Goal: Information Seeking & Learning: Learn about a topic

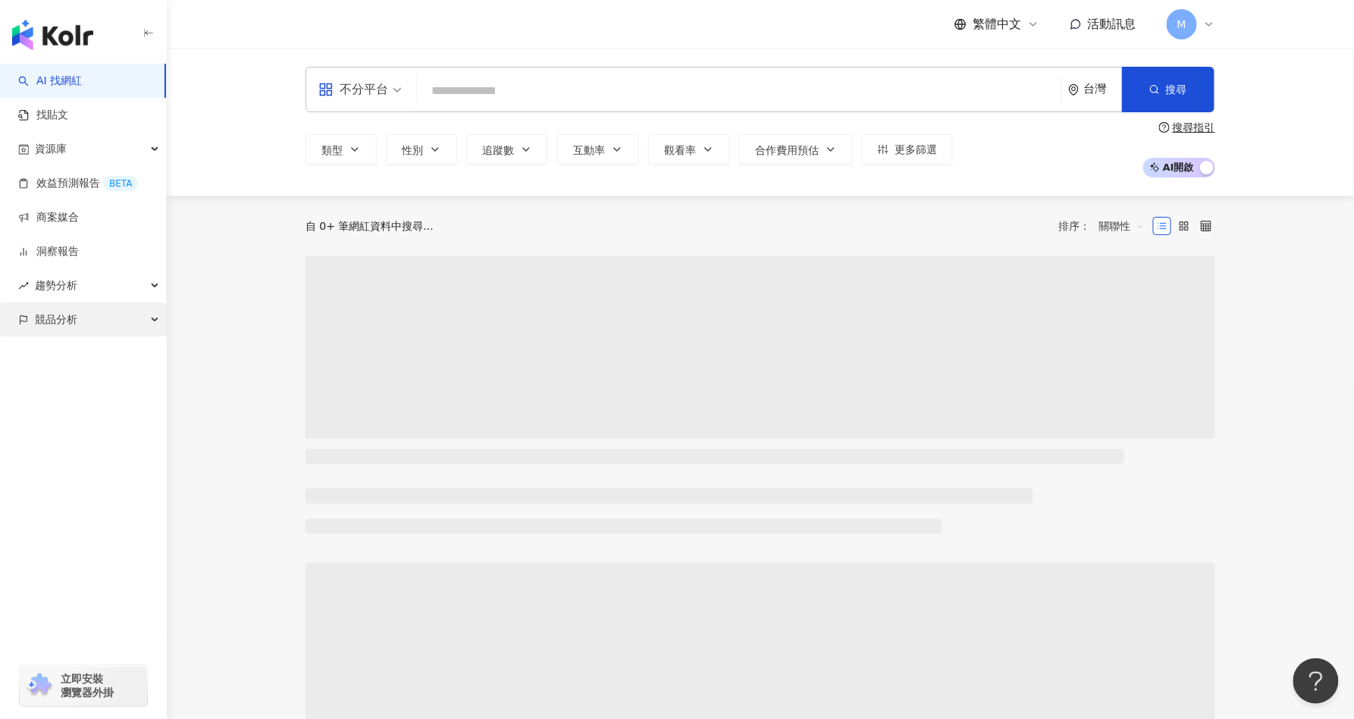
click at [71, 314] on span "競品分析" at bounding box center [56, 319] width 42 height 34
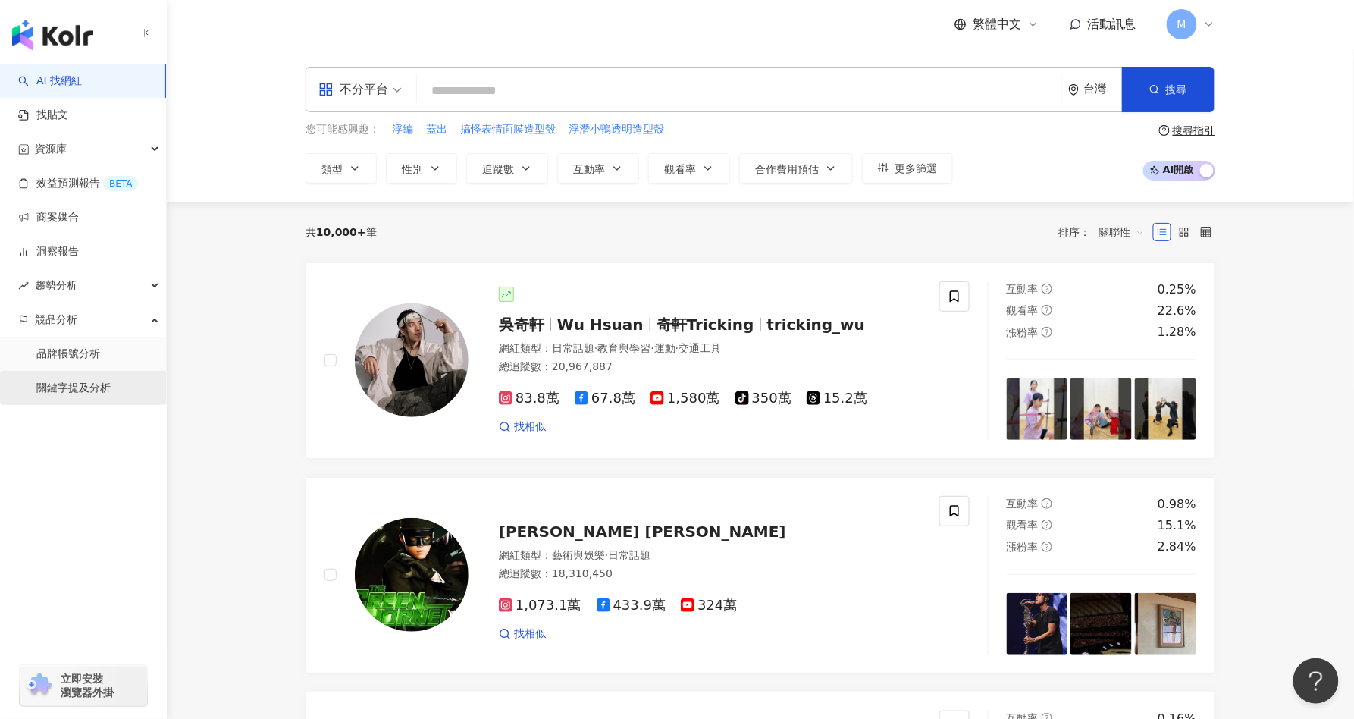
click at [69, 393] on link "關鍵字提及分析" at bounding box center [73, 387] width 74 height 15
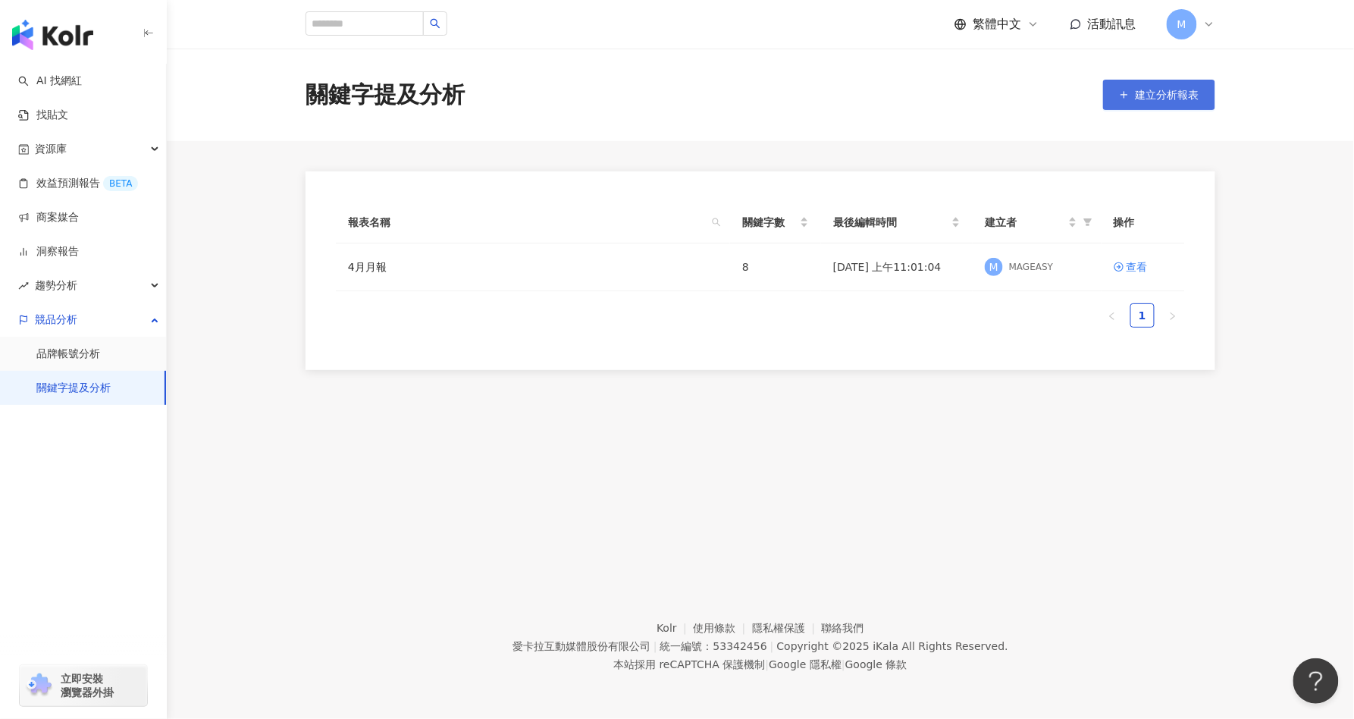
click at [1151, 95] on span "建立分析報表" at bounding box center [1167, 95] width 64 height 12
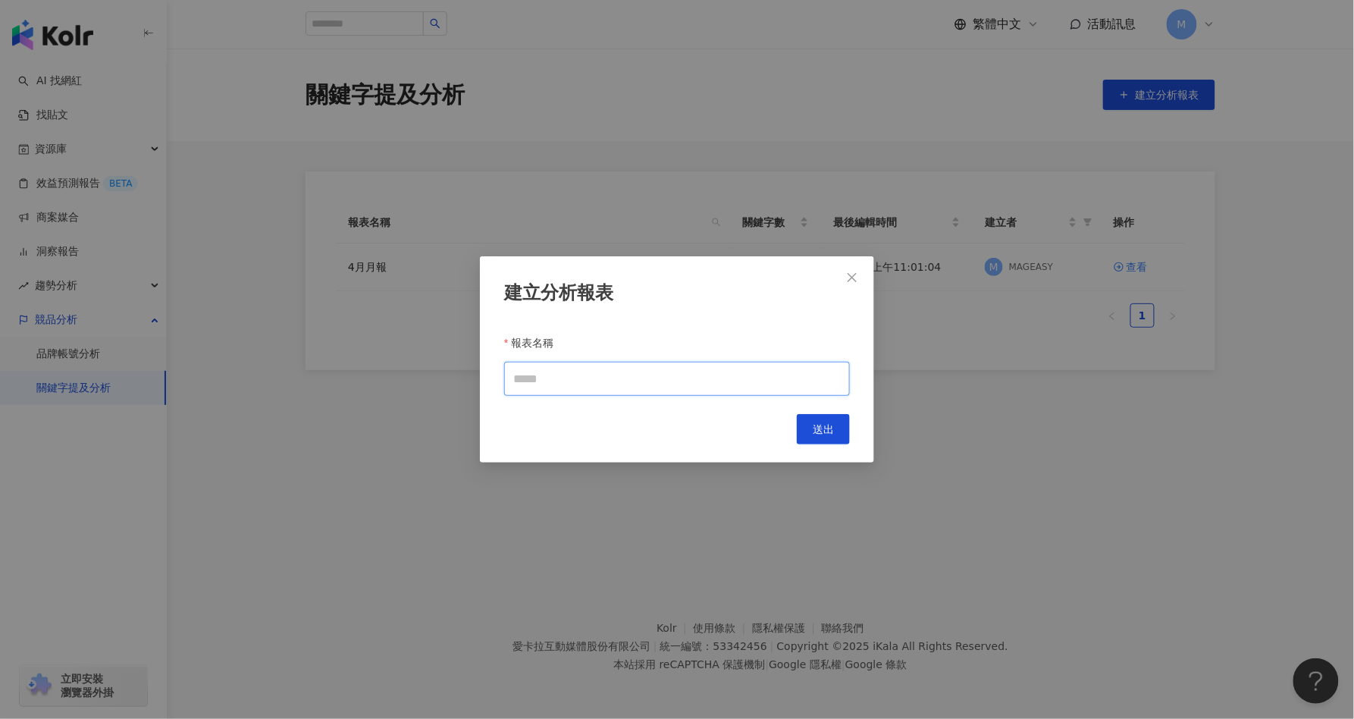
click at [597, 383] on input "報表名稱" at bounding box center [677, 379] width 346 height 34
type input "*"
type input "*********"
click at [828, 433] on span "送出" at bounding box center [822, 429] width 21 height 12
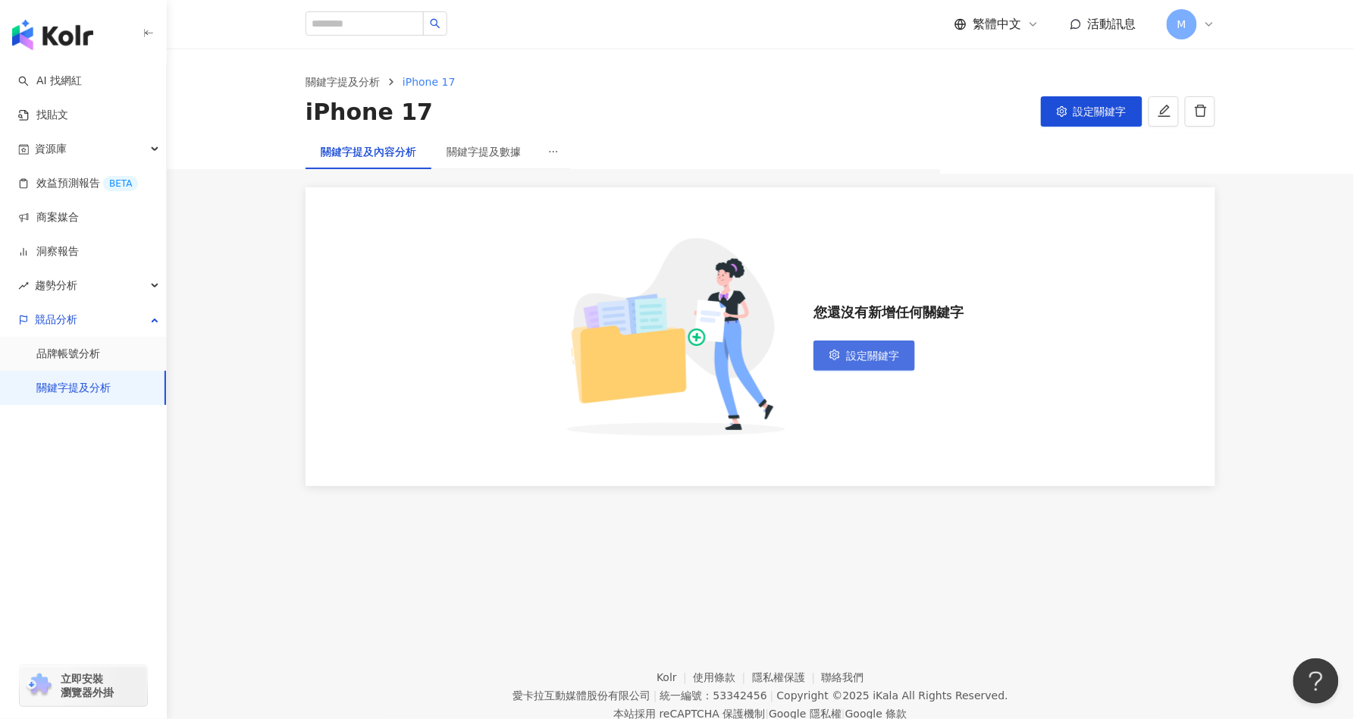
click at [868, 349] on span "設定關鍵字" at bounding box center [872, 355] width 53 height 12
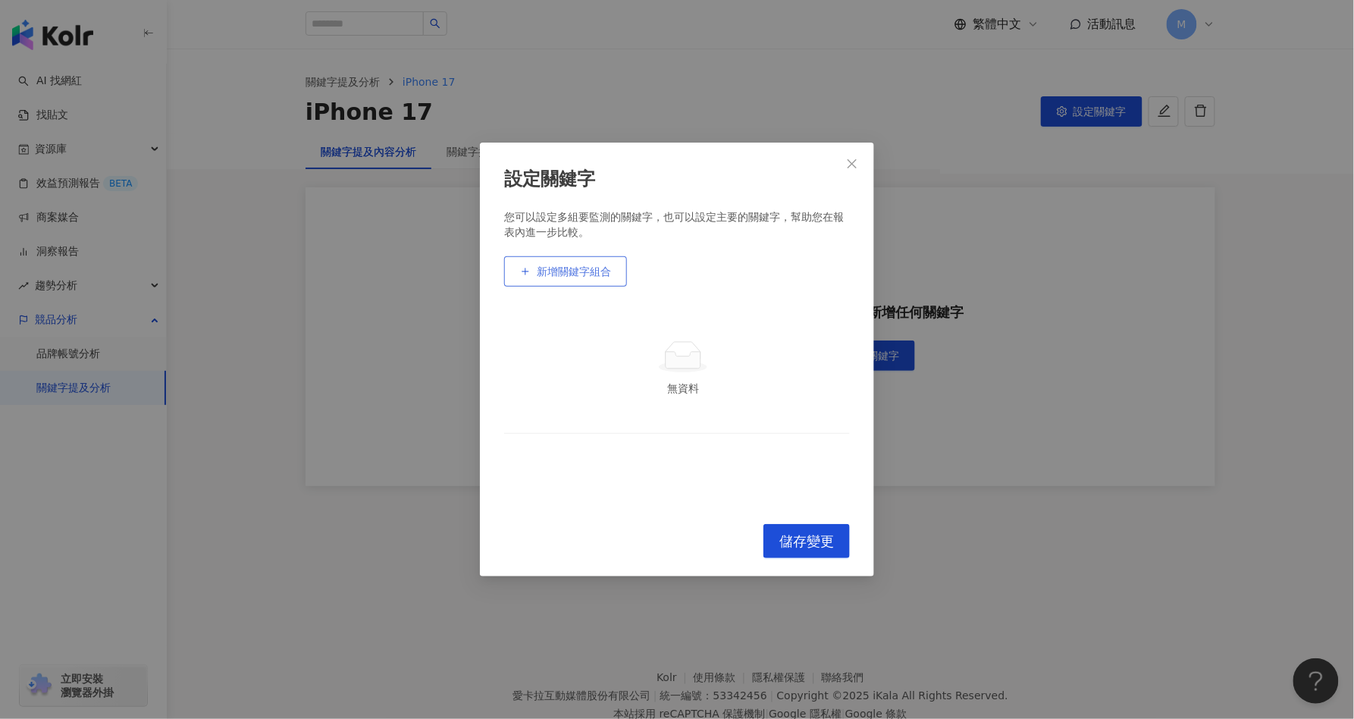
click at [593, 274] on span "新增關鍵字組合" at bounding box center [574, 271] width 74 height 12
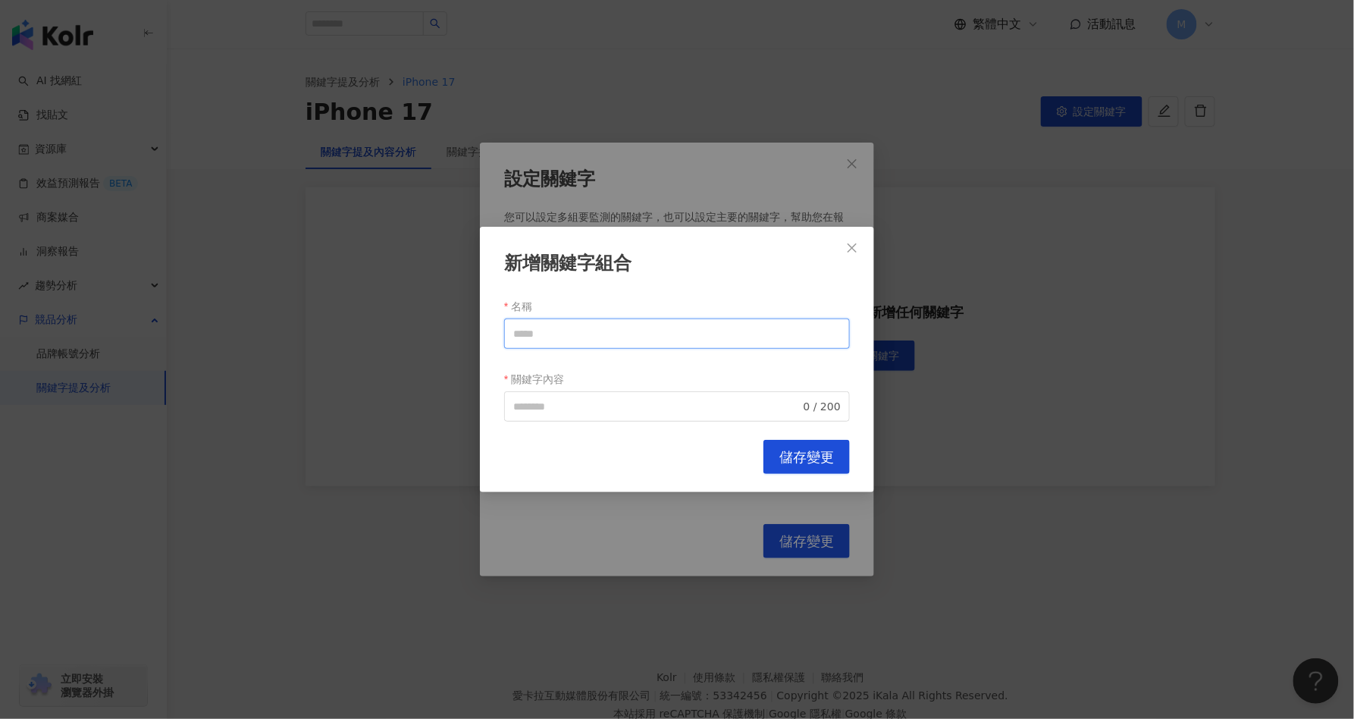
click at [570, 340] on input "名稱" at bounding box center [677, 333] width 346 height 30
type input "*"
type input "*********"
click at [622, 410] on input "關鍵字內容" at bounding box center [656, 406] width 287 height 17
click at [575, 327] on input "*********" at bounding box center [677, 333] width 346 height 30
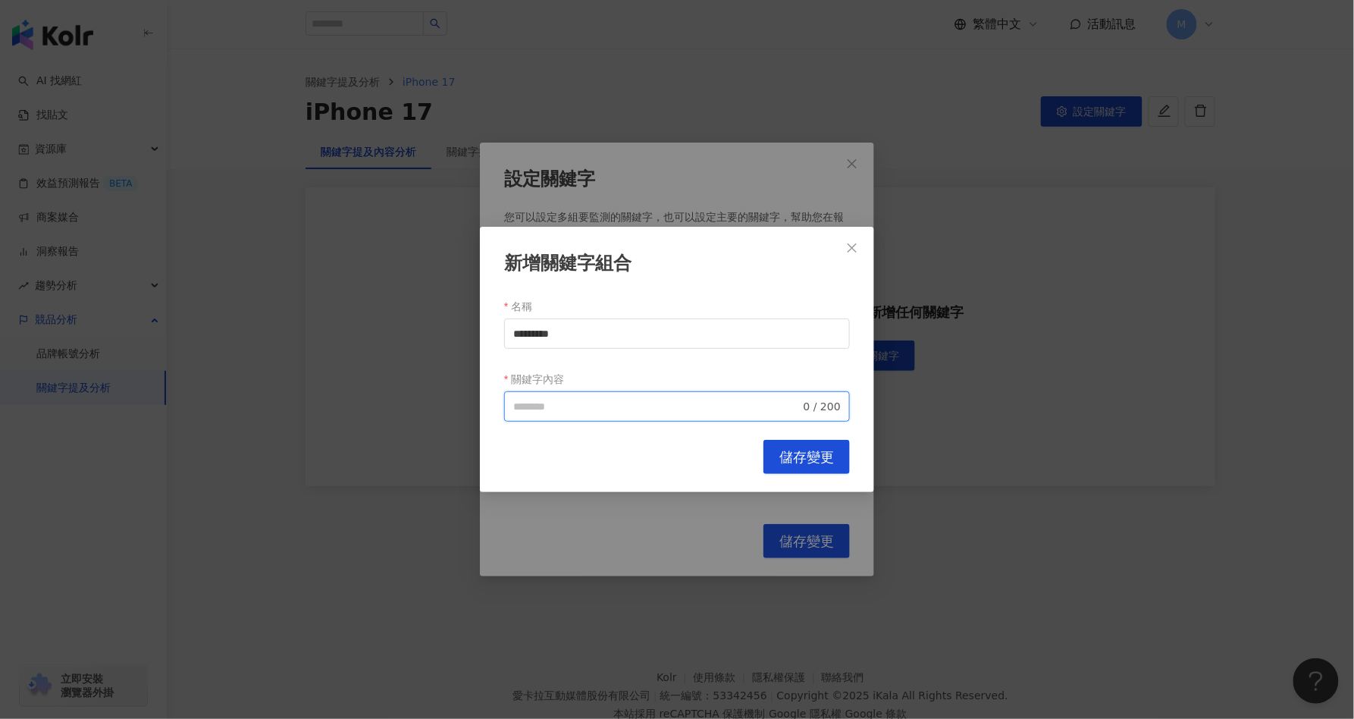
click at [589, 411] on input "關鍵字內容" at bounding box center [656, 406] width 287 height 17
paste input "*********"
type input "*********"
click at [802, 460] on span "儲存變更" at bounding box center [806, 457] width 55 height 17
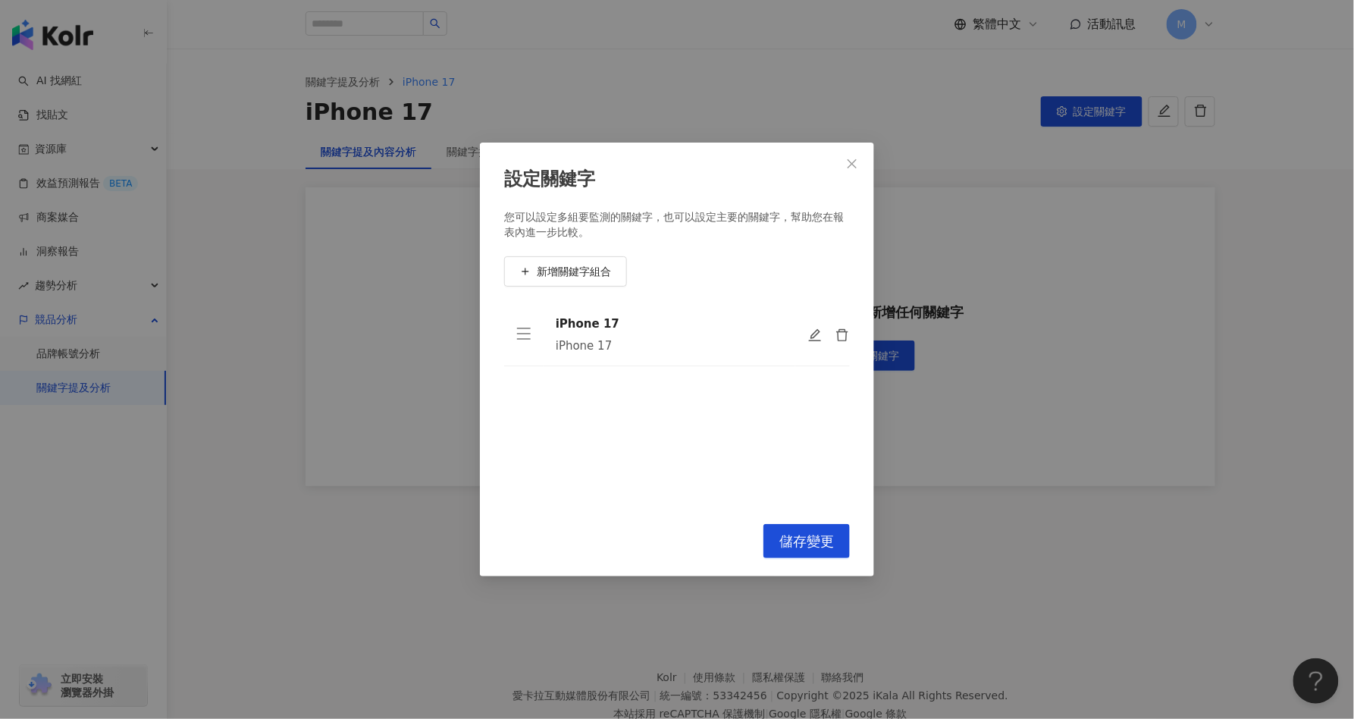
click at [584, 332] on div "iPhone 17 iPhone 17" at bounding box center [669, 334] width 227 height 38
click at [558, 337] on div "iPhone 17 iPhone 17" at bounding box center [669, 334] width 227 height 38
click at [529, 332] on icon "menu" at bounding box center [523, 333] width 15 height 15
click at [819, 337] on icon "edit" at bounding box center [815, 334] width 15 height 15
type input "*********"
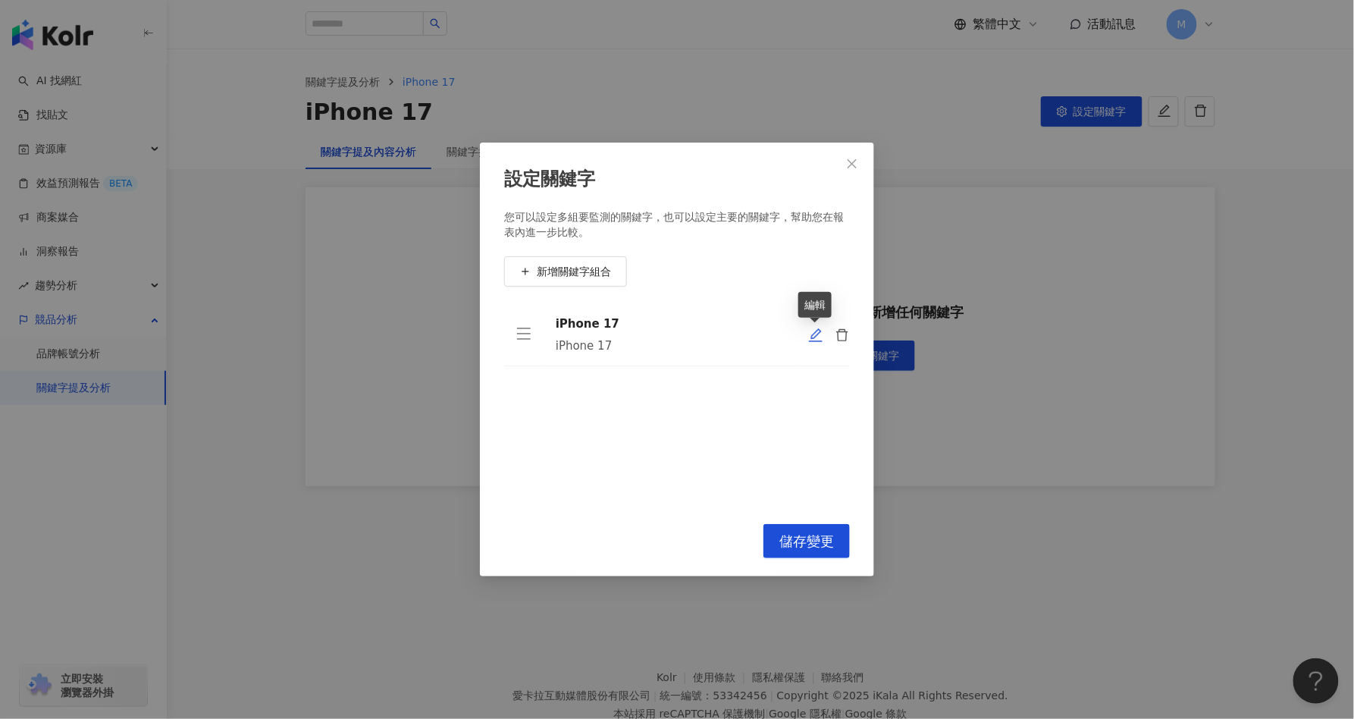
type input "*********"
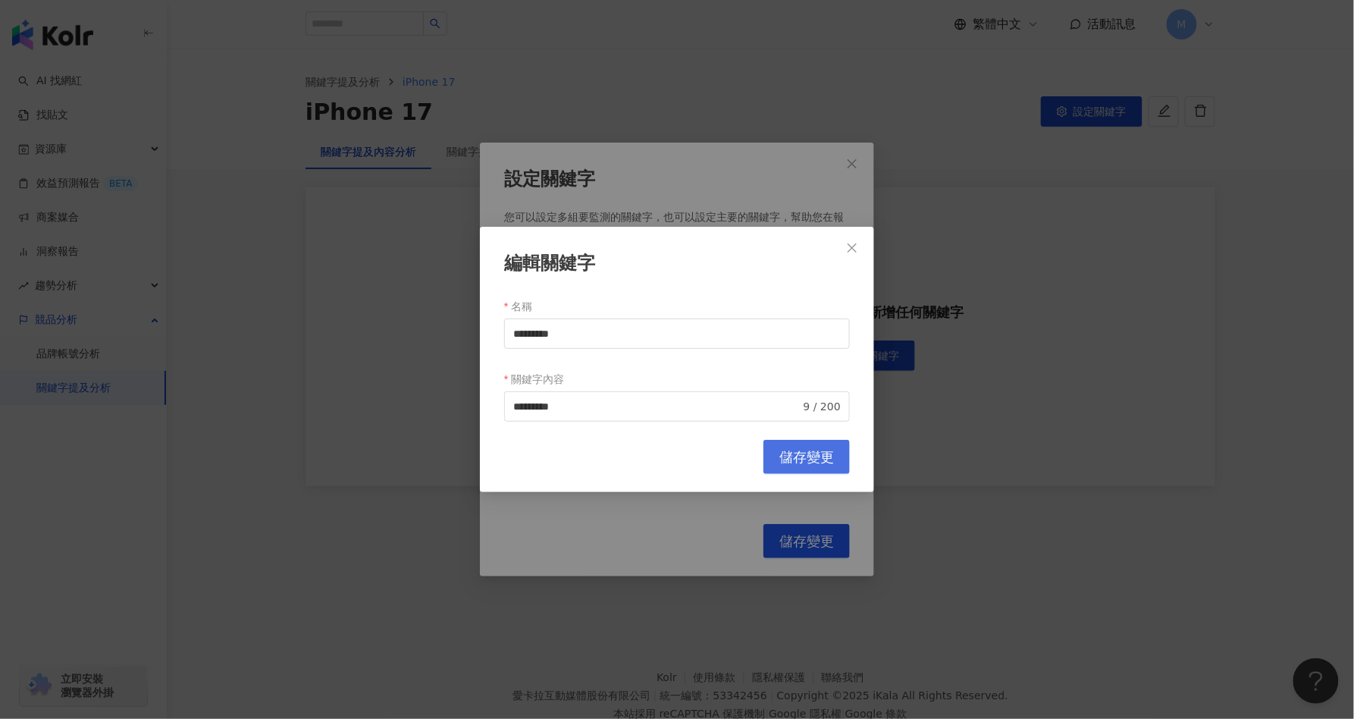
click at [816, 454] on span "儲存變更" at bounding box center [806, 457] width 55 height 17
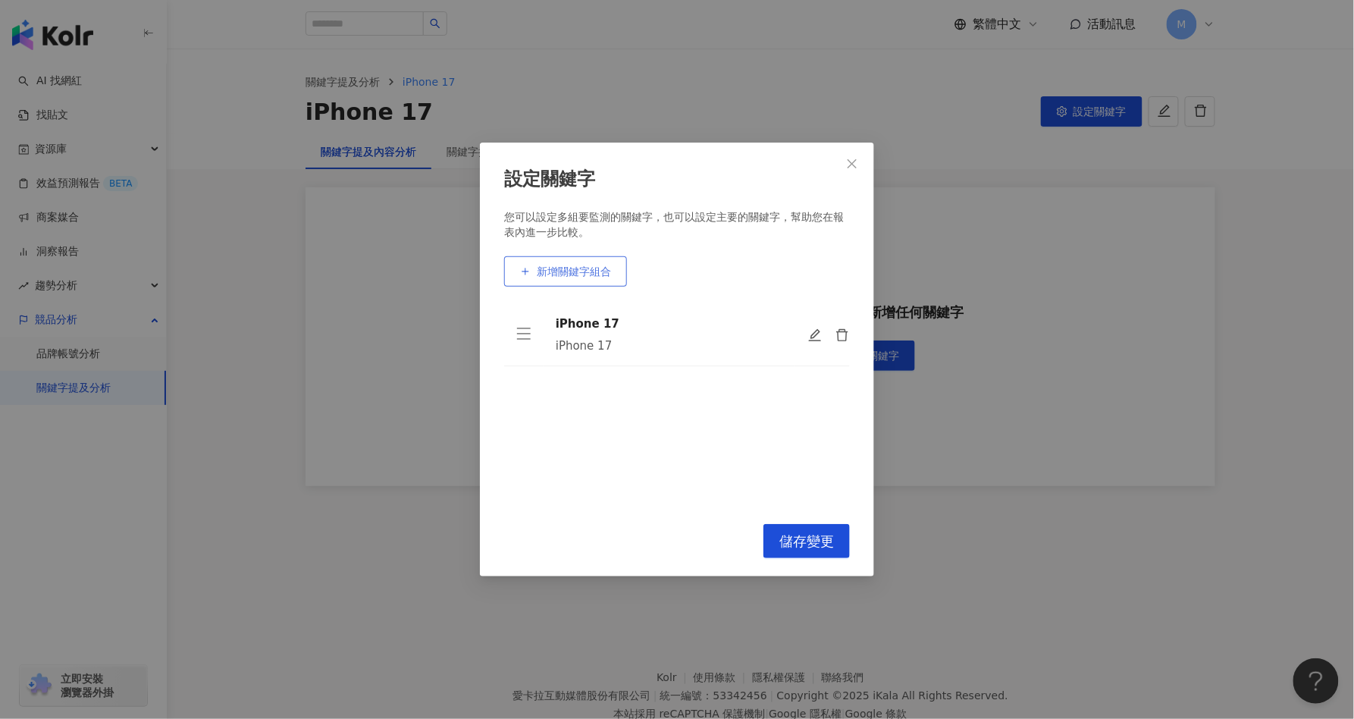
click at [546, 276] on span "新增關鍵字組合" at bounding box center [574, 271] width 74 height 12
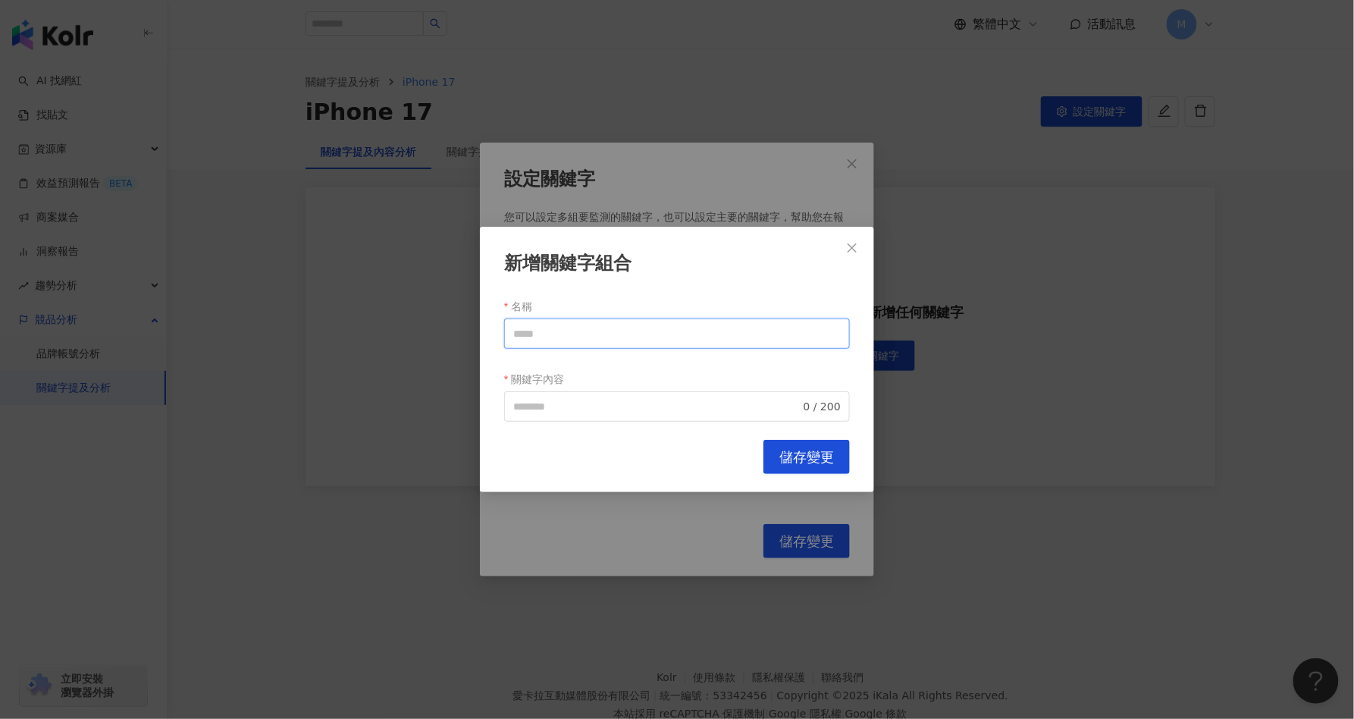
click at [549, 337] on input "名稱" at bounding box center [677, 333] width 346 height 30
click at [575, 394] on span "0 / 200" at bounding box center [677, 406] width 346 height 30
type input "*******"
type input "*"
click at [594, 334] on input "*******" at bounding box center [677, 333] width 346 height 30
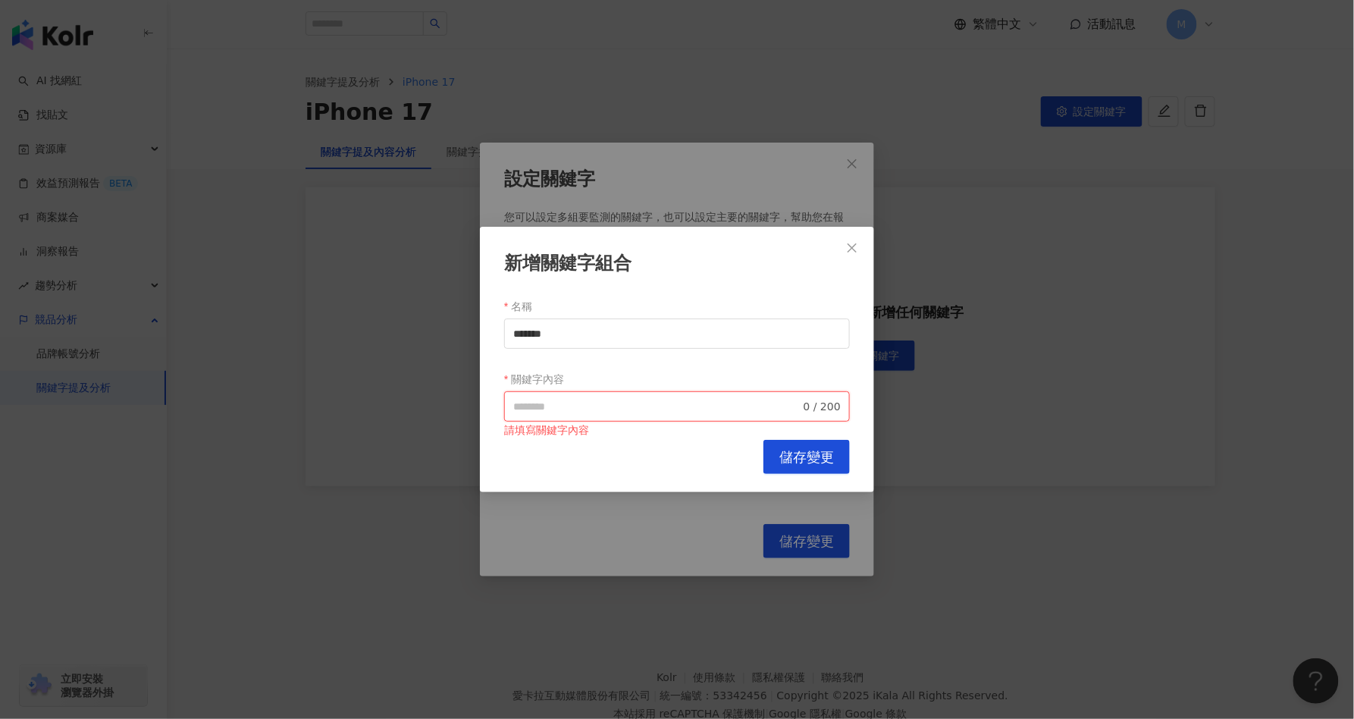
click at [570, 406] on input "關鍵字內容" at bounding box center [656, 406] width 287 height 17
paste input "*******"
type input "*******"
click at [797, 452] on span "儲存變更" at bounding box center [806, 457] width 55 height 17
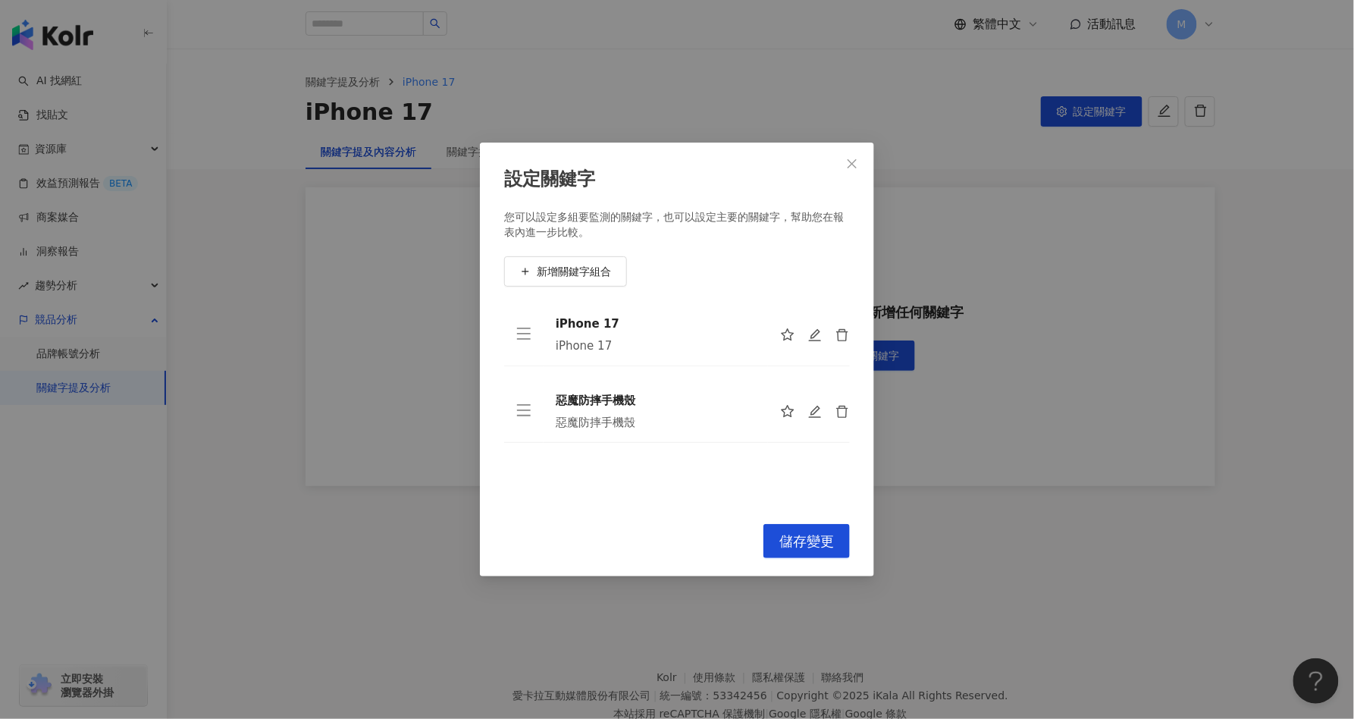
drag, startPoint x: 519, startPoint y: 399, endPoint x: 512, endPoint y: 414, distance: 16.3
click at [512, 414] on td at bounding box center [523, 411] width 39 height 63
click at [578, 261] on button "新增關鍵字組合" at bounding box center [565, 271] width 123 height 30
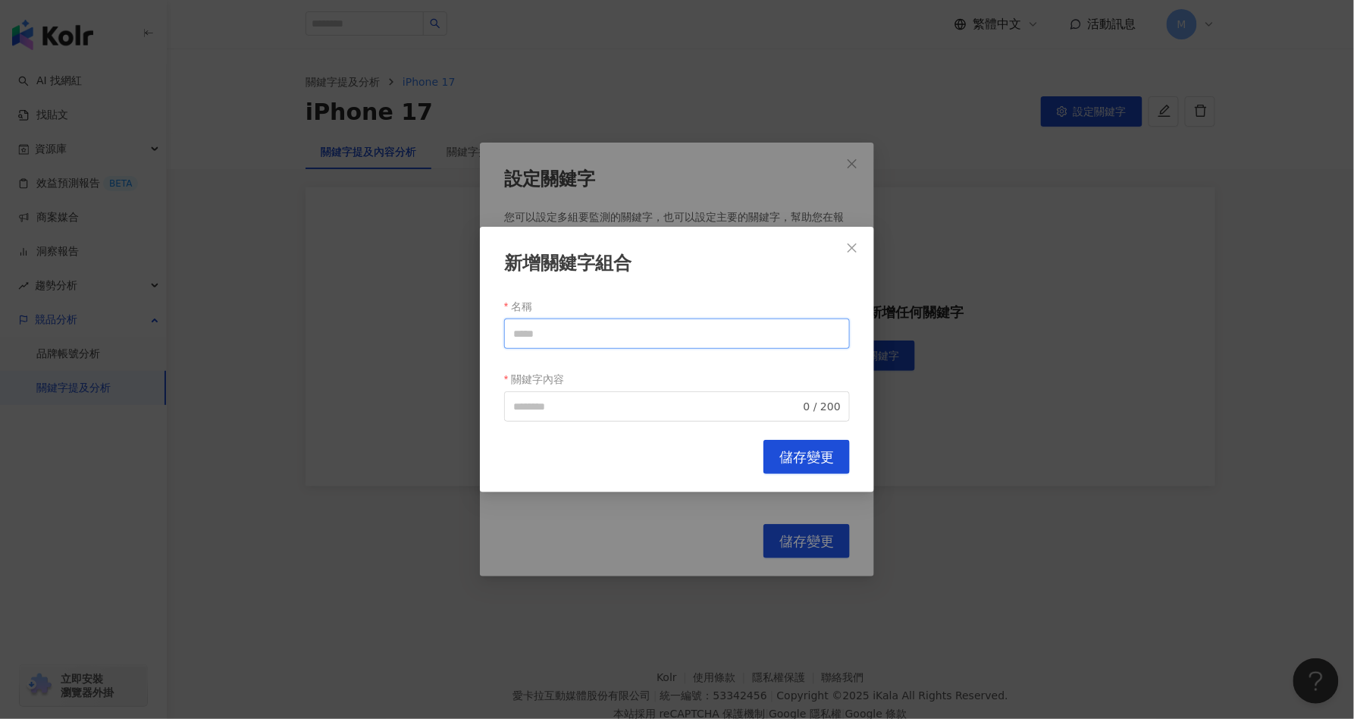
click at [577, 344] on input "名稱" at bounding box center [677, 333] width 346 height 30
type input "***"
click at [822, 468] on button "儲存變更" at bounding box center [806, 457] width 86 height 34
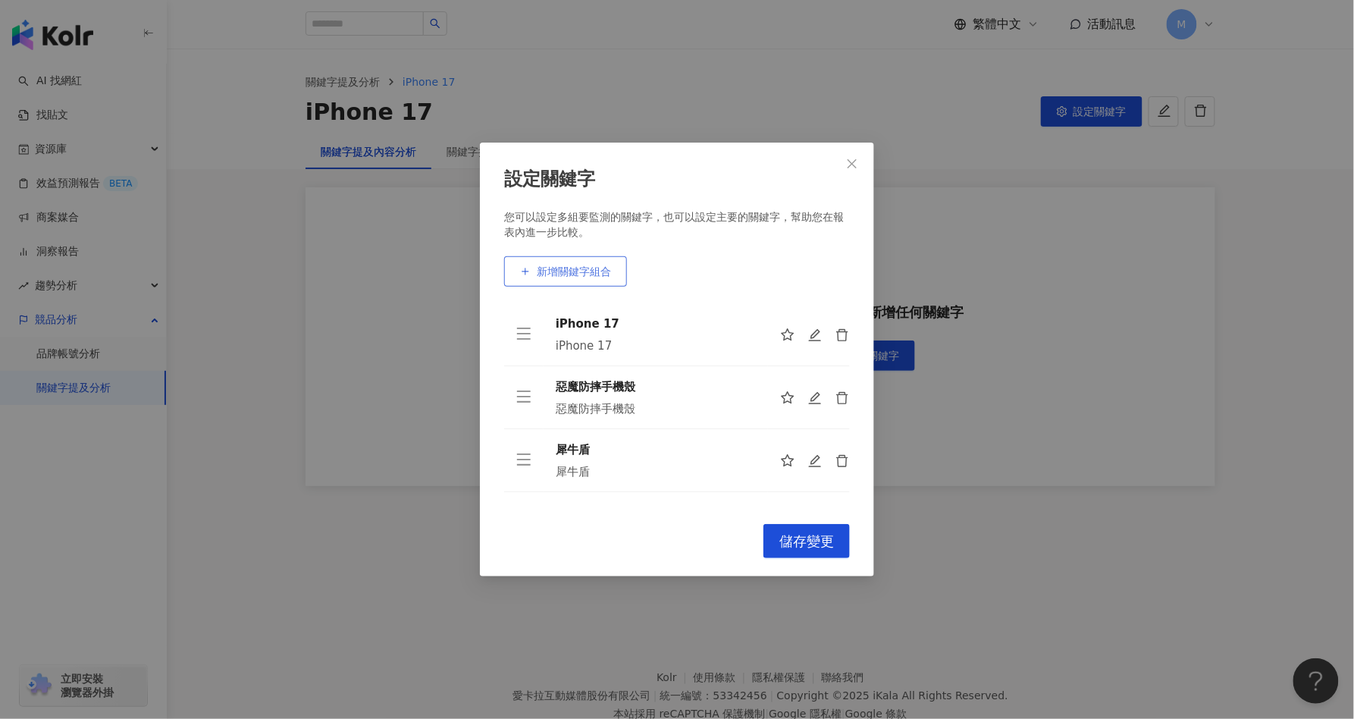
click at [571, 274] on span "新增關鍵字組合" at bounding box center [574, 271] width 74 height 12
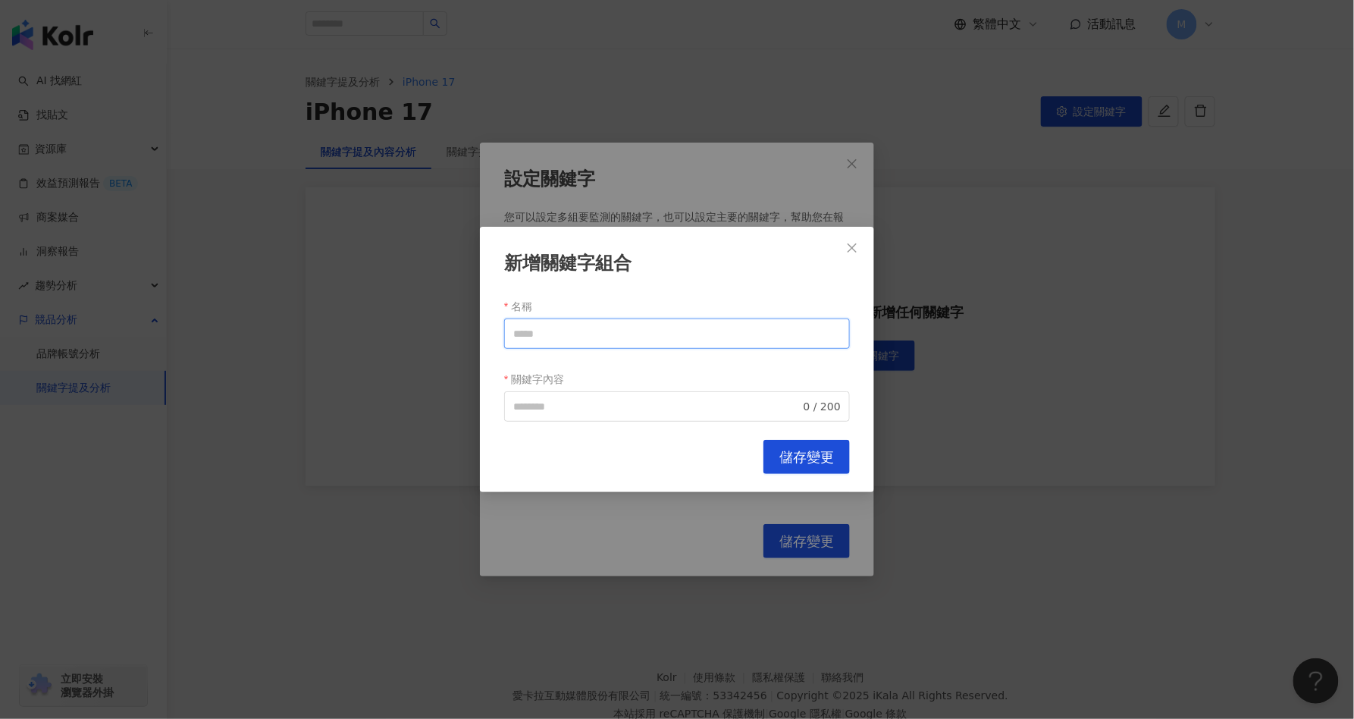
click at [547, 341] on input "名稱" at bounding box center [677, 333] width 346 height 30
type input "*"
type input "**********"
click at [604, 409] on input "關鍵字內容" at bounding box center [656, 406] width 287 height 17
paste input "**********"
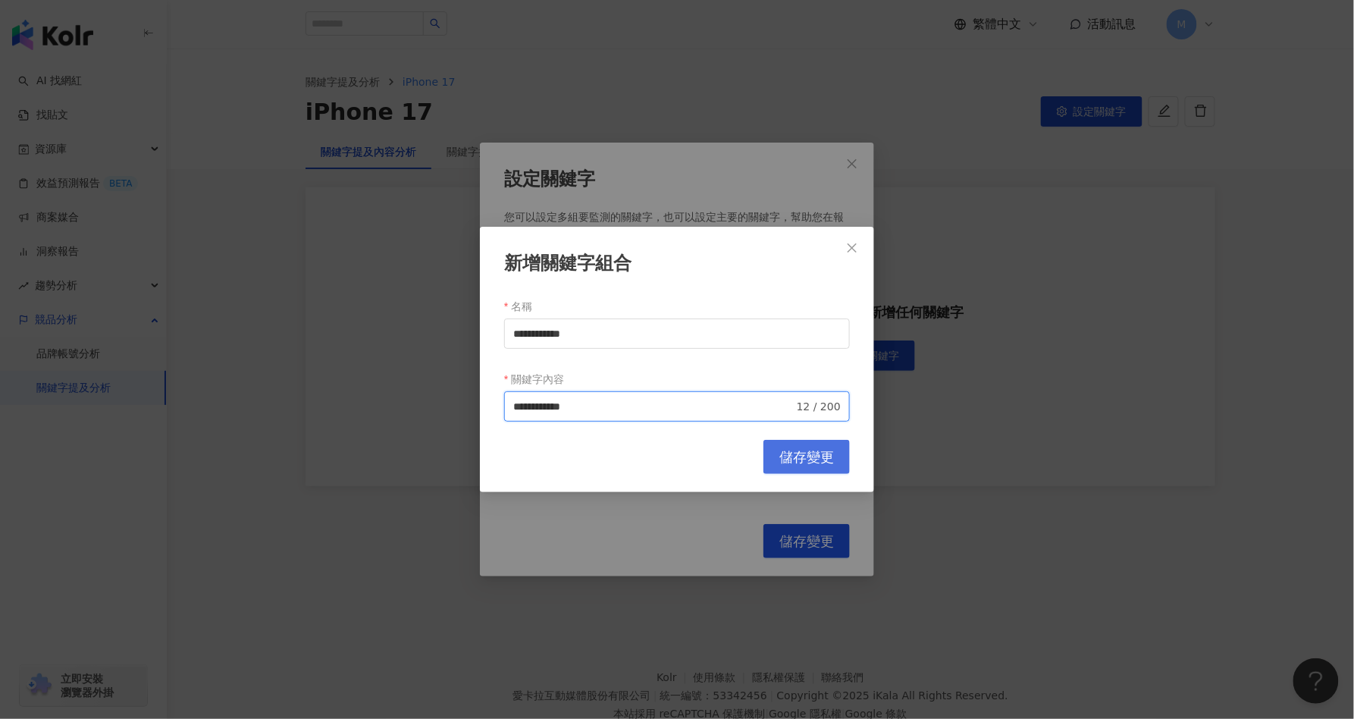
type input "**********"
click at [803, 464] on span "儲存變更" at bounding box center [806, 457] width 55 height 17
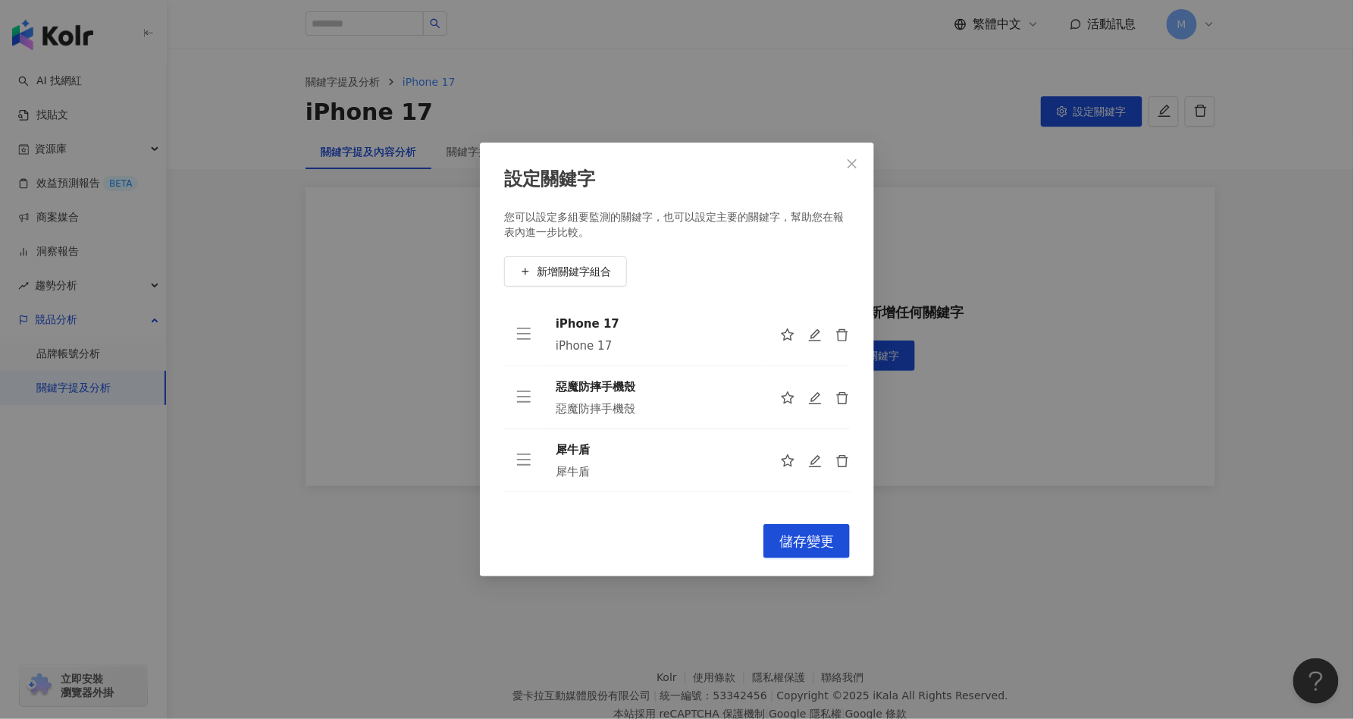
scroll to position [49, 0]
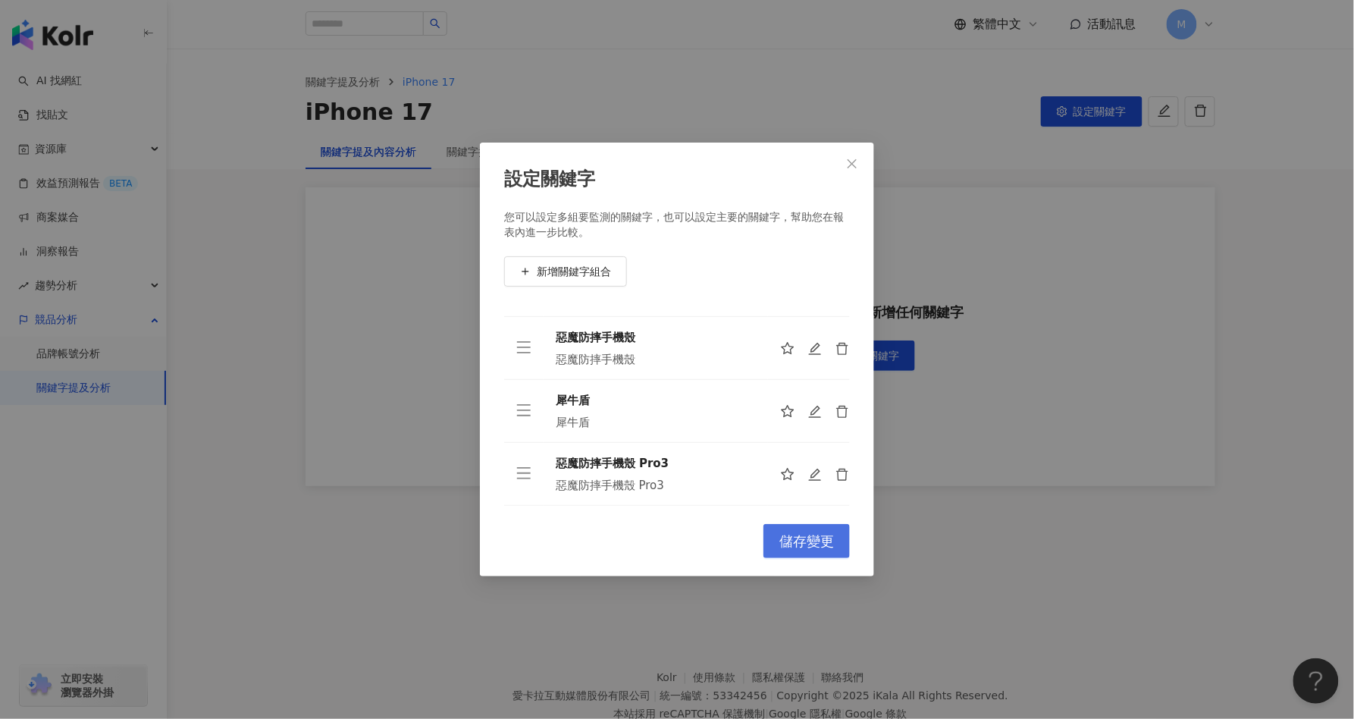
click at [825, 547] on span "儲存變更" at bounding box center [806, 541] width 55 height 17
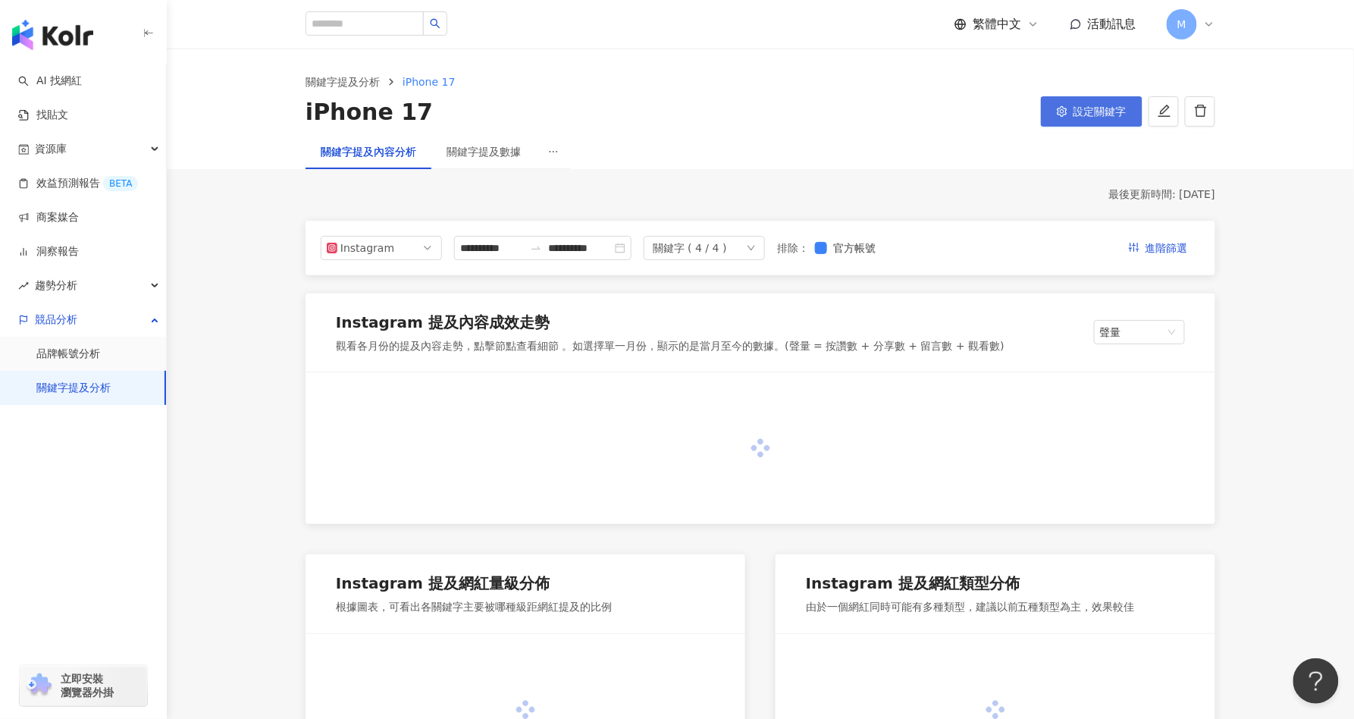
click at [1104, 112] on span "設定關鍵字" at bounding box center [1099, 111] width 53 height 12
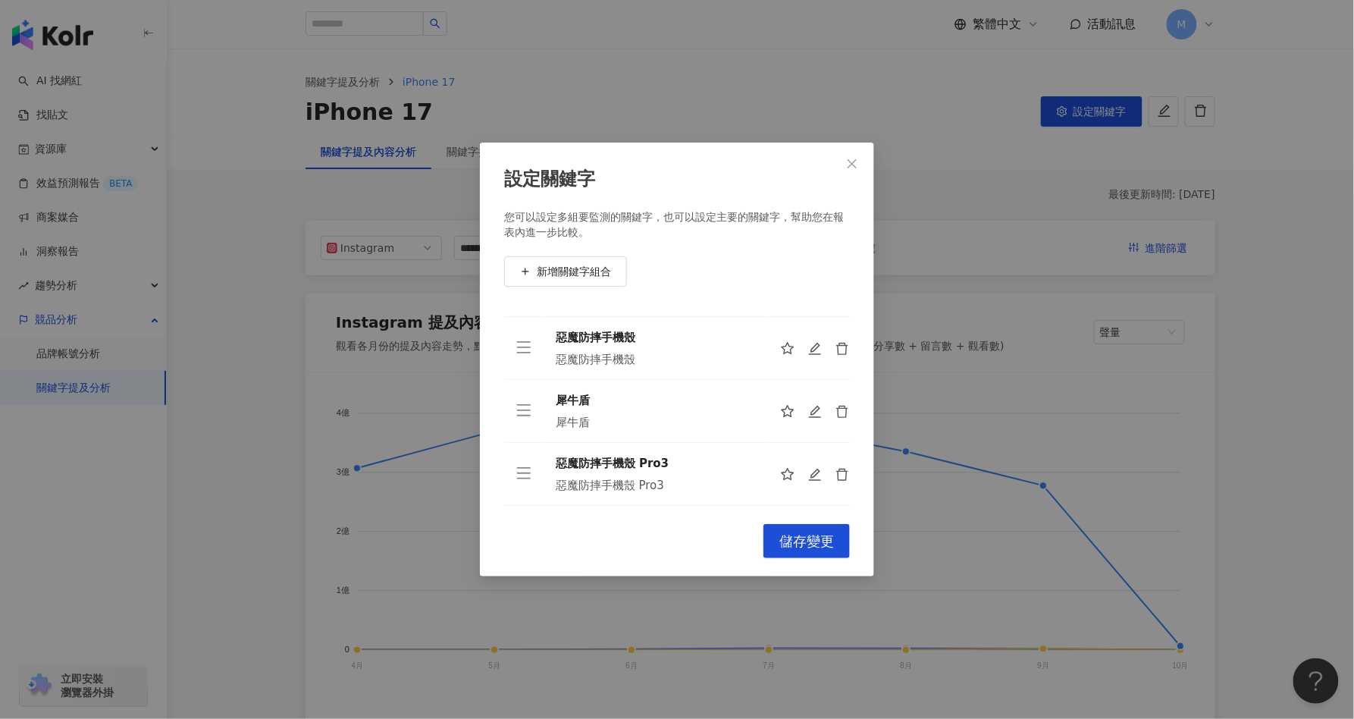
click at [281, 321] on div "設定關鍵字 您可以設定多組要監測的關鍵字，也可以設定主要的關鍵字，幫助您在報表內進一步比較。 新增關鍵字組合 iPhone 17 iPhone 17 惡魔防摔…" at bounding box center [677, 359] width 1354 height 719
click at [513, 4] on div "設定關鍵字 您可以設定多組要監測的關鍵字，也可以設定主要的關鍵字，幫助您在報表內進一步比較。 新增關鍵字組合 iPhone 17 iPhone 17 惡魔防摔…" at bounding box center [677, 359] width 1354 height 719
click at [850, 162] on icon "close" at bounding box center [851, 163] width 9 height 9
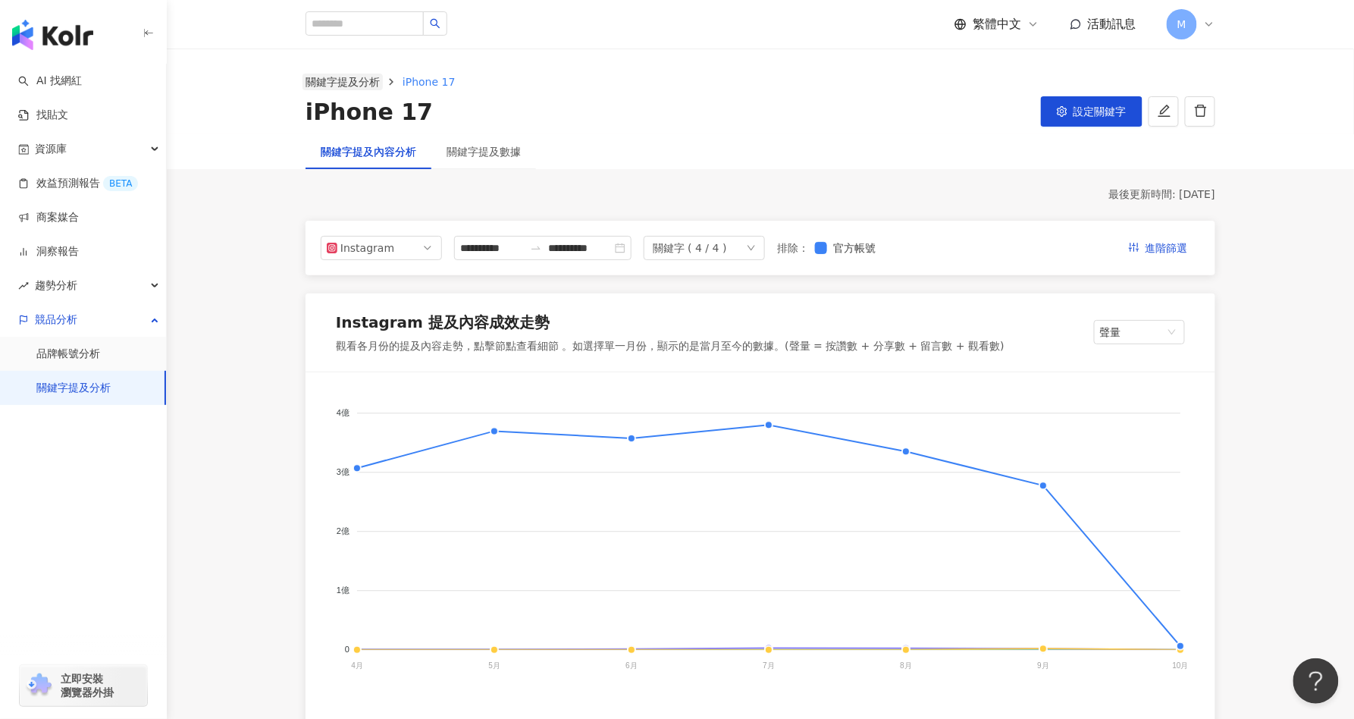
click at [345, 80] on link "關鍵字提及分析" at bounding box center [342, 82] width 80 height 17
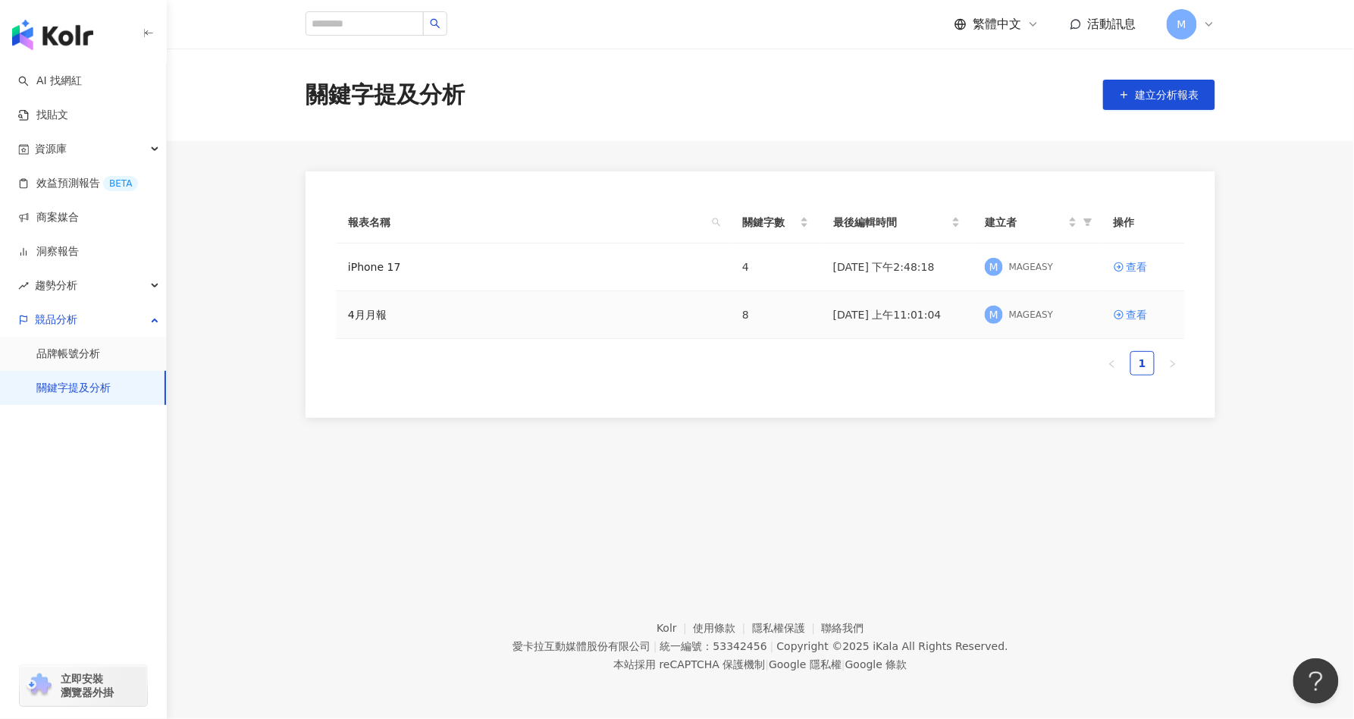
click at [418, 331] on td "4月月報" at bounding box center [533, 315] width 394 height 48
click at [1128, 315] on div "查看" at bounding box center [1136, 314] width 21 height 17
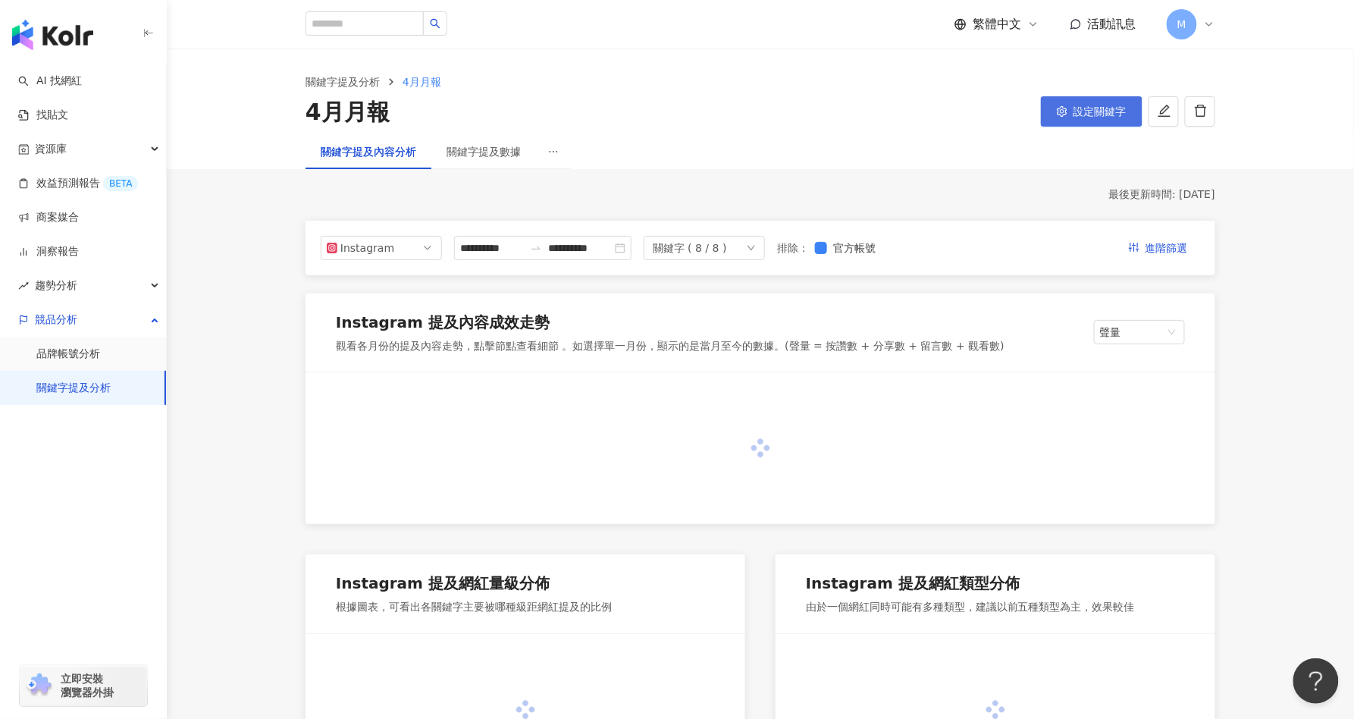
click at [1066, 108] on icon "setting" at bounding box center [1062, 111] width 11 height 11
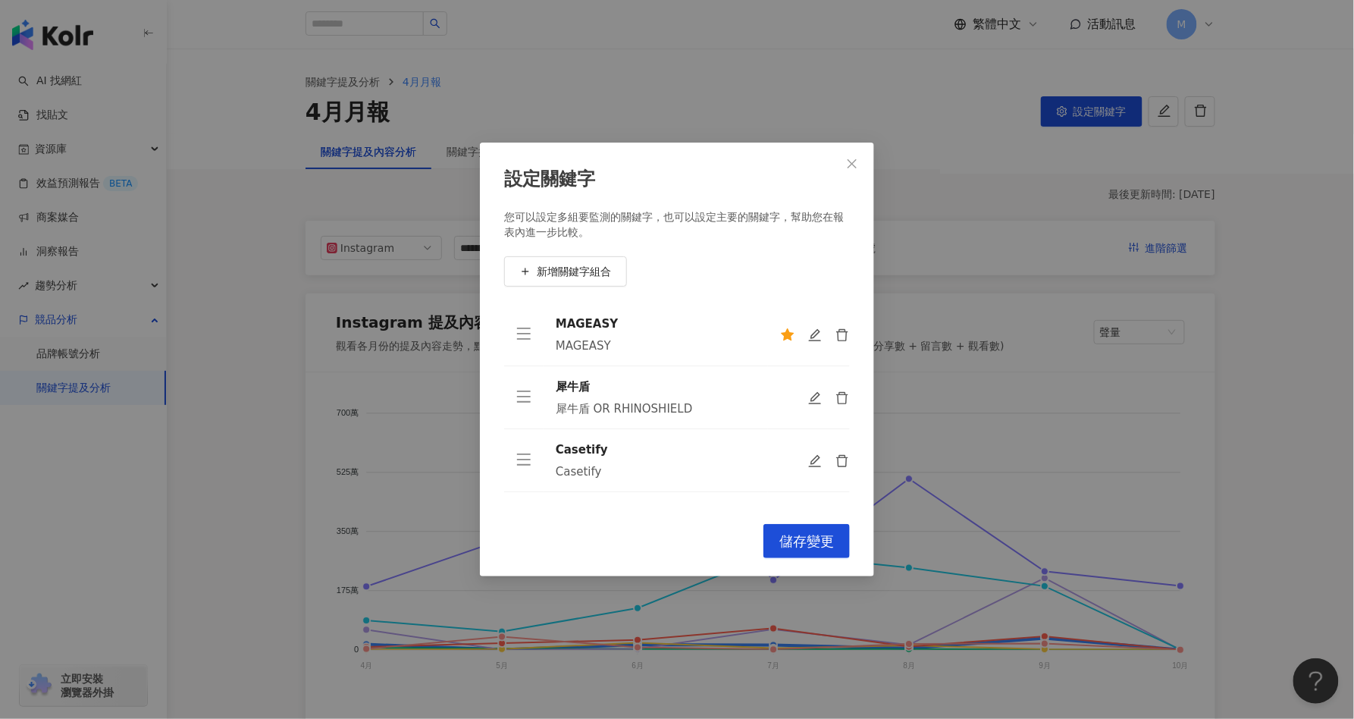
click at [265, 324] on div "設定關鍵字 您可以設定多組要監測的關鍵字，也可以設定主要的關鍵字，幫助您在報表內進一步比較。 新增關鍵字組合 MAGEASY MAGEASY 犀牛盾 犀牛盾 …" at bounding box center [677, 359] width 1354 height 719
click at [84, 380] on div "設定關鍵字 您可以設定多組要監測的關鍵字，也可以設定主要的關鍵字，幫助您在報表內進一步比較。 新增關鍵字組合 MAGEASY MAGEASY 犀牛盾 犀牛盾 …" at bounding box center [677, 359] width 1354 height 719
click at [72, 390] on div "設定關鍵字 您可以設定多組要監測的關鍵字，也可以設定主要的關鍵字，幫助您在報表內進一步比較。 新增關鍵字組合 MAGEASY MAGEASY 犀牛盾 犀牛盾 …" at bounding box center [677, 359] width 1354 height 719
click at [848, 163] on icon "close" at bounding box center [852, 164] width 12 height 12
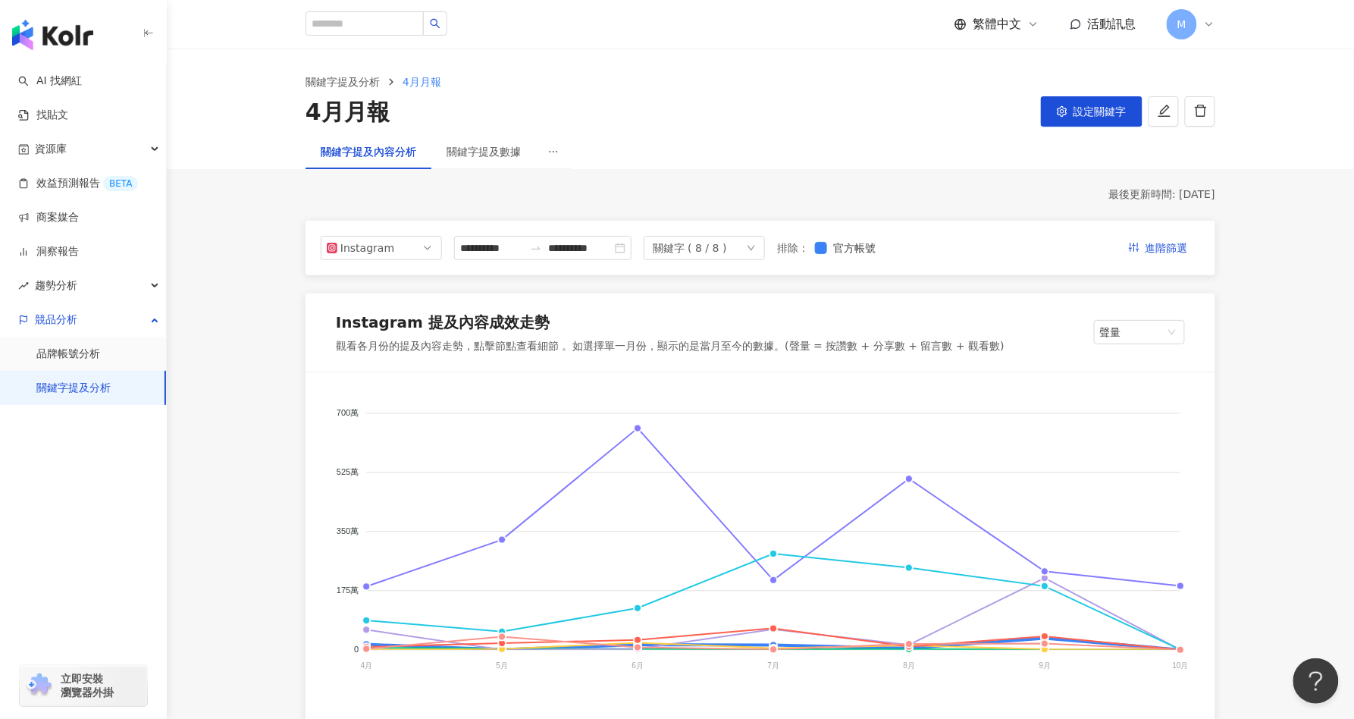
click at [70, 387] on link "關鍵字提及分析" at bounding box center [73, 387] width 74 height 15
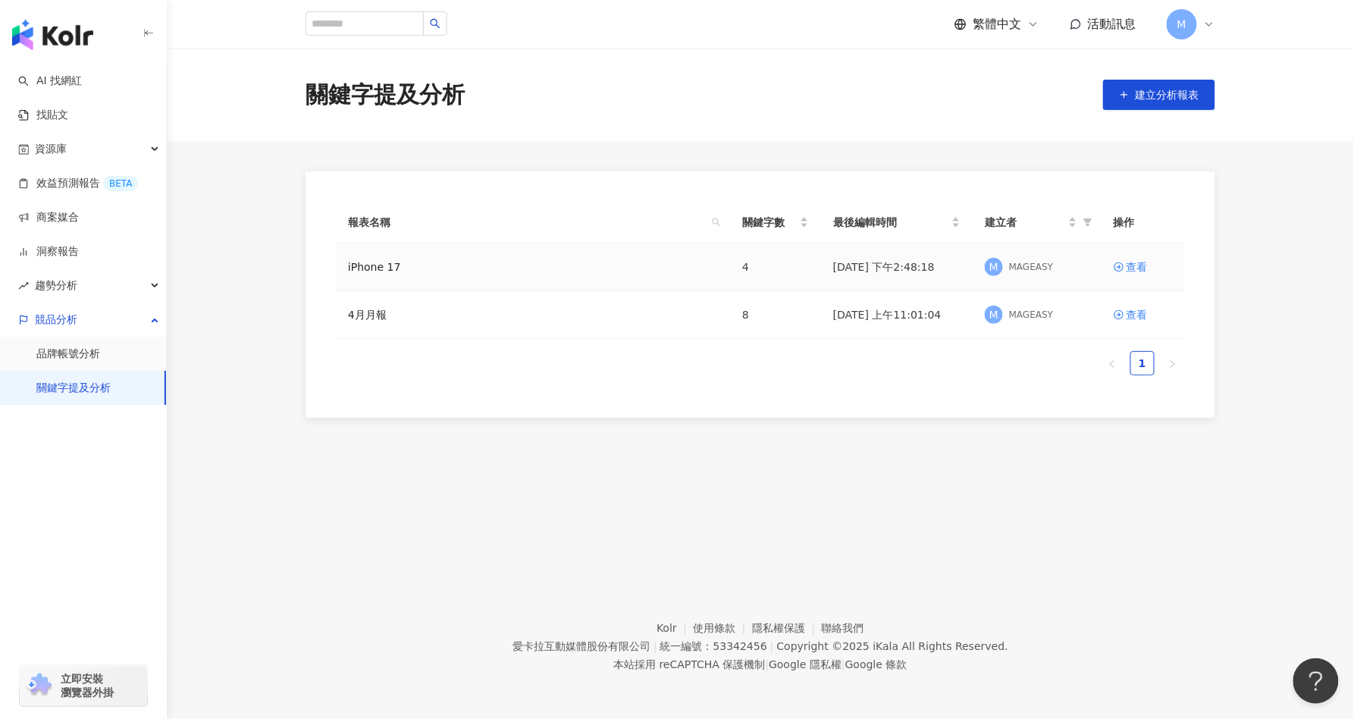
click at [503, 265] on div "iPhone 17" at bounding box center [533, 266] width 370 height 17
click at [1124, 268] on link "查看" at bounding box center [1142, 266] width 59 height 17
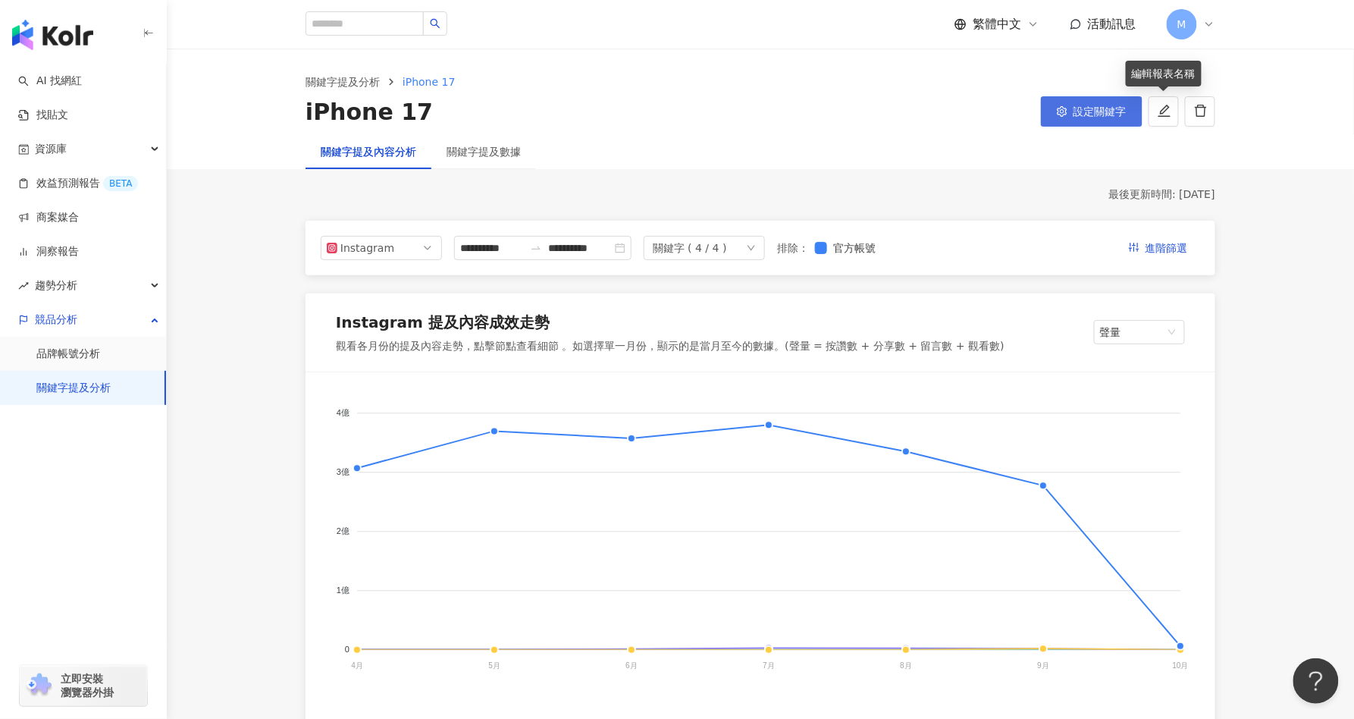
click at [1108, 106] on span "設定關鍵字" at bounding box center [1099, 111] width 53 height 12
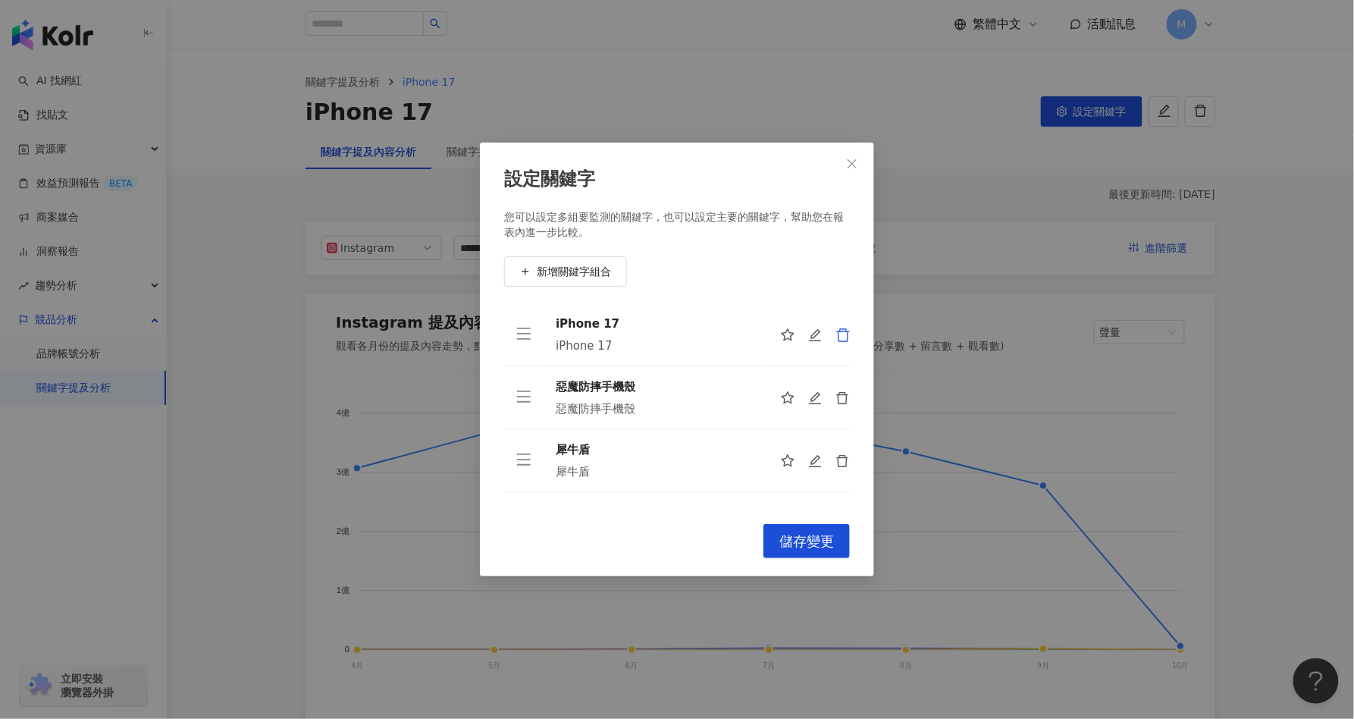
click at [841, 336] on icon "delete" at bounding box center [842, 334] width 15 height 15
click at [838, 336] on icon "delete" at bounding box center [842, 335] width 13 height 14
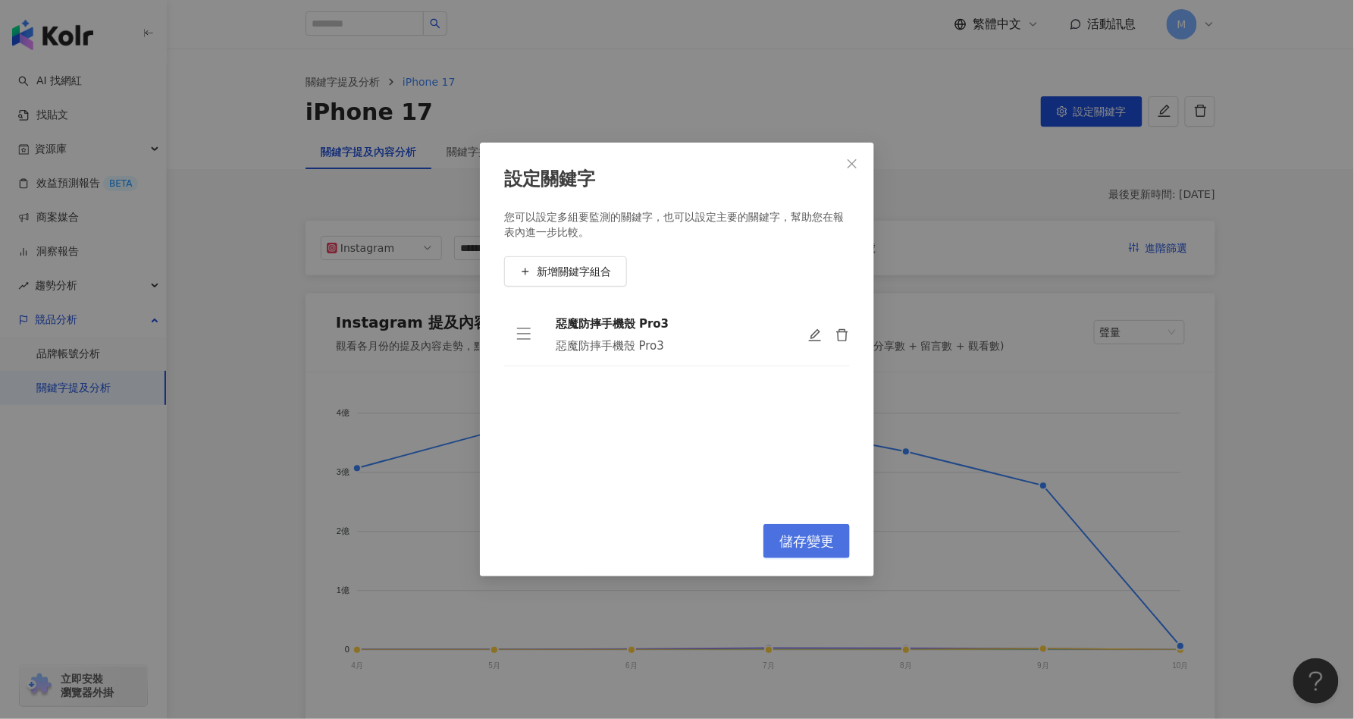
click at [786, 537] on span "儲存變更" at bounding box center [806, 541] width 55 height 17
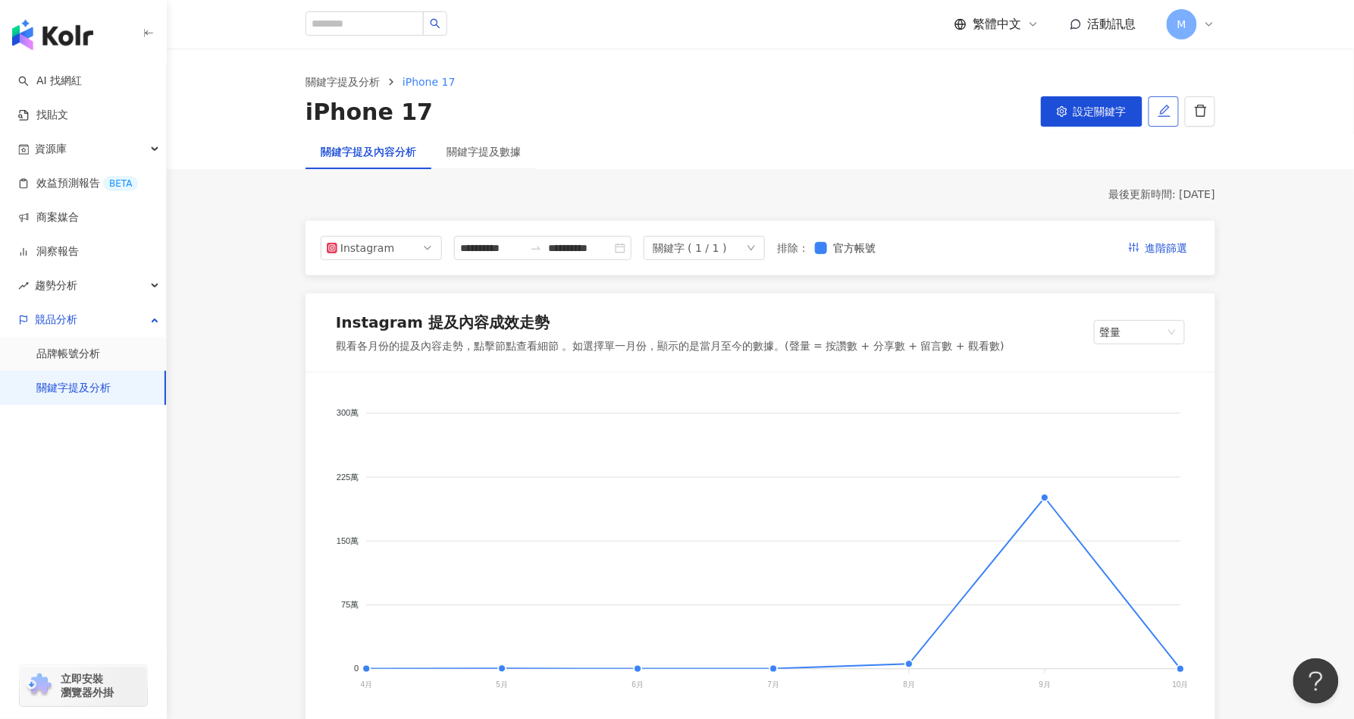
click at [1170, 109] on icon "edit" at bounding box center [1164, 111] width 14 height 14
click at [1092, 114] on span "設定關鍵字" at bounding box center [1099, 111] width 53 height 12
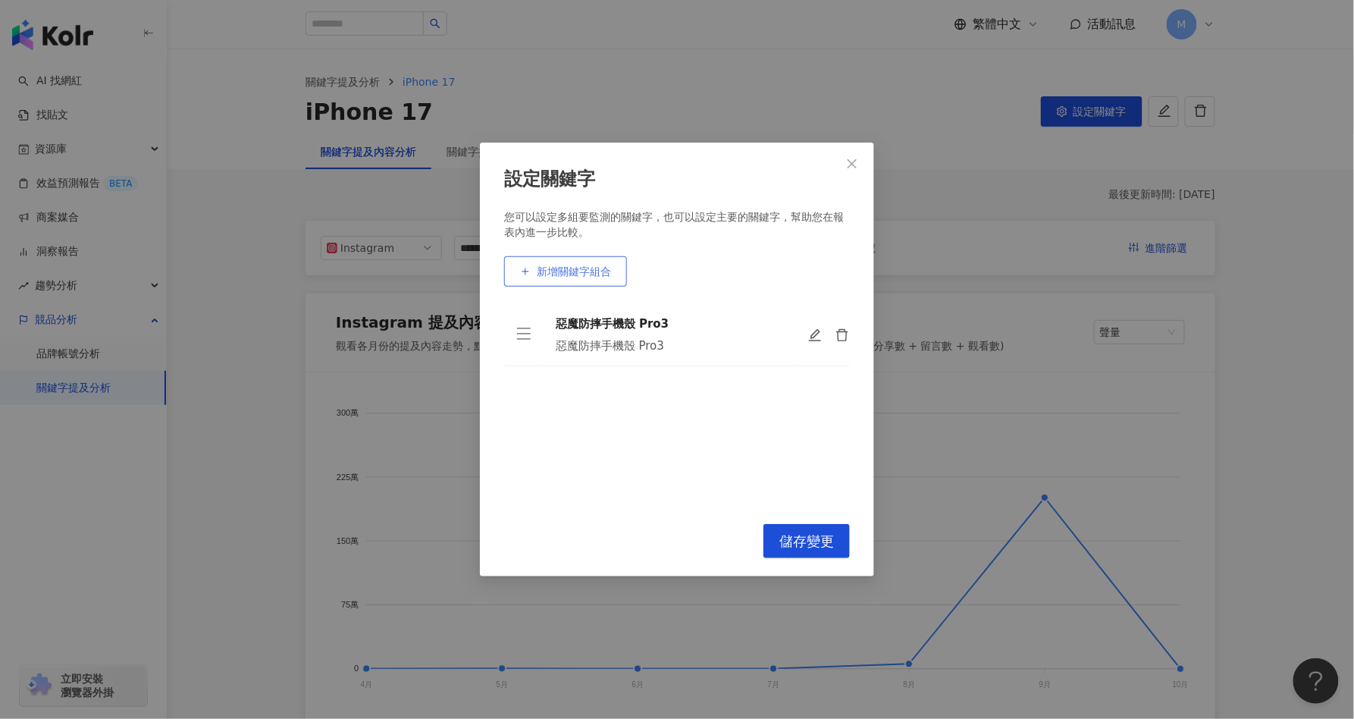
click at [573, 266] on span "新增關鍵字組合" at bounding box center [574, 271] width 74 height 12
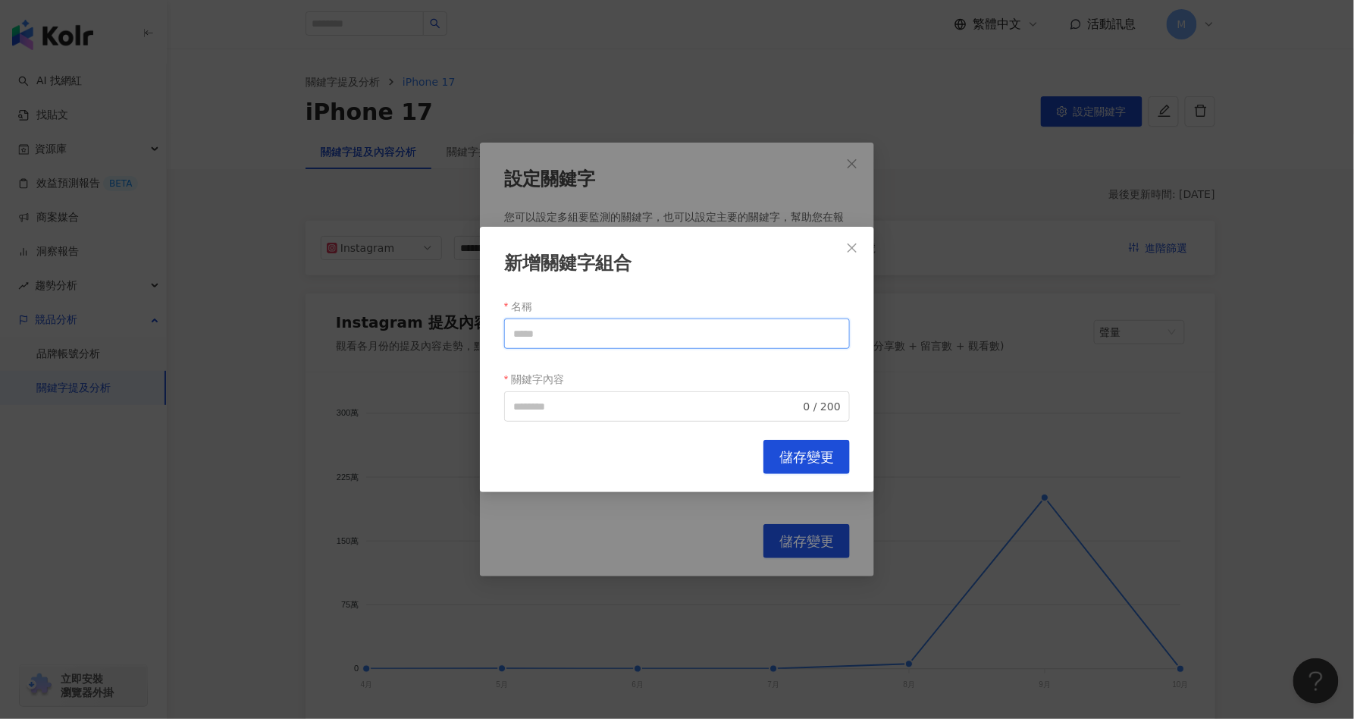
click at [587, 333] on input "名稱" at bounding box center [677, 333] width 346 height 30
type input "*"
type input "*******"
click at [575, 404] on input "關鍵字內容" at bounding box center [656, 406] width 287 height 17
paste input "*******"
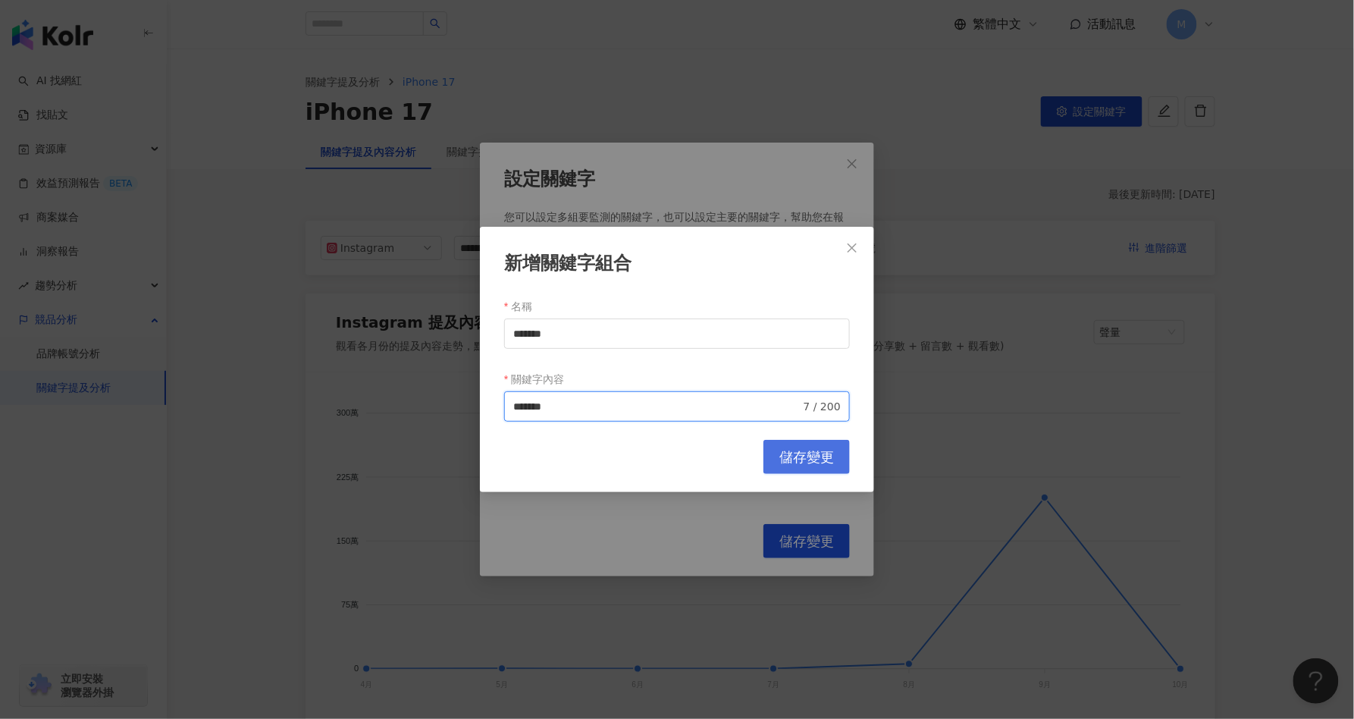
type input "*******"
click at [809, 455] on span "儲存變更" at bounding box center [806, 457] width 55 height 17
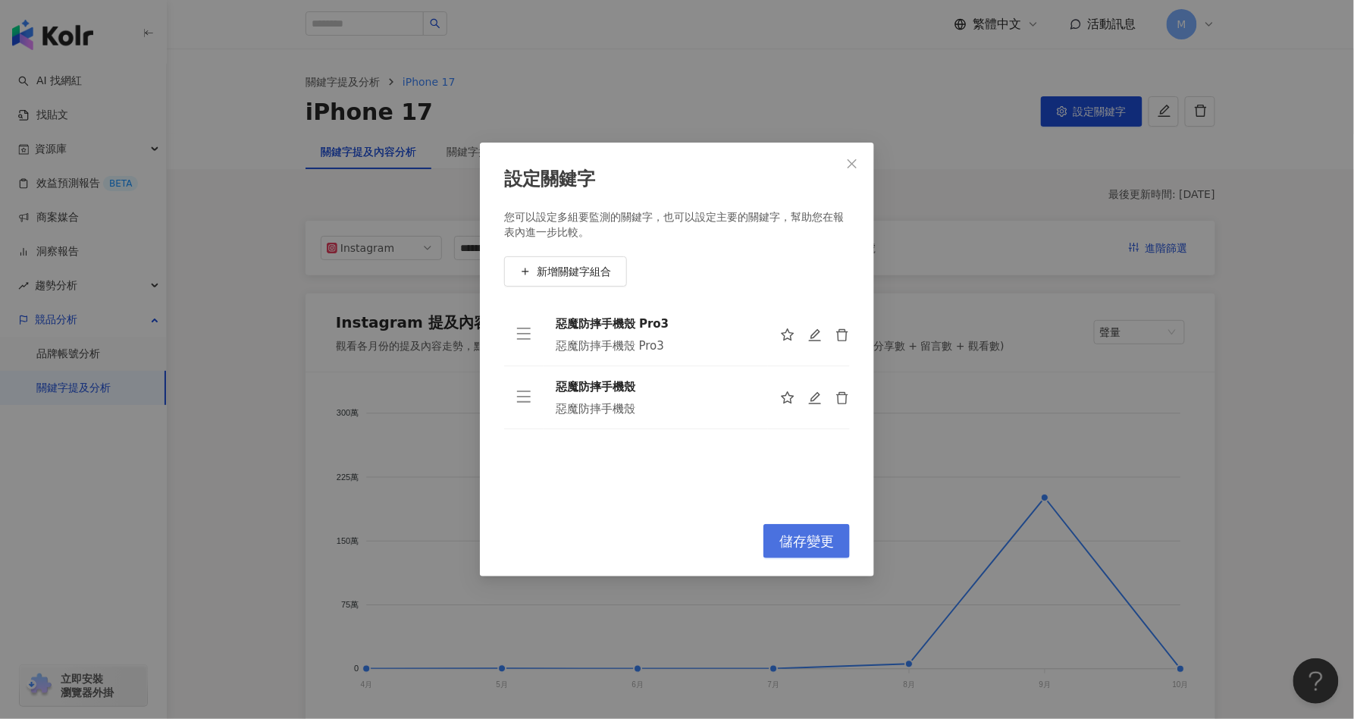
click at [822, 553] on button "儲存變更" at bounding box center [806, 541] width 86 height 34
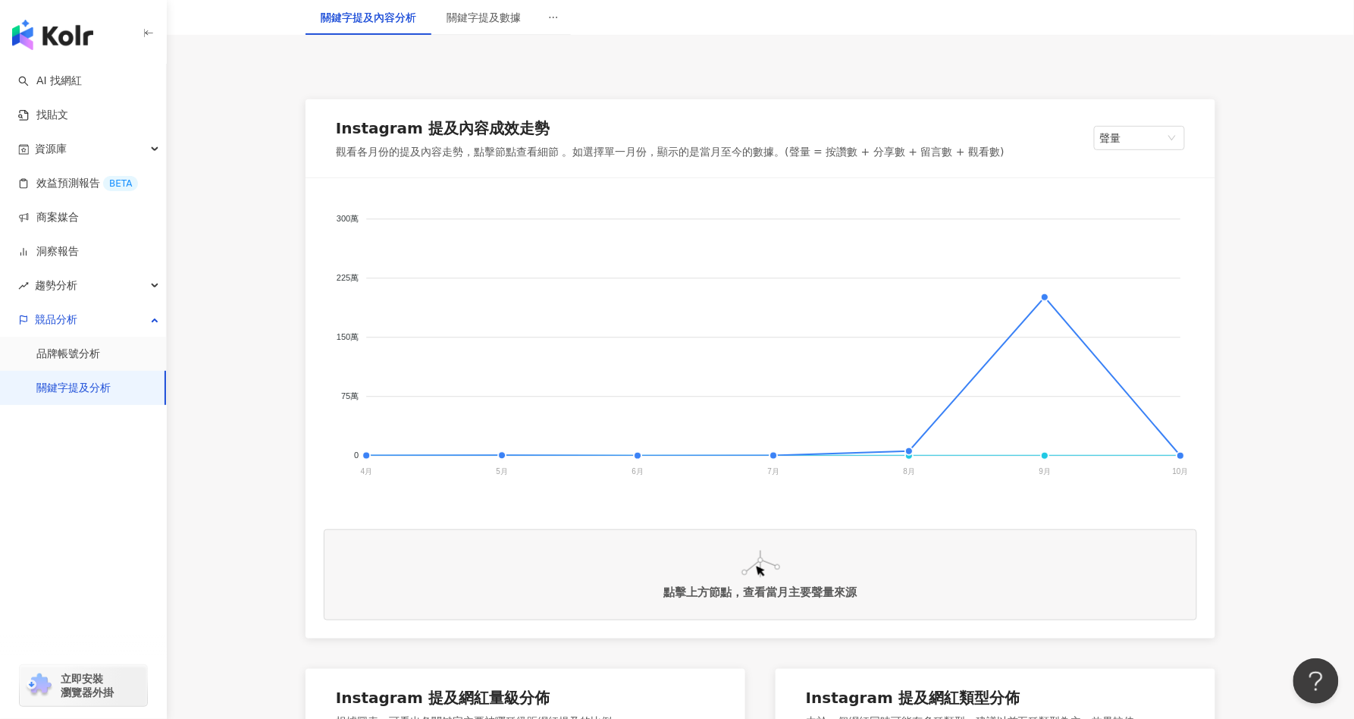
scroll to position [208, 0]
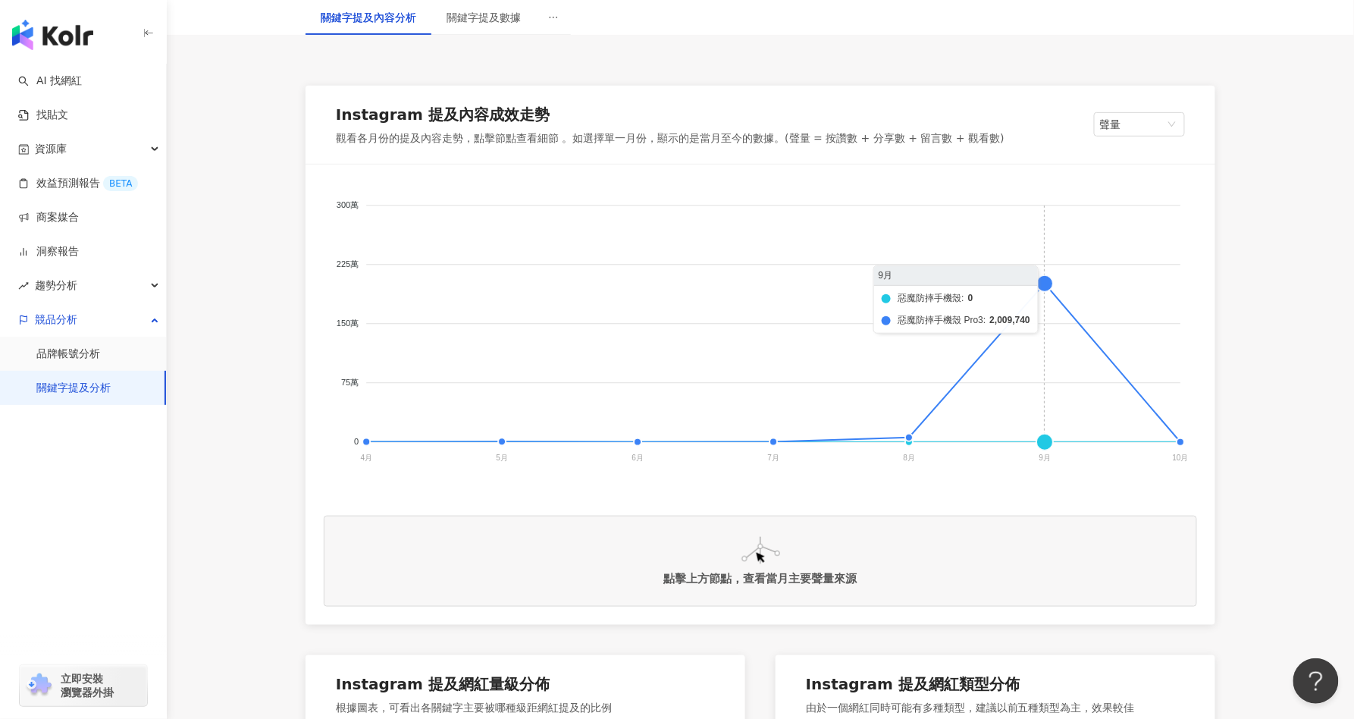
click at [1017, 321] on foreignobject "惡魔防摔手機殼 惡魔防摔手機殼 Pro3" at bounding box center [760, 334] width 873 height 303
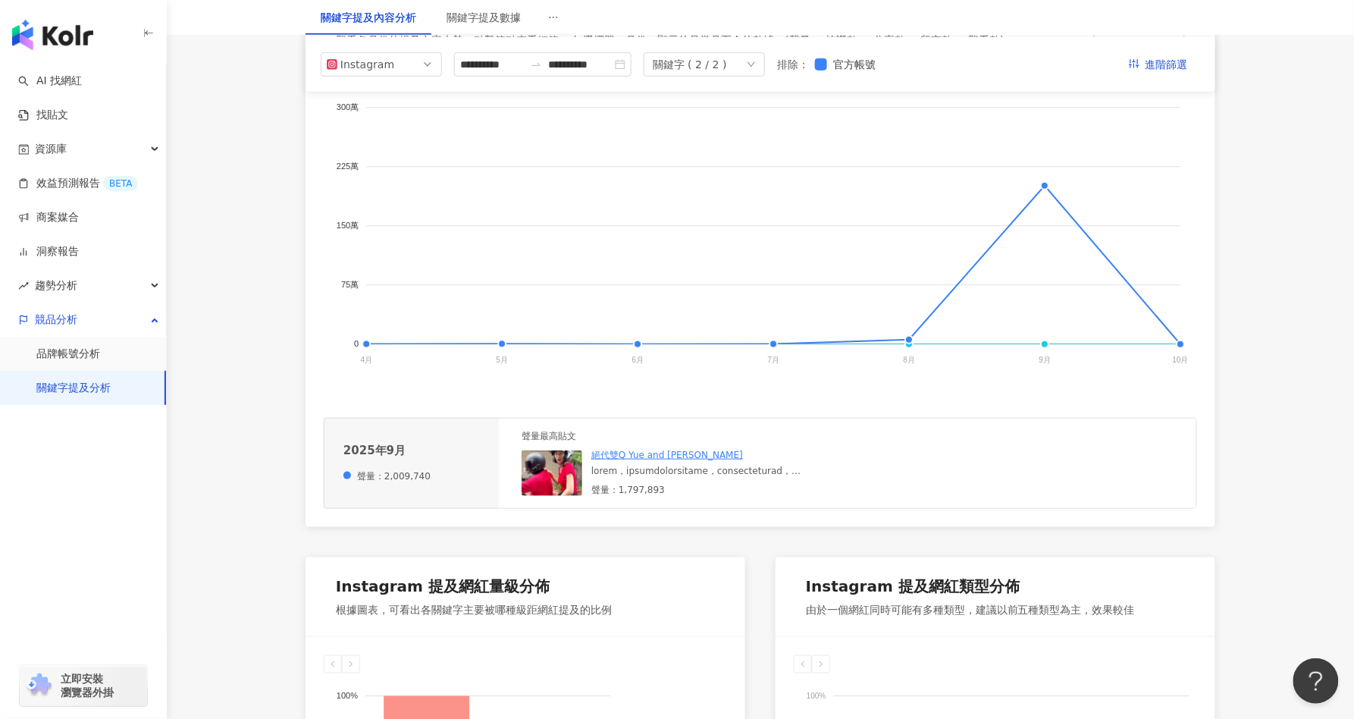
scroll to position [0, 0]
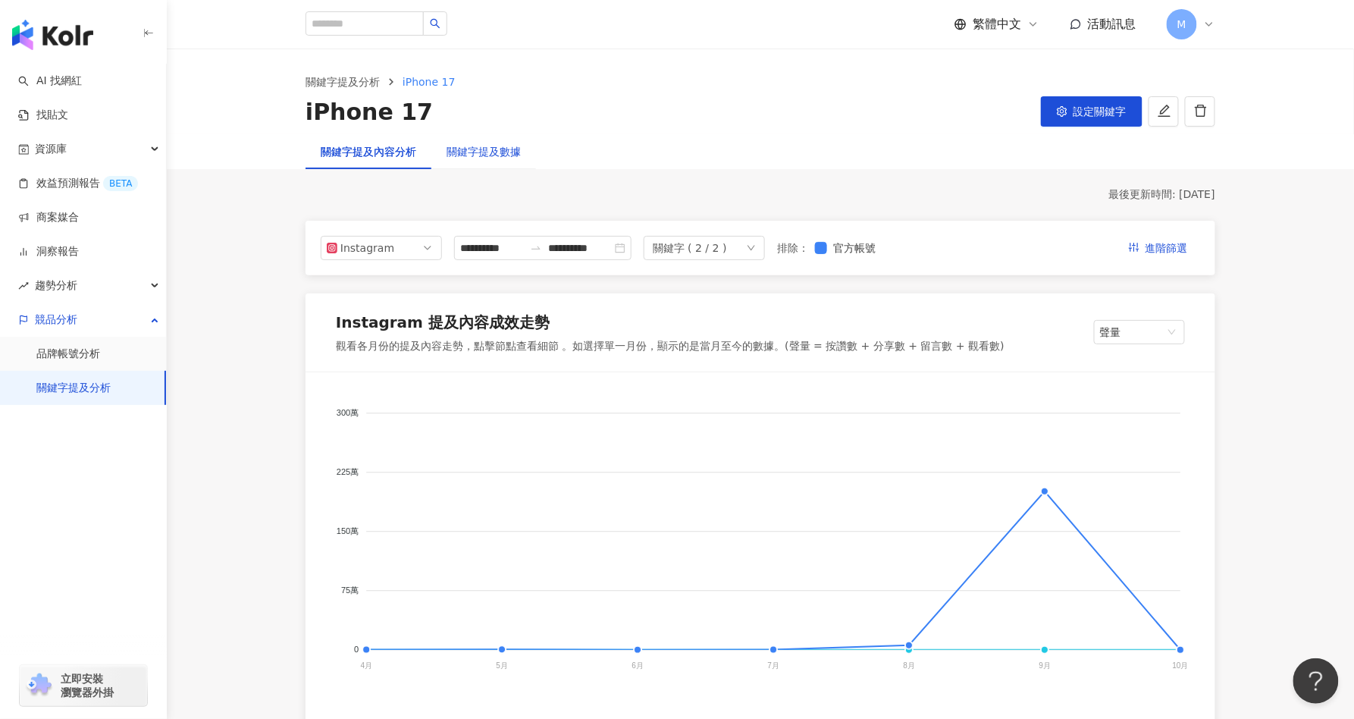
click at [499, 150] on div "關鍵字提及數據" at bounding box center [483, 151] width 74 height 17
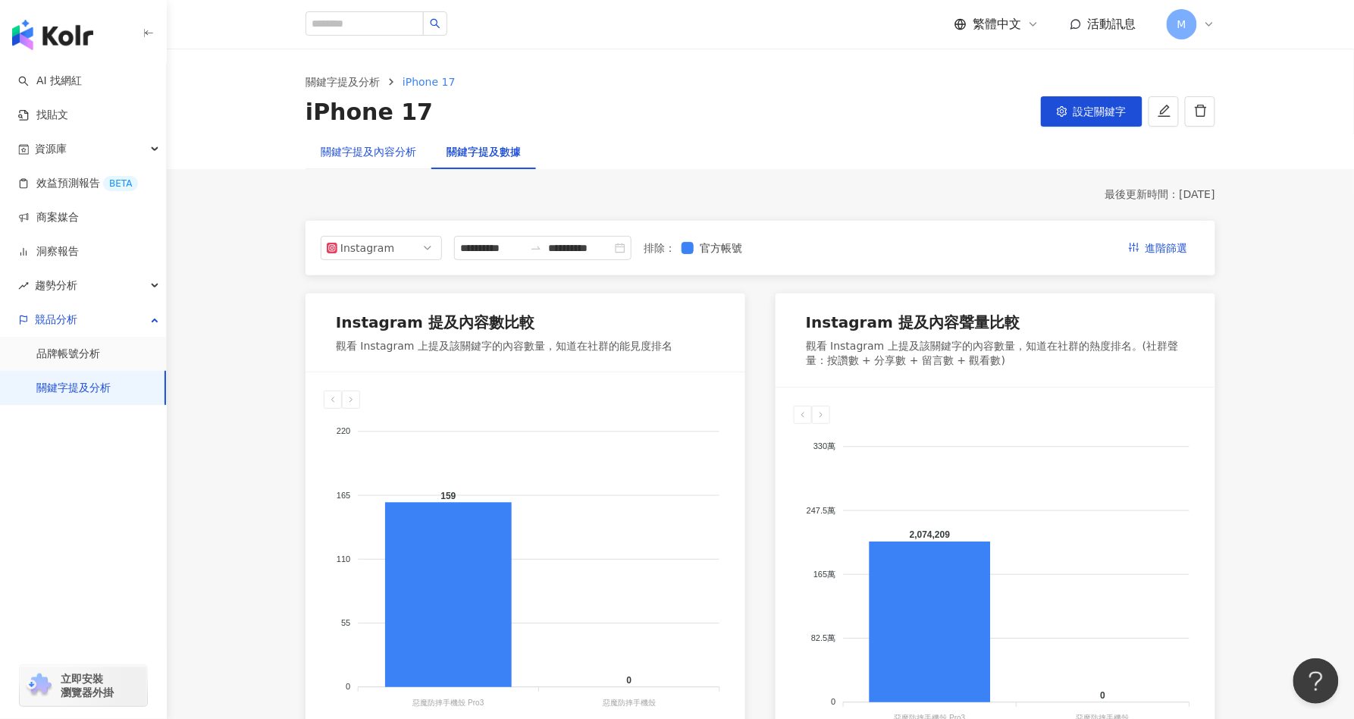
click at [356, 155] on div "關鍵字提及內容分析" at bounding box center [368, 151] width 95 height 17
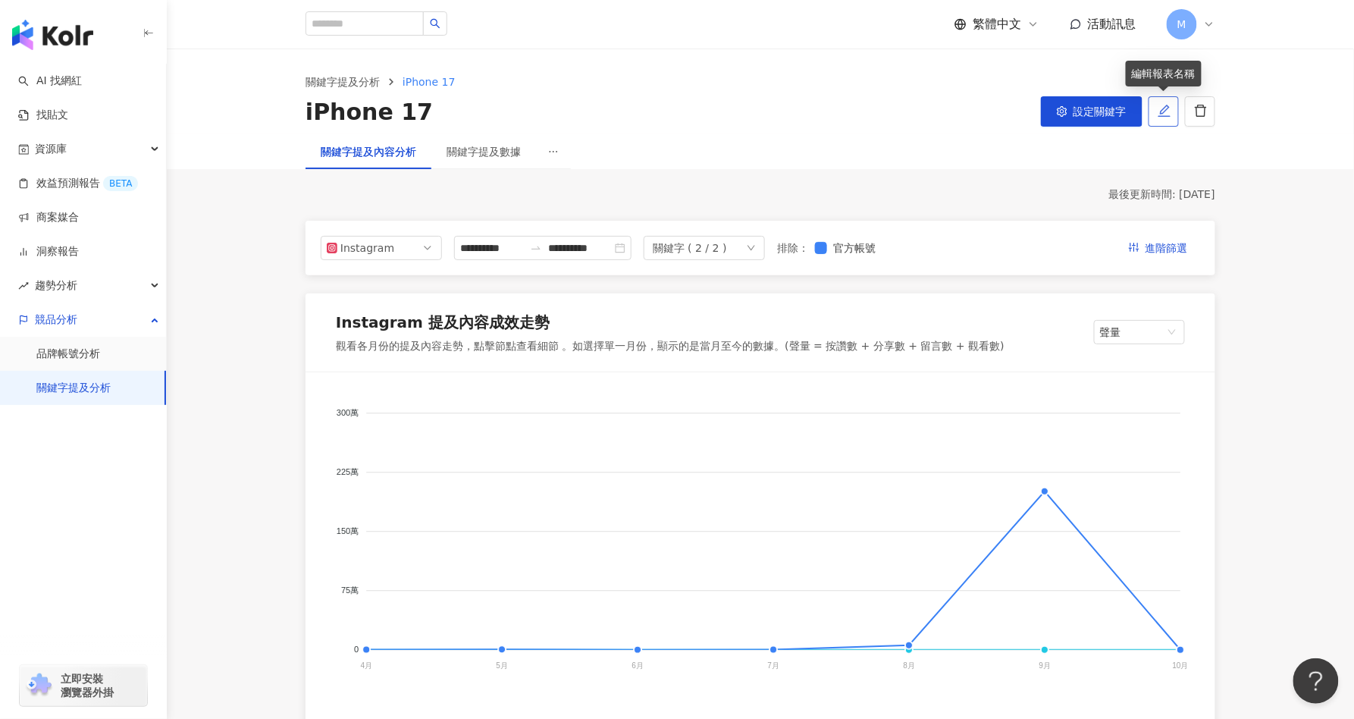
click at [1171, 108] on icon "edit" at bounding box center [1164, 111] width 14 height 14
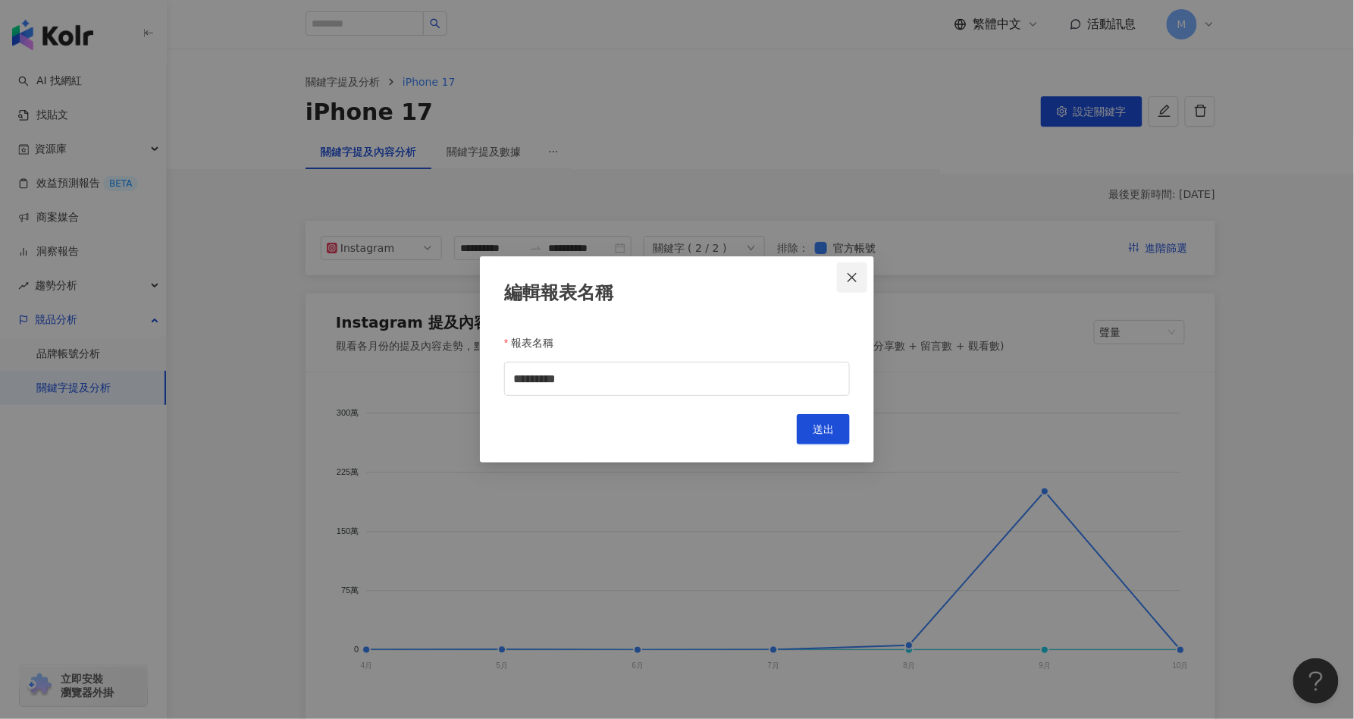
click at [854, 274] on icon "close" at bounding box center [852, 277] width 12 height 12
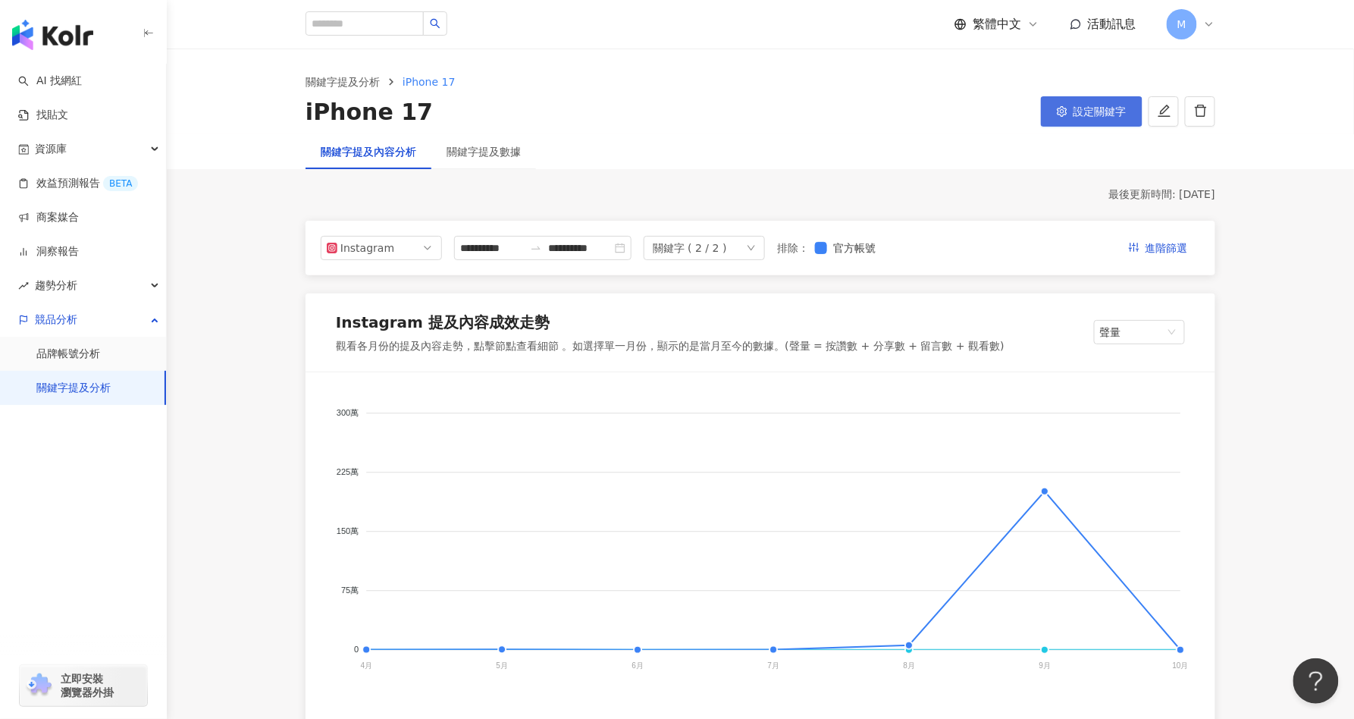
click at [1079, 105] on span "設定關鍵字" at bounding box center [1099, 111] width 53 height 12
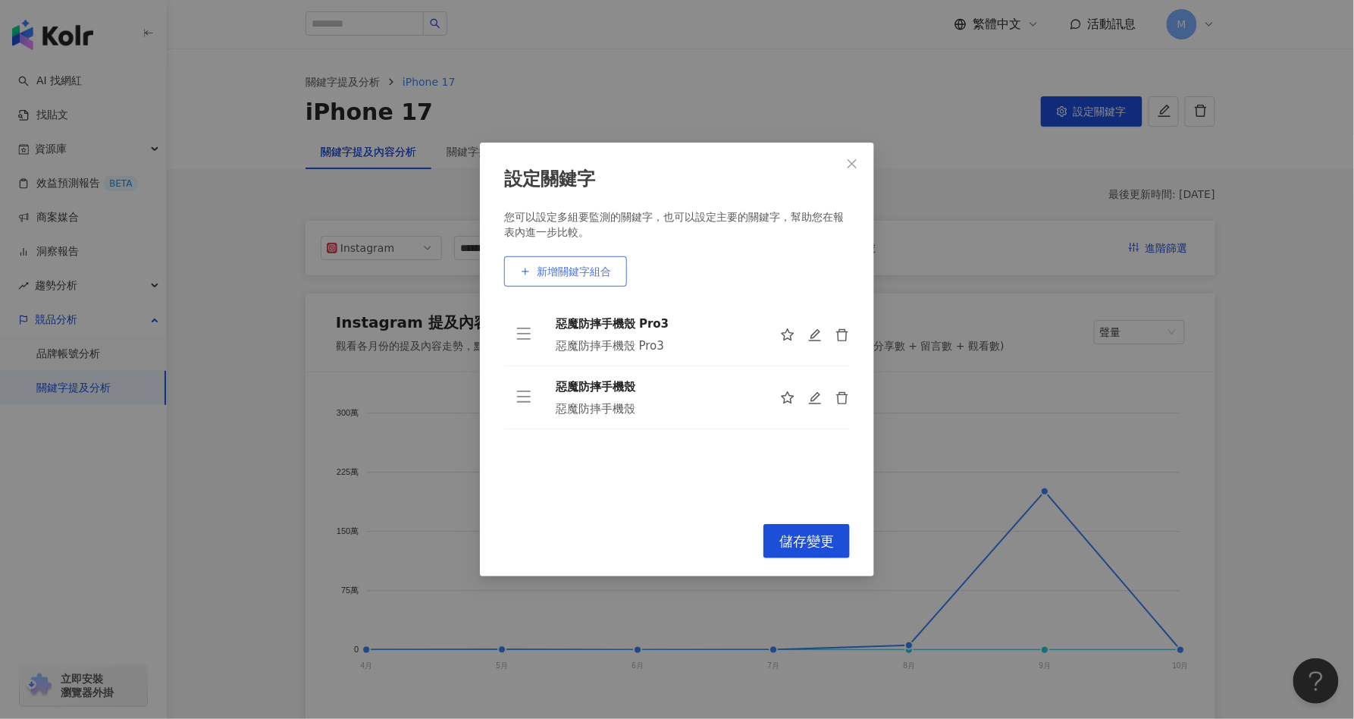
click at [566, 263] on button "新增關鍵字組合" at bounding box center [565, 271] width 123 height 30
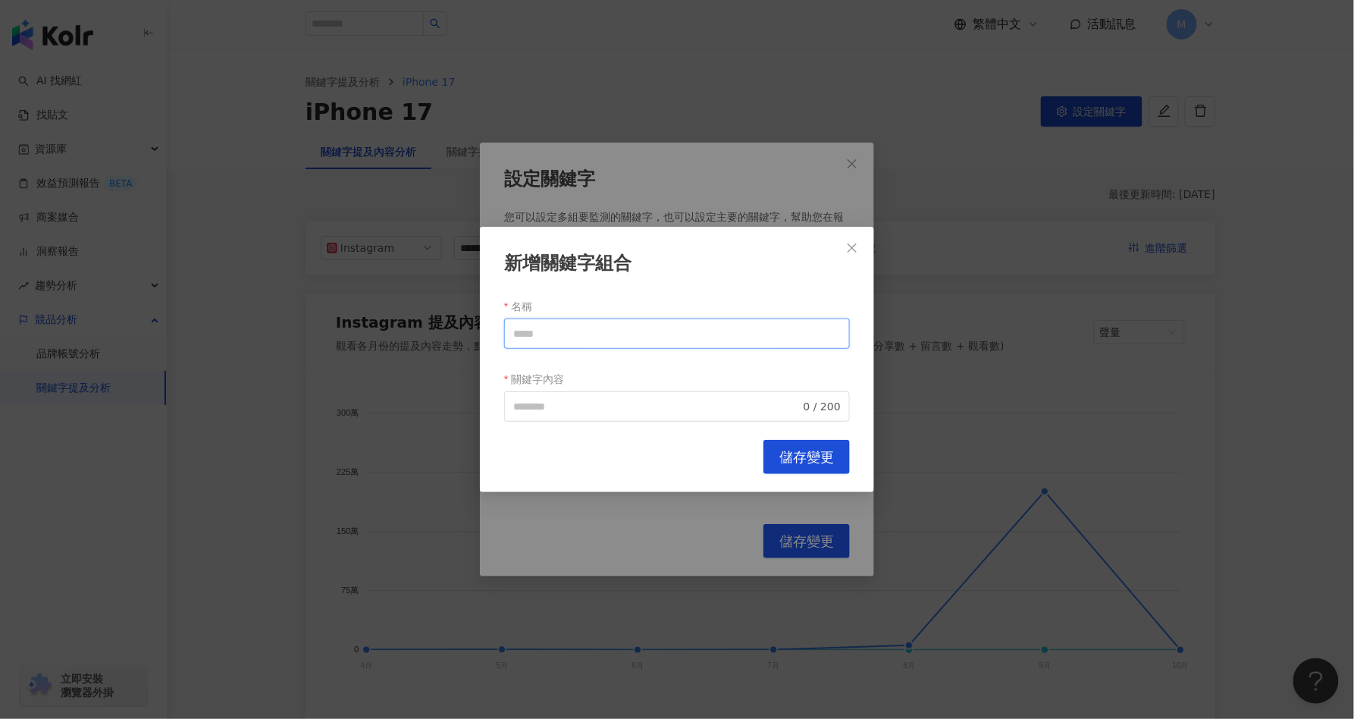
click at [549, 333] on input "名稱" at bounding box center [677, 333] width 346 height 30
type input "*"
type input "***"
click at [533, 405] on input "關鍵字內容" at bounding box center [656, 406] width 287 height 17
paste input "***"
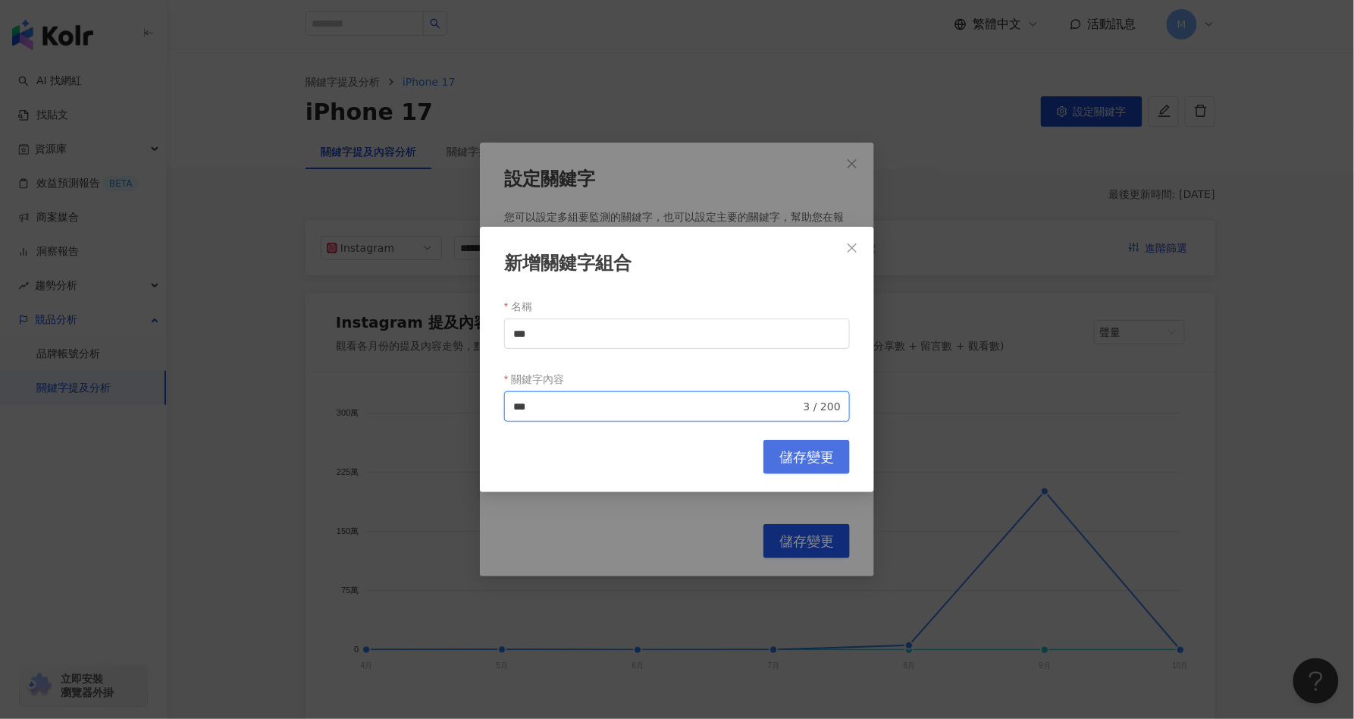
type input "***"
click at [827, 459] on span "儲存變更" at bounding box center [806, 457] width 55 height 17
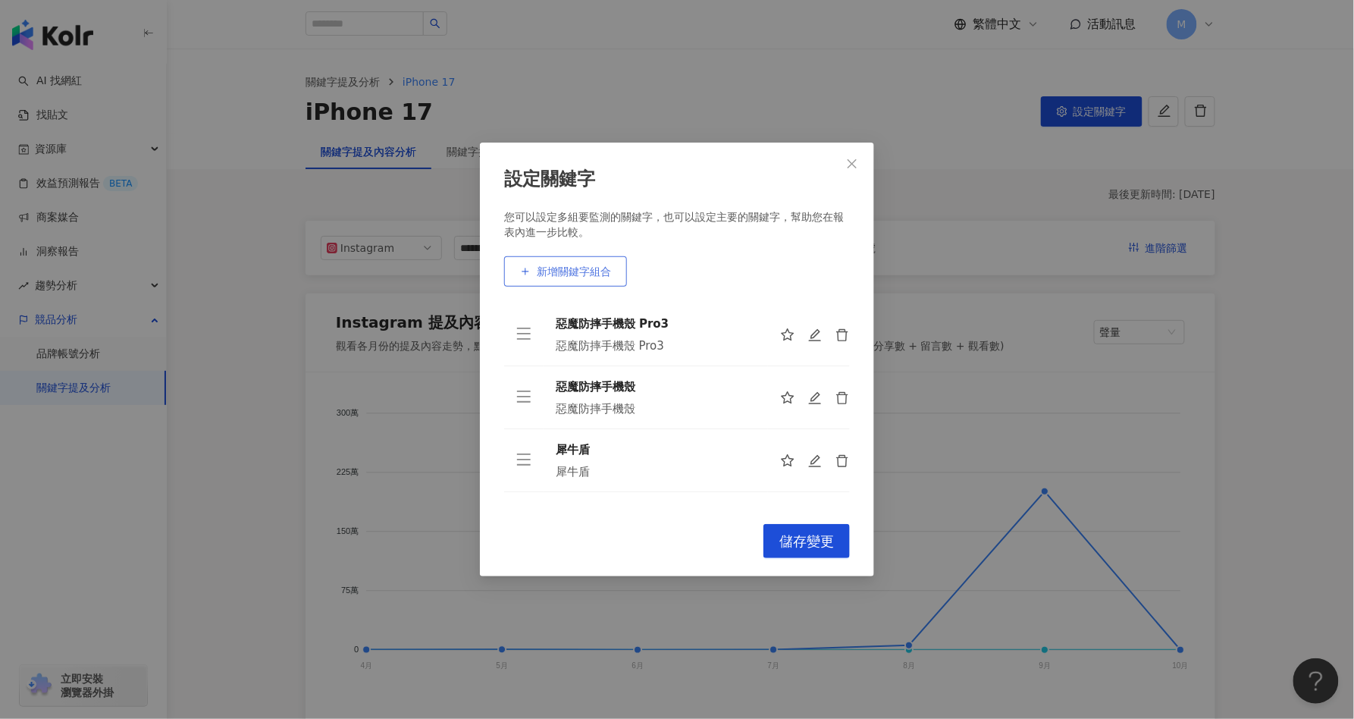
click at [565, 272] on span "新增關鍵字組合" at bounding box center [574, 271] width 74 height 12
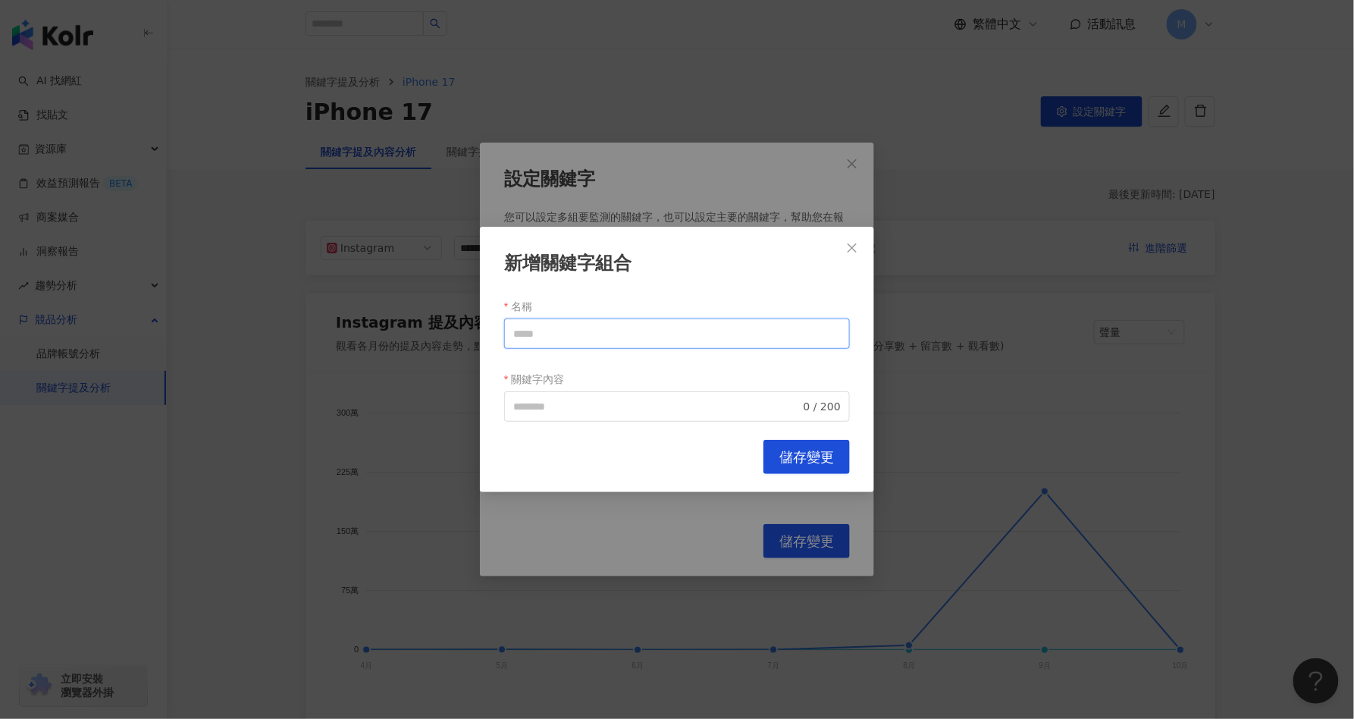
click at [556, 323] on input "名稱" at bounding box center [677, 333] width 346 height 30
type input "*******"
click at [574, 414] on input "關鍵字內容" at bounding box center [656, 406] width 287 height 17
paste input "*******"
type input "*******"
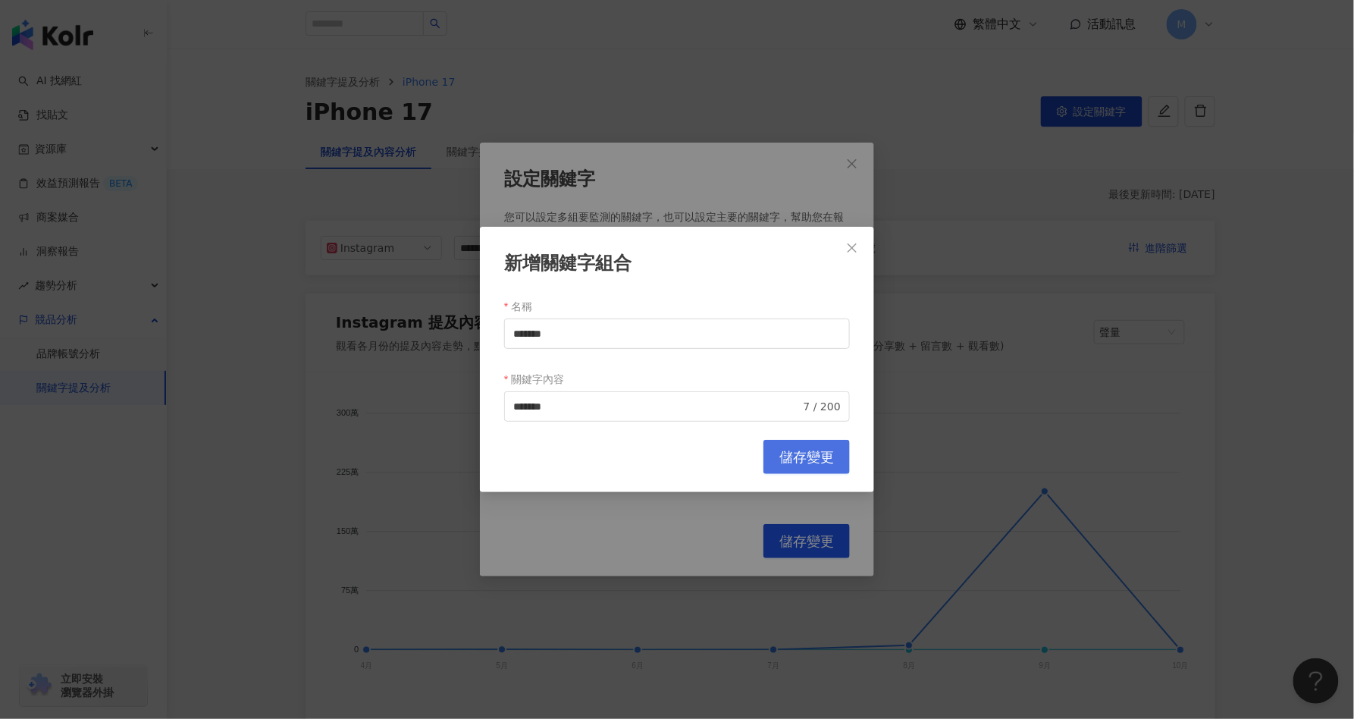
click at [821, 457] on span "儲存變更" at bounding box center [806, 457] width 55 height 17
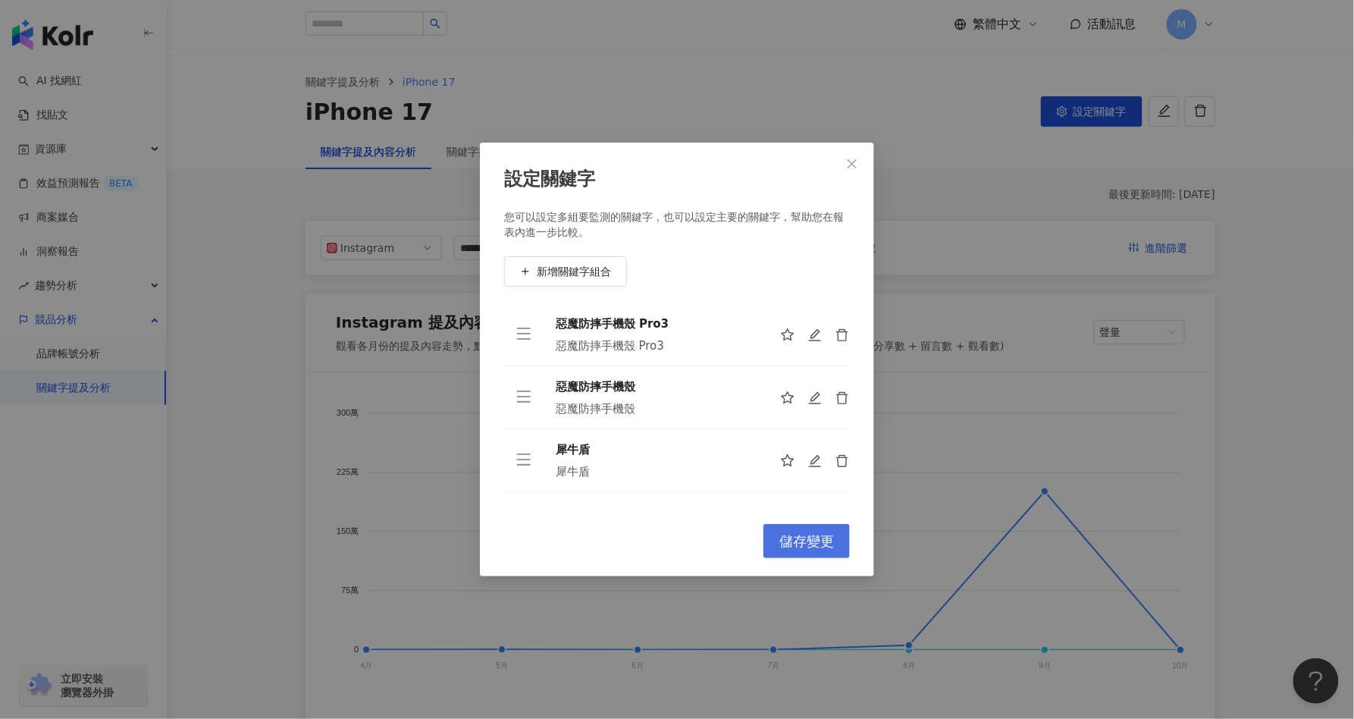
click at [815, 534] on span "儲存變更" at bounding box center [806, 541] width 55 height 17
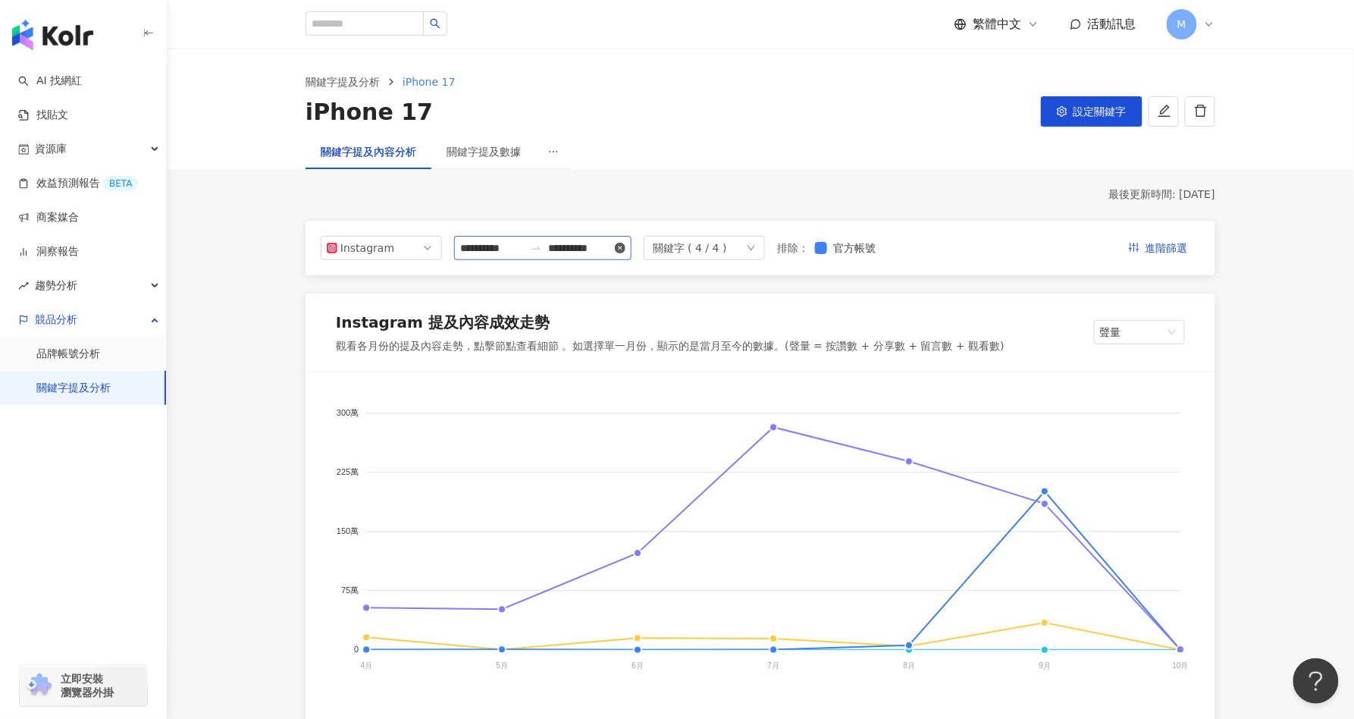
click at [625, 249] on icon "close-circle" at bounding box center [620, 248] width 11 height 11
click at [470, 252] on input at bounding box center [492, 248] width 64 height 17
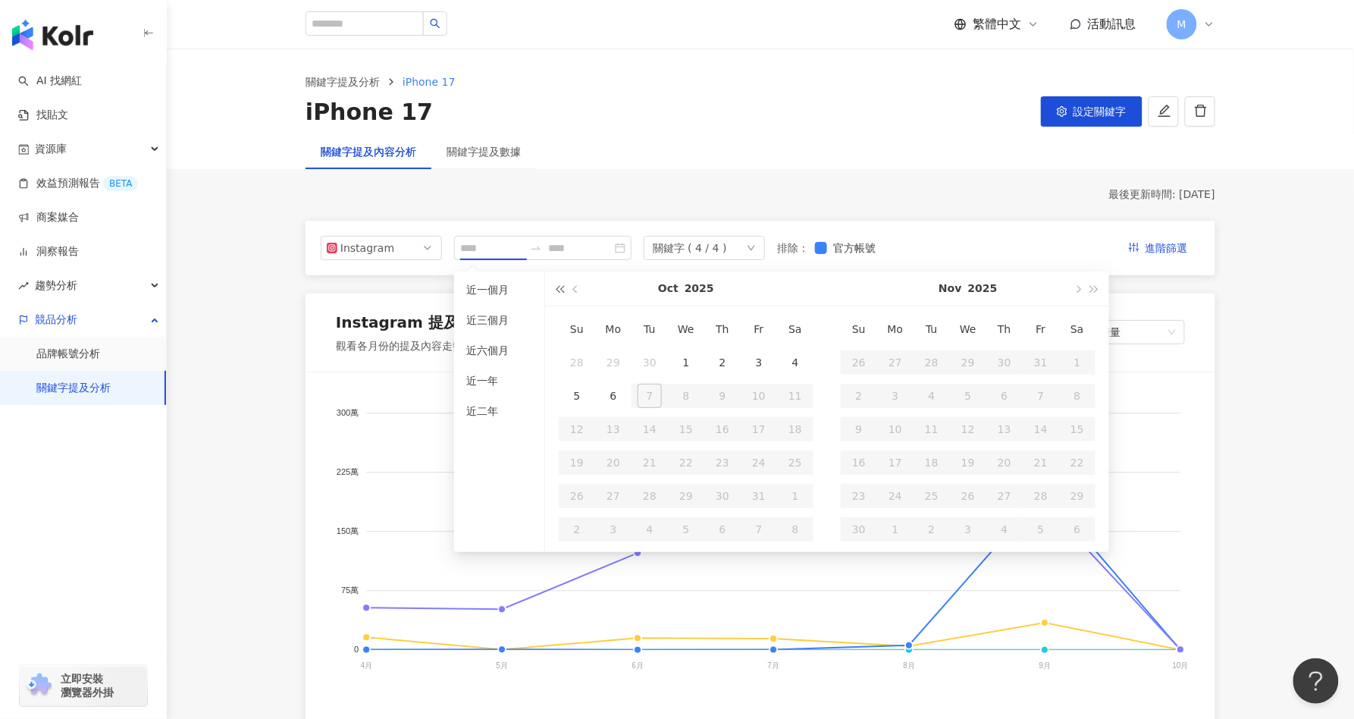
click at [556, 291] on button "button" at bounding box center [559, 288] width 17 height 34
type input "**********"
click at [1097, 288] on span "button" at bounding box center [1095, 289] width 8 height 8
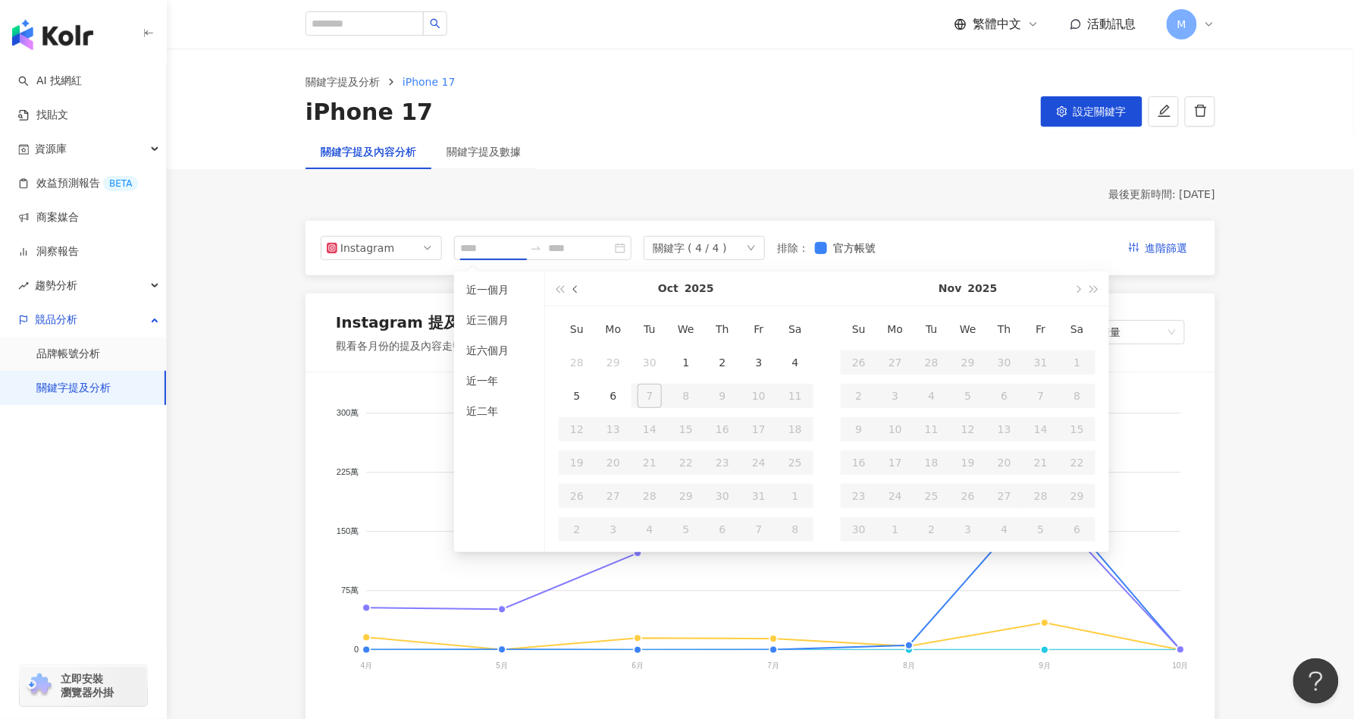
click at [573, 287] on span "button" at bounding box center [577, 289] width 8 height 8
type input "**********"
click at [610, 363] on div "1" at bounding box center [613, 362] width 24 height 24
type input "**********"
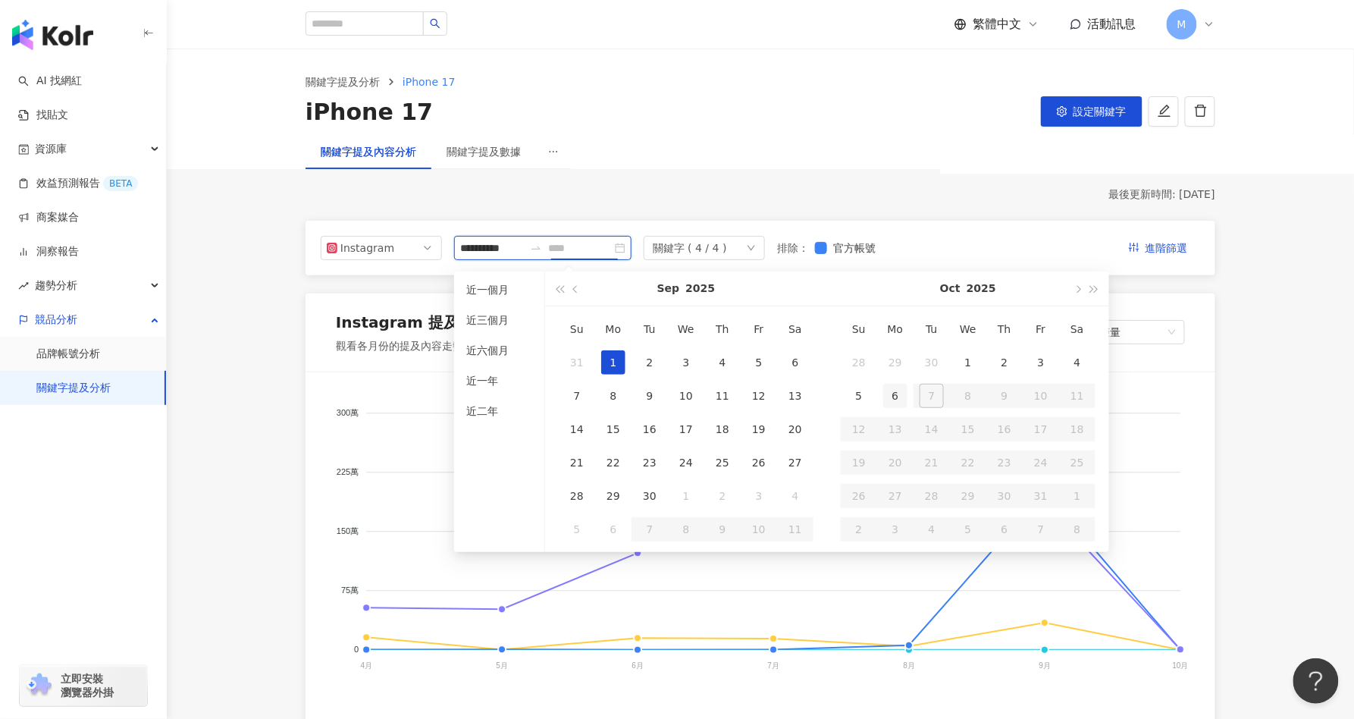
type input "**********"
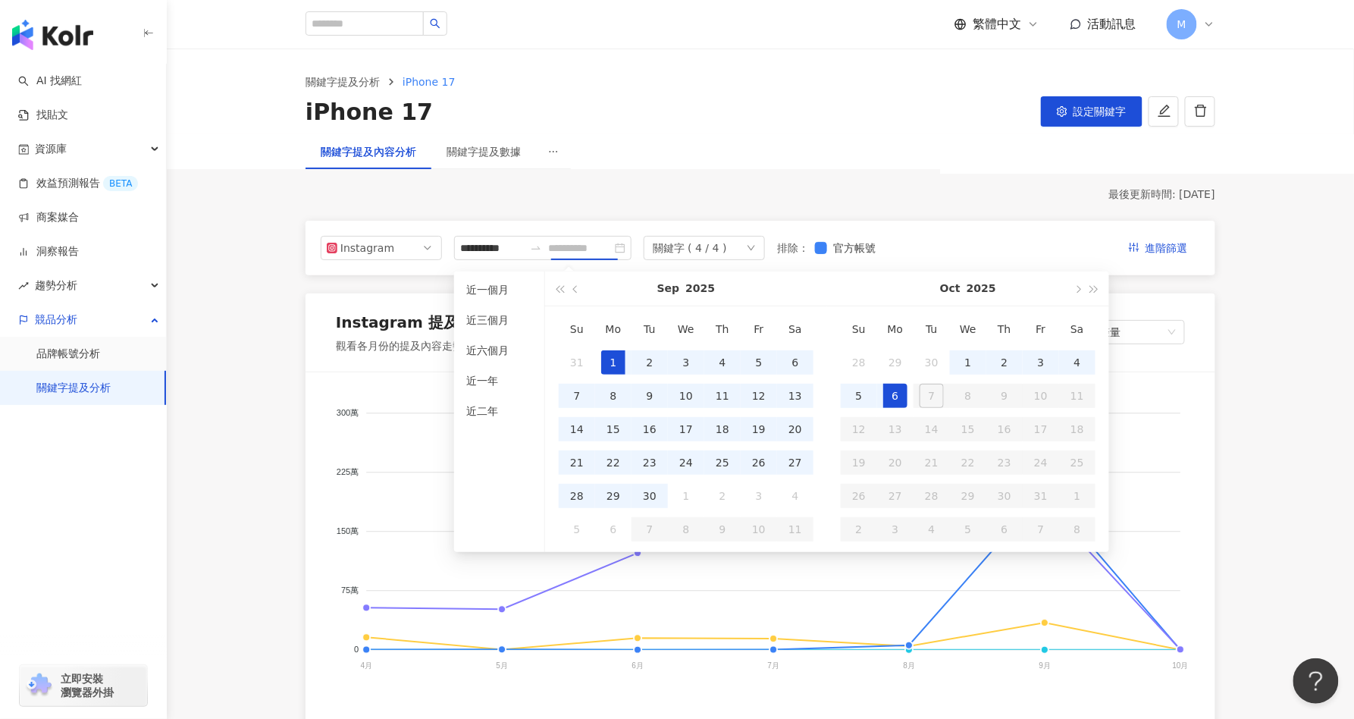
click at [895, 395] on div "6" at bounding box center [895, 396] width 24 height 24
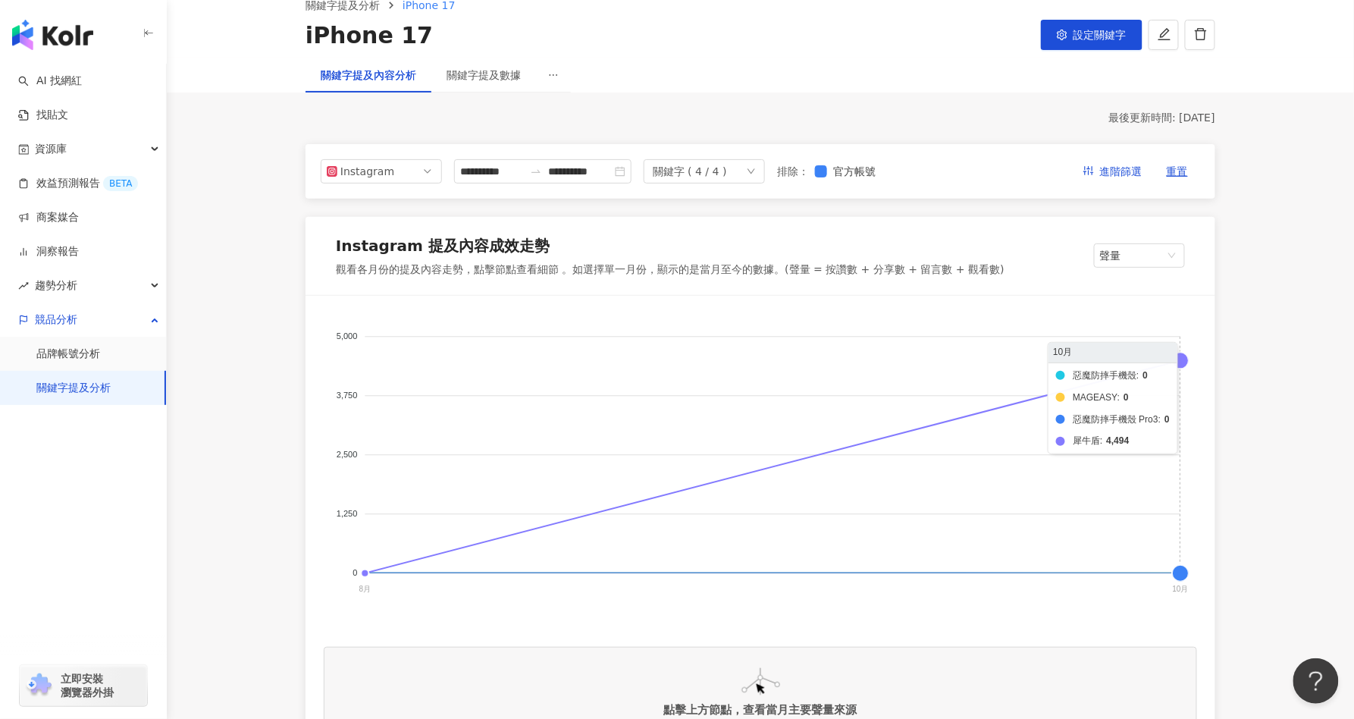
scroll to position [120, 0]
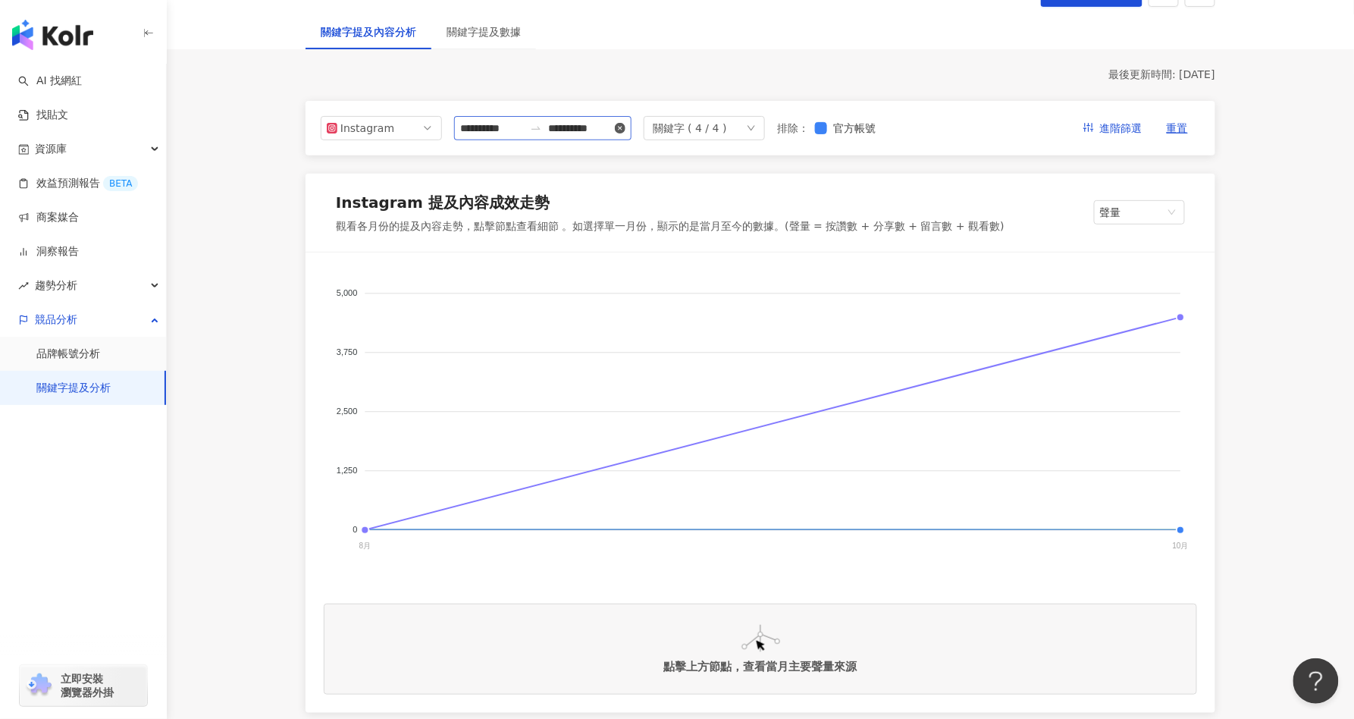
click at [620, 124] on icon "close-circle" at bounding box center [620, 128] width 11 height 11
click at [499, 128] on input at bounding box center [492, 128] width 64 height 17
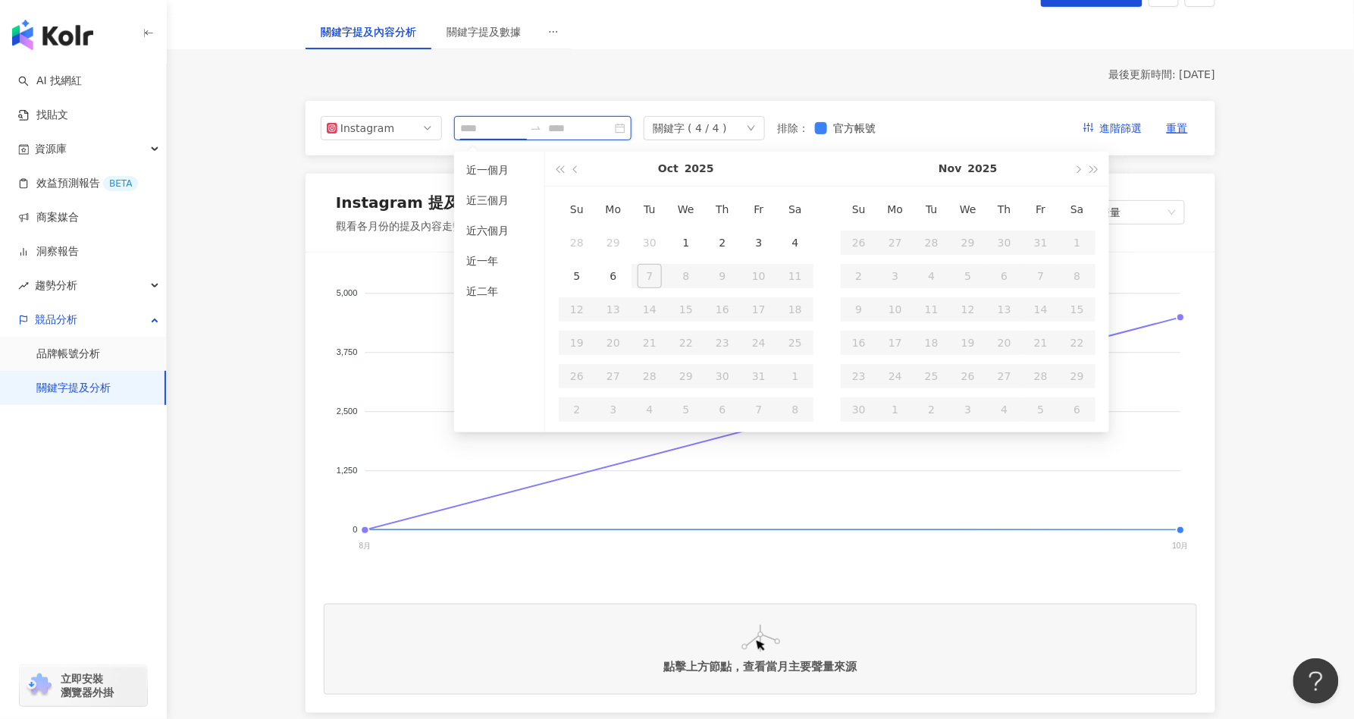
type input "**********"
click at [579, 168] on span "button" at bounding box center [577, 169] width 8 height 8
type input "**********"
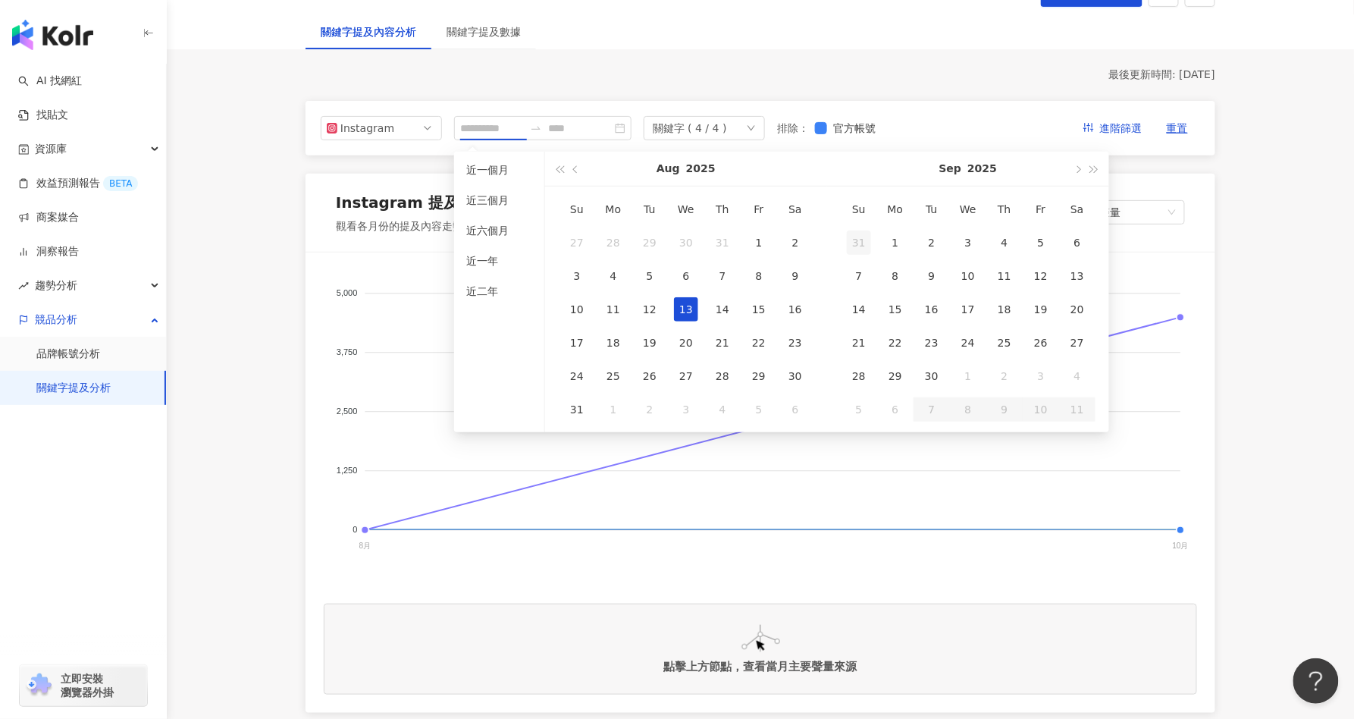
type input "**********"
click at [759, 243] on div "1" at bounding box center [759, 242] width 24 height 24
click at [1077, 172] on button "button" at bounding box center [1077, 169] width 17 height 34
type input "**********"
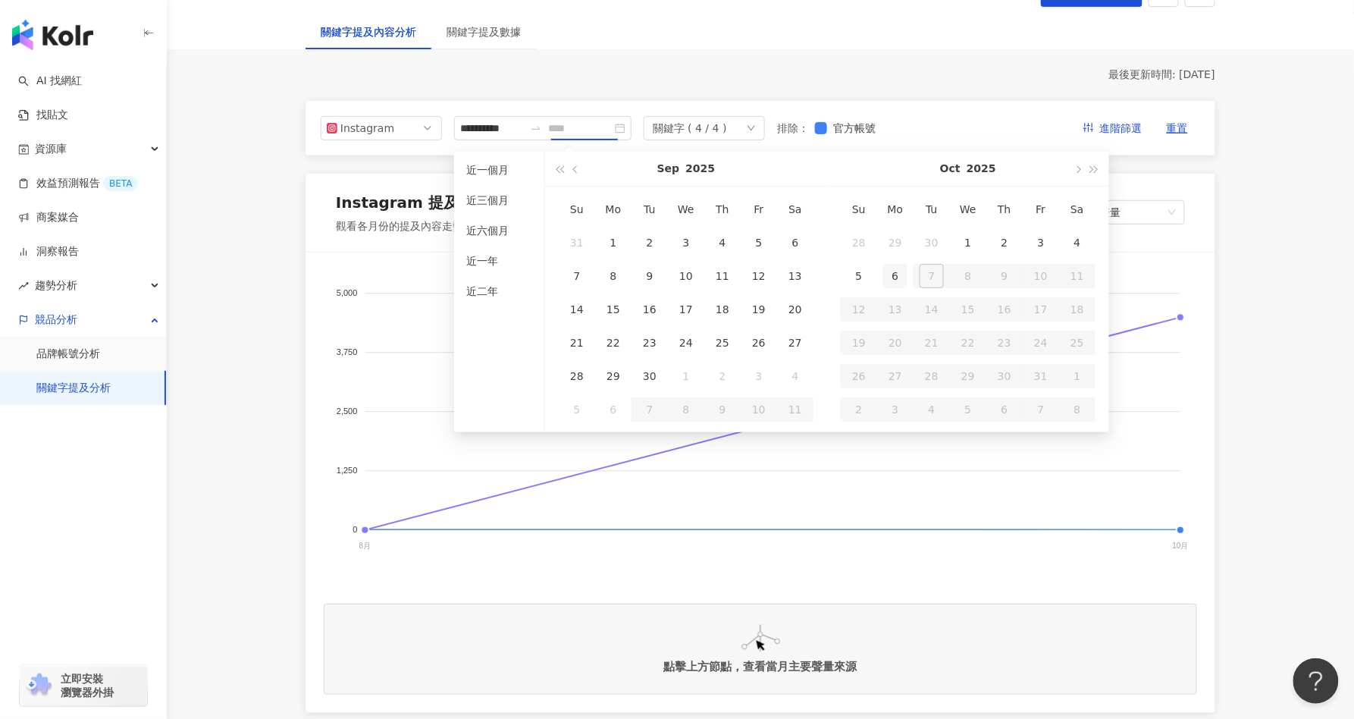
type input "**********"
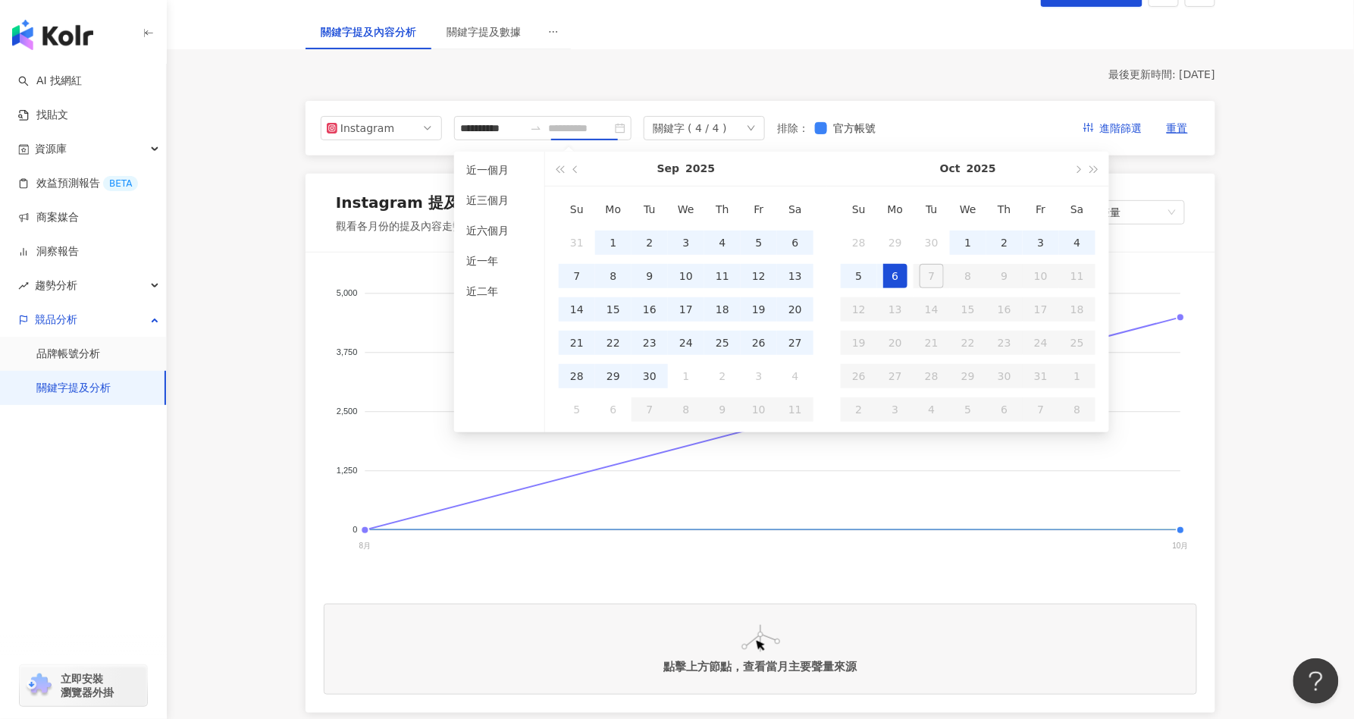
click at [890, 273] on div "6" at bounding box center [895, 276] width 24 height 24
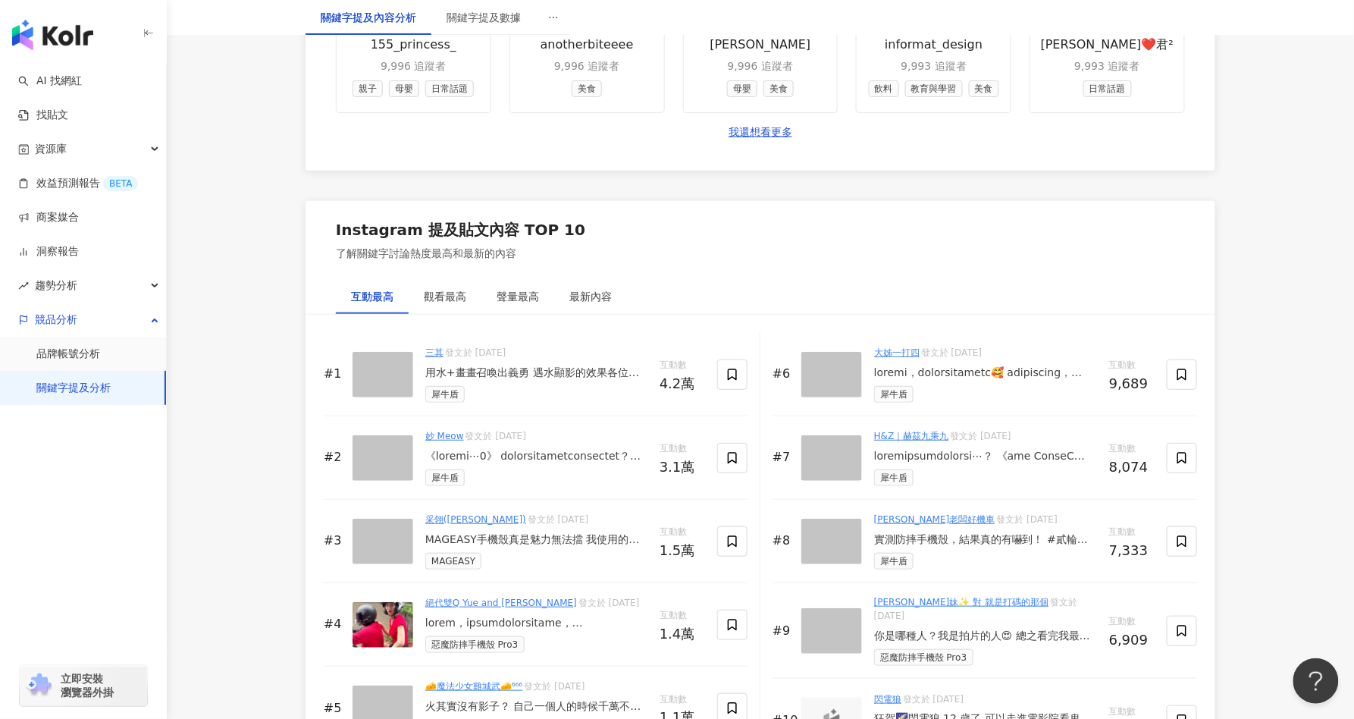
scroll to position [2187, 0]
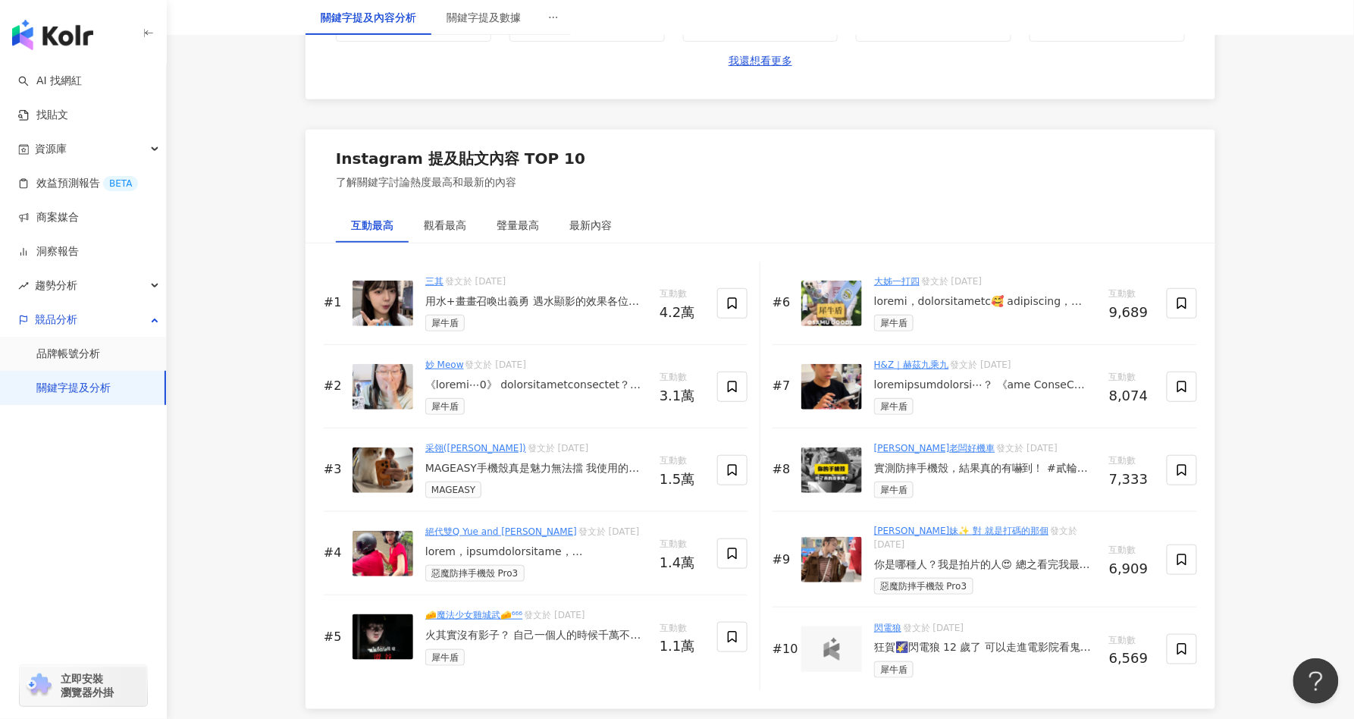
click at [471, 531] on link "絕代雙Q Yue and Wei" at bounding box center [501, 531] width 152 height 11
click at [388, 559] on img at bounding box center [382, 553] width 61 height 45
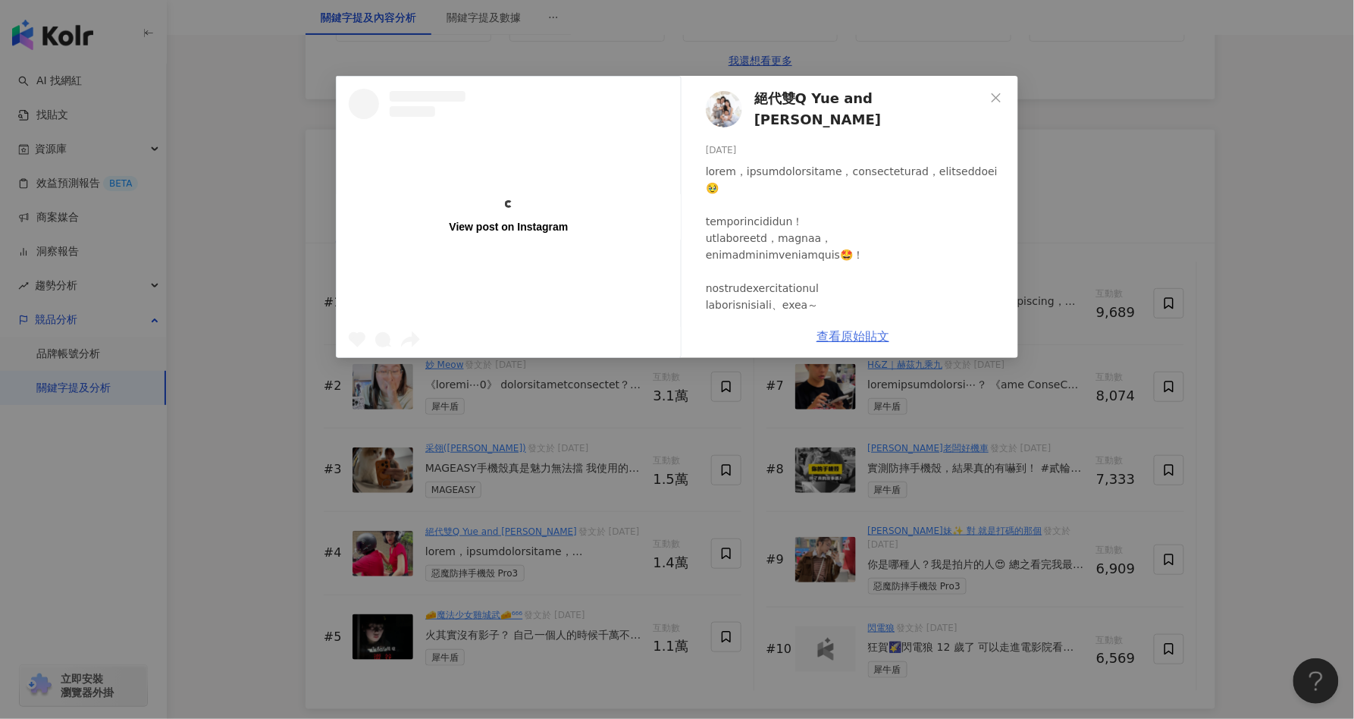
click at [848, 333] on div "絕代雙Q Yue and Wei 2025/9/15 1.4萬 23 178.4萬 查看原始貼文" at bounding box center [852, 217] width 330 height 282
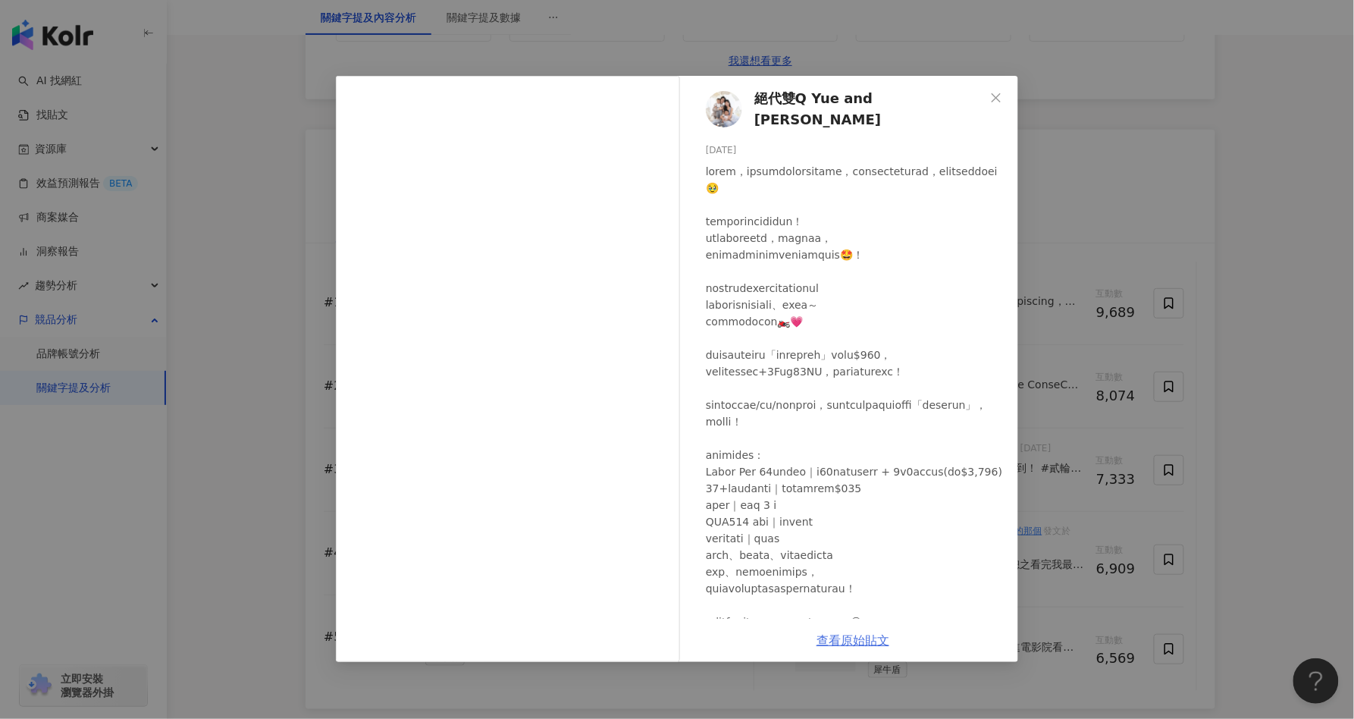
click at [839, 639] on link "查看原始貼文" at bounding box center [852, 640] width 73 height 14
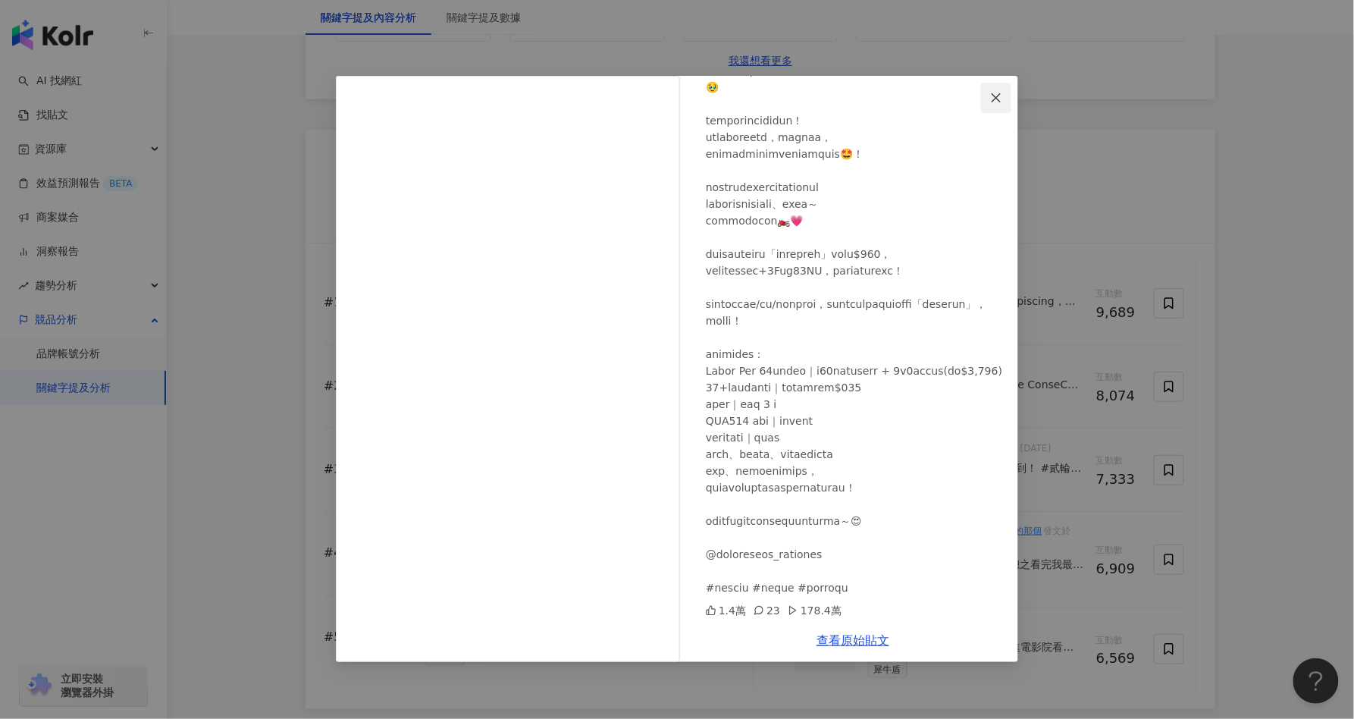
click at [1003, 94] on span "Close" at bounding box center [996, 98] width 30 height 12
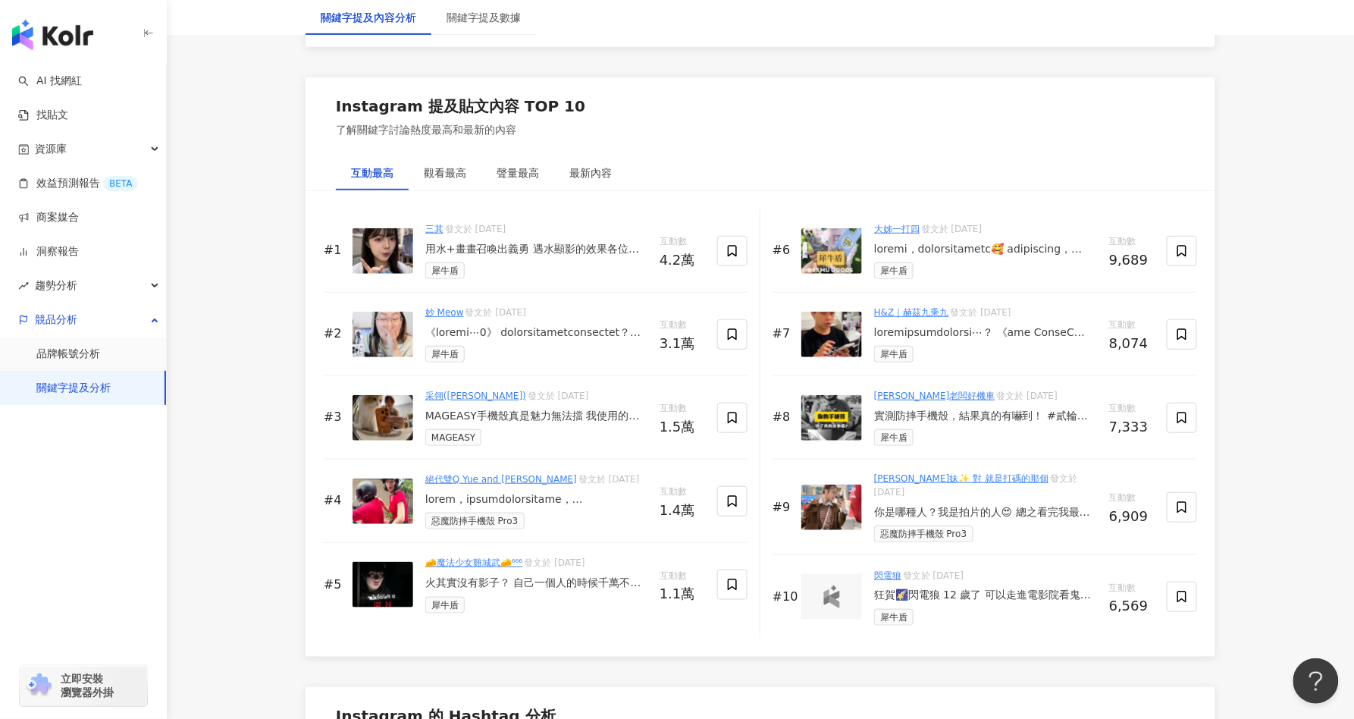
scroll to position [2240, 0]
click at [828, 497] on img at bounding box center [831, 506] width 61 height 45
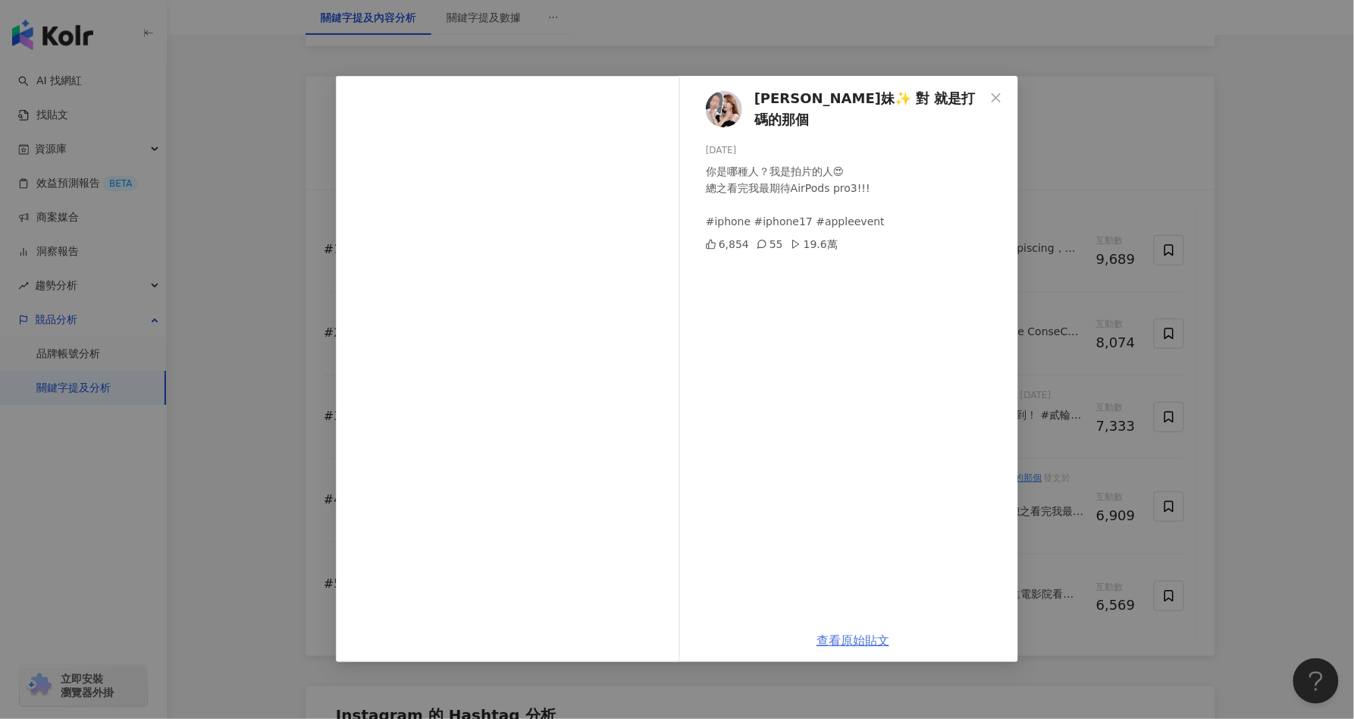
click at [866, 637] on link "查看原始貼文" at bounding box center [852, 640] width 73 height 14
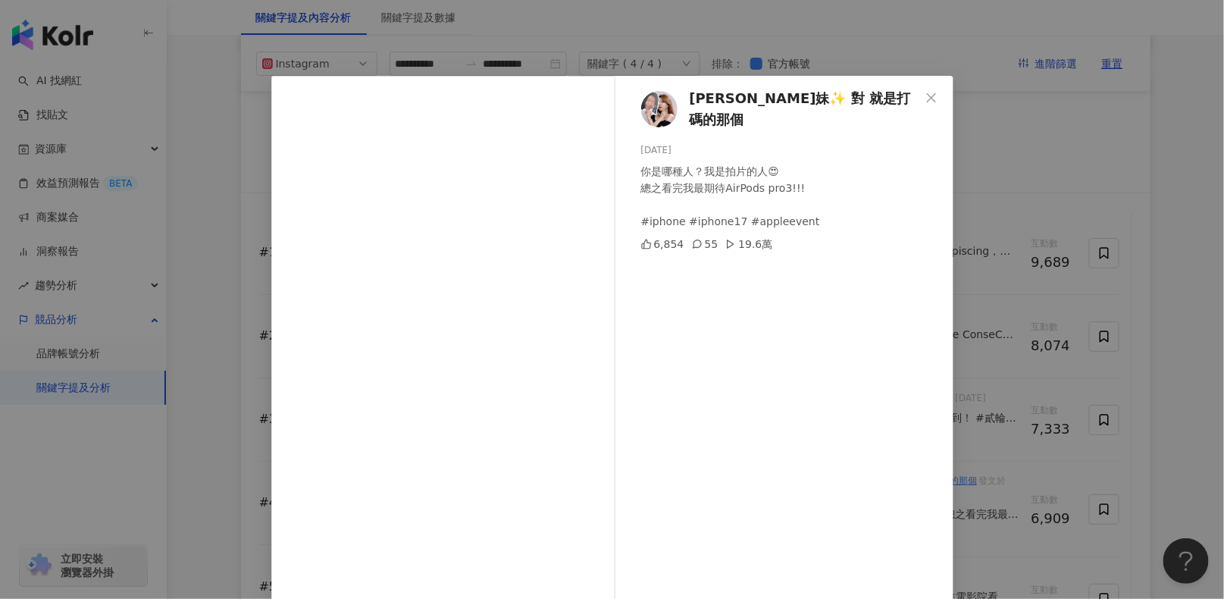
scroll to position [81, 0]
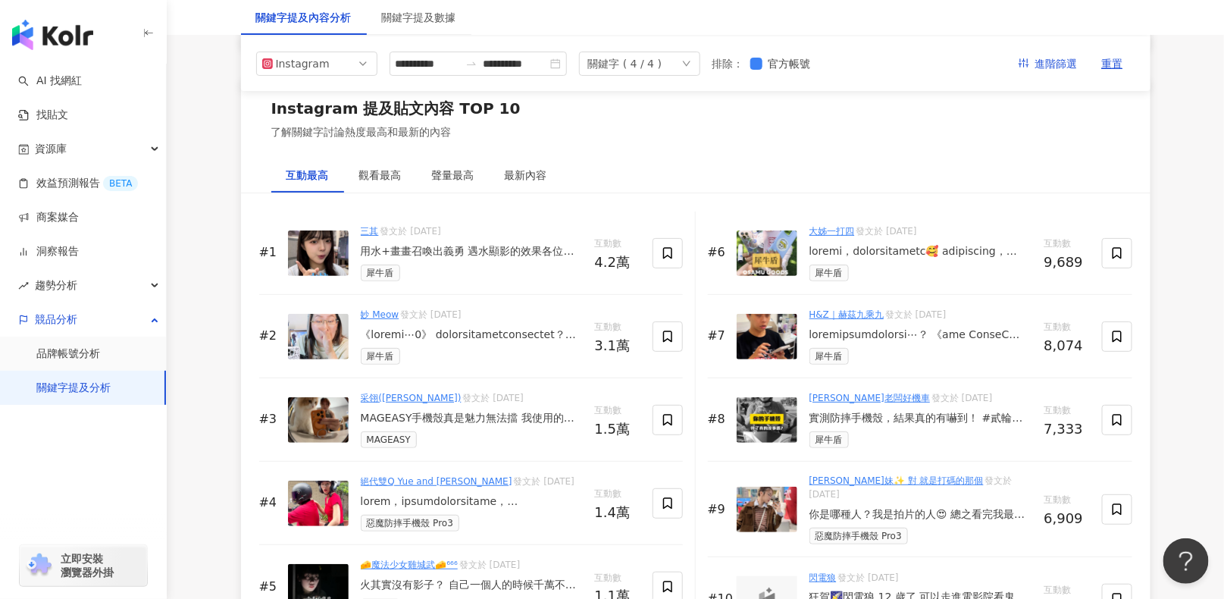
click at [1050, 211] on div "#6 大姊一打四 發文於 2025/8/29 犀牛盾 互動數 9,689" at bounding box center [920, 252] width 424 height 83
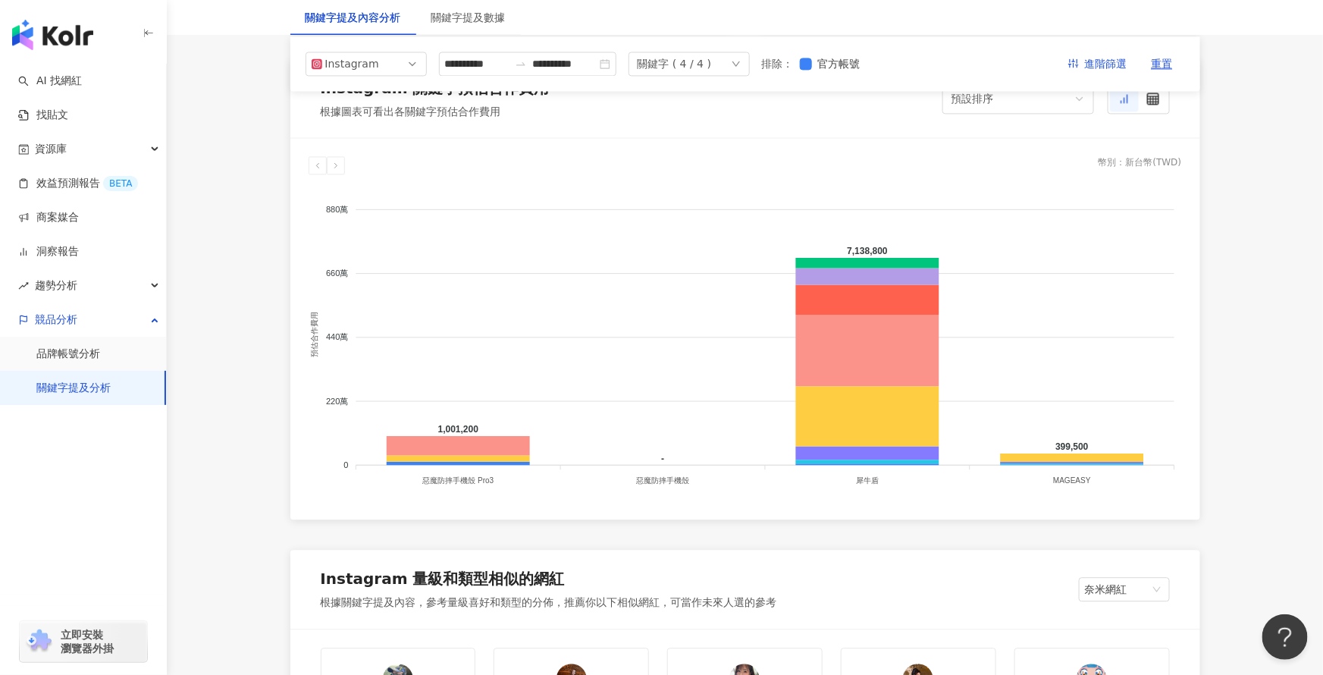
scroll to position [1282, 0]
click at [1019, 108] on div "預設排序" at bounding box center [1011, 99] width 120 height 29
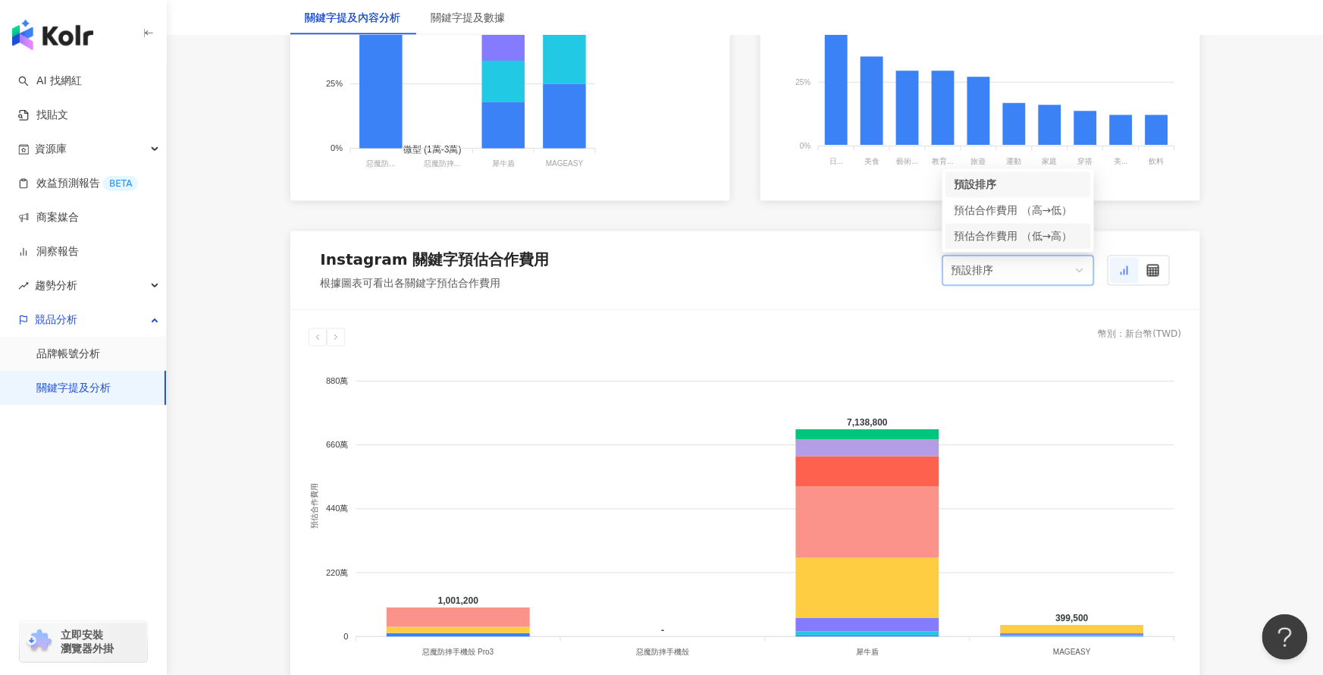
scroll to position [1113, 0]
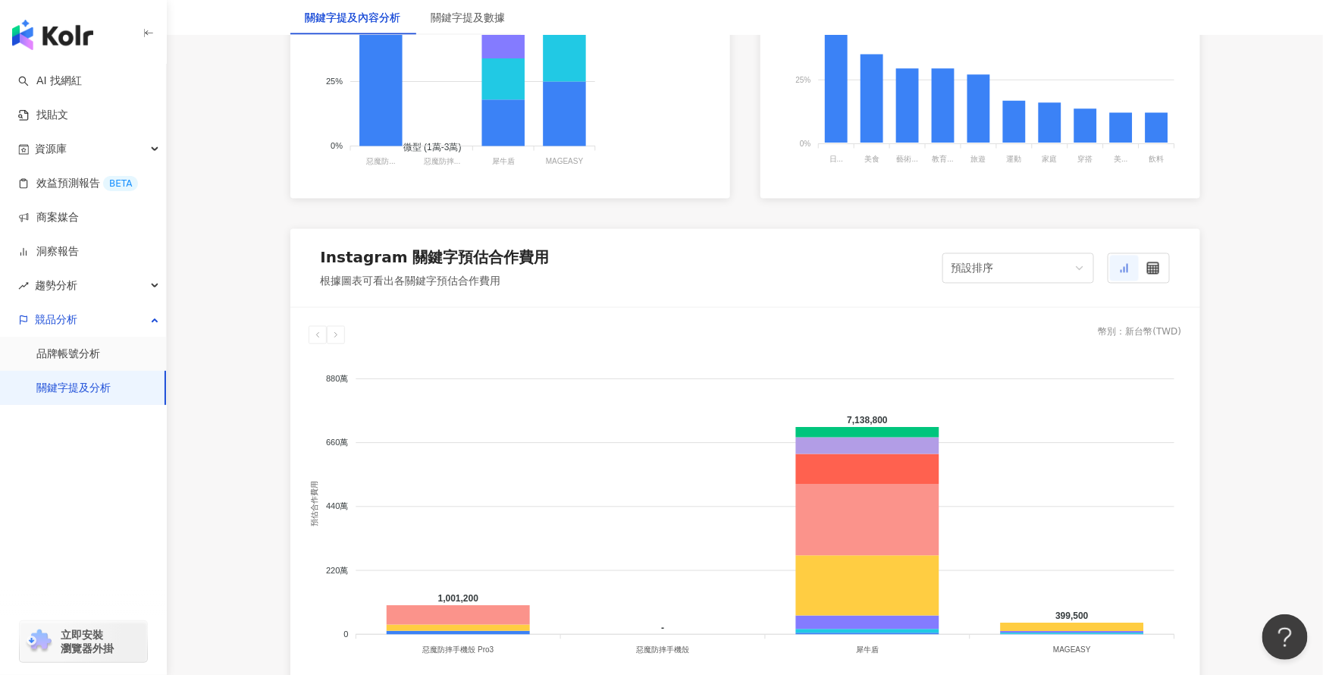
click at [1136, 261] on div at bounding box center [1124, 268] width 29 height 26
click at [1147, 265] on icon at bounding box center [1153, 268] width 12 height 12
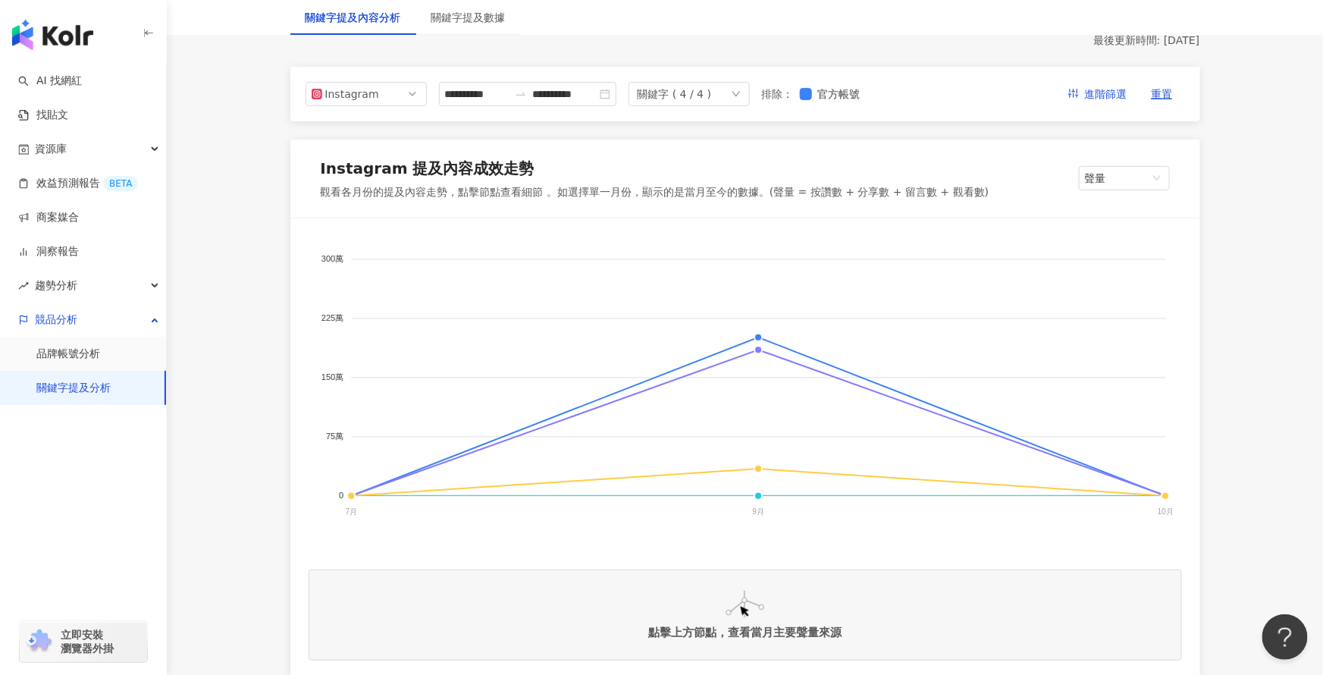
scroll to position [64, 0]
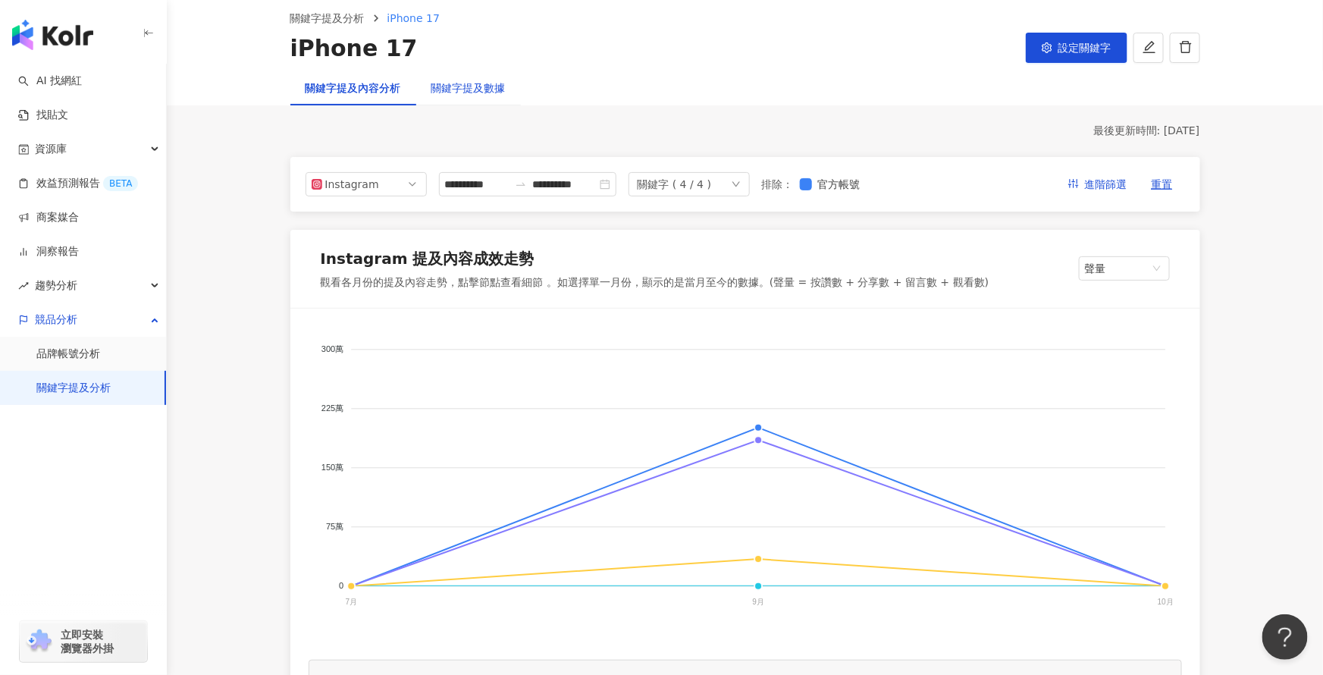
click at [452, 85] on div "關鍵字提及數據" at bounding box center [468, 88] width 74 height 17
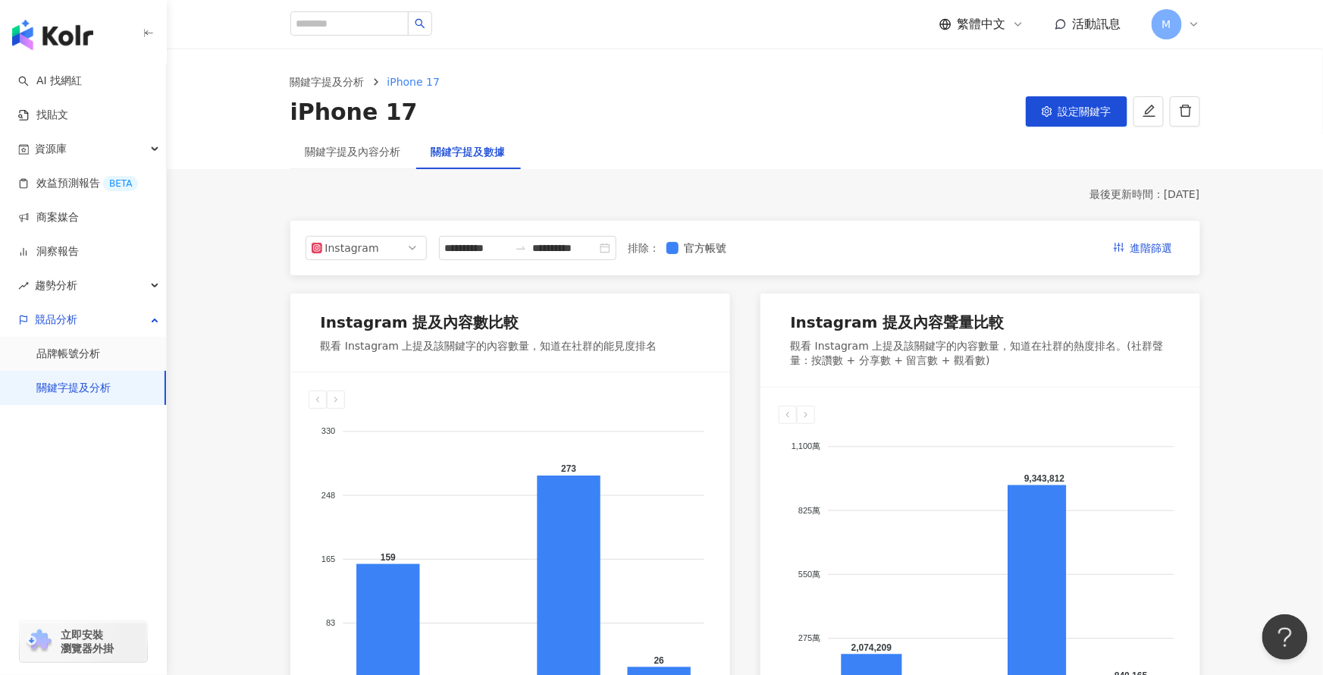
click at [332, 141] on div "關鍵字提及內容分析" at bounding box center [353, 151] width 126 height 35
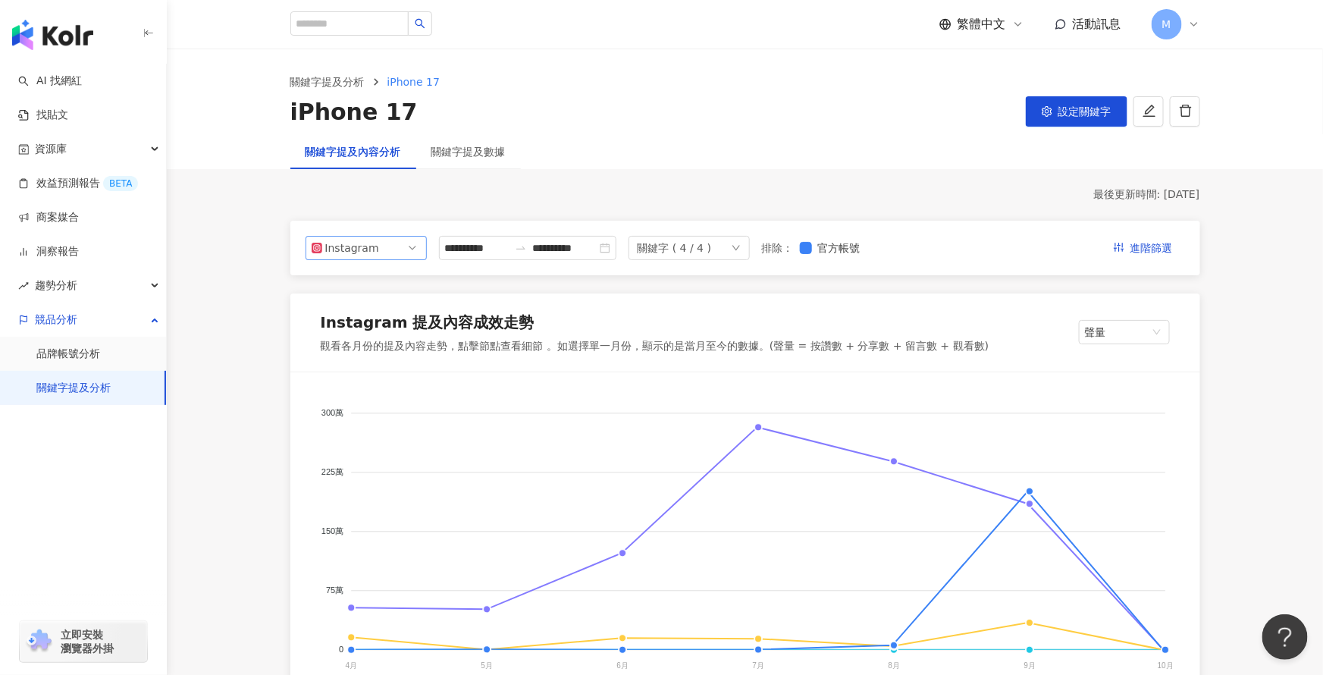
click at [362, 238] on div "Instagram" at bounding box center [349, 247] width 49 height 23
click at [365, 326] on div "YouTube" at bounding box center [355, 334] width 49 height 17
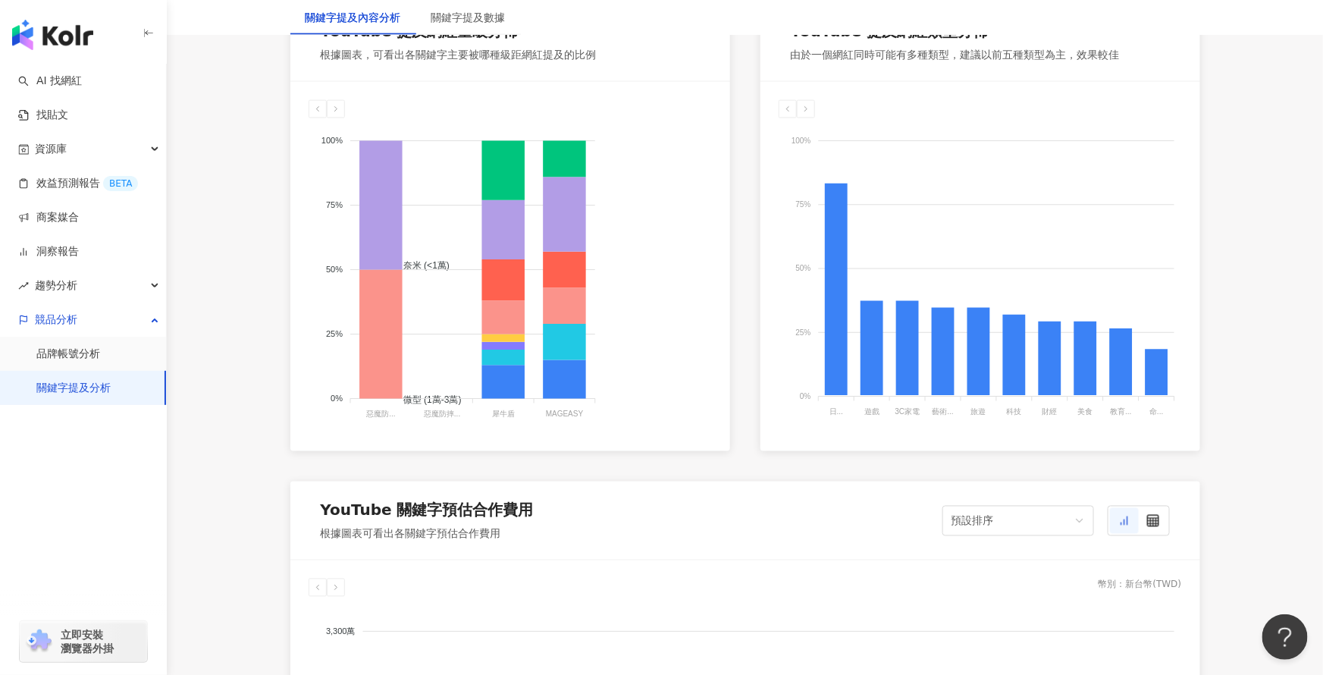
scroll to position [1046, 0]
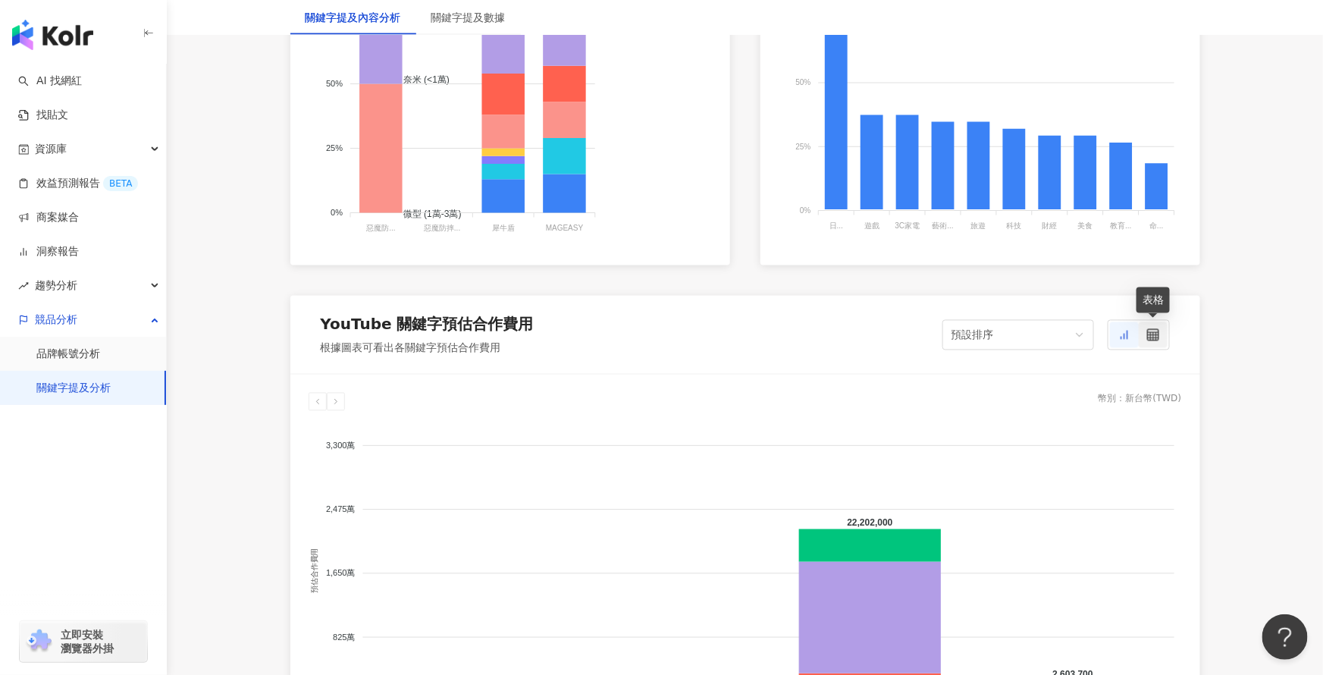
click at [1151, 330] on icon at bounding box center [1153, 335] width 12 height 12
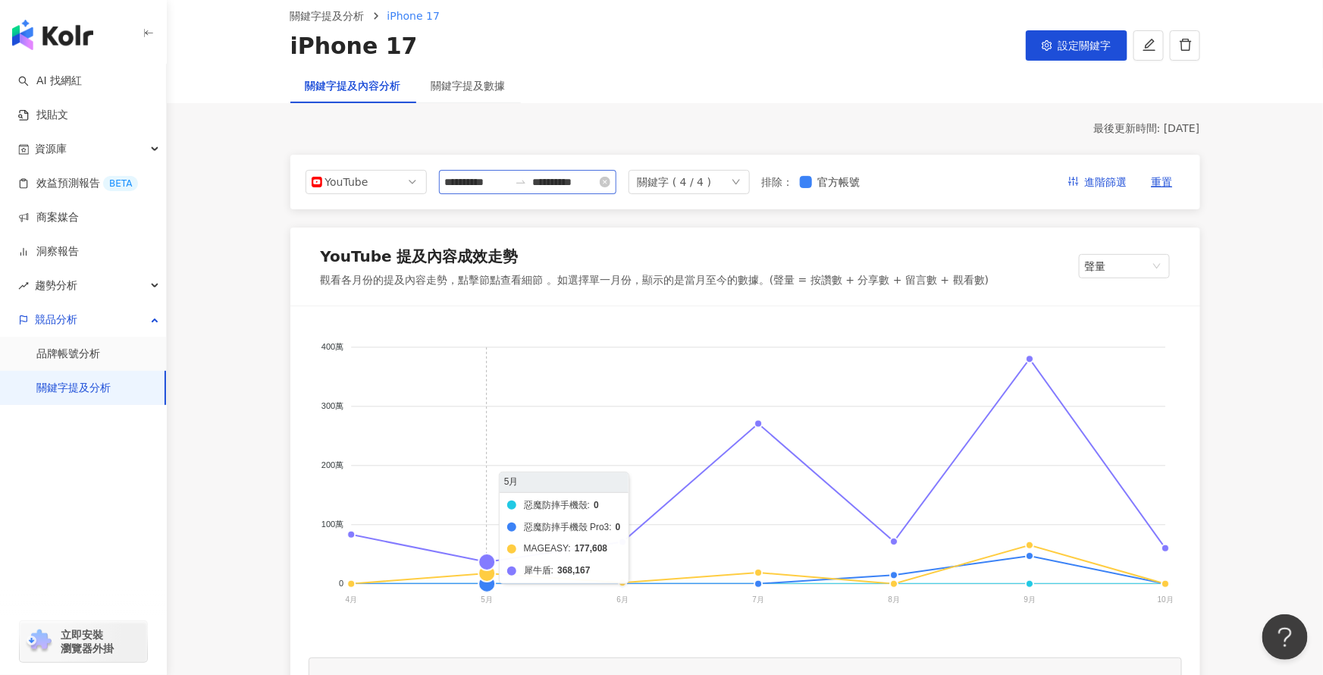
scroll to position [64, 0]
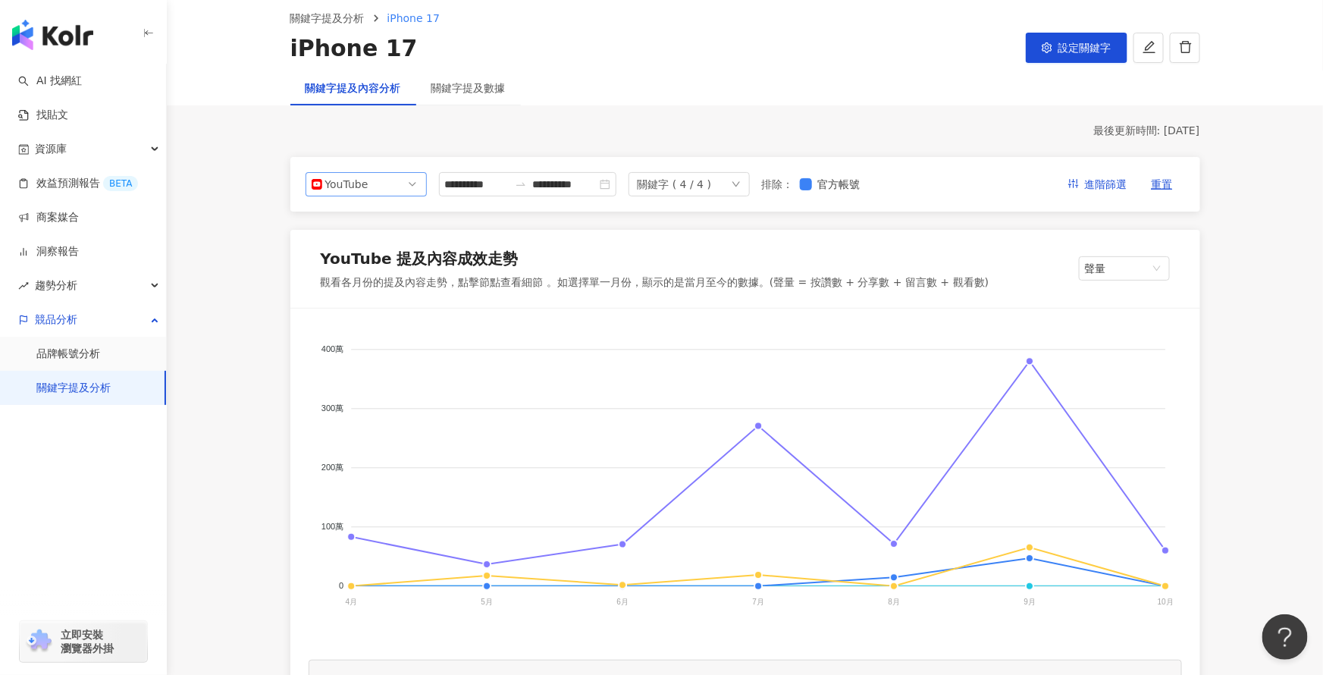
click at [409, 183] on span "YouTube" at bounding box center [366, 184] width 109 height 23
click at [373, 244] on div "Facebook" at bounding box center [355, 244] width 49 height 17
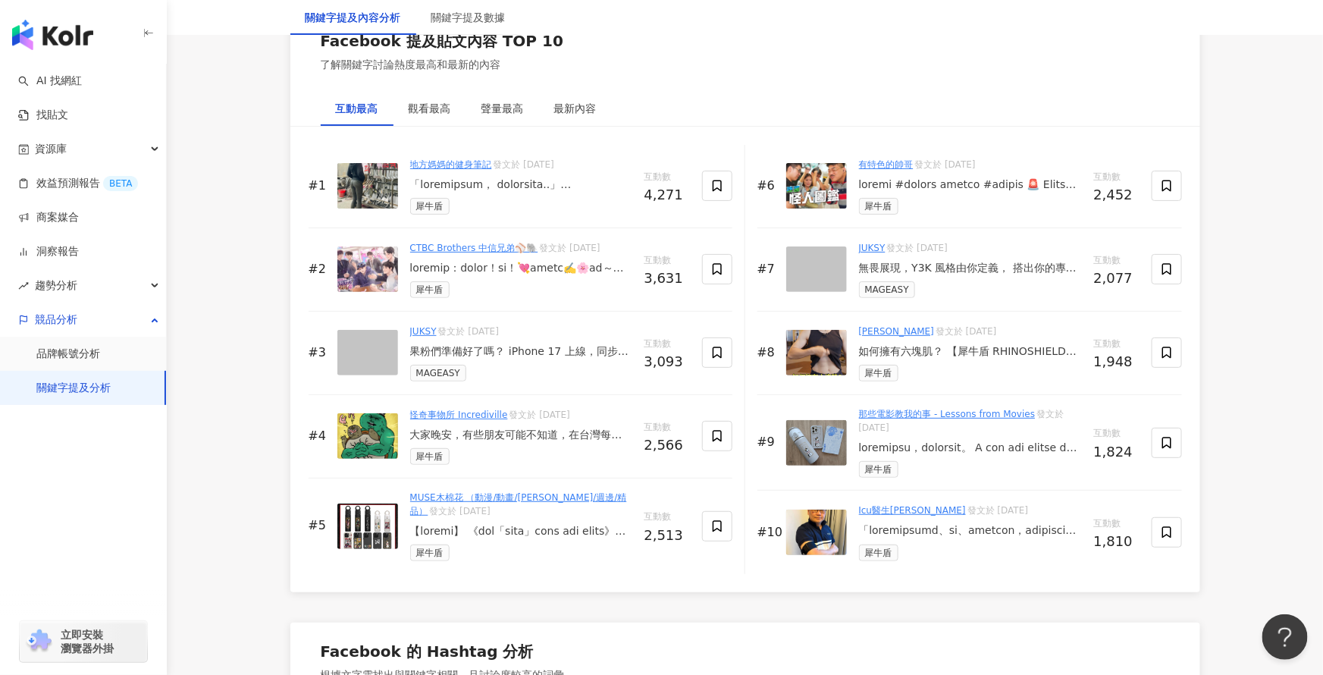
scroll to position [2427, 0]
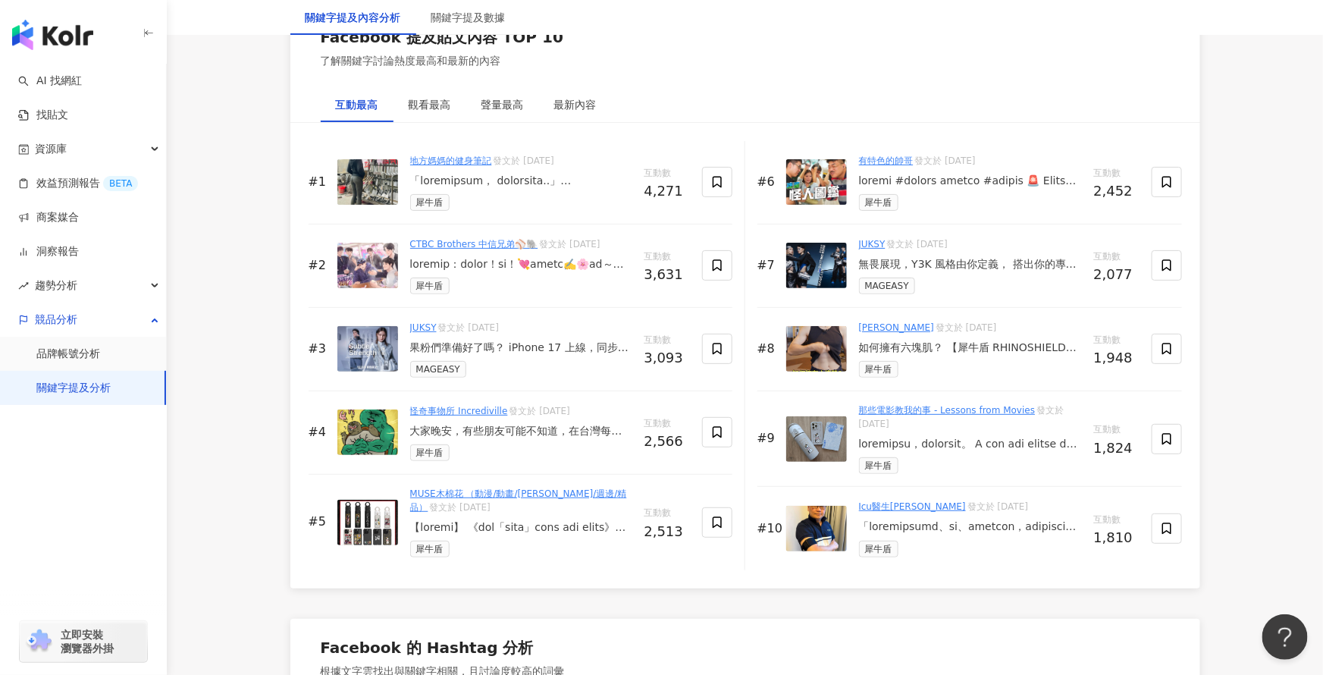
click at [487, 188] on div at bounding box center [521, 181] width 222 height 15
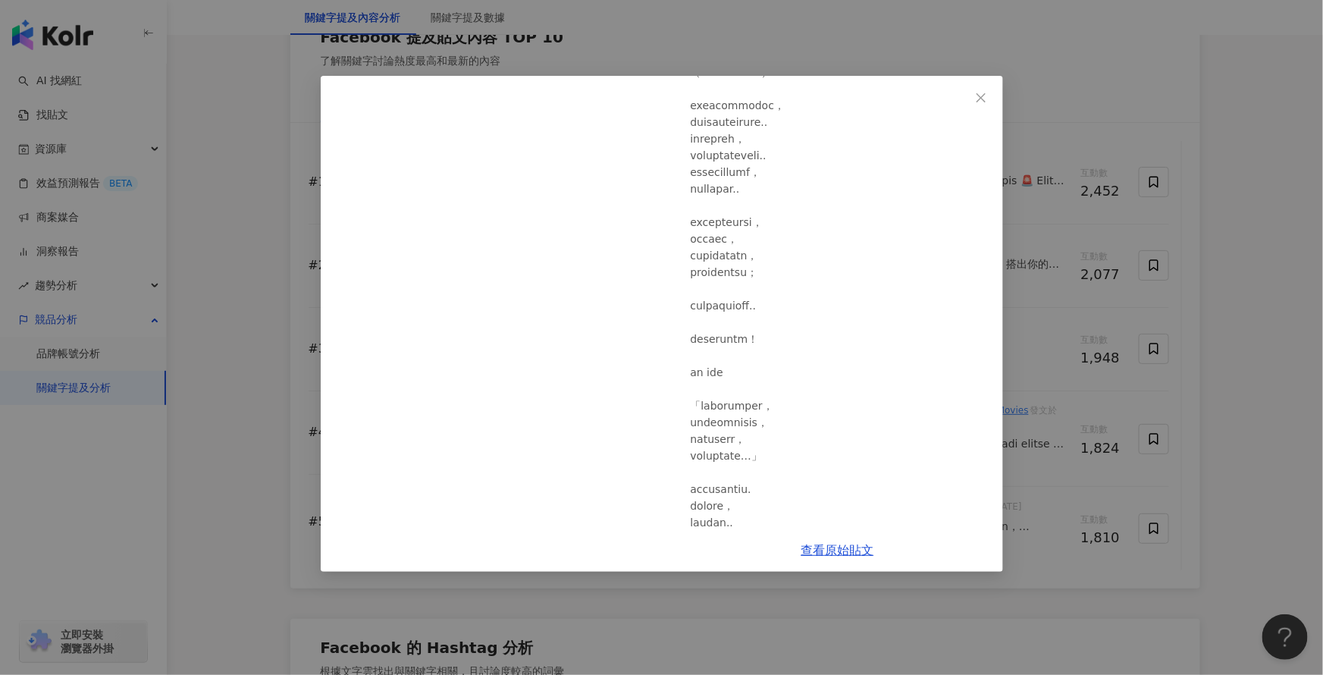
scroll to position [368, 0]
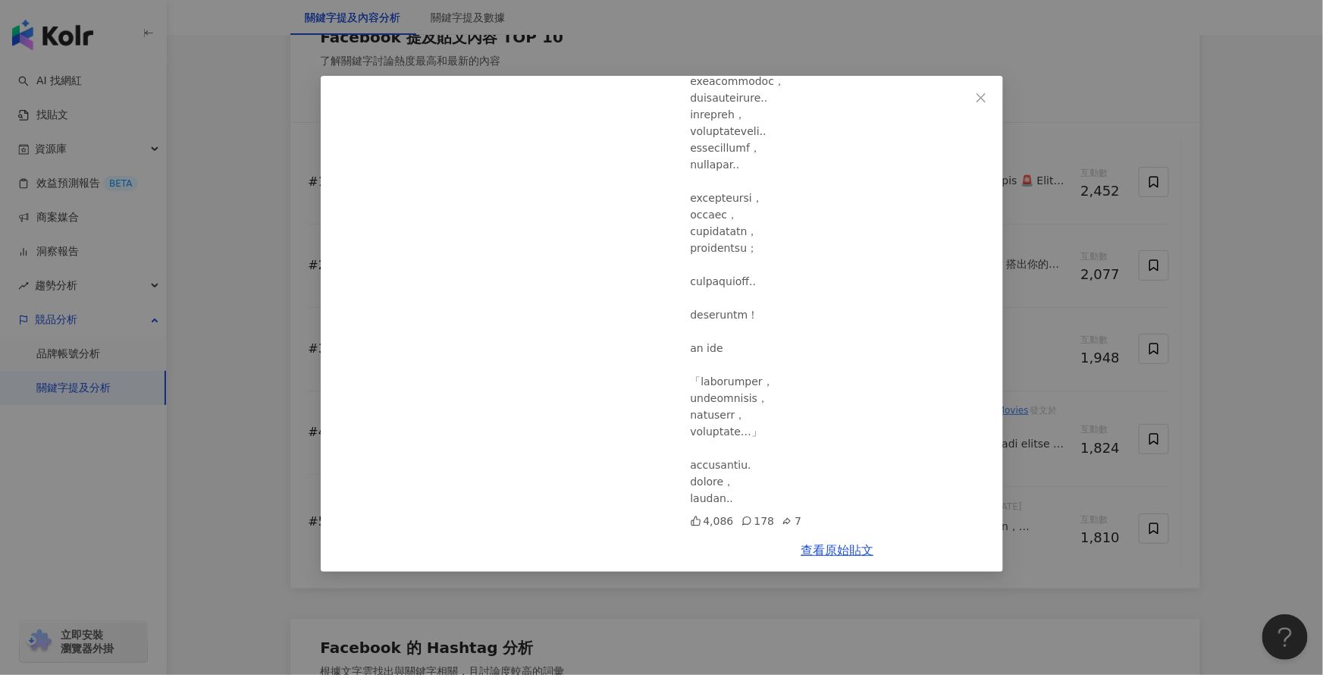
click at [1087, 552] on div "地方媽媽的健身筆記 2025/6/2 4,086 178 7 查看原始貼文" at bounding box center [661, 337] width 1323 height 675
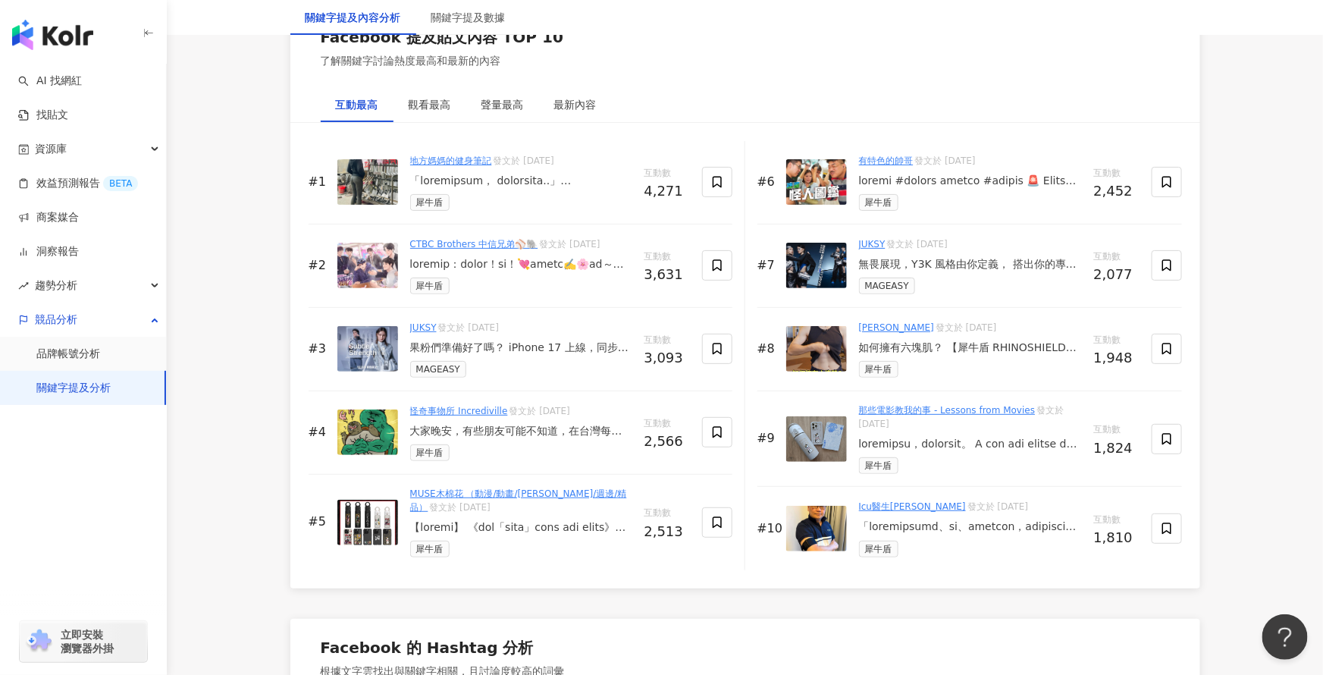
click at [504, 283] on div "犀牛盾" at bounding box center [521, 285] width 222 height 17
click at [465, 281] on div "犀牛盾" at bounding box center [521, 285] width 222 height 17
click at [427, 245] on link "CTBC Brothers 中信兄弟⚾🐘" at bounding box center [474, 244] width 128 height 11
click at [606, 294] on div "犀牛盾" at bounding box center [521, 285] width 222 height 17
click at [404, 272] on div "#2 CTBC Brothers 中信兄弟⚾🐘 發文於 2025/5/31 犀牛盾 互動數 3,631" at bounding box center [520, 265] width 424 height 83
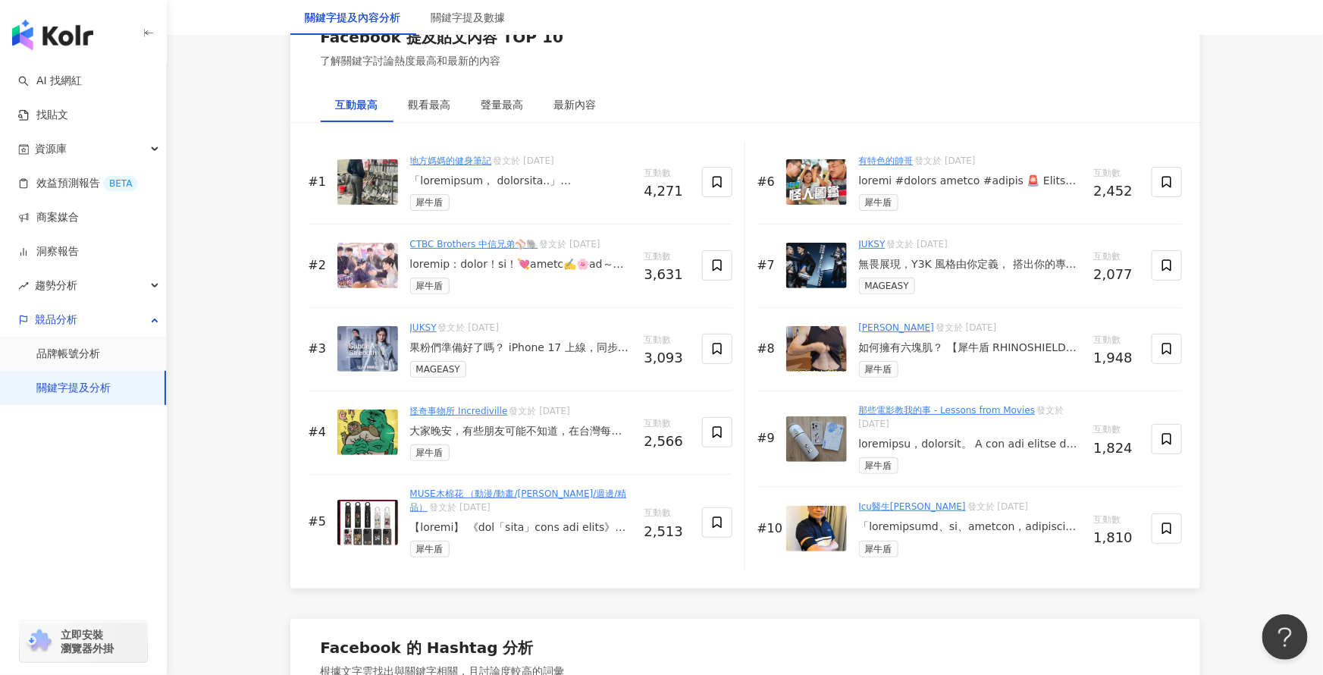
click at [546, 284] on div "犀牛盾" at bounding box center [521, 285] width 222 height 17
click at [359, 246] on img at bounding box center [367, 265] width 61 height 45
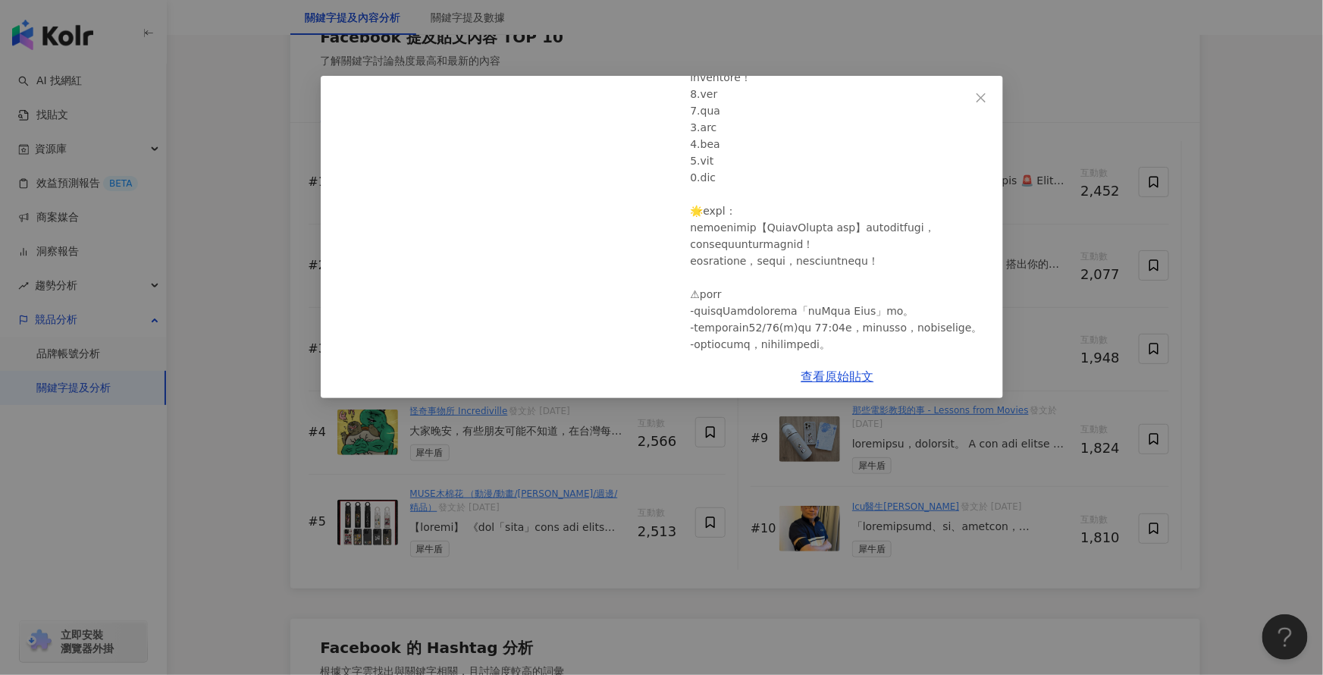
scroll to position [775, 0]
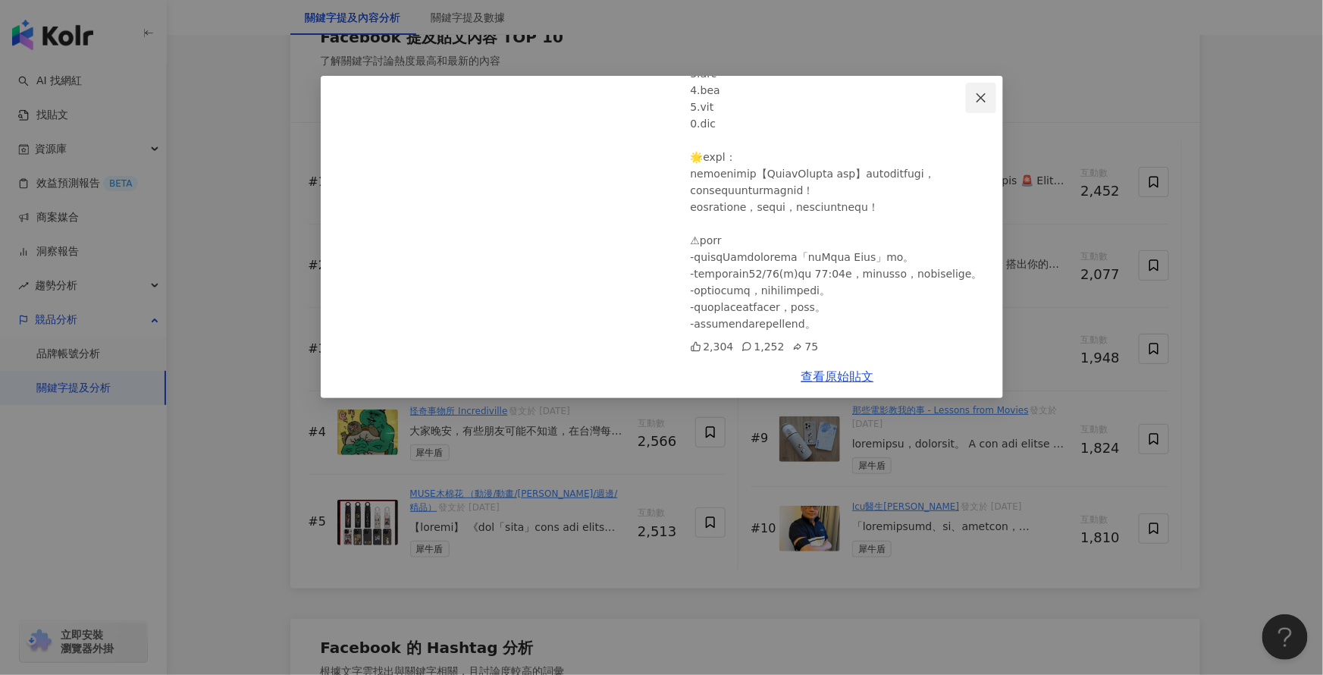
click at [982, 99] on icon "close" at bounding box center [980, 96] width 9 height 9
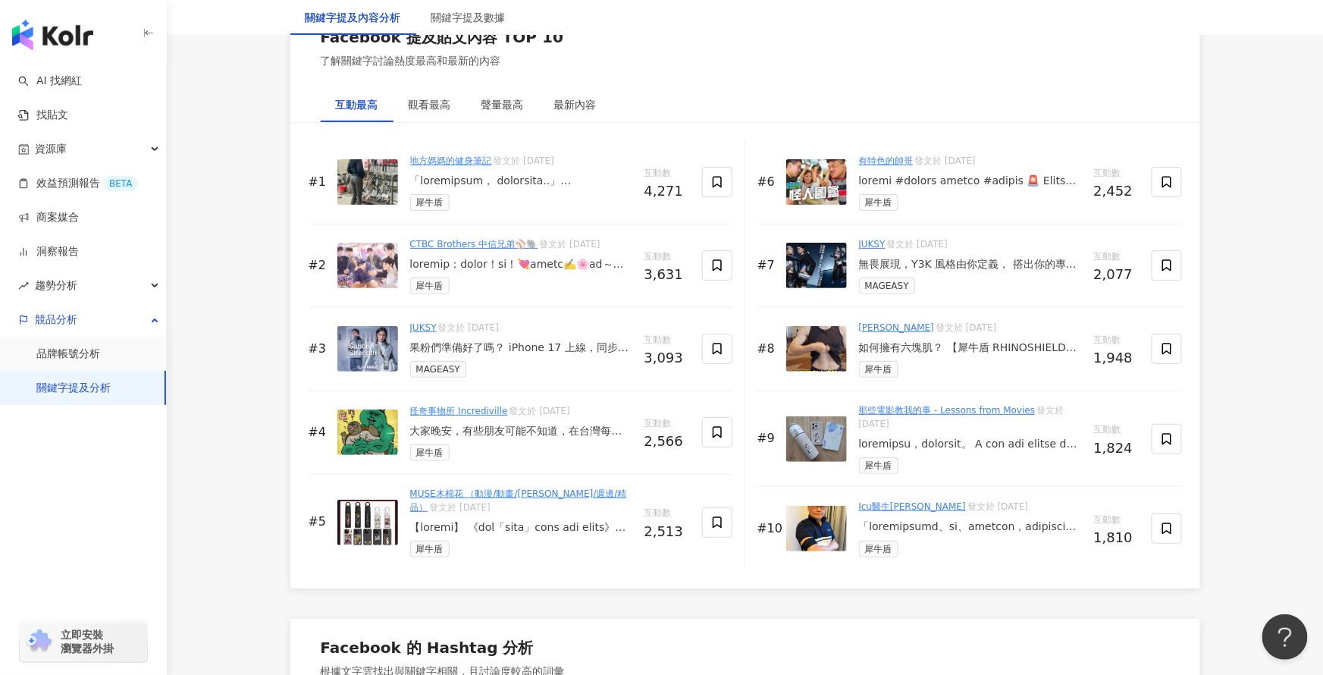
click at [380, 432] on img at bounding box center [367, 431] width 61 height 45
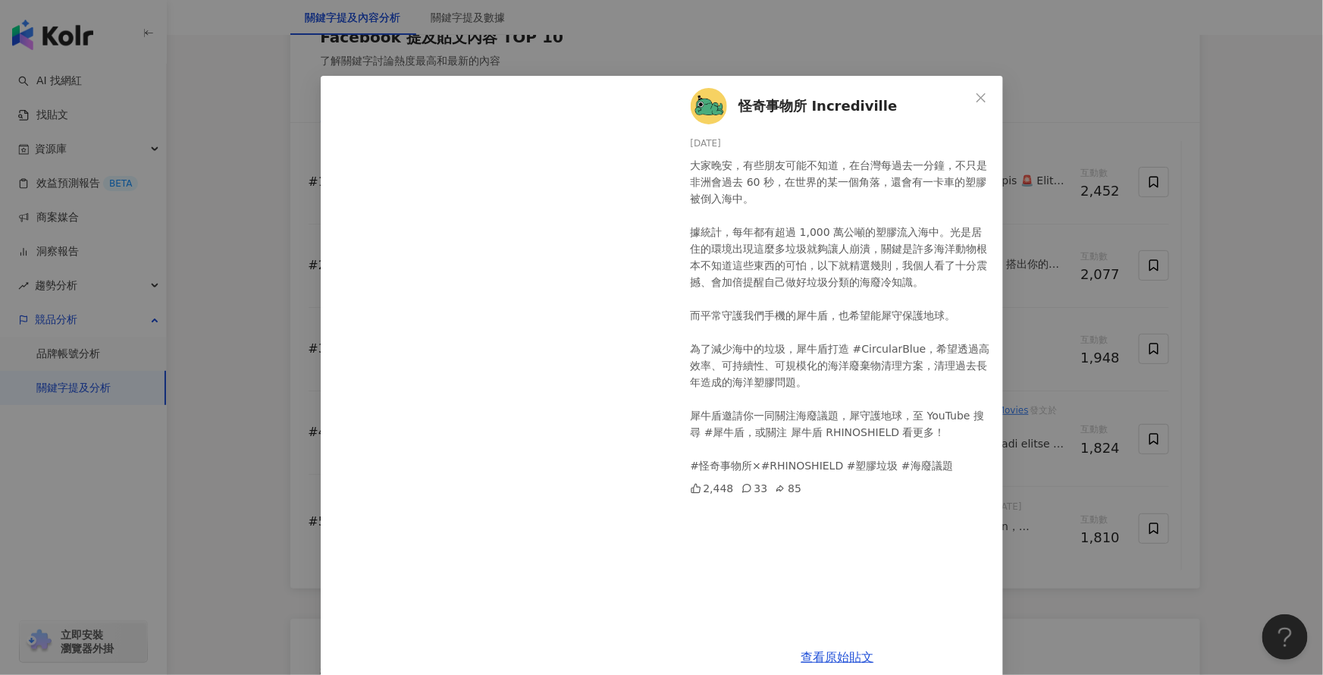
click at [237, 368] on div "怪奇事物所 Incrediville 2025/6/5 2,448 33 85 查看原始貼文" at bounding box center [661, 337] width 1323 height 675
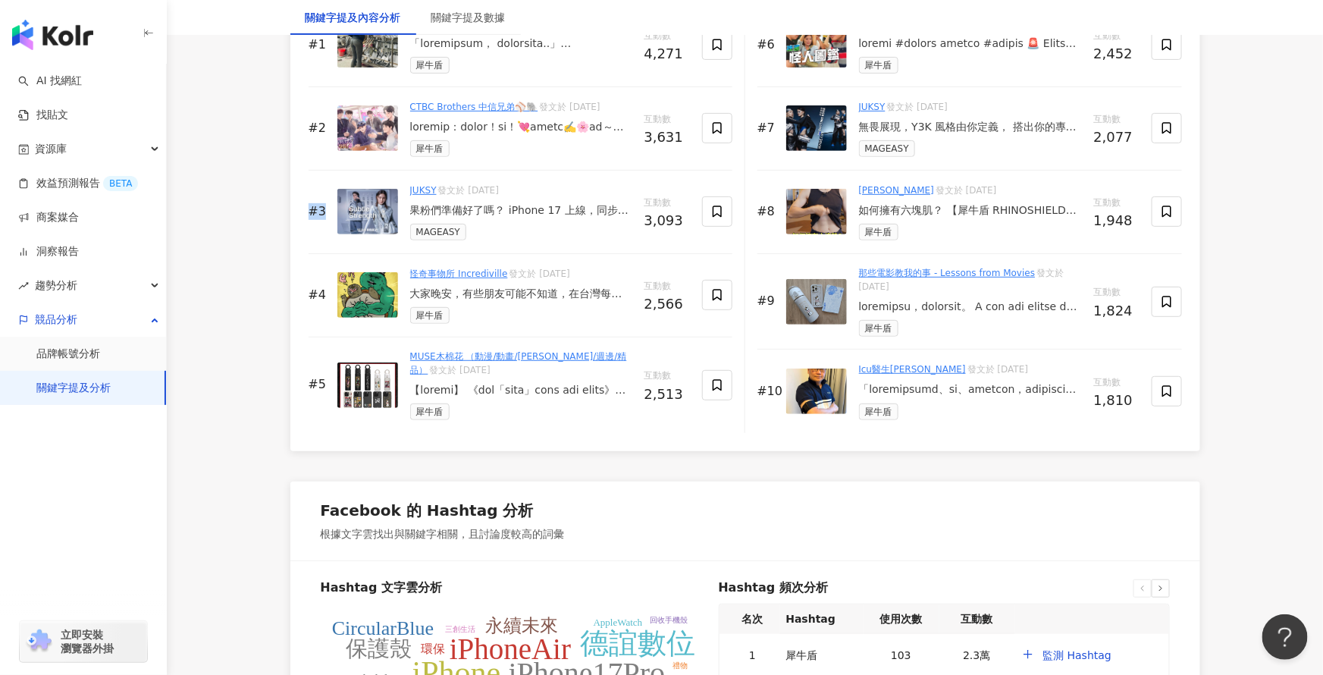
scroll to position [2566, 0]
click at [522, 387] on div at bounding box center [521, 388] width 222 height 15
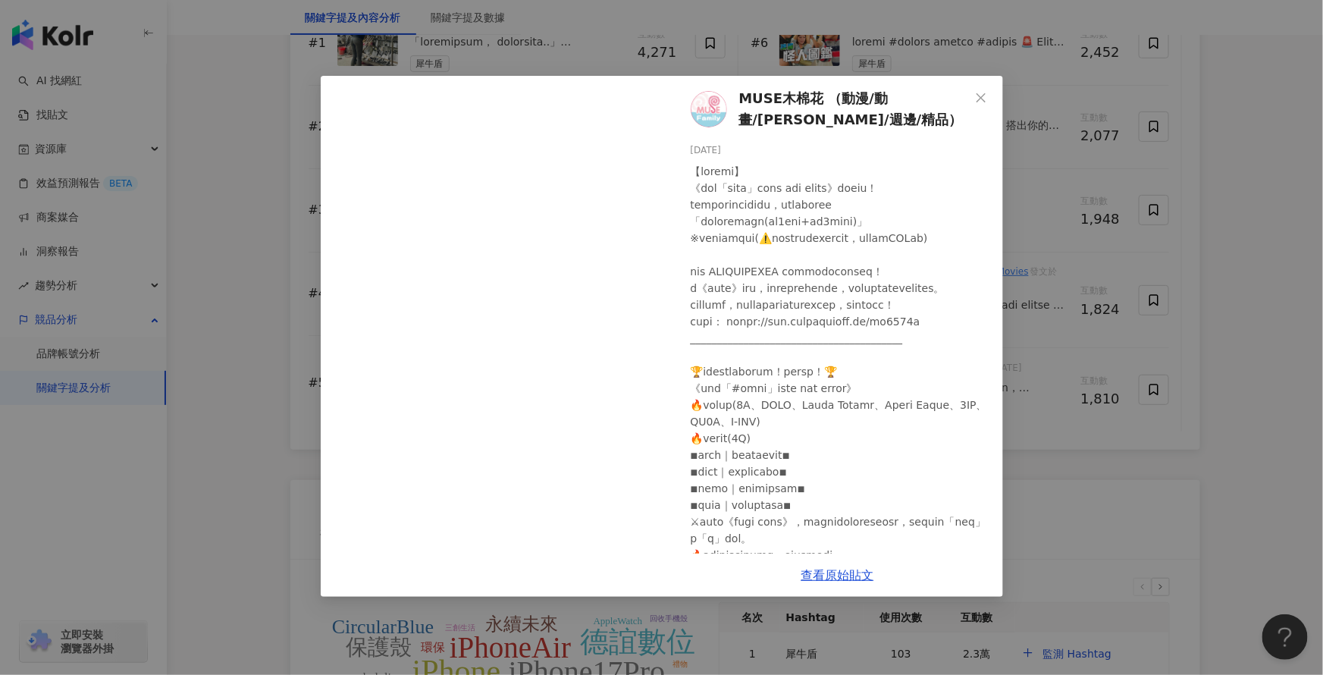
click at [1201, 444] on div "MUSE木棉花 （動漫/動畫/周邊/週邊/精品） 2025/9/5 1,109 710 694 查看原始貼文" at bounding box center [661, 337] width 1323 height 675
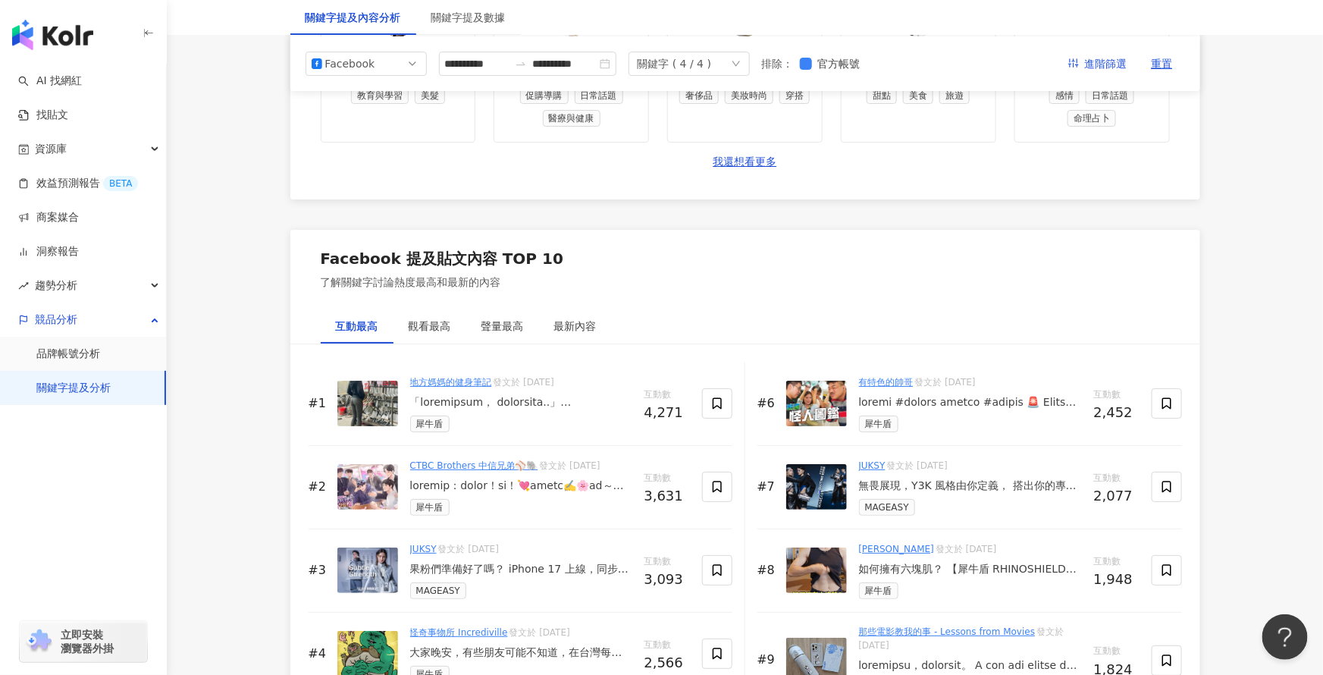
scroll to position [2282, 0]
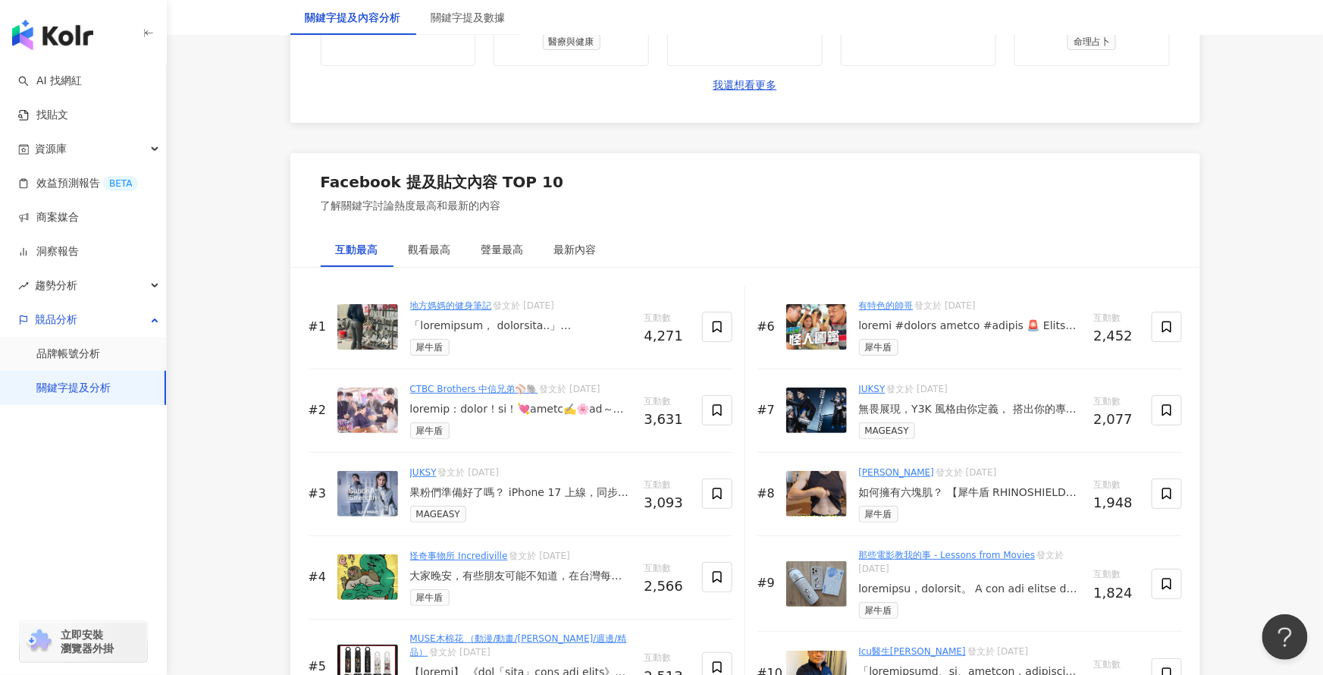
click at [916, 324] on div at bounding box center [970, 325] width 223 height 15
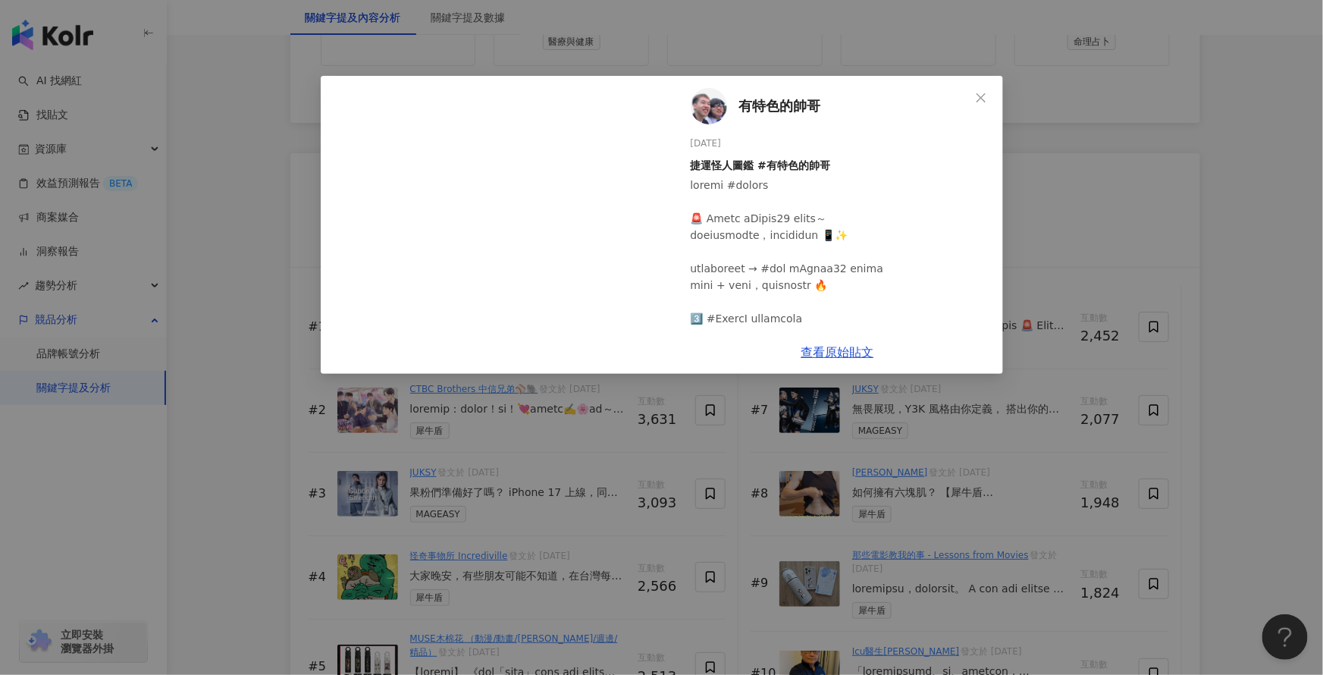
click at [1080, 208] on div "有特色的帥哥 2025/9/24 捷運怪人圖鑑 #有特色的帥哥 2,353 52 9.9萬 9.8萬 47 查看原始貼文" at bounding box center [661, 337] width 1323 height 675
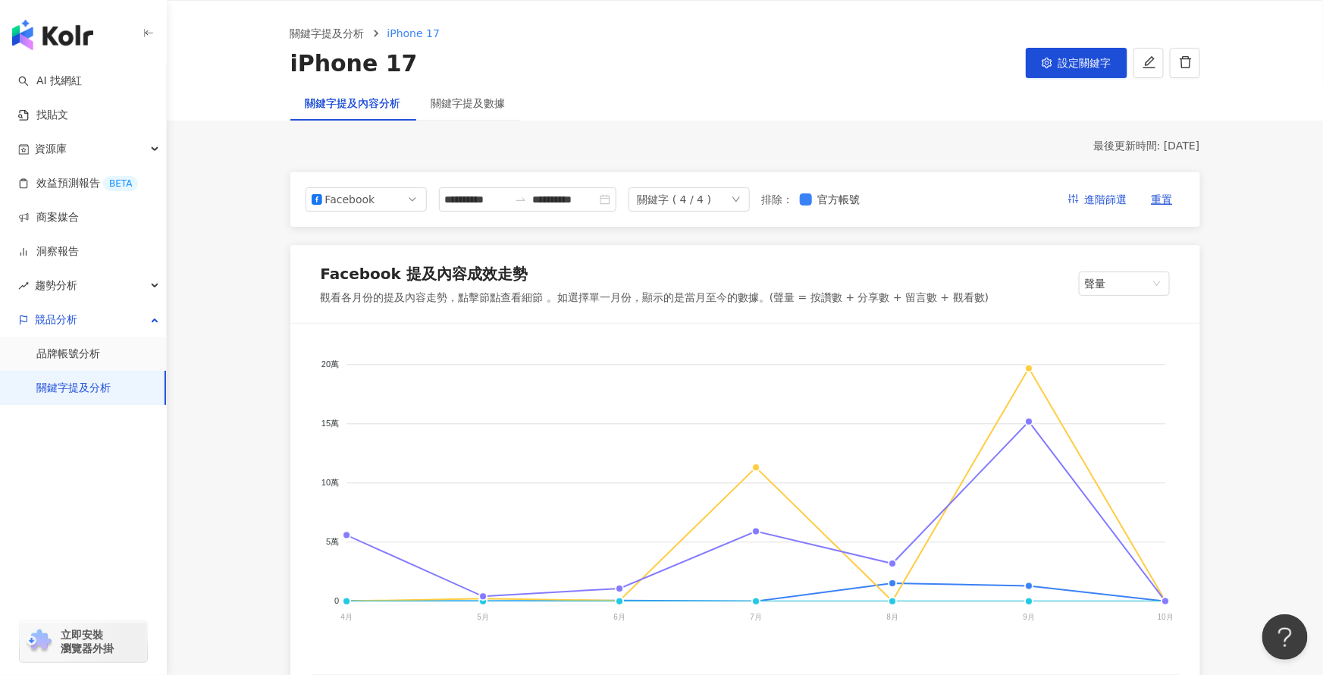
scroll to position [0, 0]
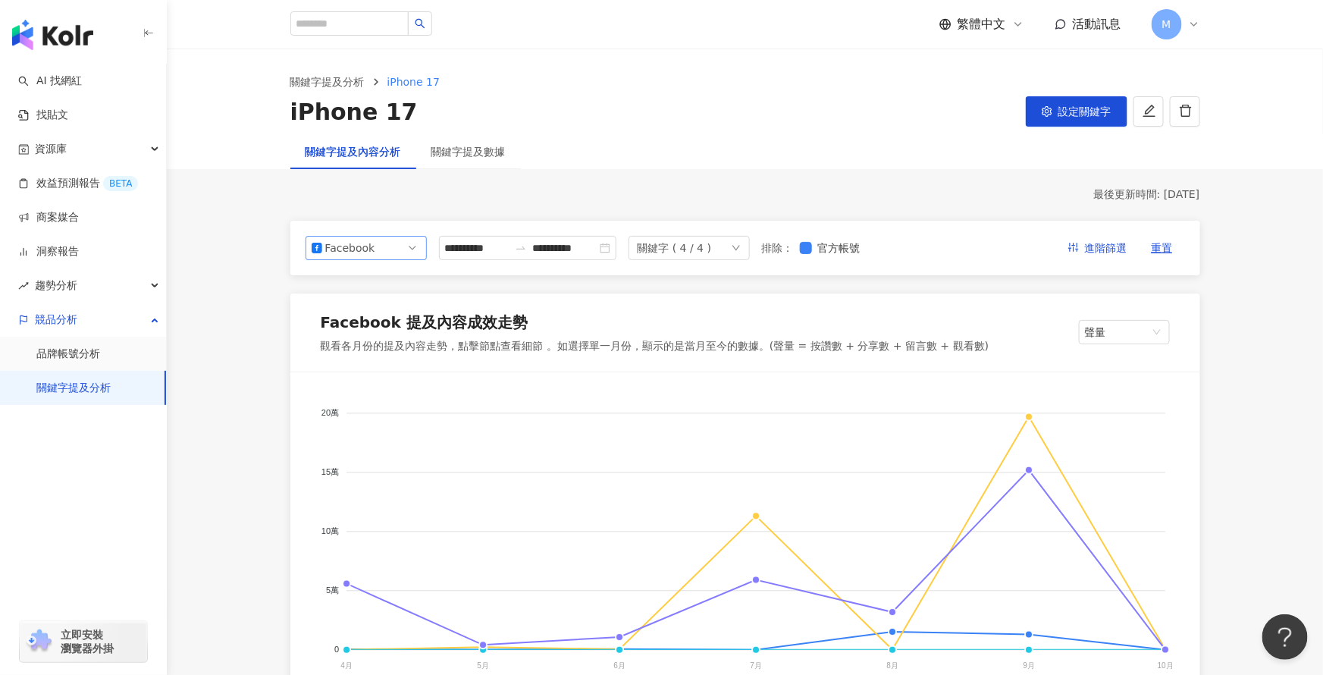
click at [401, 251] on span "Facebook" at bounding box center [366, 247] width 109 height 23
click at [394, 283] on div "Instagram" at bounding box center [366, 282] width 97 height 17
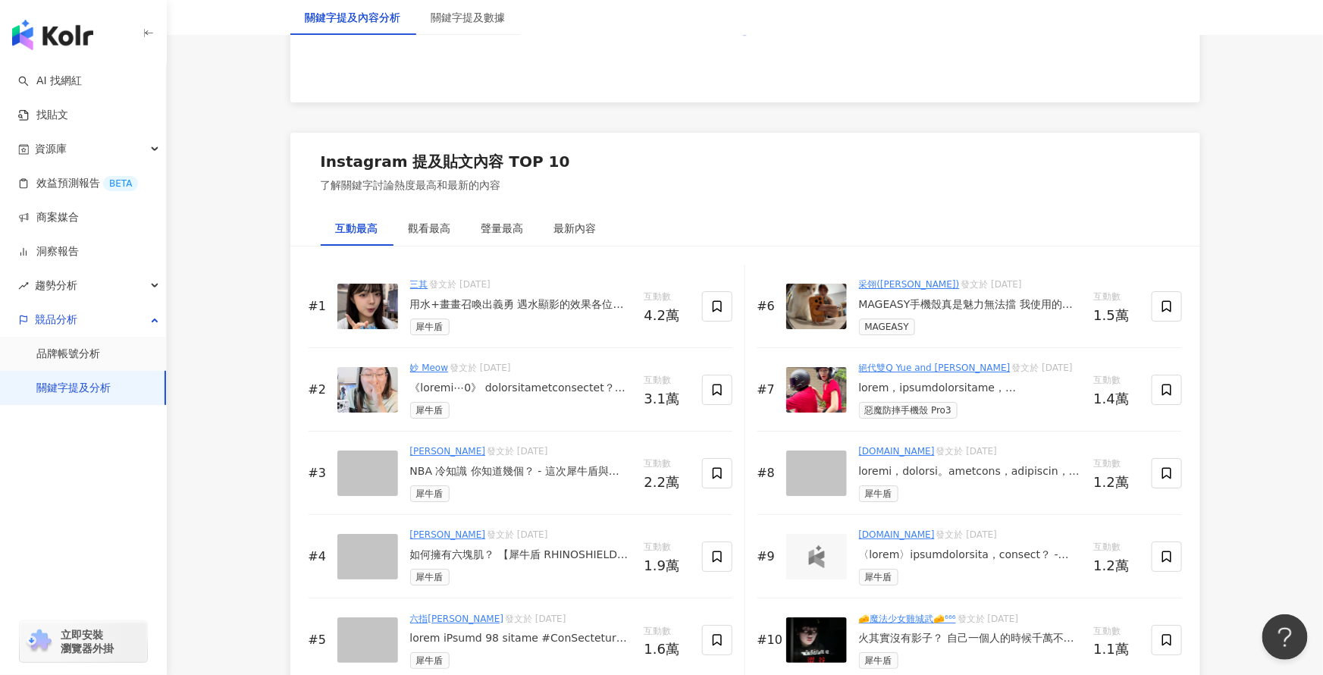
scroll to position [2150, 0]
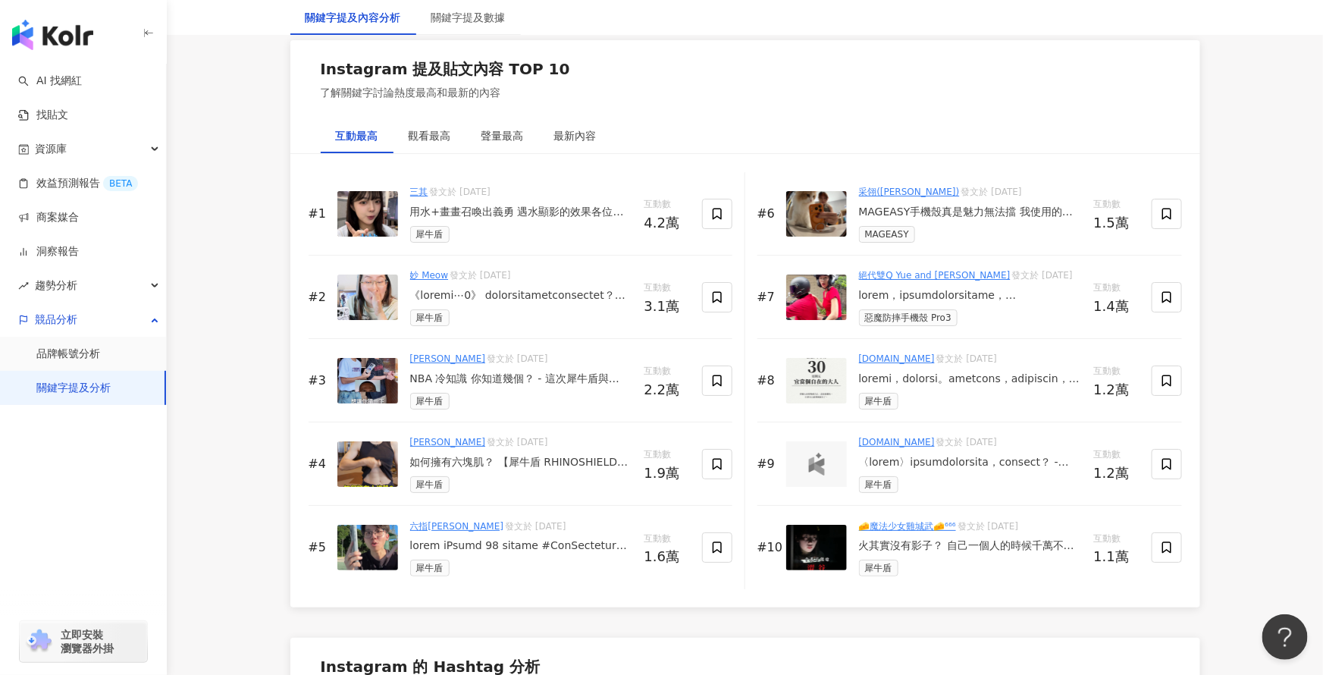
click at [506, 205] on div "用水+畫畫召喚出義勇 遇水顯影的效果各位在家也能試試看 這次要來介紹近期愛殼 犀牛盾x鬼滅之刃 全新聯名系列 超豐富的圖款設計，每個都很喜歡 尤其是茶茶丸！太…" at bounding box center [521, 212] width 222 height 15
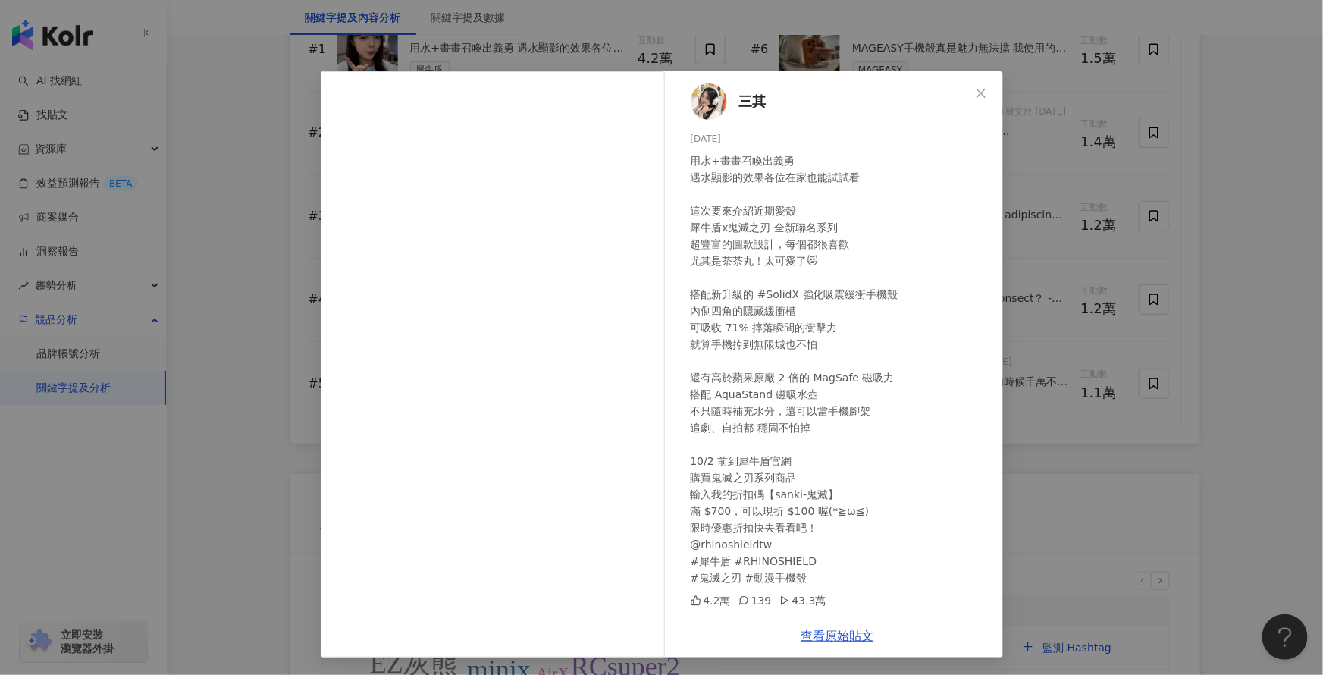
scroll to position [2579, 0]
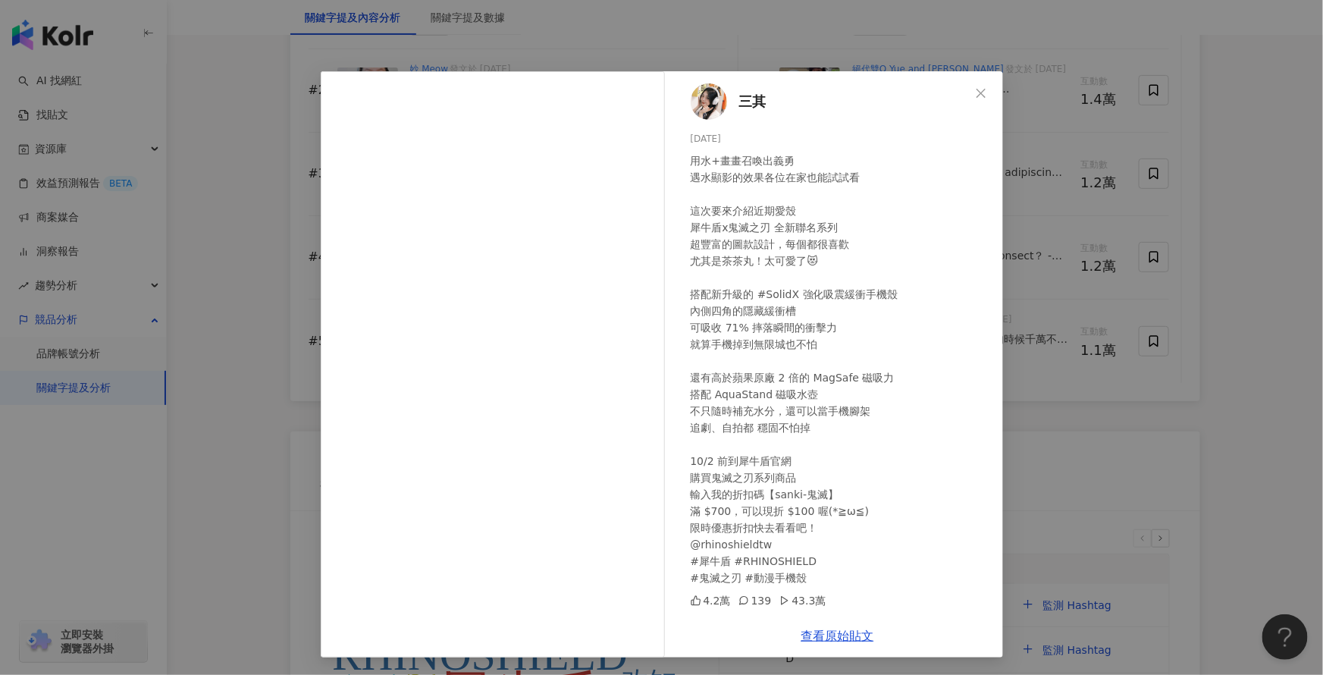
click at [1057, 331] on div "三其 2025/9/25 用水+畫畫召喚出義勇 遇水顯影的效果各位在家也能試試看 這次要來介紹近期愛殼 犀牛盾x鬼滅之刃 全新聯名系列 超豐富的圖款設計，每個…" at bounding box center [661, 337] width 1323 height 675
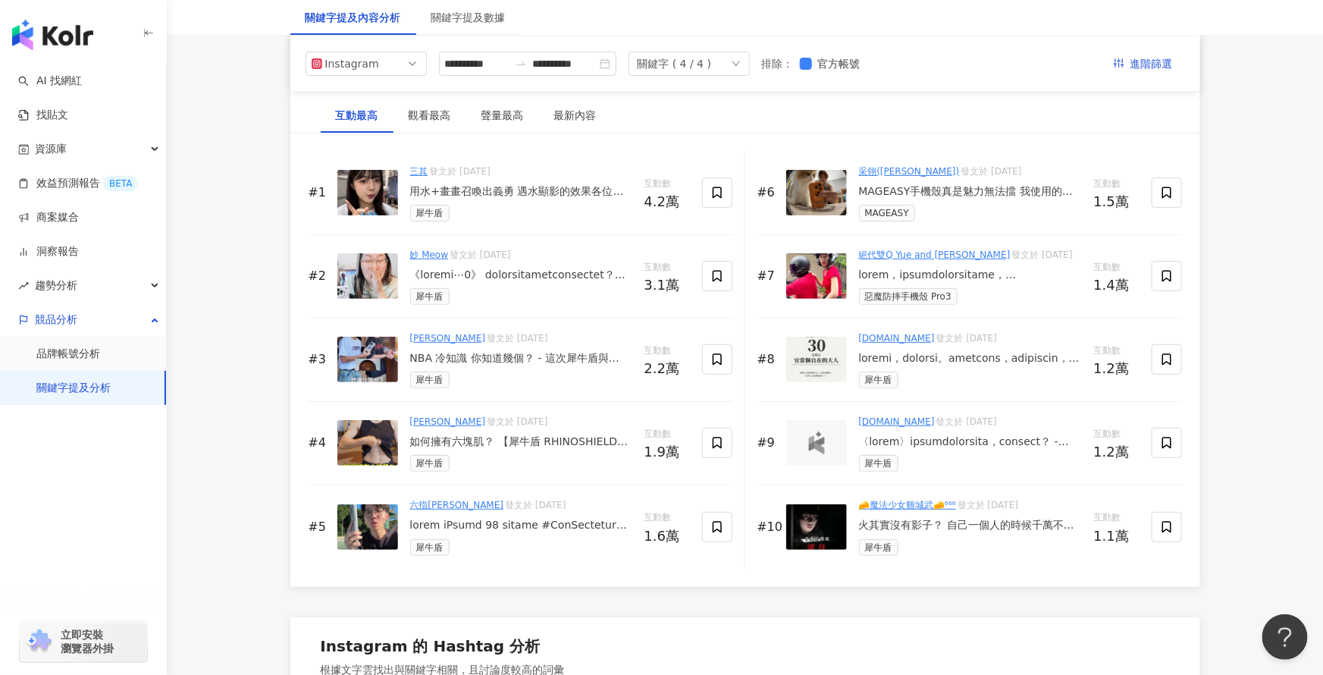
scroll to position [2397, 0]
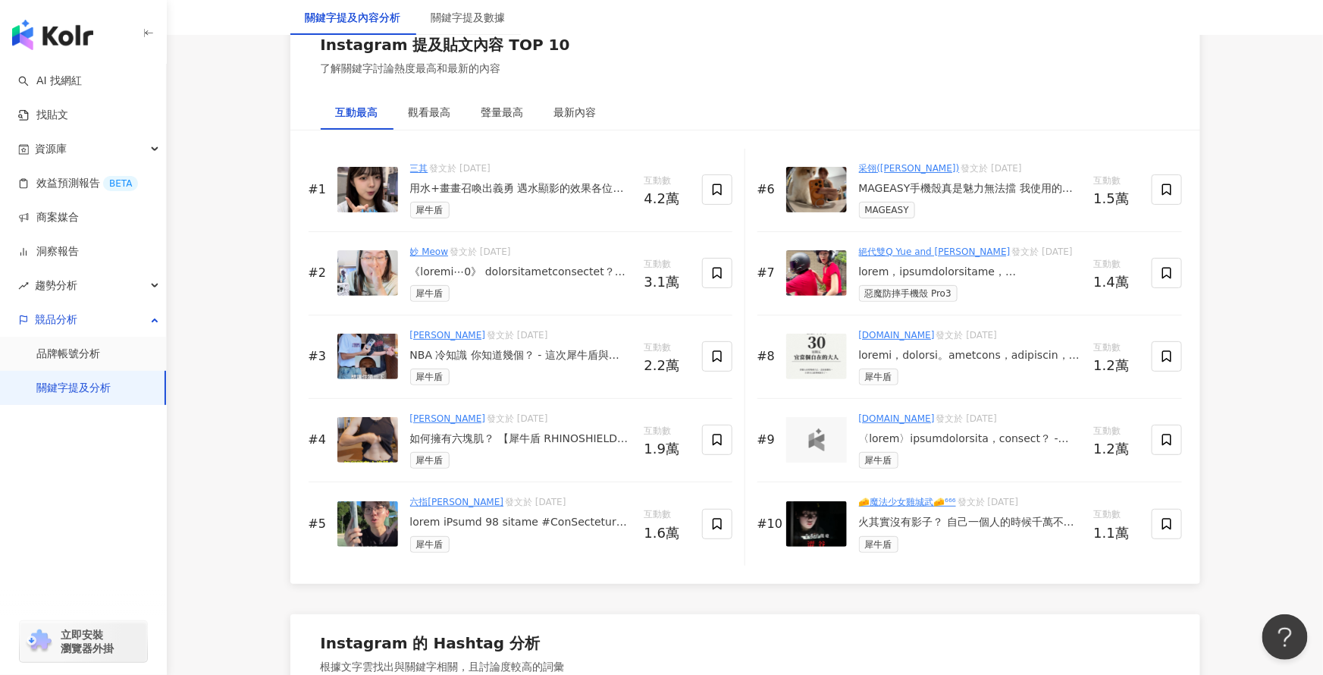
click at [500, 275] on div at bounding box center [521, 272] width 222 height 15
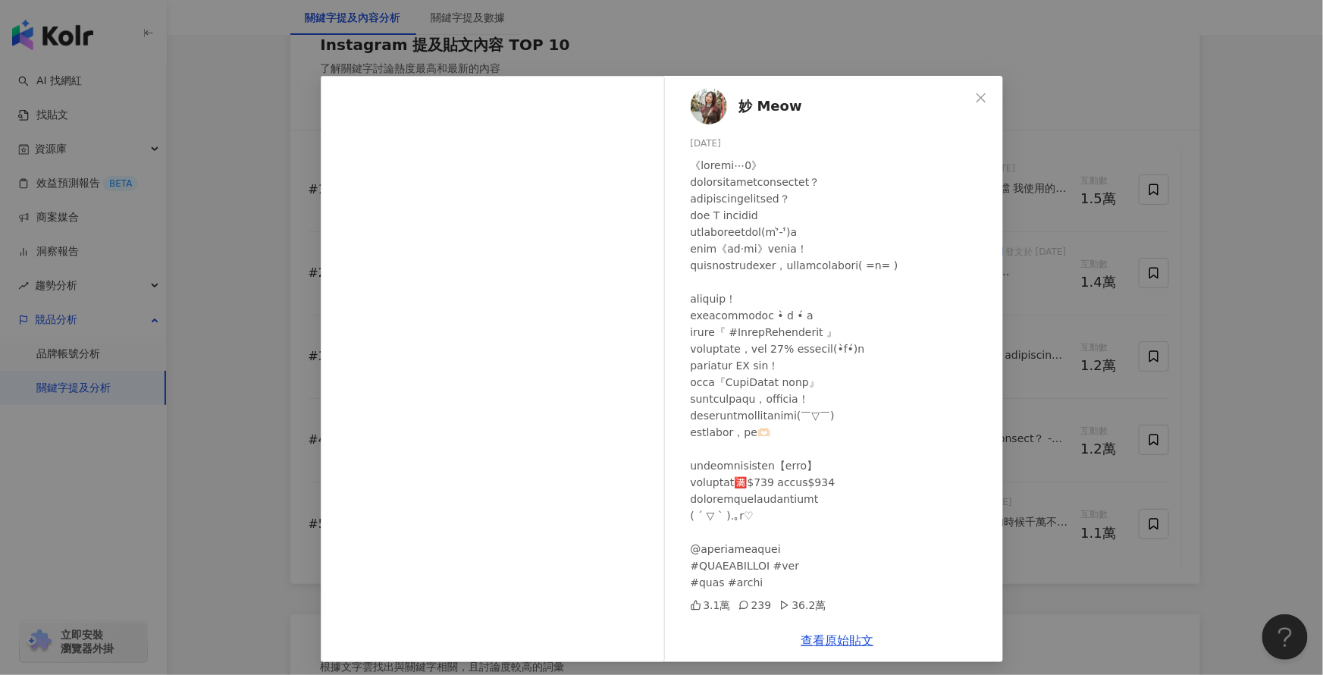
scroll to position [5, 0]
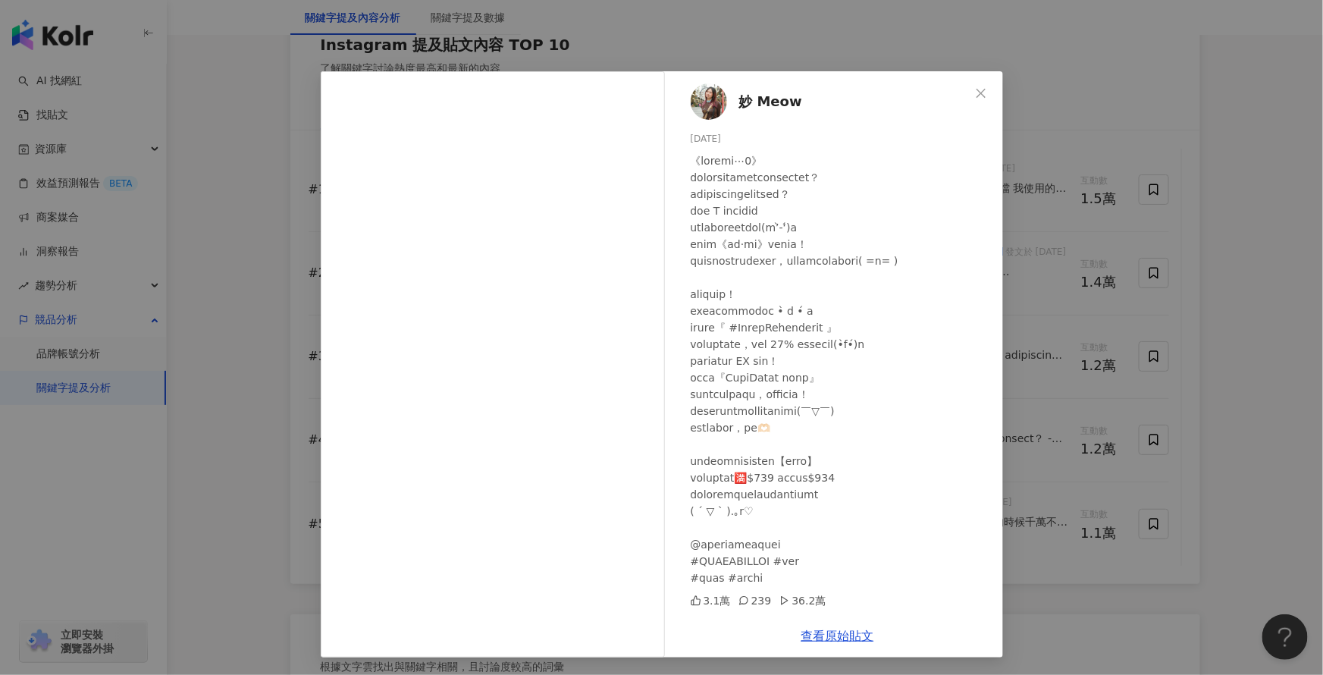
click at [1128, 446] on div "妙 Meow 2025/9/5 3.1萬 239 36.2萬 查看原始貼文" at bounding box center [661, 337] width 1323 height 675
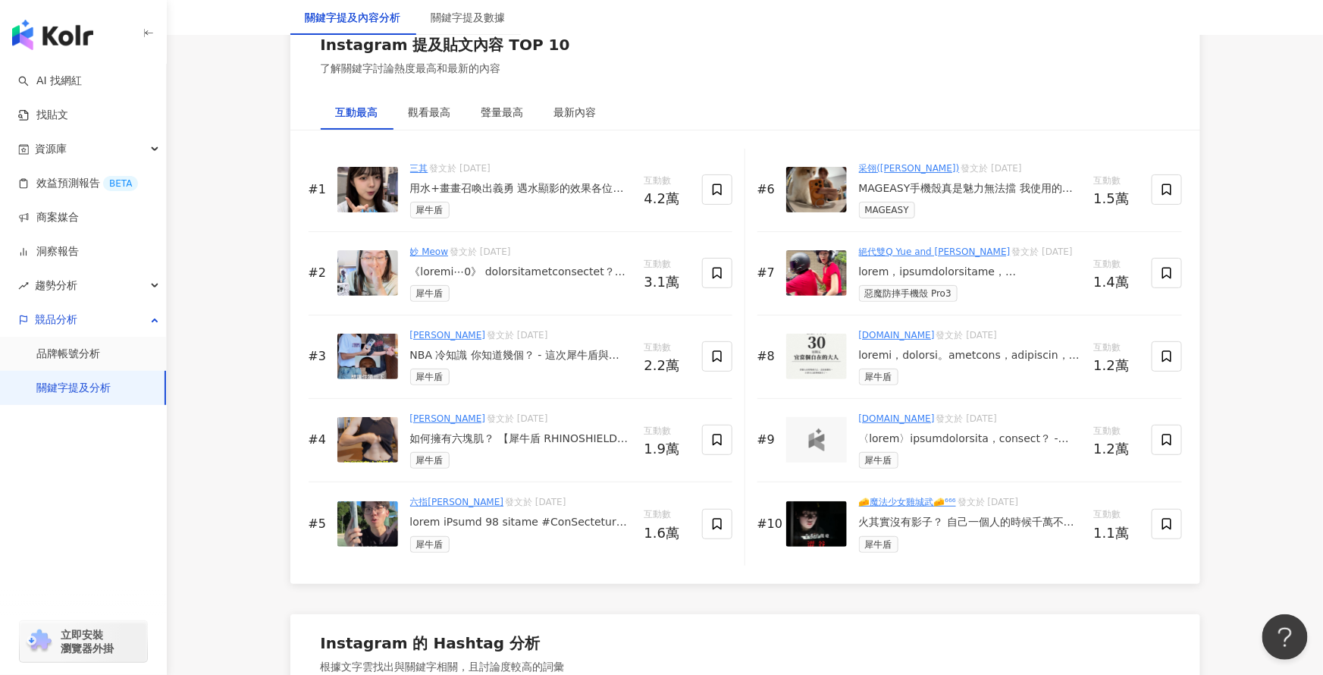
click at [436, 352] on div "NBA 冷知識 你知道幾個？ - 這次犀牛盾與 NBA 聯名款真的有夠帥！ 我自己很怕和別人撞殼 但這系列完全不用擔心 我最喜歡的是拼接塗鴉款 還有復古球隊圖…" at bounding box center [521, 355] width 222 height 15
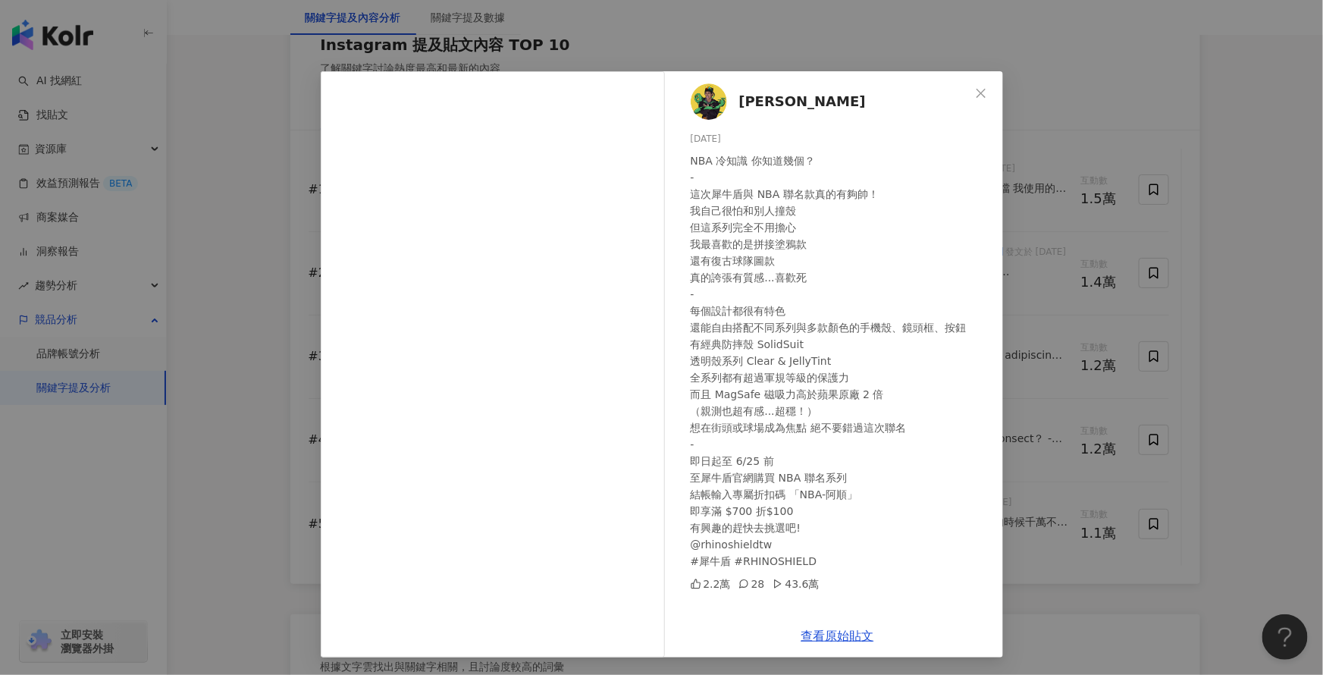
click at [1089, 600] on div "阿順 2025/6/18 NBA 冷知識 你知道幾個？ - 這次犀牛盾與 NBA 聯名款真的有夠帥！ 我自己很怕和別人撞殼 但這系列完全不用擔心 我最喜歡的是…" at bounding box center [661, 337] width 1323 height 675
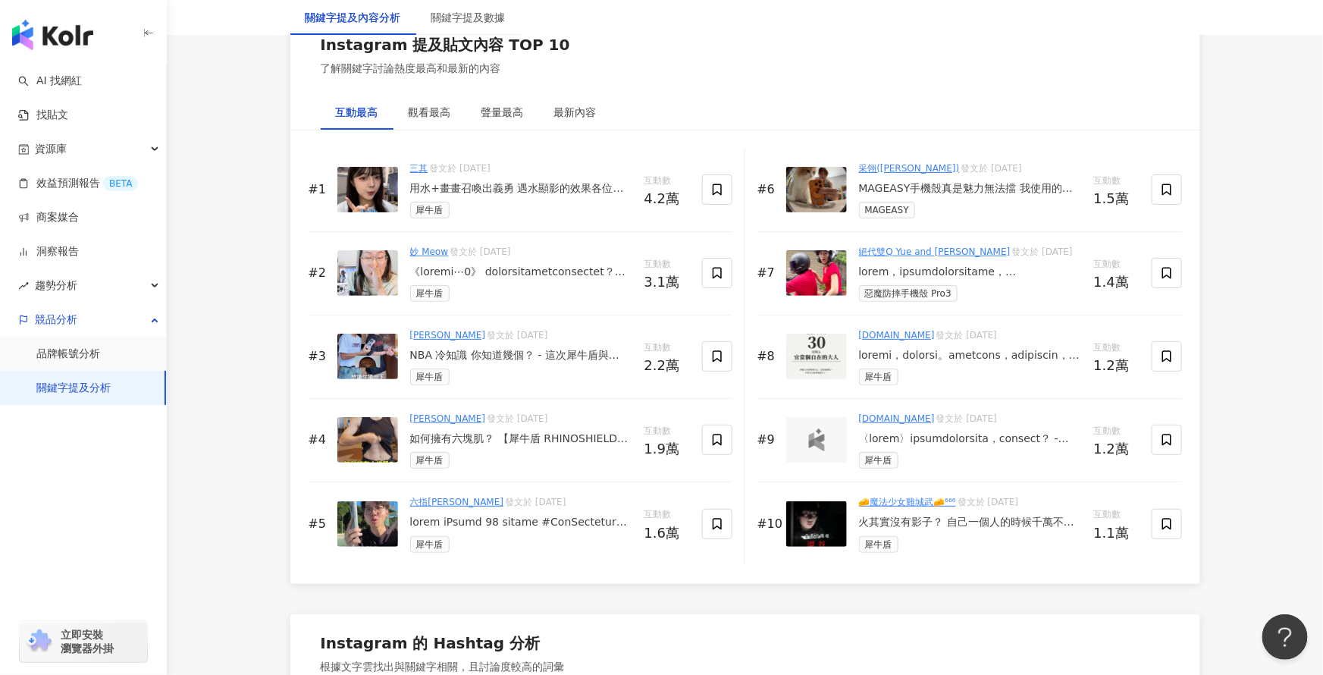
click at [468, 444] on div "如何擁有六塊肌？ 【犀牛盾 RHINOSHIELD】AquaStand 磁吸水壺限時團購 🛒 結帳輸入專屬折扣碼【joeman】，立即享優惠。 👉 https…" at bounding box center [521, 438] width 222 height 15
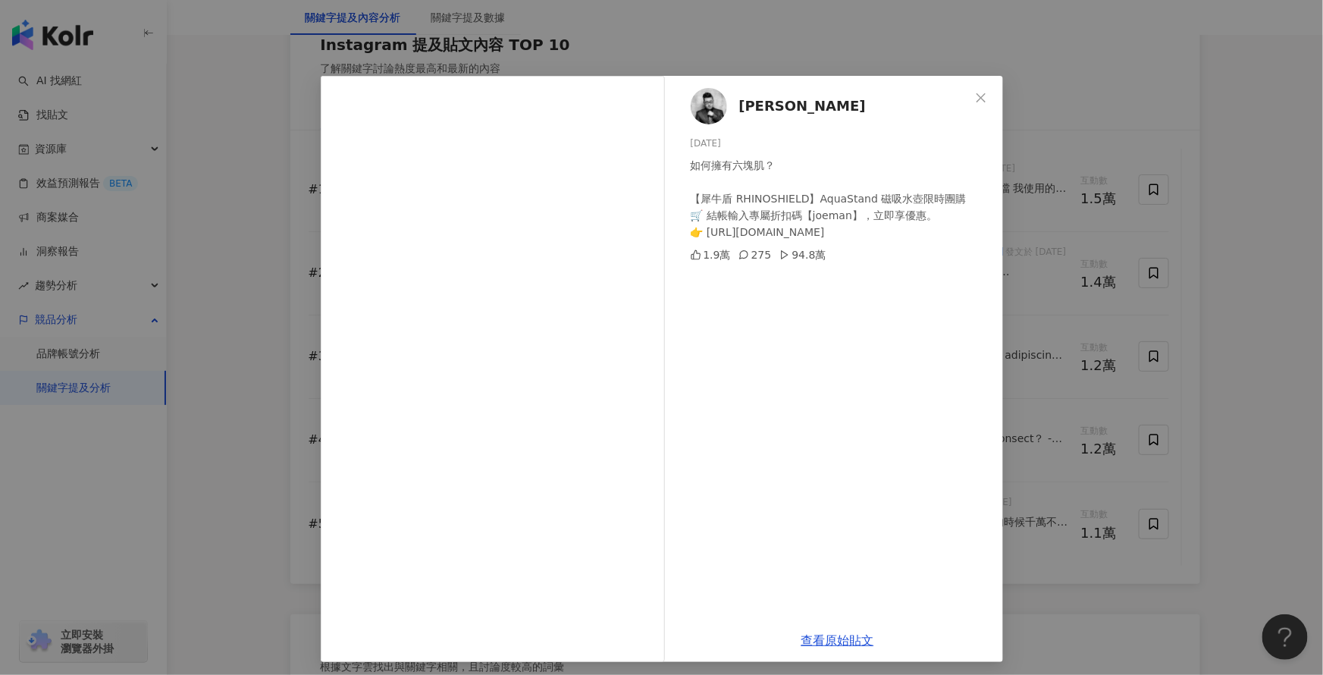
click at [1088, 53] on div "Joeman 2025/7/21 如何擁有六塊肌？ 【犀牛盾 RHINOSHIELD】AquaStand 磁吸水壺限時團購 🛒 結帳輸入專屬折扣碼【joema…" at bounding box center [661, 337] width 1323 height 675
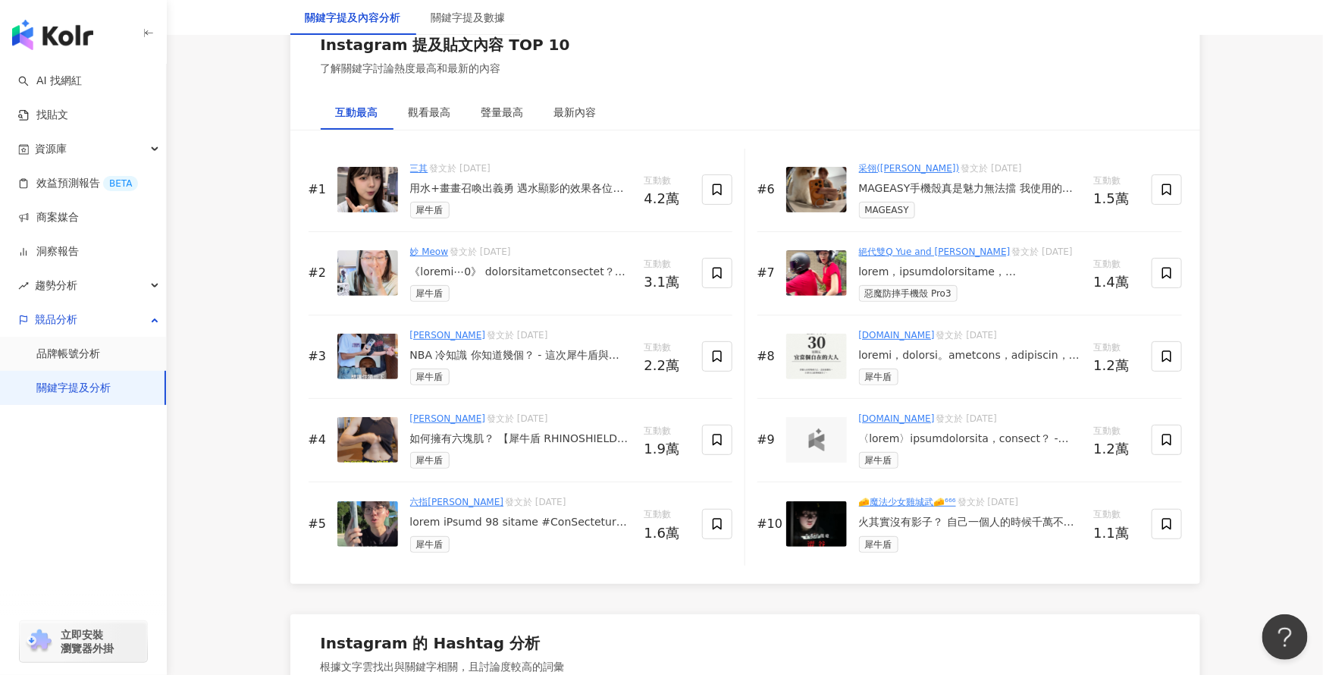
click at [459, 523] on div at bounding box center [521, 522] width 222 height 15
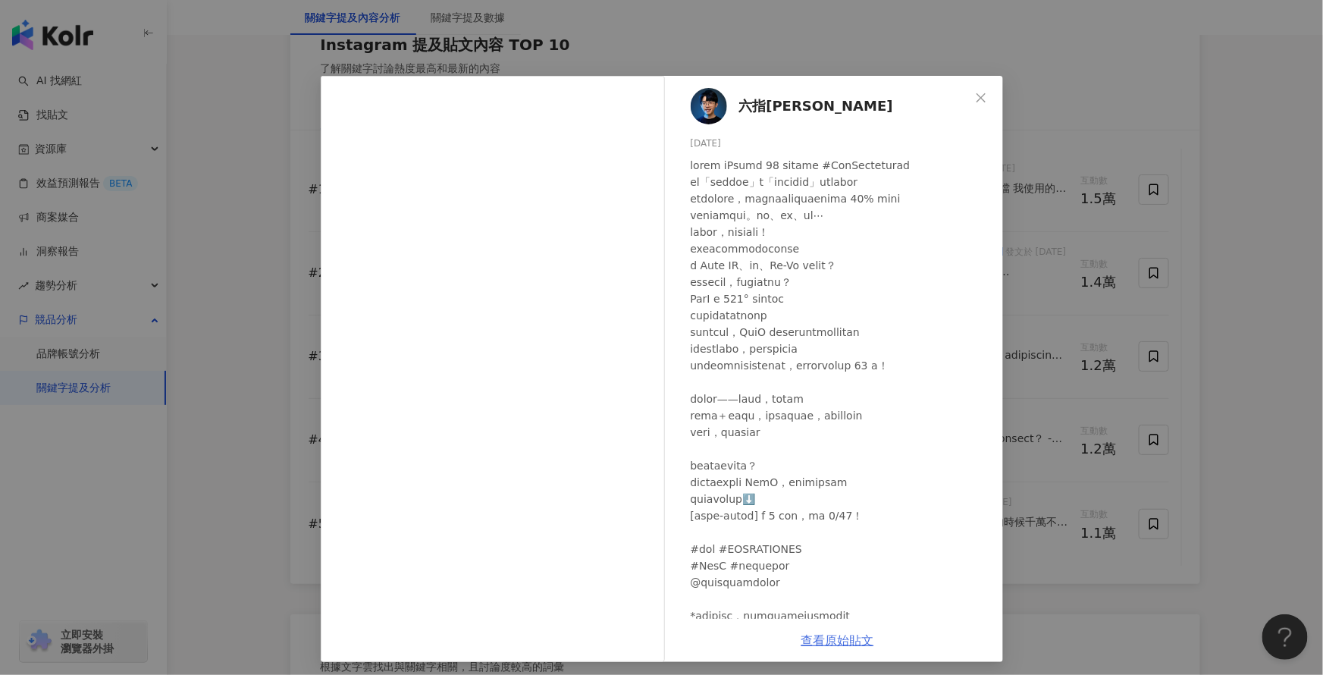
click at [831, 640] on link "查看原始貼文" at bounding box center [837, 640] width 73 height 14
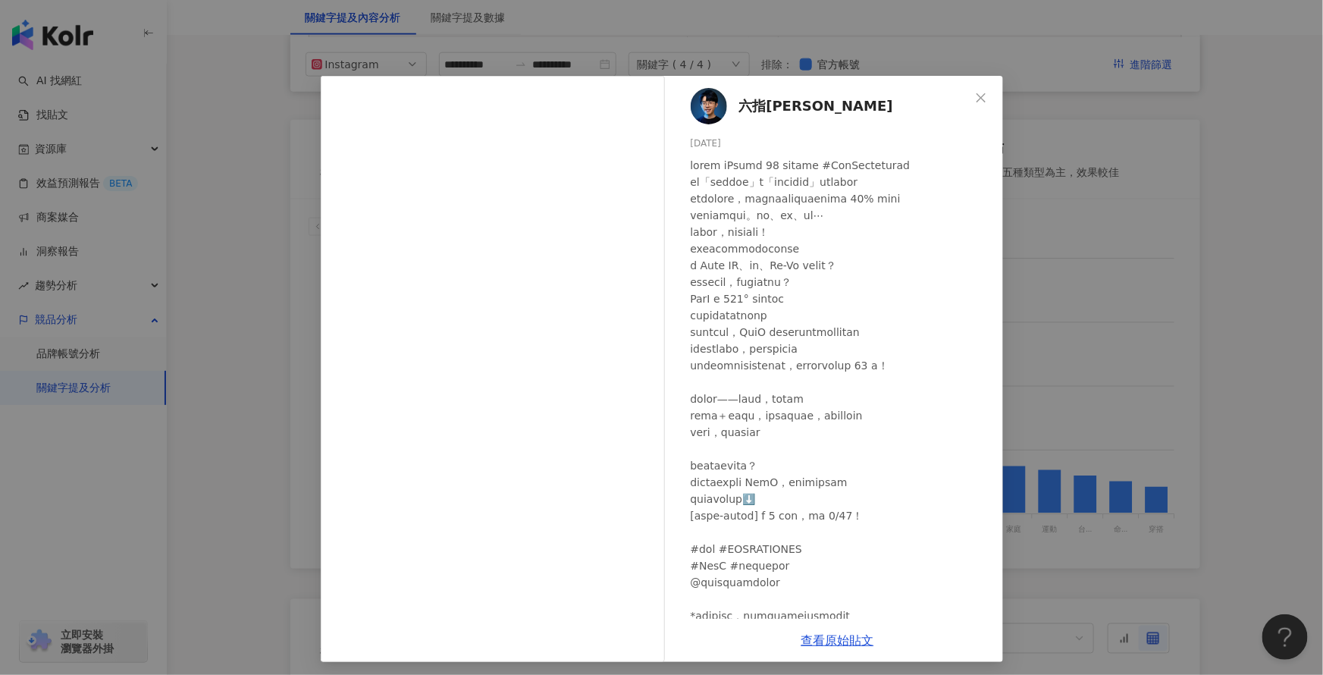
scroll to position [687, 0]
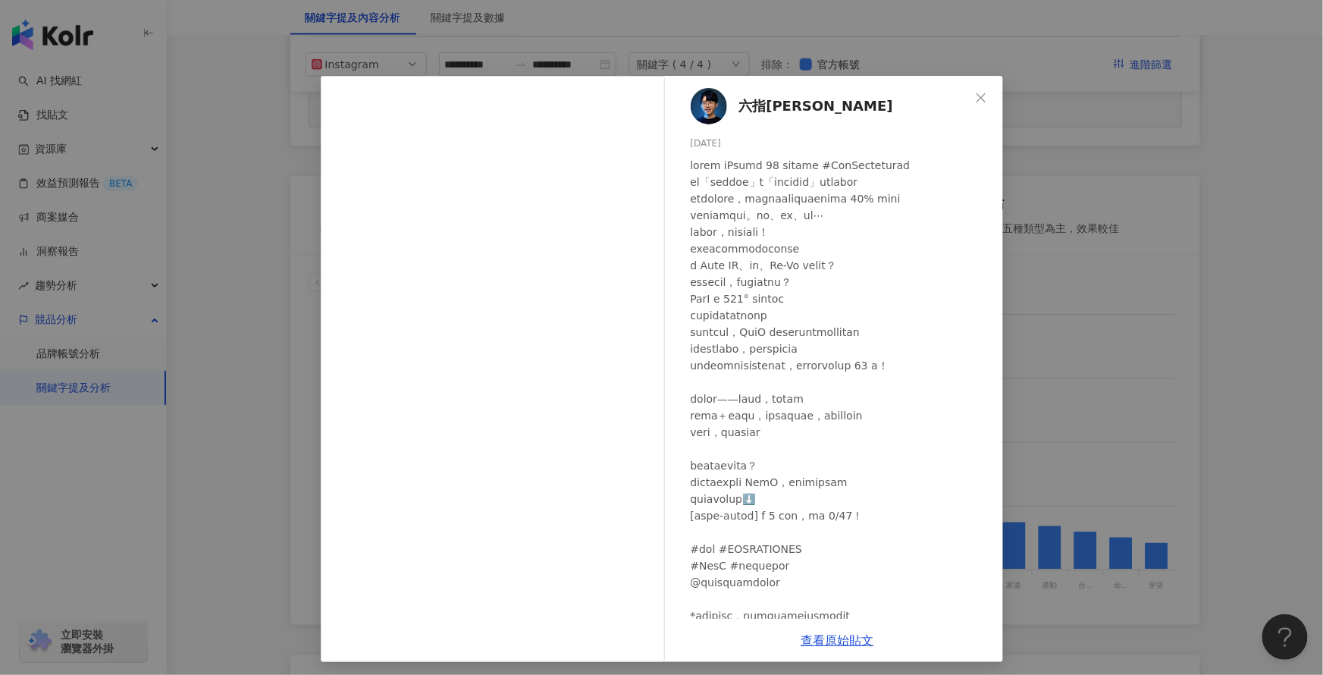
click at [1262, 236] on div "六指淵 Huber 2025/7/16 1.6萬 238 124.6萬 查看原始貼文" at bounding box center [661, 337] width 1323 height 675
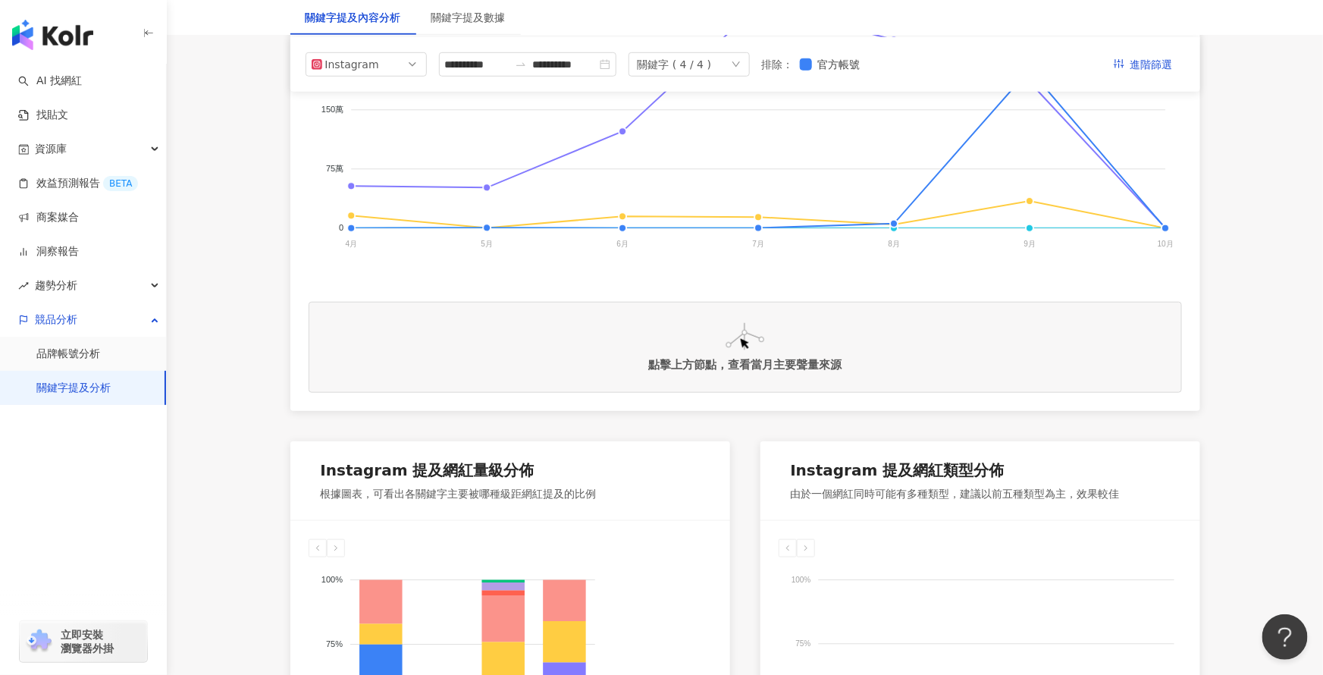
scroll to position [0, 0]
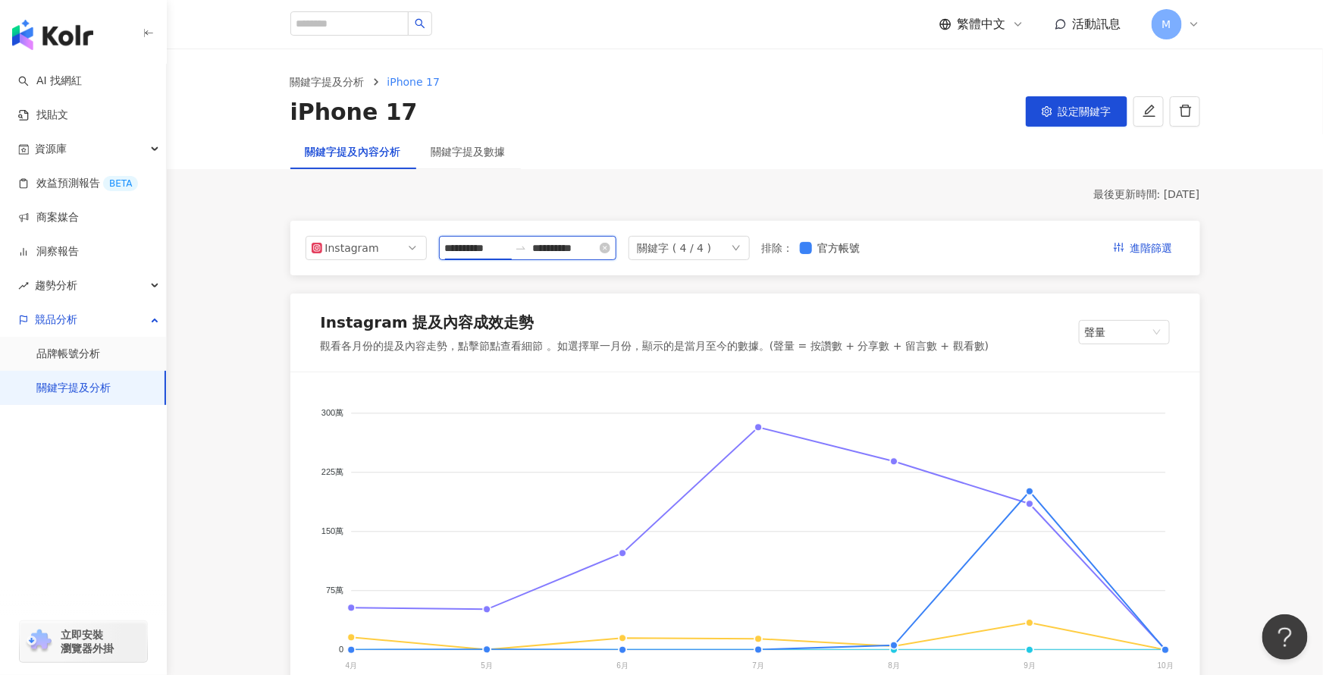
click at [487, 248] on input "**********" at bounding box center [477, 248] width 64 height 17
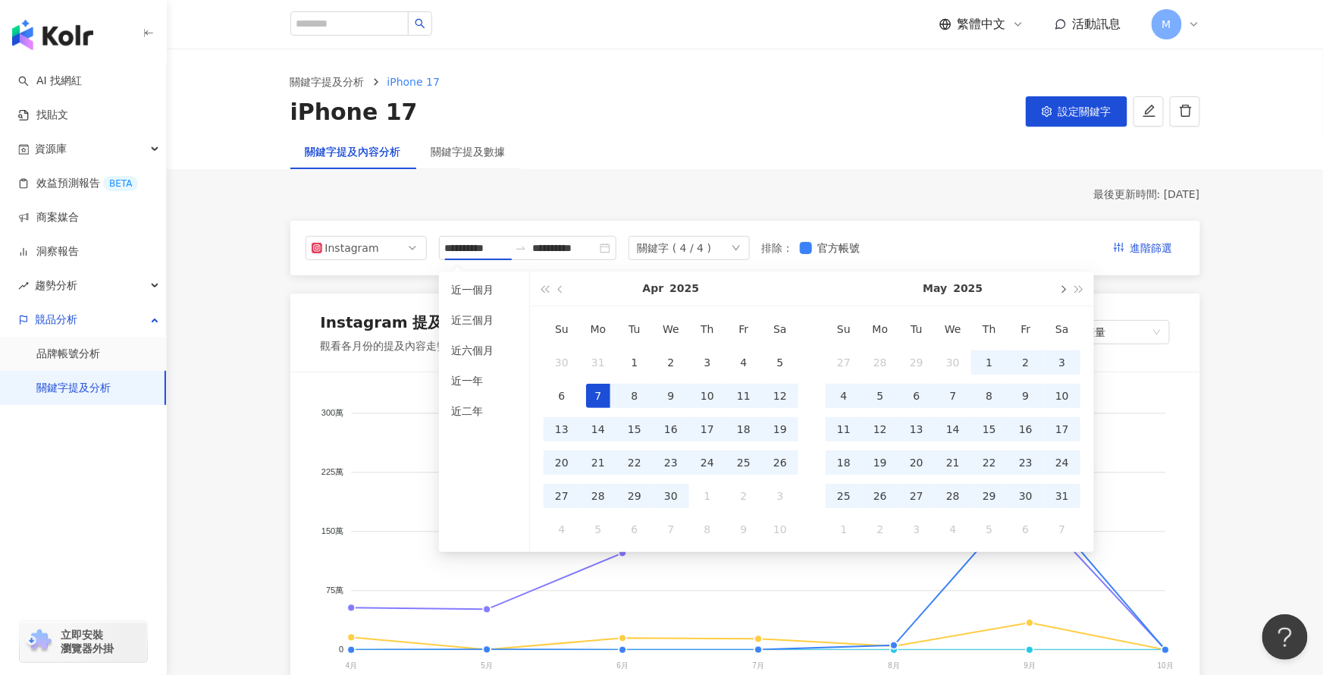
click at [1057, 285] on button "button" at bounding box center [1062, 288] width 17 height 34
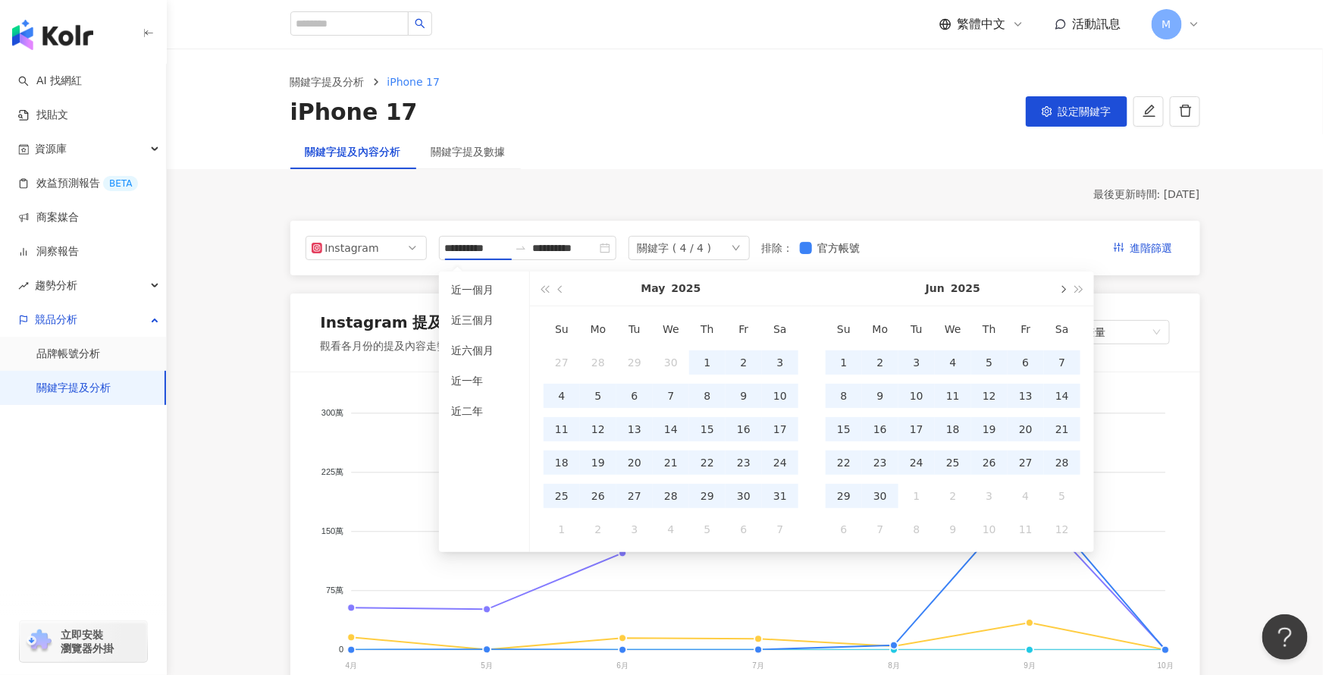
click at [1057, 285] on button "button" at bounding box center [1062, 288] width 17 height 34
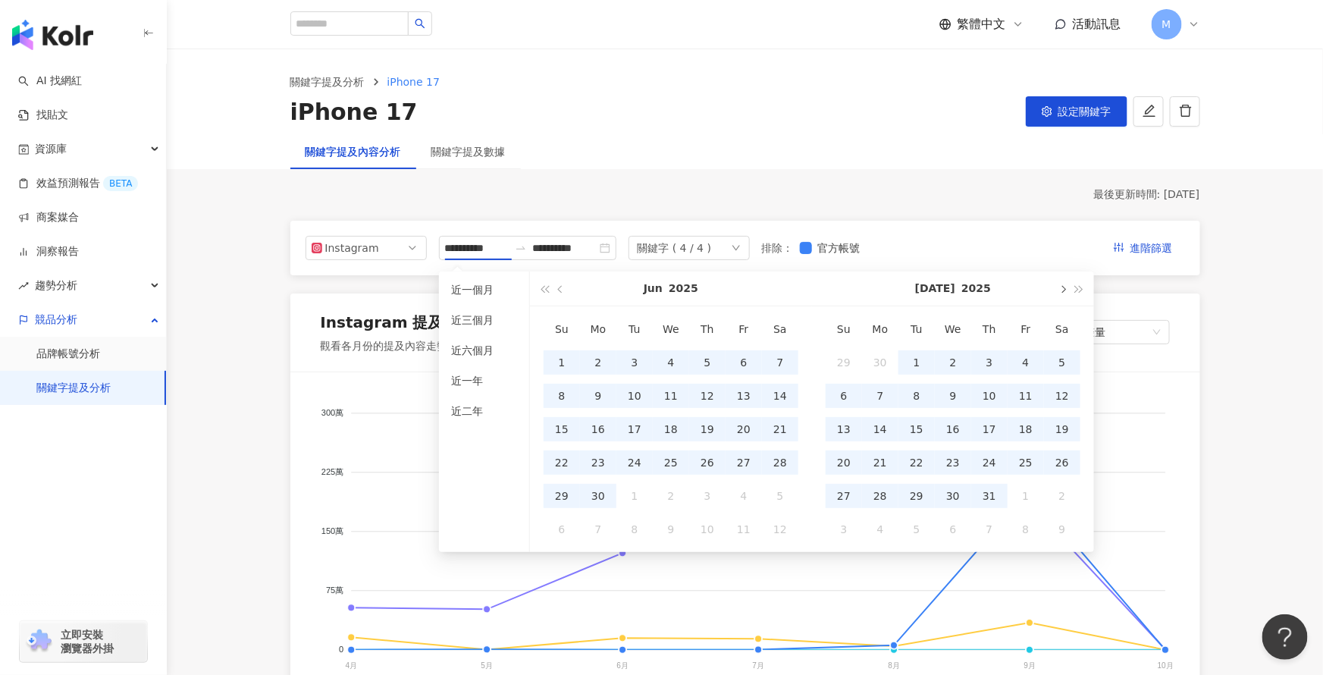
click at [1057, 285] on button "button" at bounding box center [1062, 288] width 17 height 34
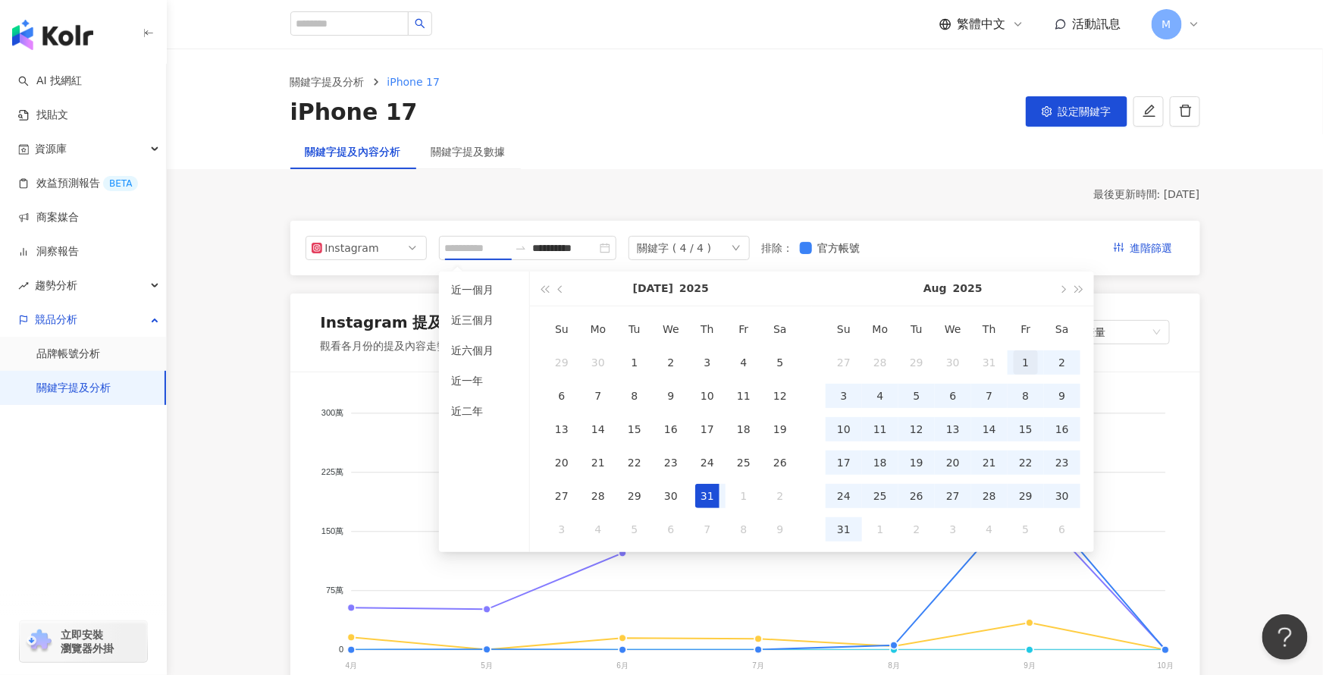
type input "**********"
click at [1031, 359] on div "1" at bounding box center [1025, 362] width 24 height 24
click at [1066, 280] on button "button" at bounding box center [1062, 288] width 17 height 34
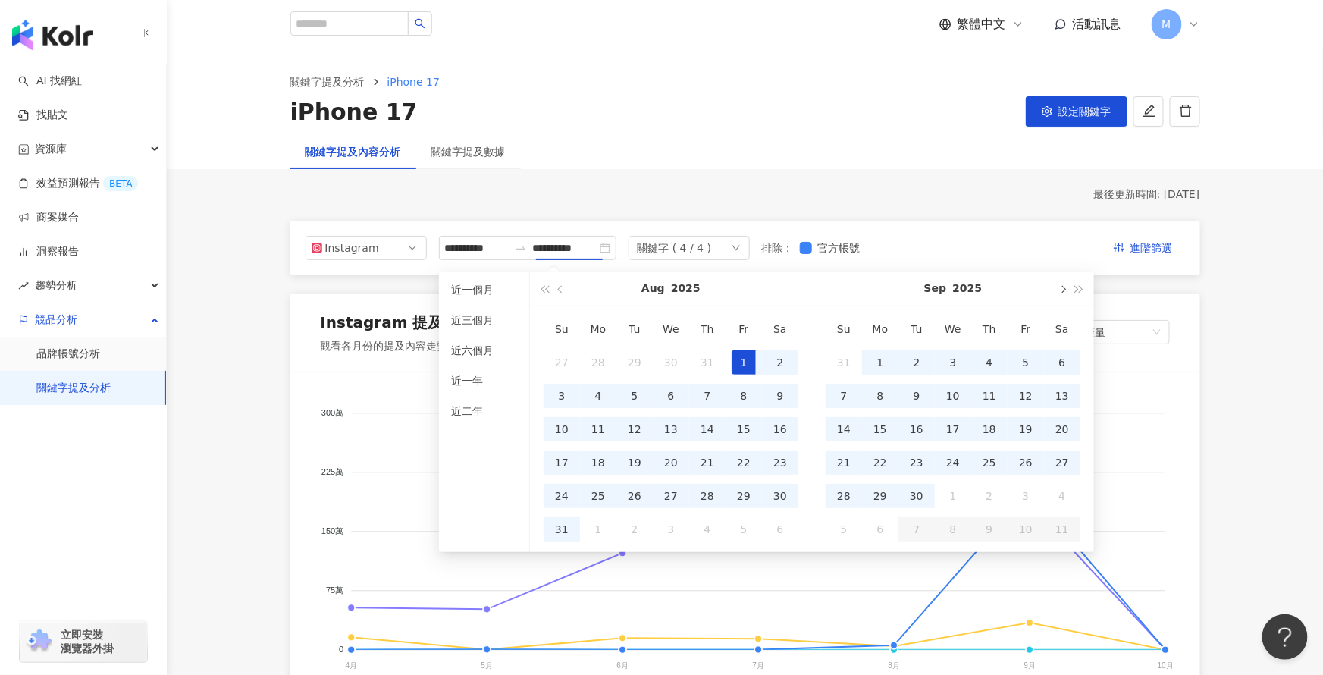
click at [1066, 280] on button "button" at bounding box center [1062, 288] width 17 height 34
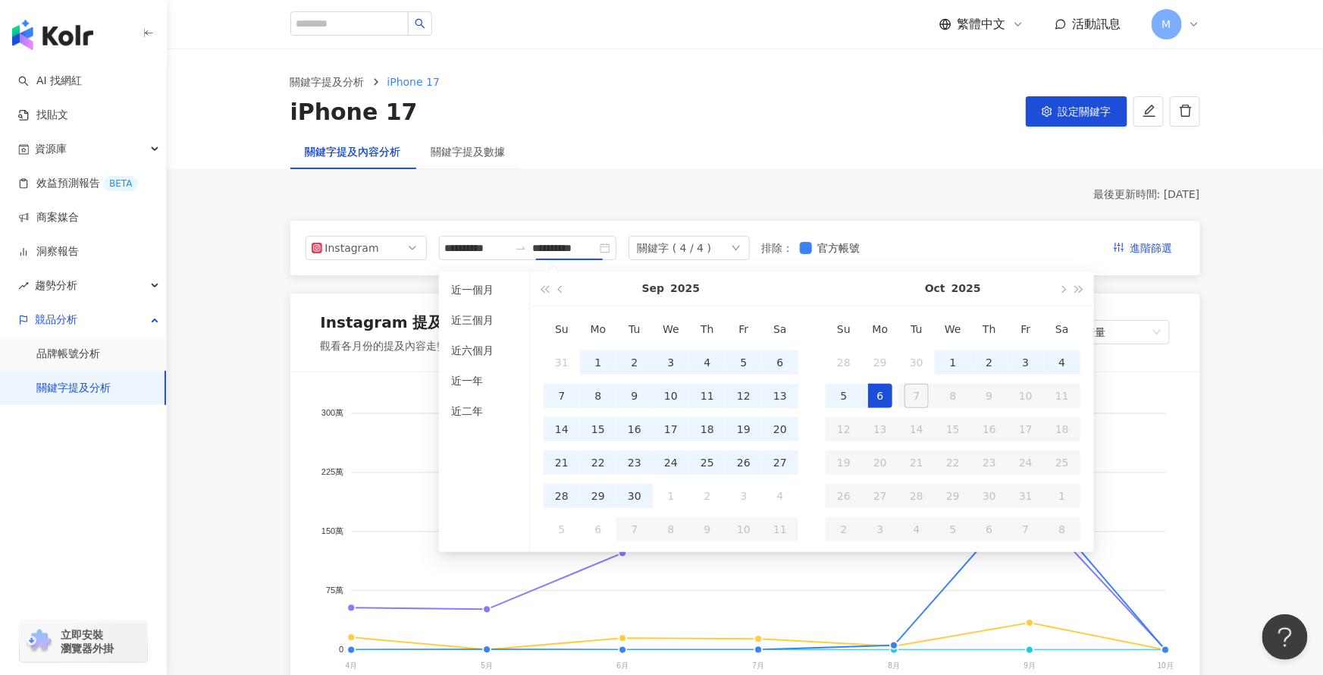
type input "**********"
click at [874, 392] on div "6" at bounding box center [880, 396] width 24 height 24
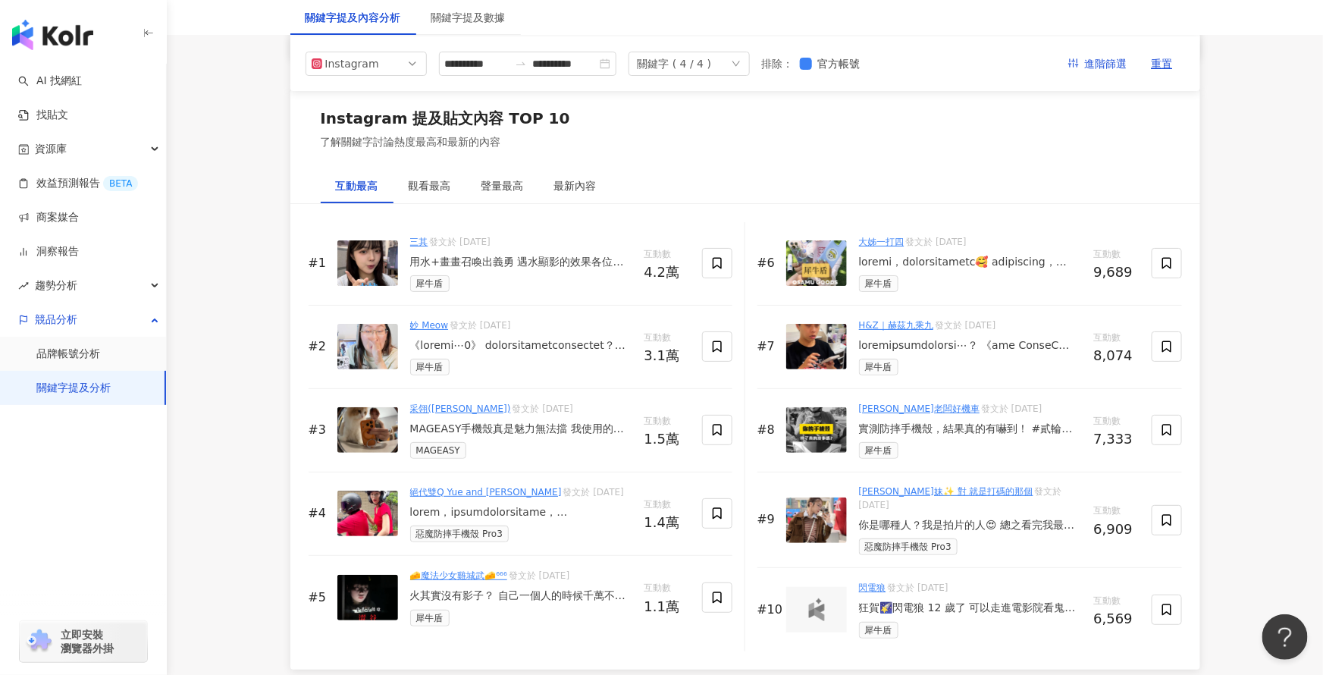
scroll to position [2312, 0]
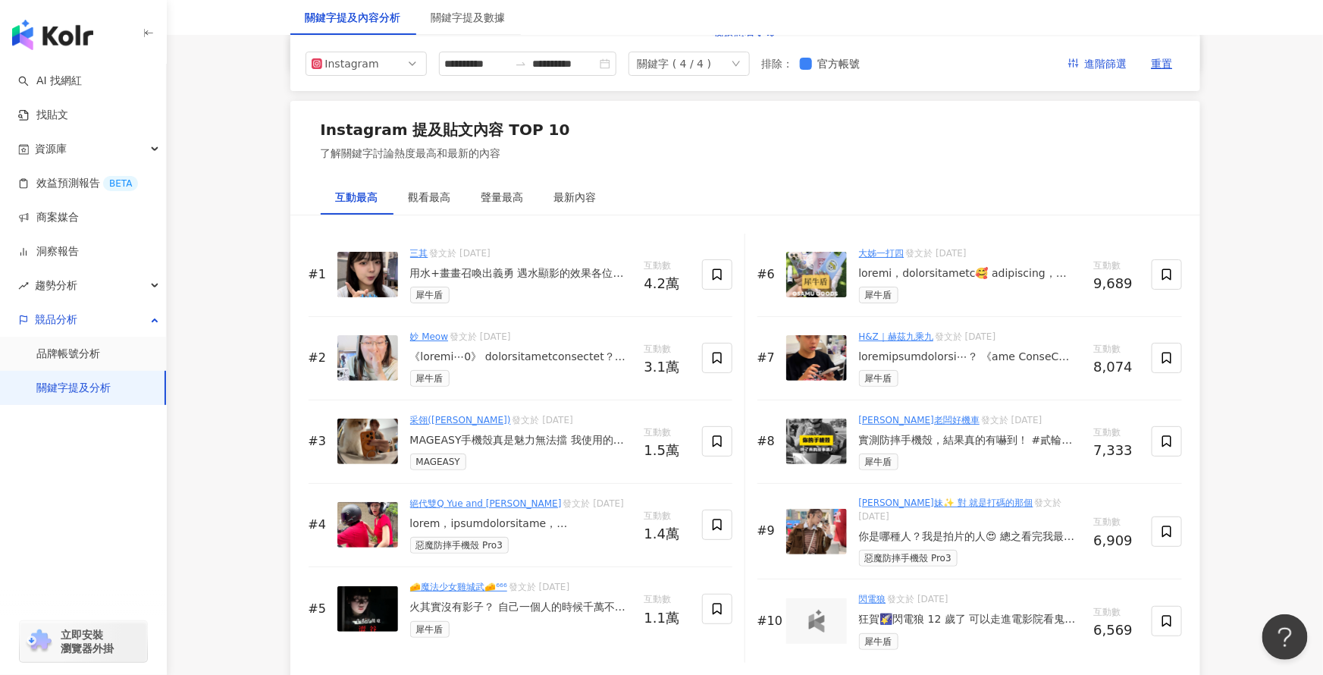
click at [566, 468] on div "MAGEASY" at bounding box center [521, 461] width 222 height 17
click at [412, 525] on div at bounding box center [521, 523] width 222 height 15
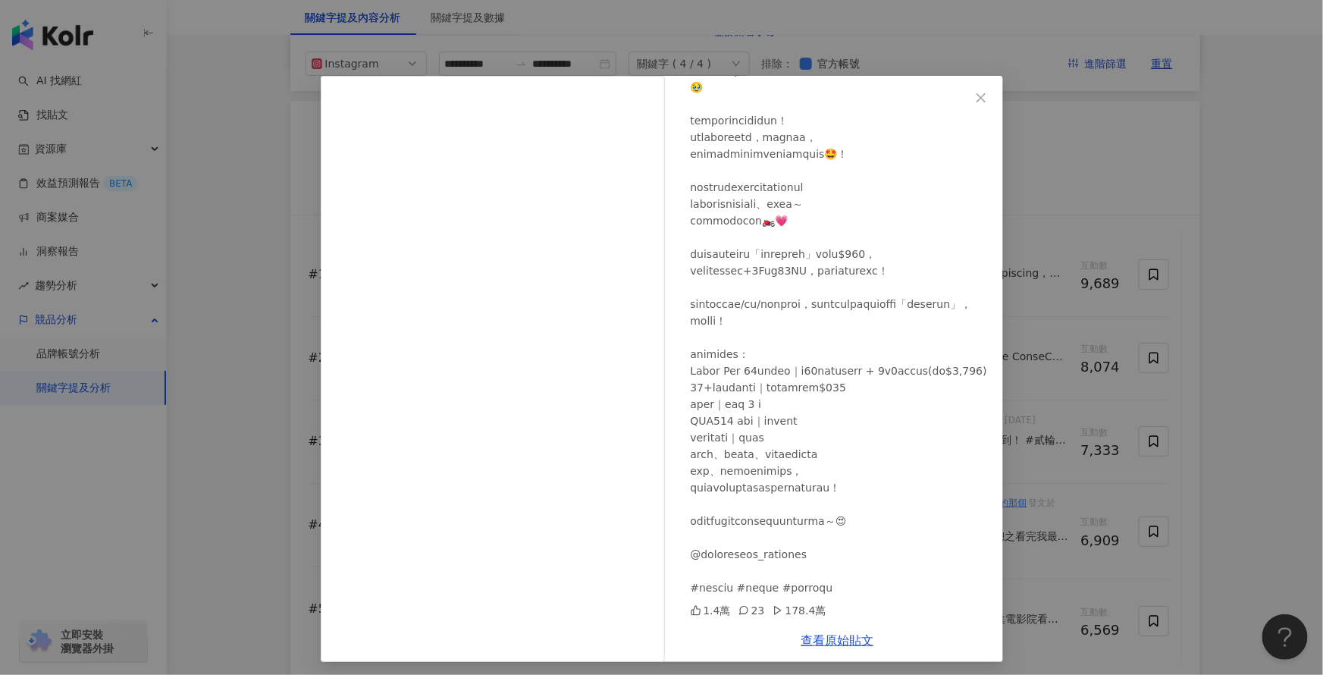
scroll to position [127, 0]
click at [205, 384] on div "絕代雙Q Yue and Wei 2025/9/15 1.4萬 23 178.4萬 查看原始貼文" at bounding box center [661, 337] width 1323 height 675
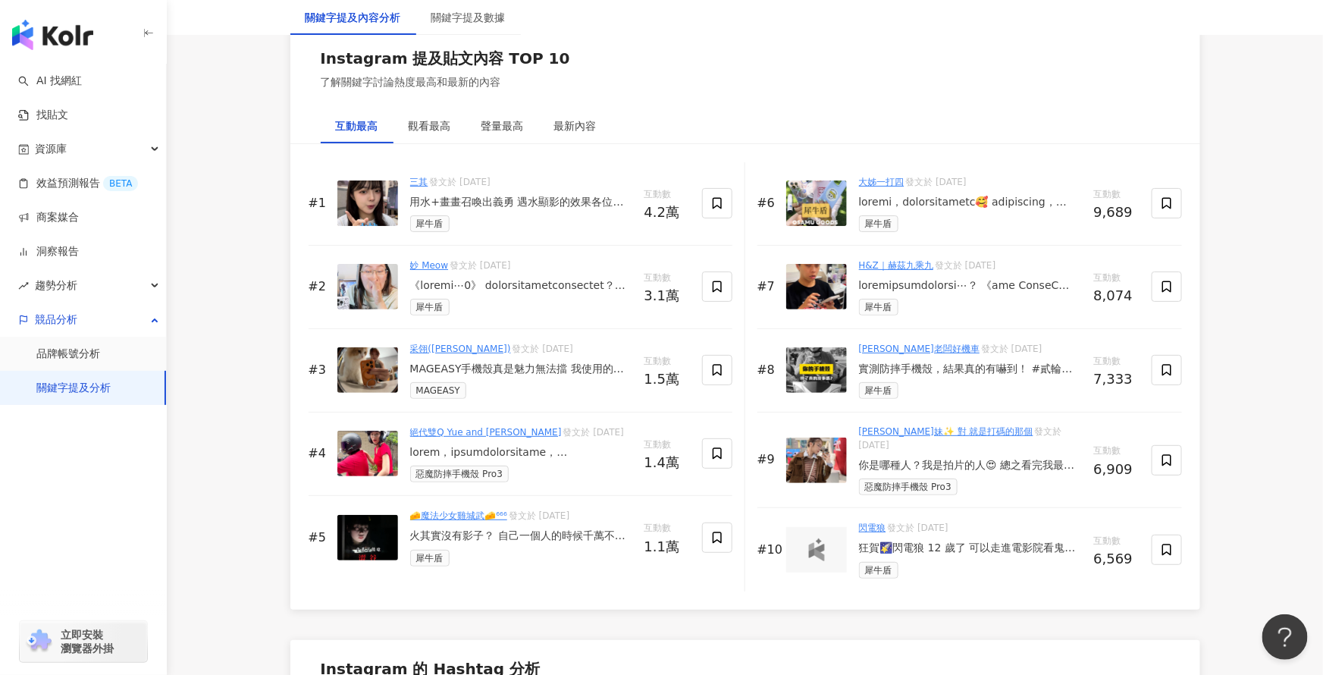
scroll to position [2395, 0]
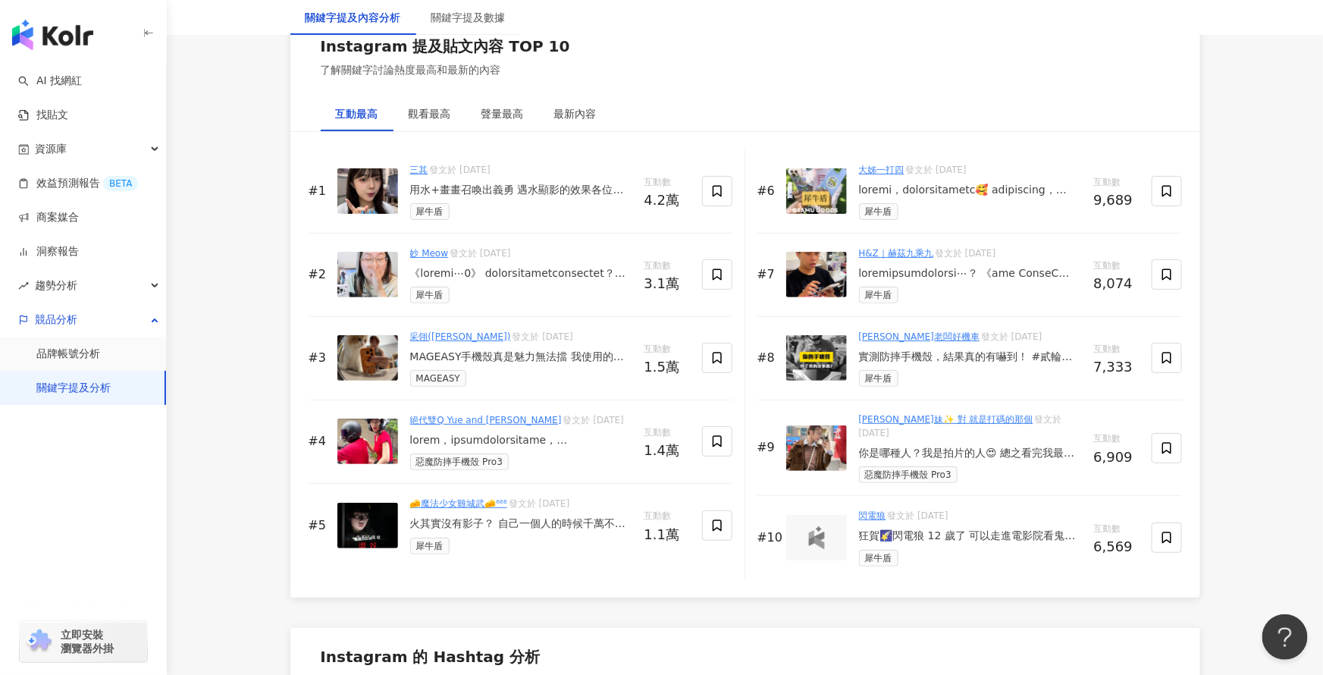
click at [474, 531] on div "火其實沒有影子？ 自己一個人的時候千萬不要這樣做… 生活中到底還有多少你沒發現的事？ 比如 8/11 前於犀牛盾官網輸入折扣碼【JAS15】 購買指定動漫 I…" at bounding box center [521, 523] width 222 height 15
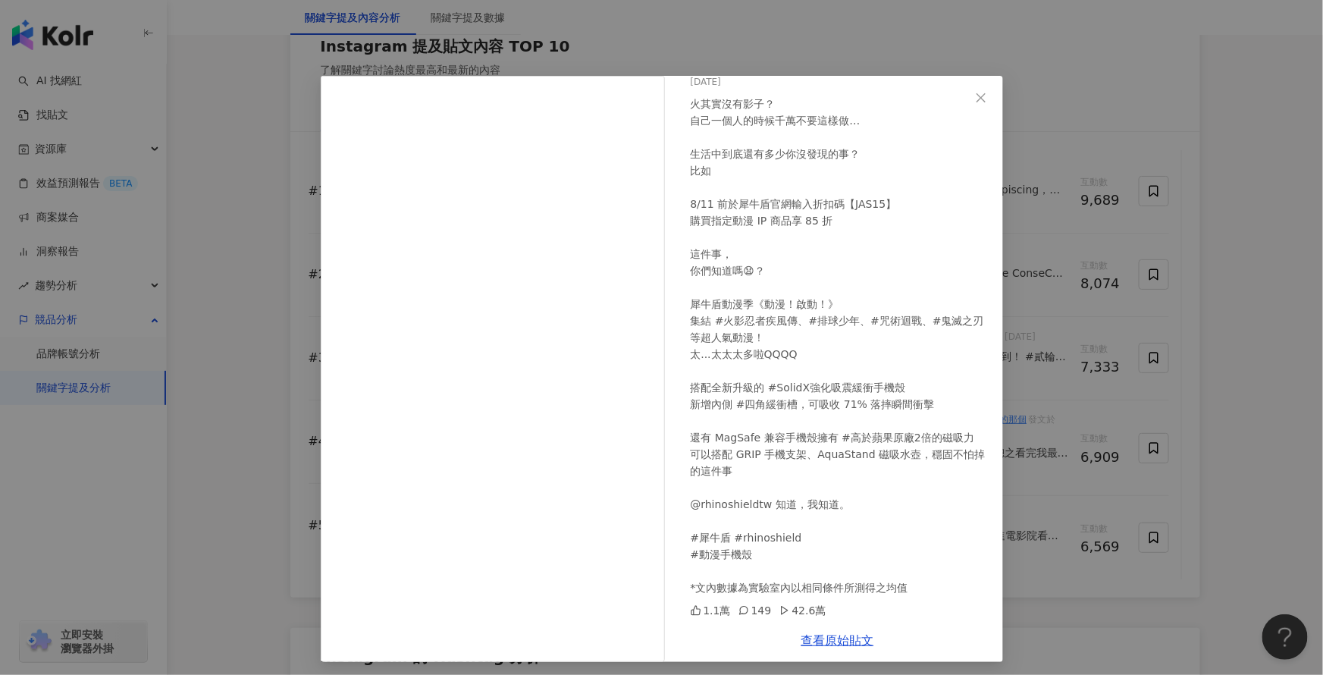
scroll to position [0, 0]
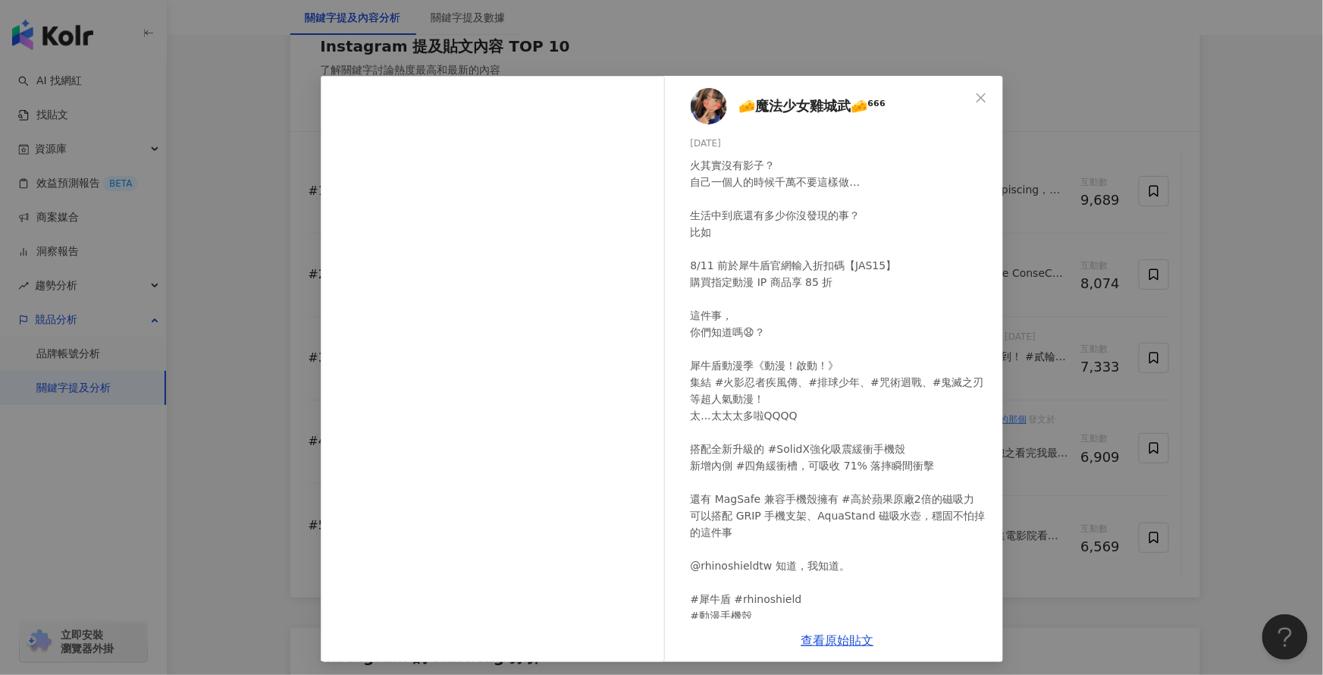
click at [204, 327] on div "🧀魔法少女雞城武🧀⁶⁶⁶ 2025/8/9 火其實沒有影子？ 自己一個人的時候千萬不要這樣做… 生活中到底還有多少你沒發現的事？ 比如 8/11 前於犀牛盾官…" at bounding box center [661, 337] width 1323 height 675
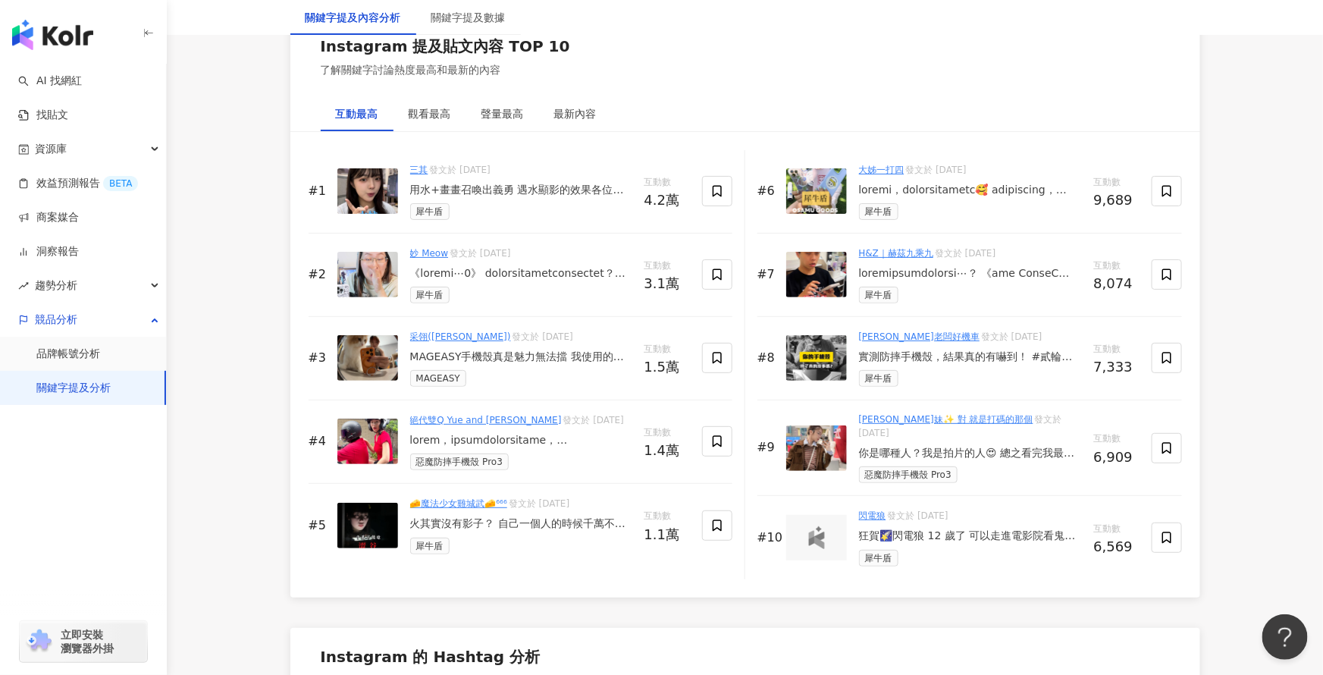
click at [540, 359] on div "MAGEASY手機殼真是魅力無法擋 我使用的是MagStand 360 M 磁吸旋轉支架防摔手機殼 自帶 360 度旋轉支架 自由調整喜歡的角度 隨便擺隨便拍…" at bounding box center [521, 356] width 222 height 15
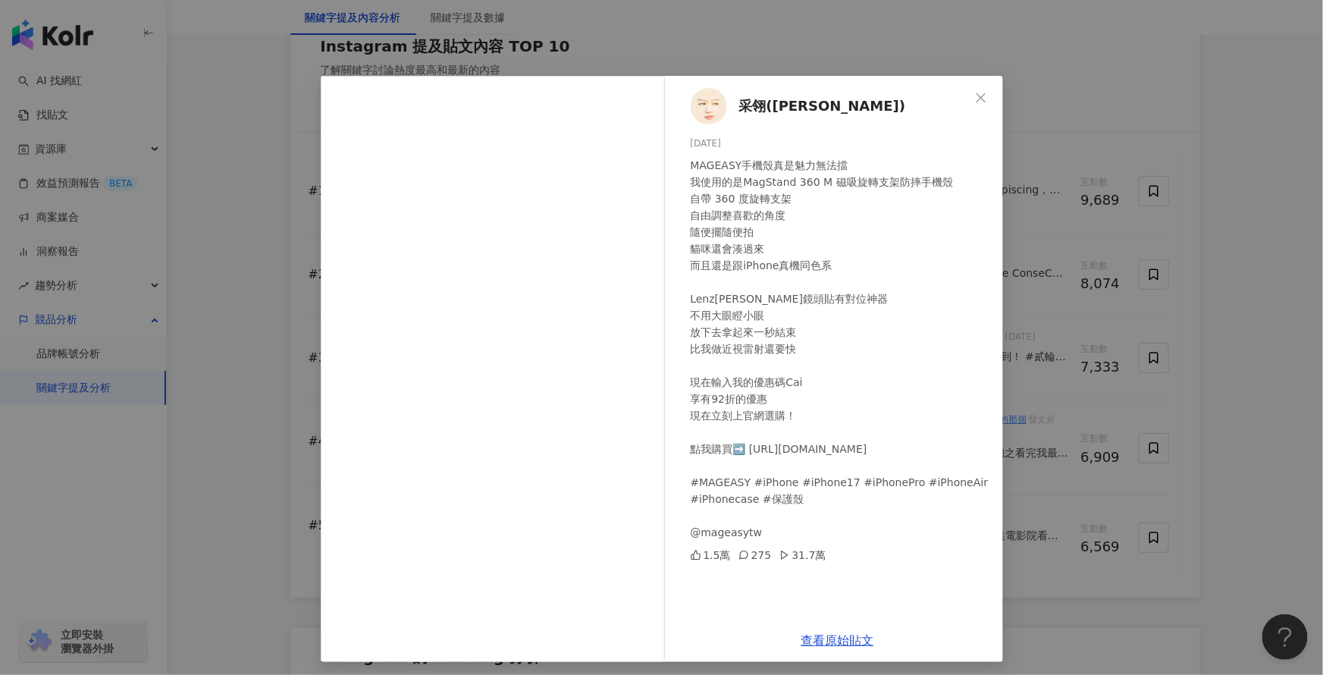
scroll to position [5, 0]
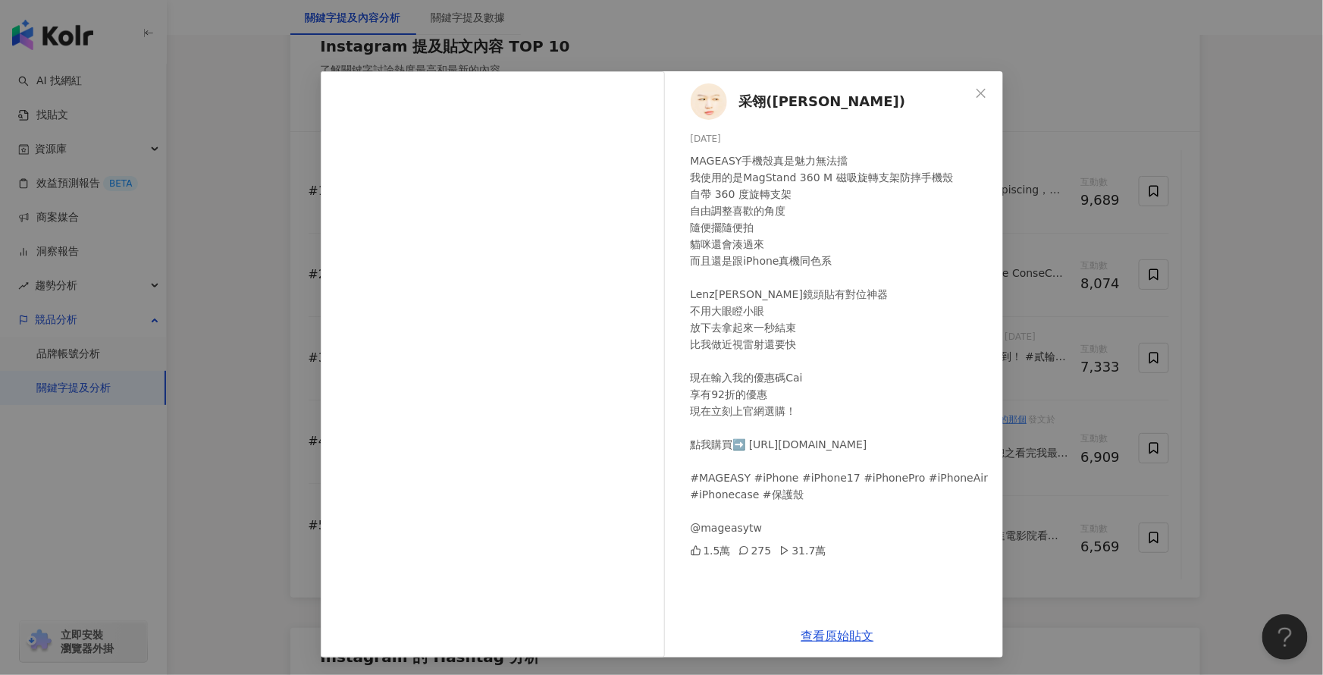
click at [1267, 277] on div "采翎(Cai-Ling) 2025/9/25 MAGEASY手機殼真是魅力無法擋 我使用的是MagStand 360 M 磁吸旋轉支架防摔手機殼 自帶 360…" at bounding box center [661, 337] width 1323 height 675
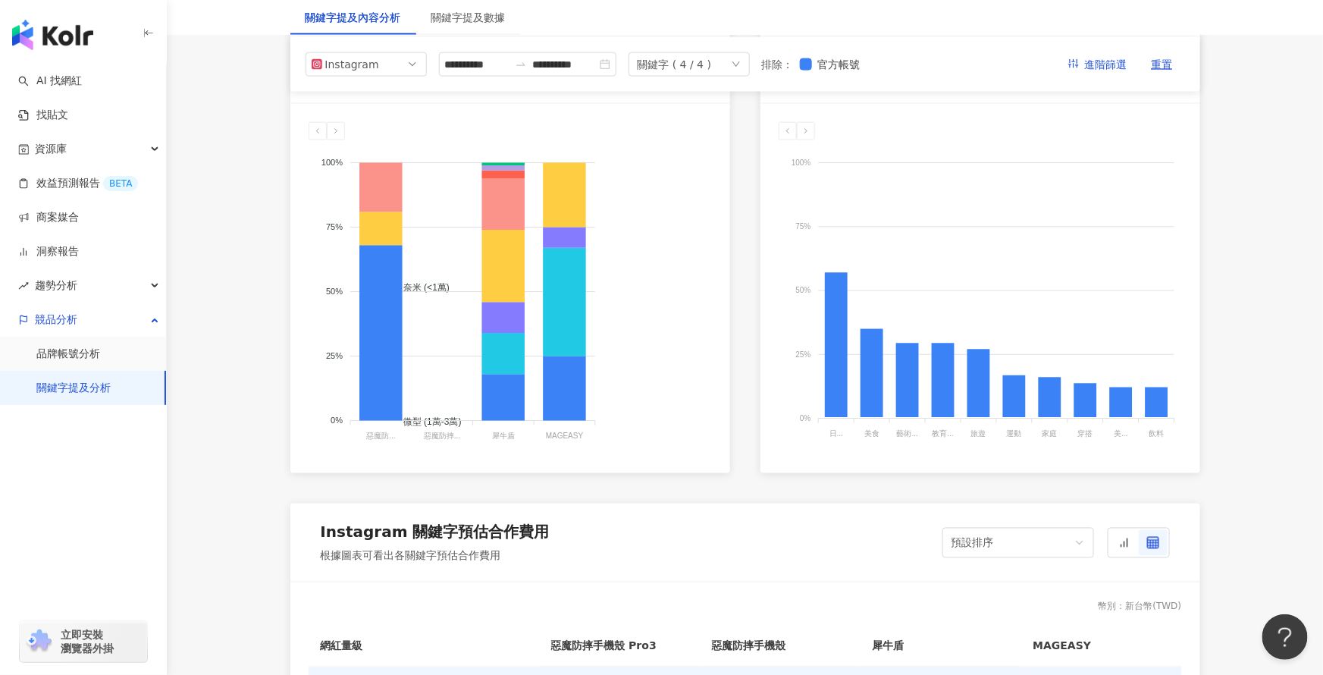
scroll to position [0, 0]
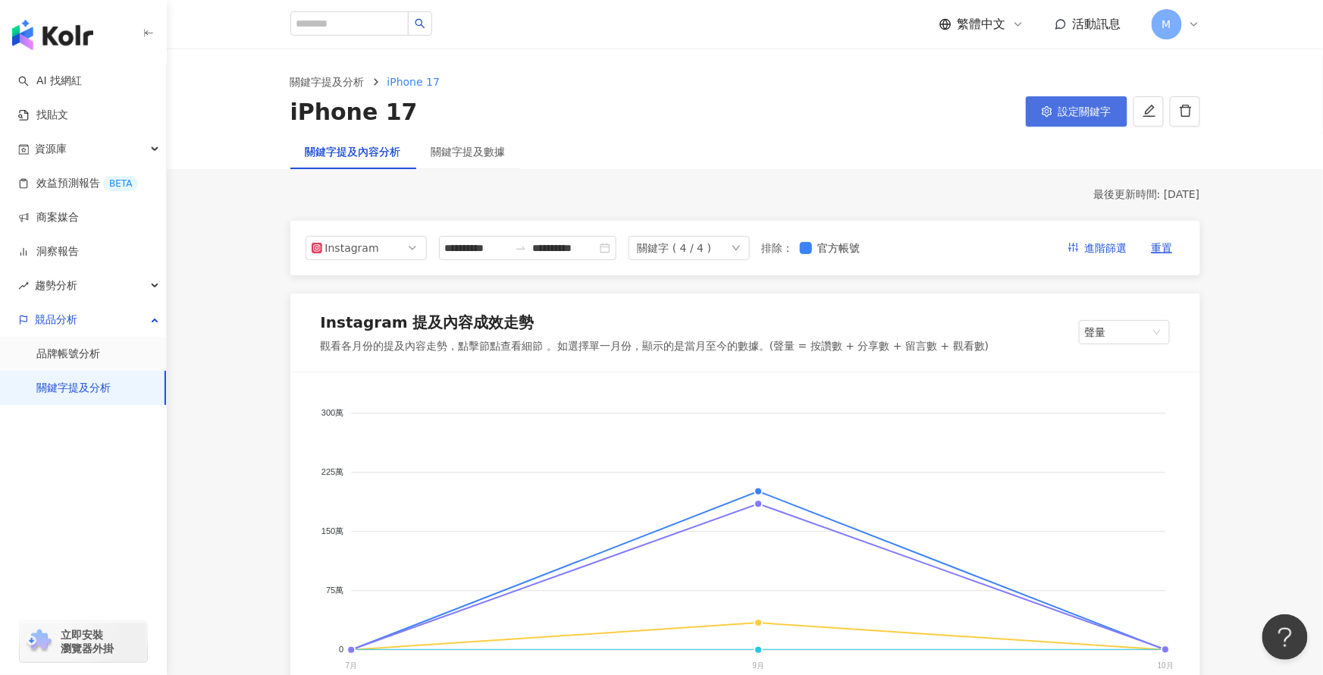
click at [1075, 116] on span "設定關鍵字" at bounding box center [1084, 111] width 53 height 12
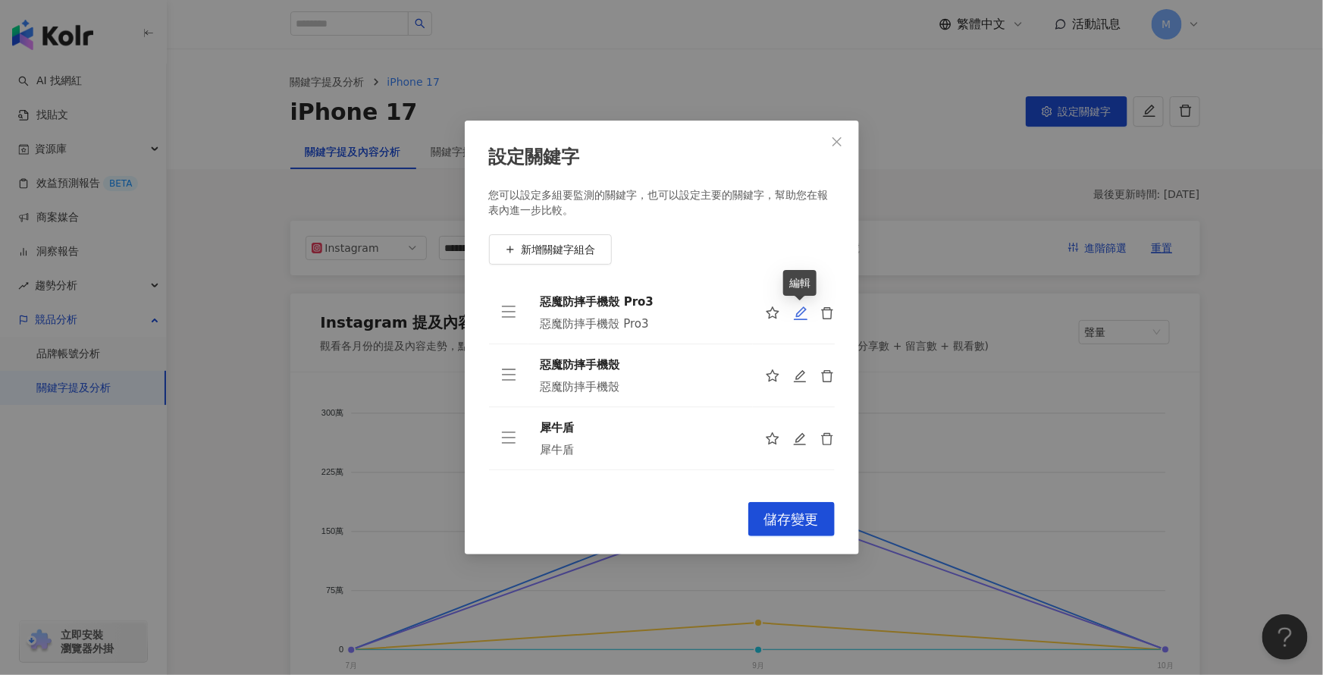
click at [802, 315] on icon "edit" at bounding box center [800, 312] width 15 height 15
type input "**********"
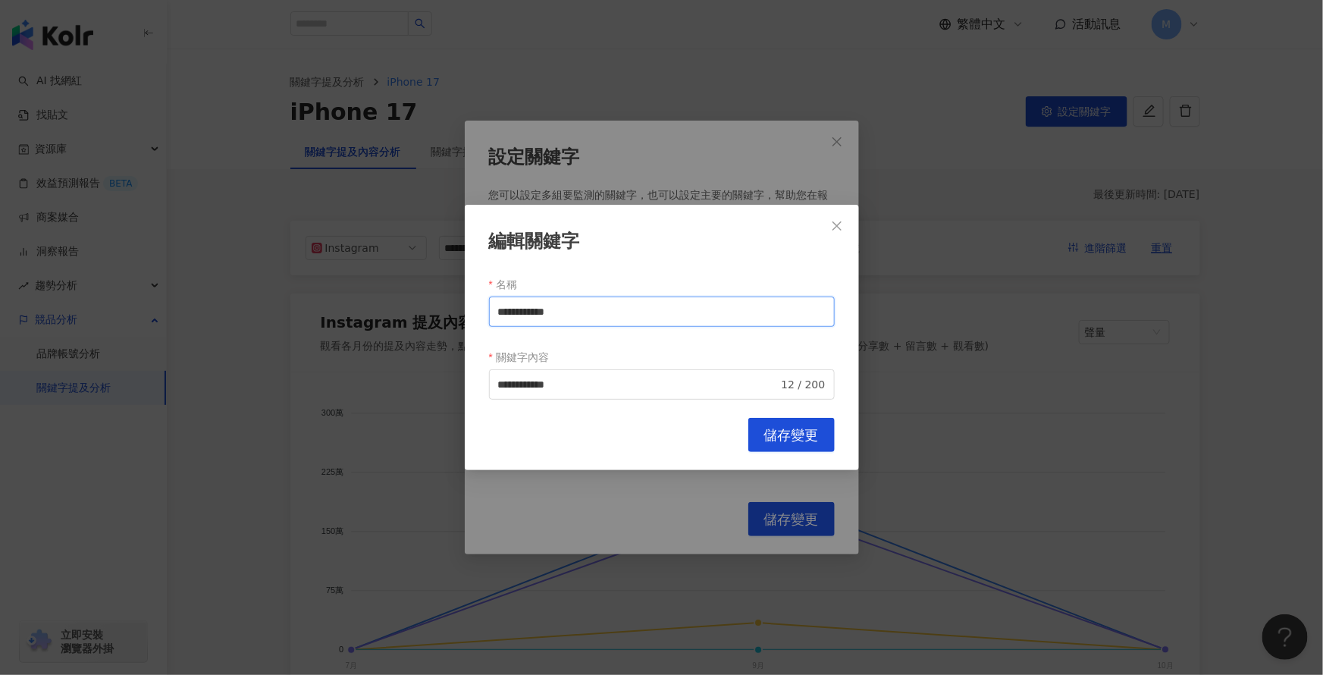
click at [717, 315] on input "**********" at bounding box center [662, 311] width 346 height 30
click at [790, 440] on span "儲存變更" at bounding box center [791, 435] width 55 height 17
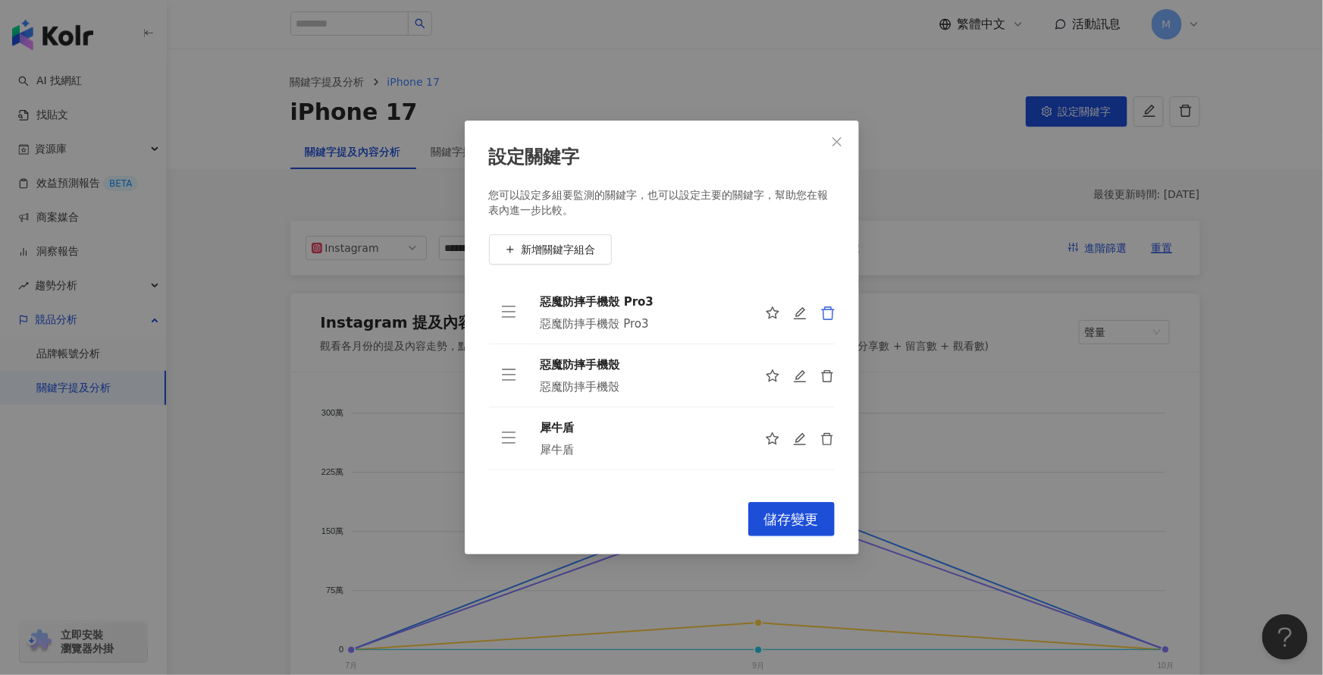
click at [829, 315] on icon "delete" at bounding box center [827, 312] width 15 height 15
click at [552, 246] on span "新增關鍵字組合" at bounding box center [558, 249] width 74 height 12
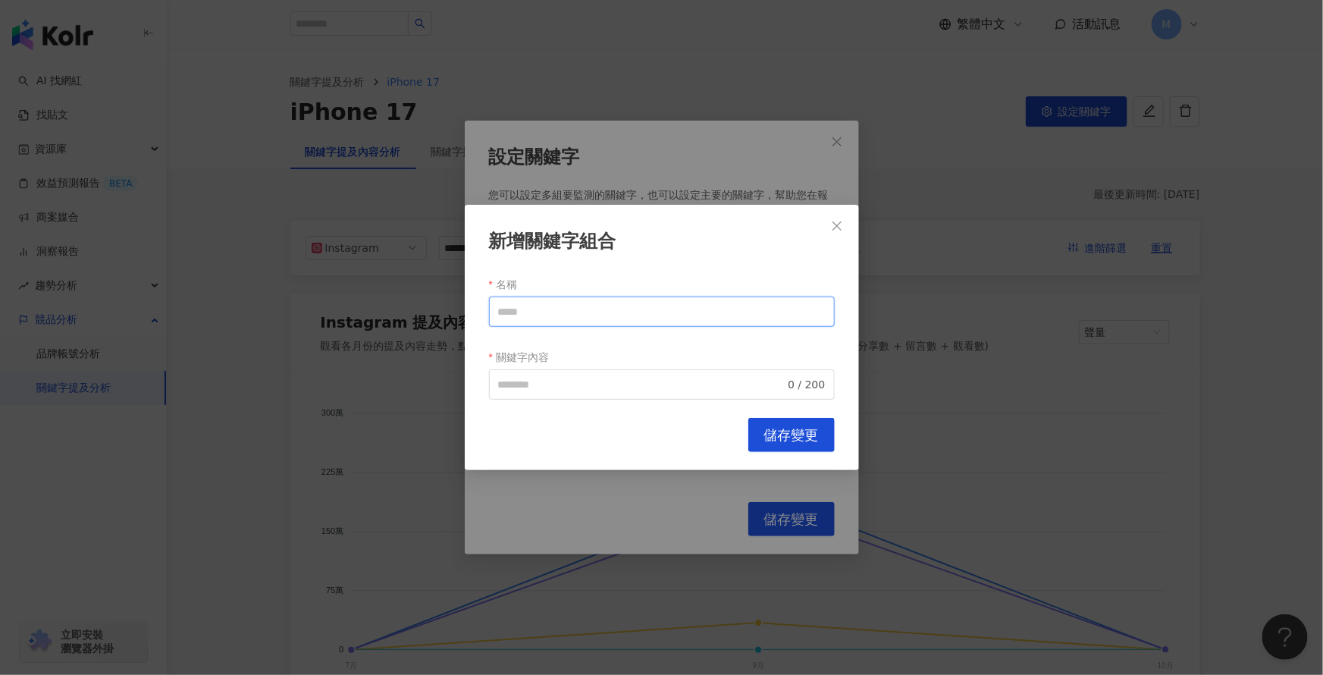
click at [568, 312] on input "名稱" at bounding box center [662, 311] width 346 height 30
click at [613, 315] on input "********" at bounding box center [662, 311] width 346 height 30
type input "********"
click at [575, 388] on input "關鍵字內容" at bounding box center [641, 384] width 287 height 17
paste input "********"
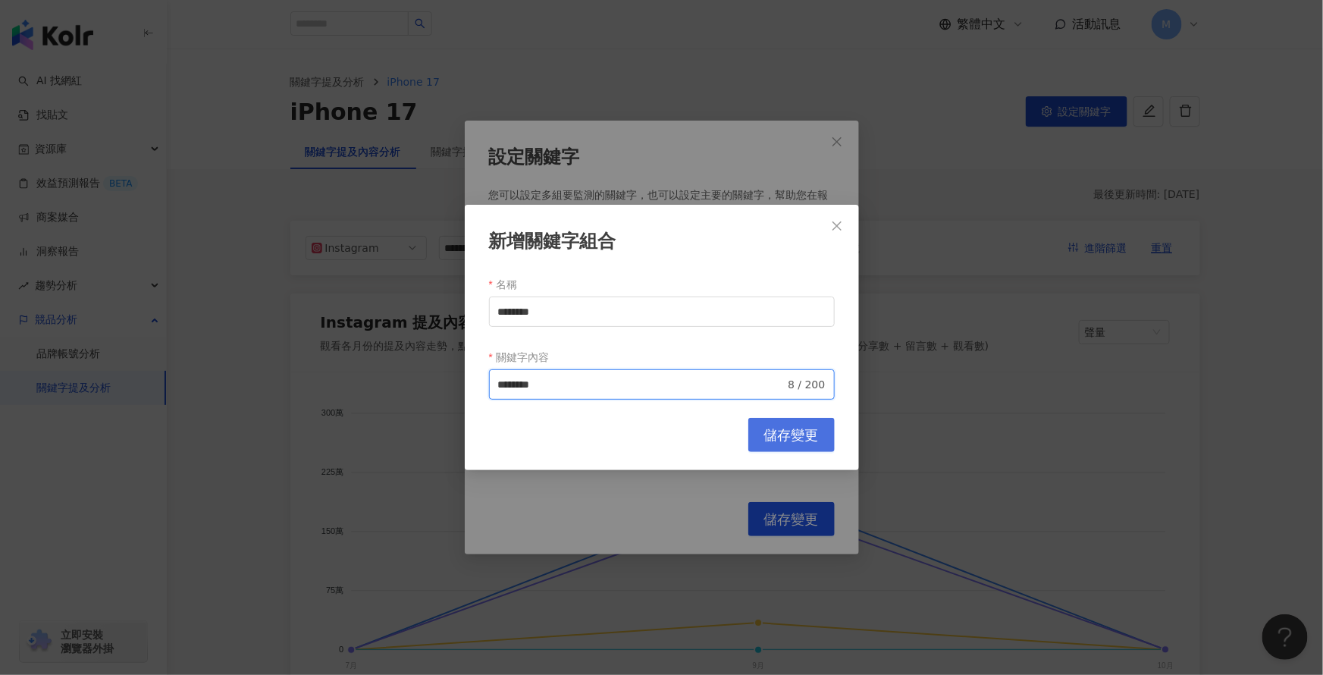
type input "********"
click at [785, 448] on button "儲存變更" at bounding box center [791, 435] width 86 height 34
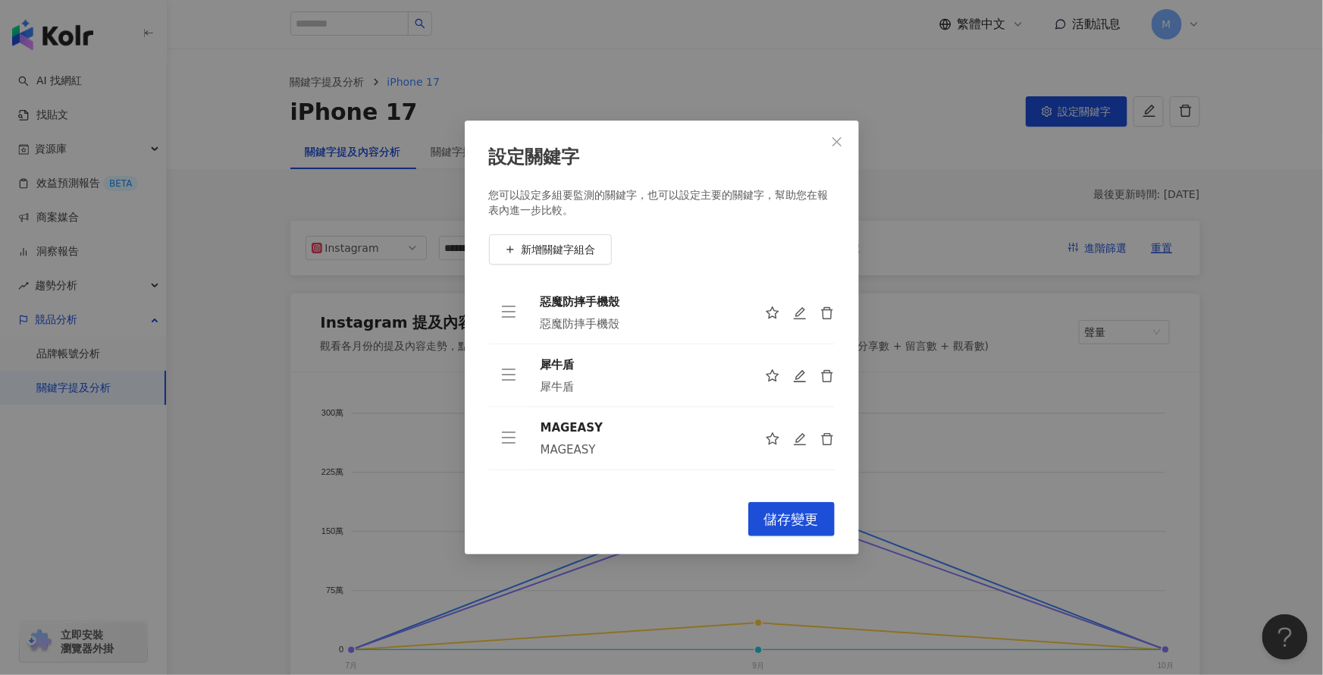
scroll to position [49, 0]
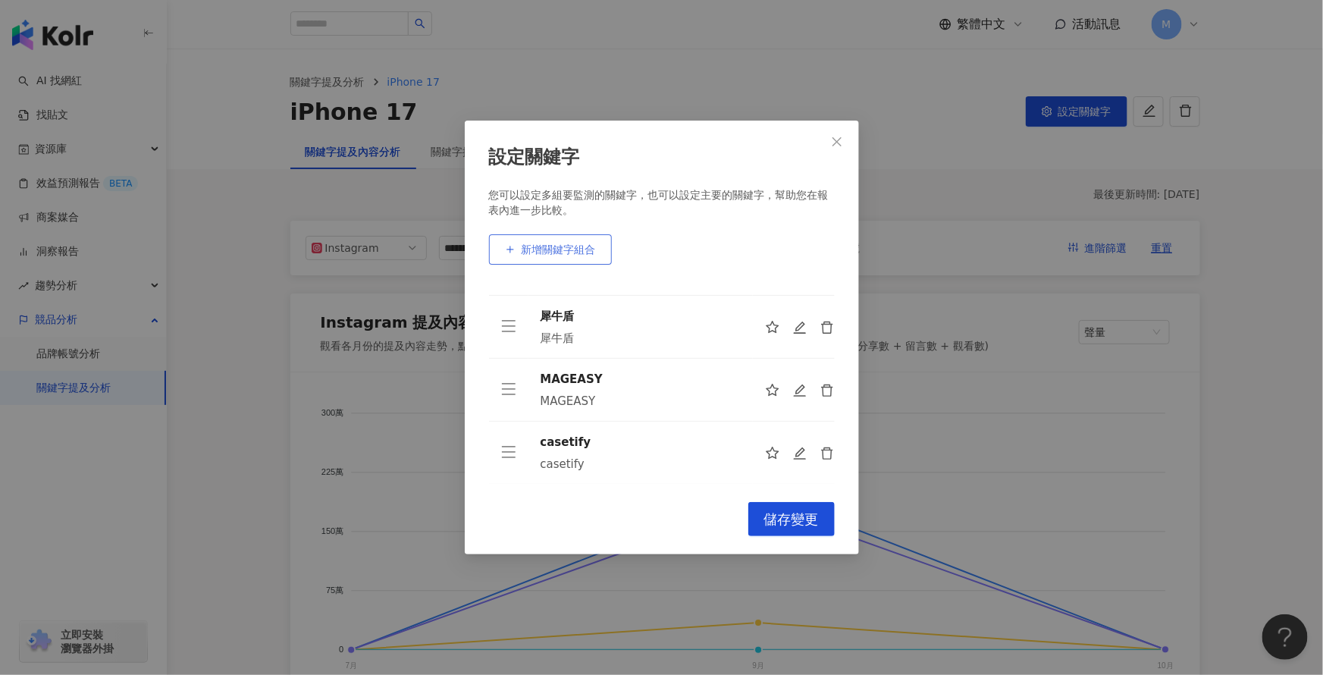
click at [577, 245] on span "新增關鍵字組合" at bounding box center [558, 249] width 74 height 12
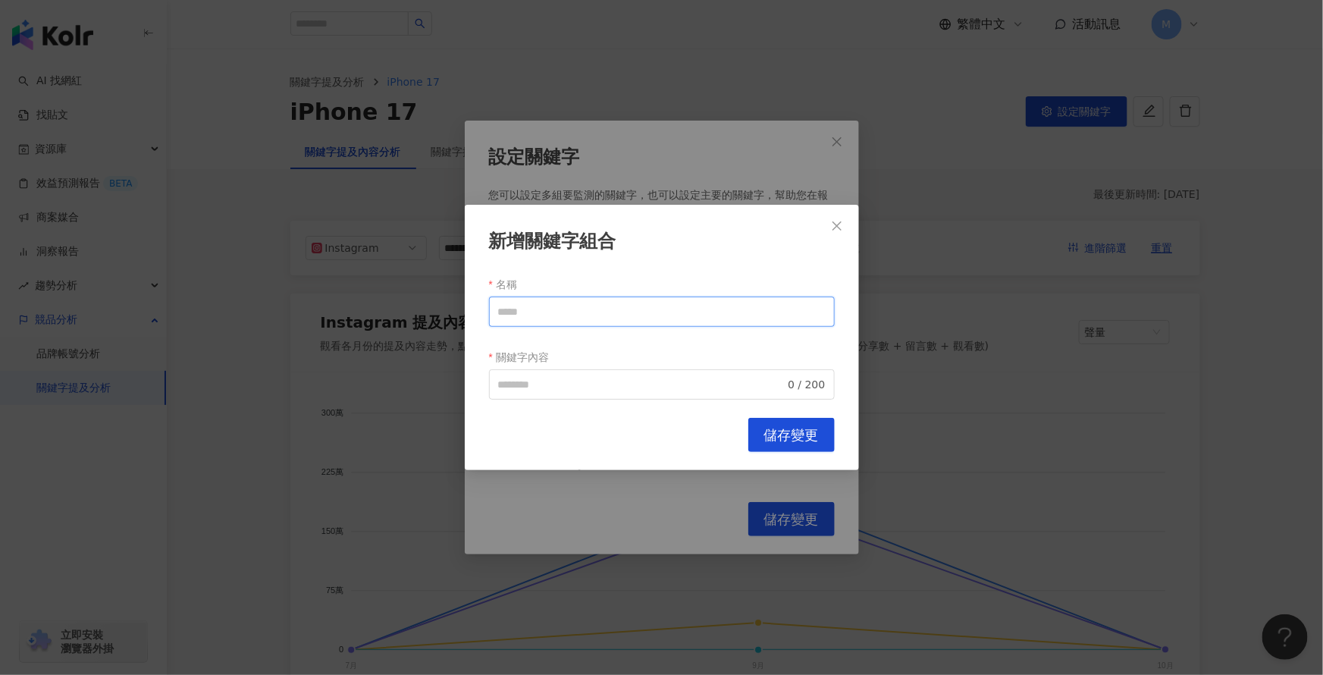
click at [508, 312] on input "名稱" at bounding box center [662, 311] width 346 height 30
type input "*"
click at [538, 394] on span "0 / 200" at bounding box center [662, 384] width 346 height 30
type input "***"
paste input "***"
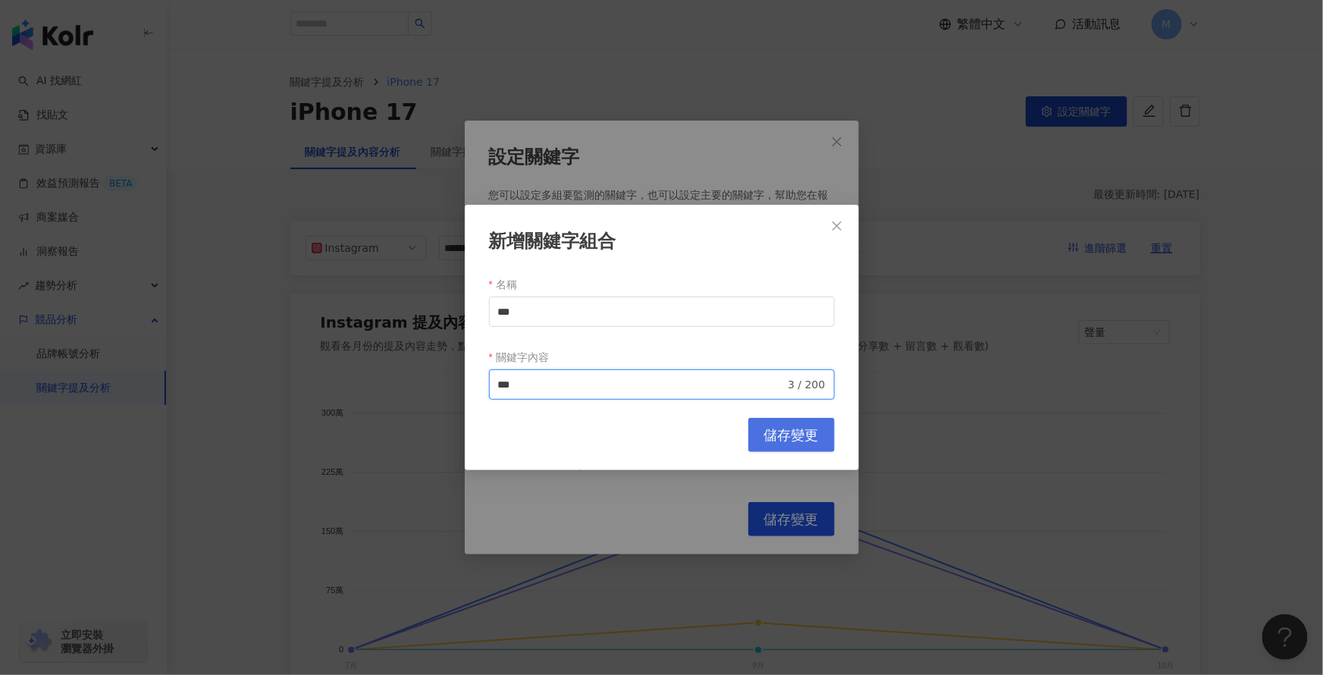
type input "***"
click at [791, 440] on span "儲存變更" at bounding box center [791, 435] width 55 height 17
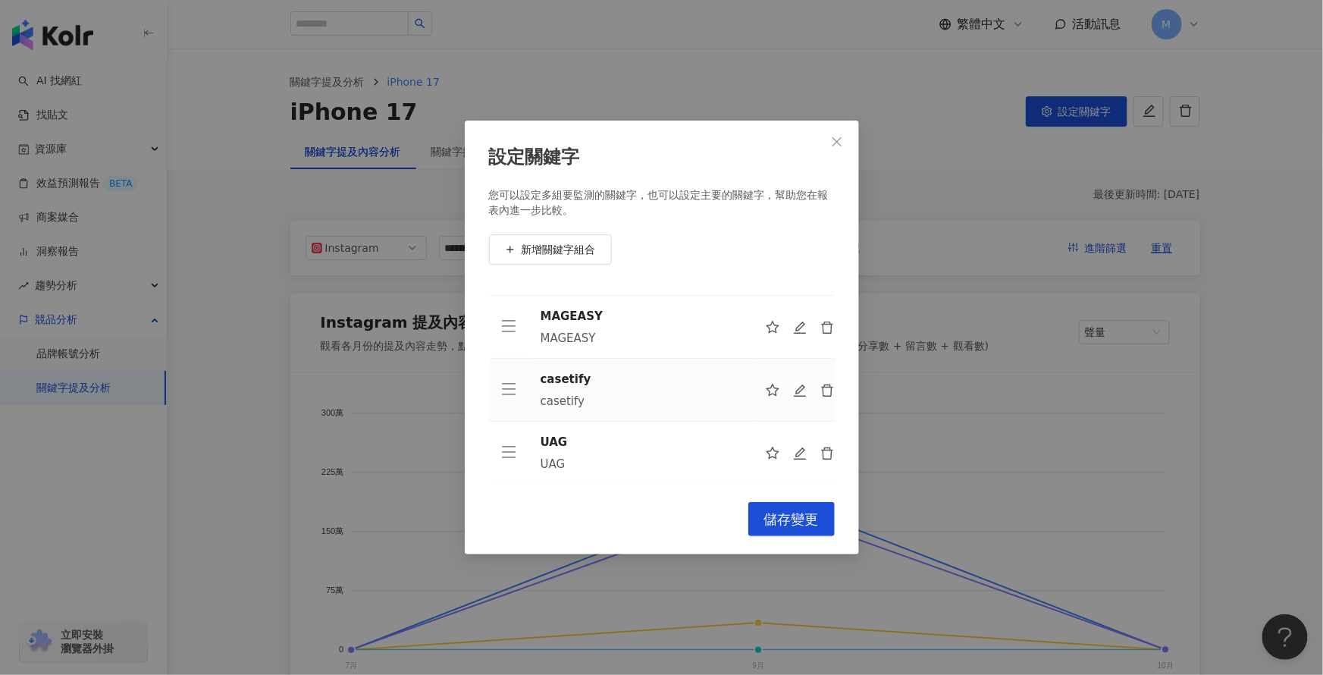
scroll to position [0, 0]
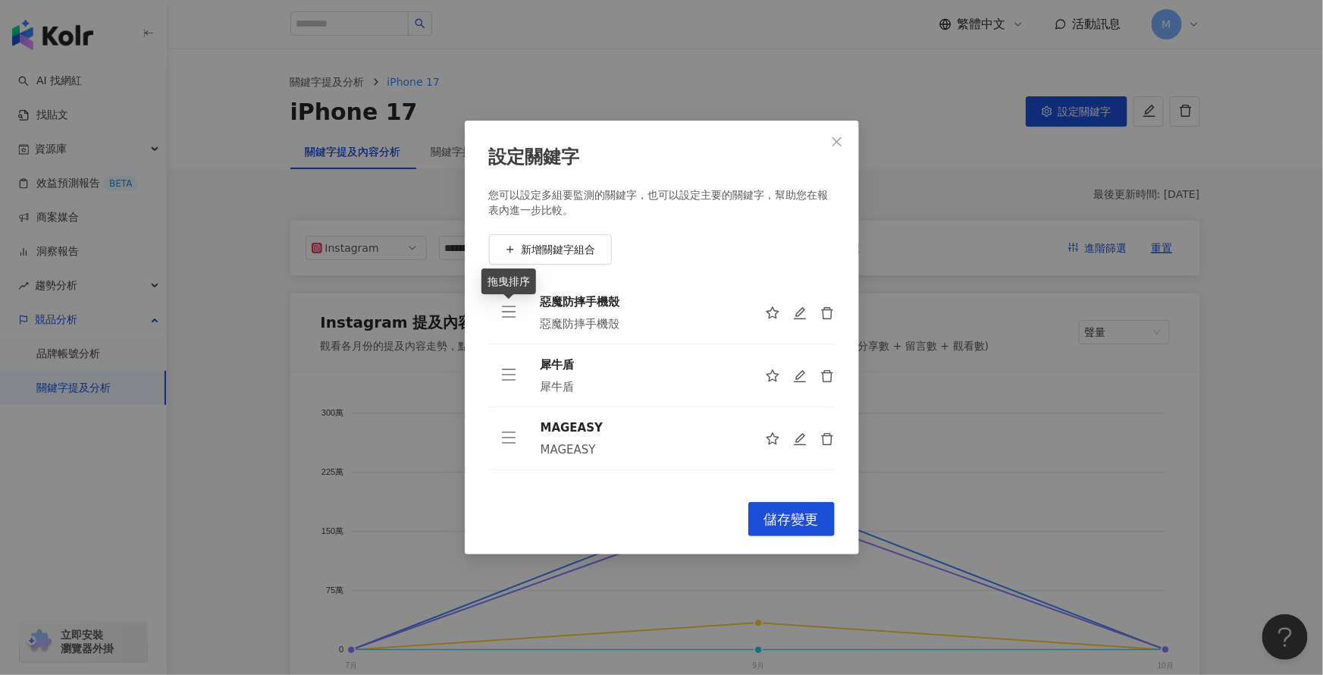
click at [510, 314] on icon "menu" at bounding box center [508, 311] width 15 height 15
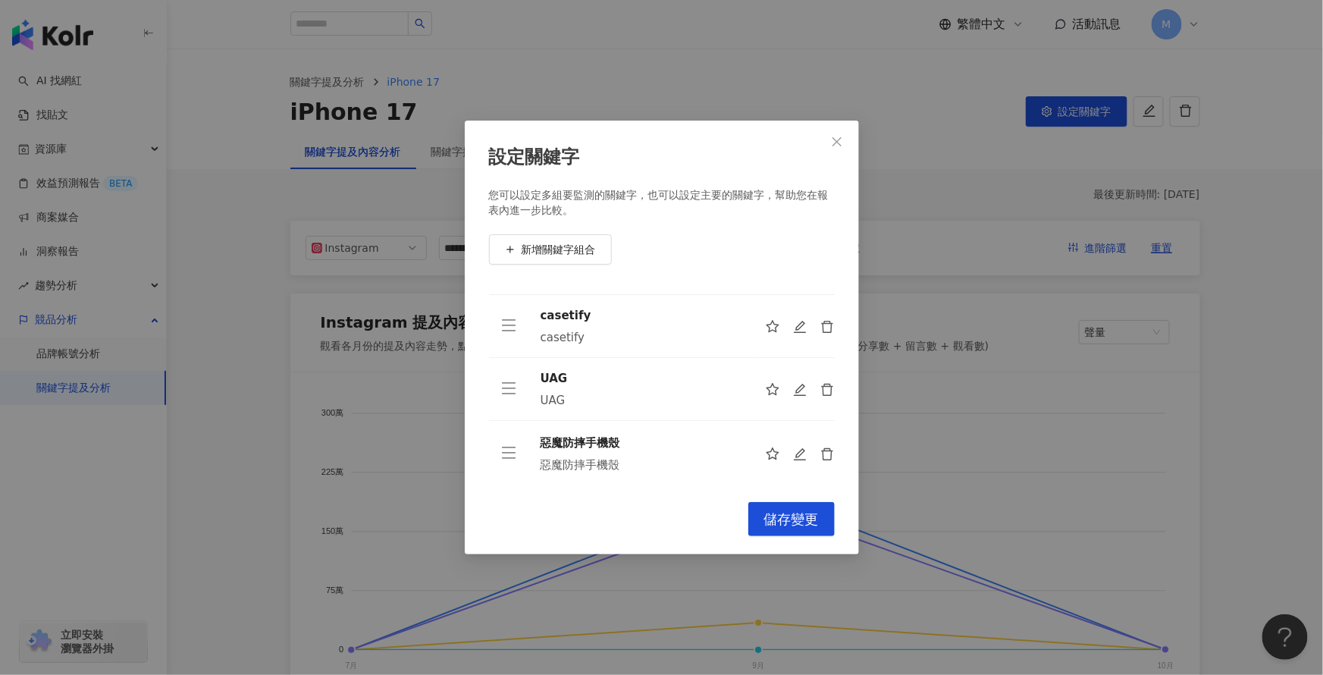
scroll to position [112, 0]
drag, startPoint x: 510, startPoint y: 313, endPoint x: 506, endPoint y: 405, distance: 91.8
click at [787, 518] on span "儲存變更" at bounding box center [791, 519] width 55 height 17
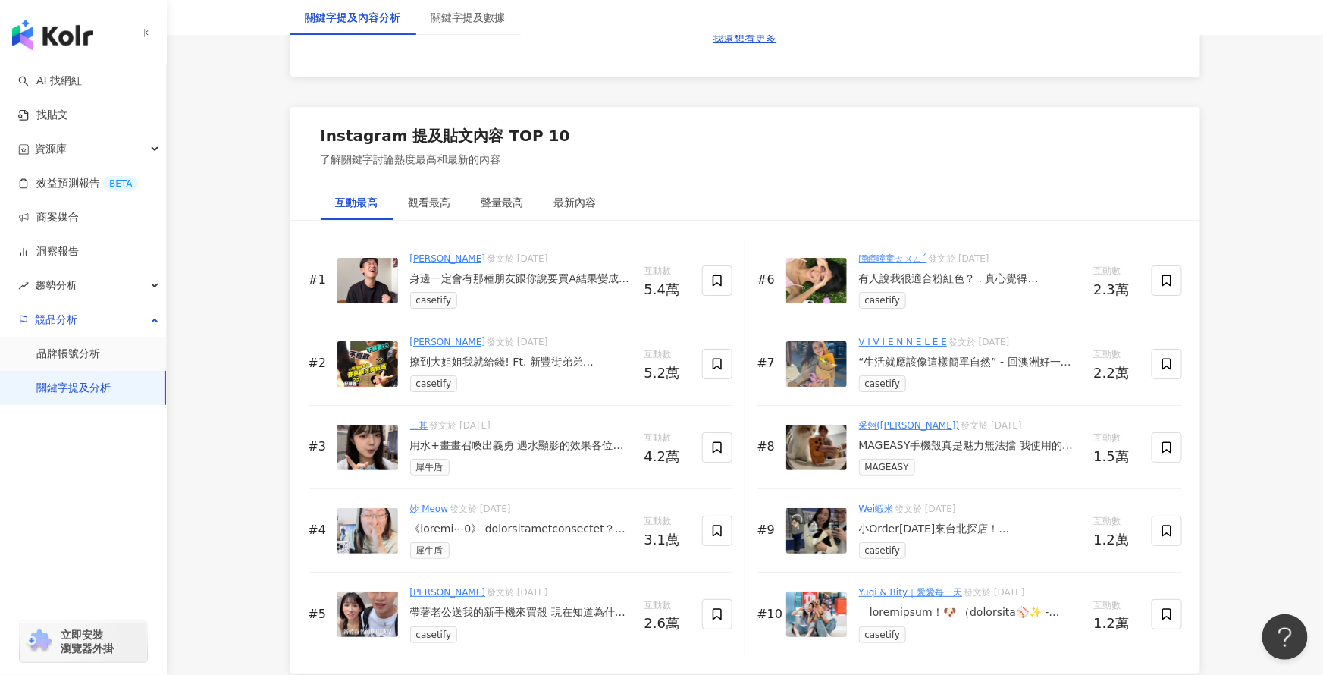
scroll to position [2210, 0]
click at [421, 276] on div "身邊一定會有那種朋友跟你說要買A結果變成B的人😍 這次收到 @casetify_taiwan 的邀請，來介紹他們新出的亮面手機殼！我第一次看到時就覺得「也太亮…" at bounding box center [521, 278] width 222 height 15
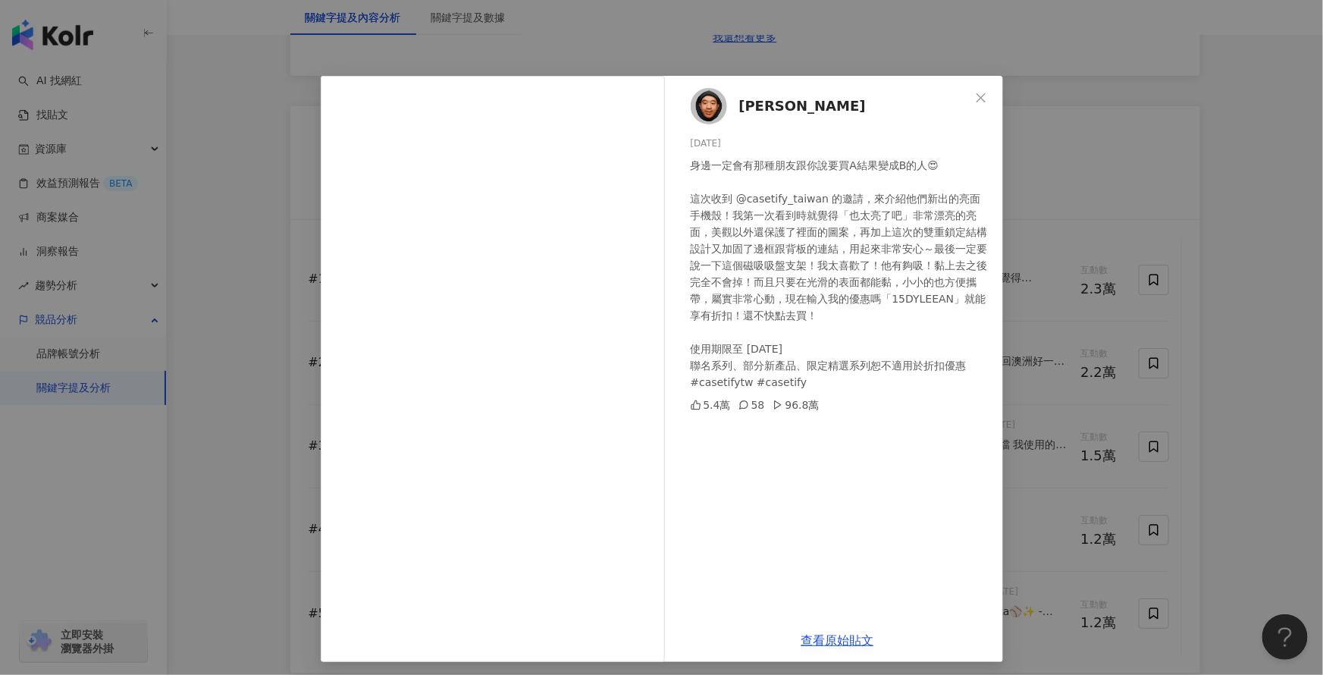
click at [244, 251] on div "滌綸木子李 2025/10/1 身邊一定會有那種朋友跟你說要買A結果變成B的人😍 這次收到 @casetify_taiwan 的邀請，來介紹他們新出的亮面手機…" at bounding box center [661, 337] width 1323 height 675
click at [985, 100] on icon "close" at bounding box center [981, 98] width 12 height 12
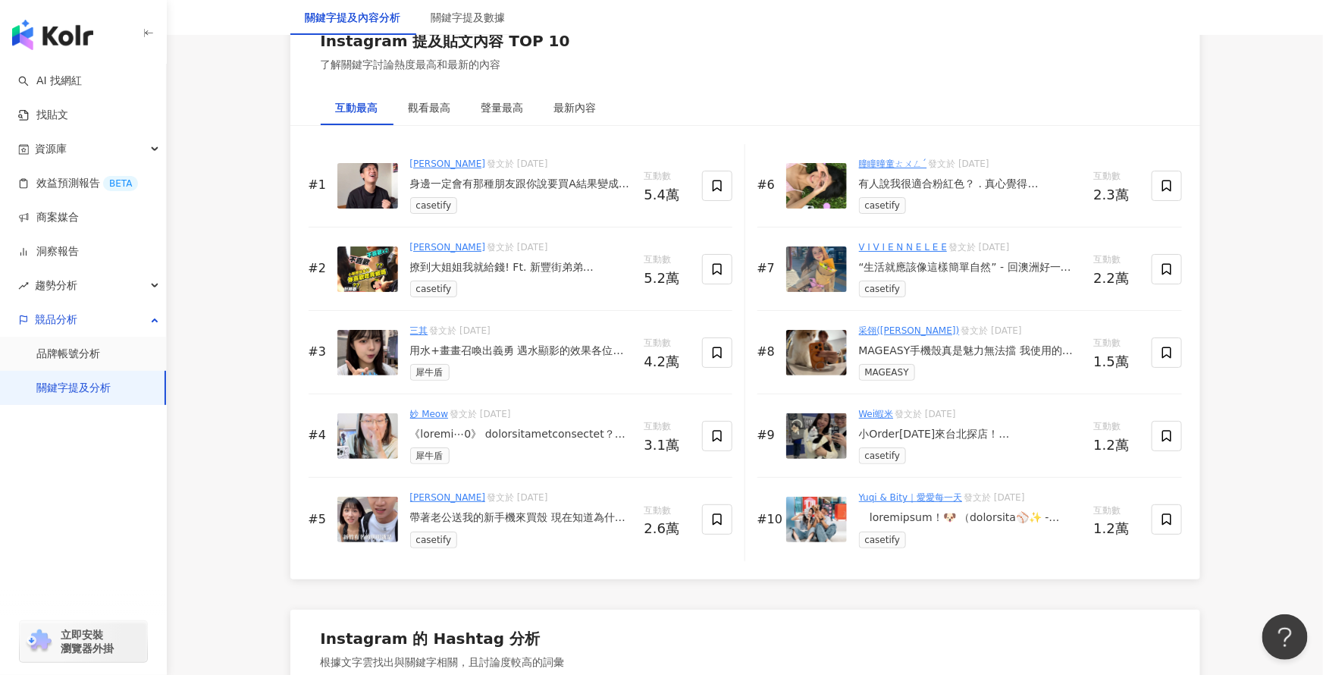
scroll to position [2305, 0]
click at [521, 263] on div "撩到大姐姐我就給錢! Ft. 新豐街弟弟 @104_1030_jayne @casetify_taiwan #挑戰 #reels #蠟筆小新" at bounding box center [521, 266] width 222 height 15
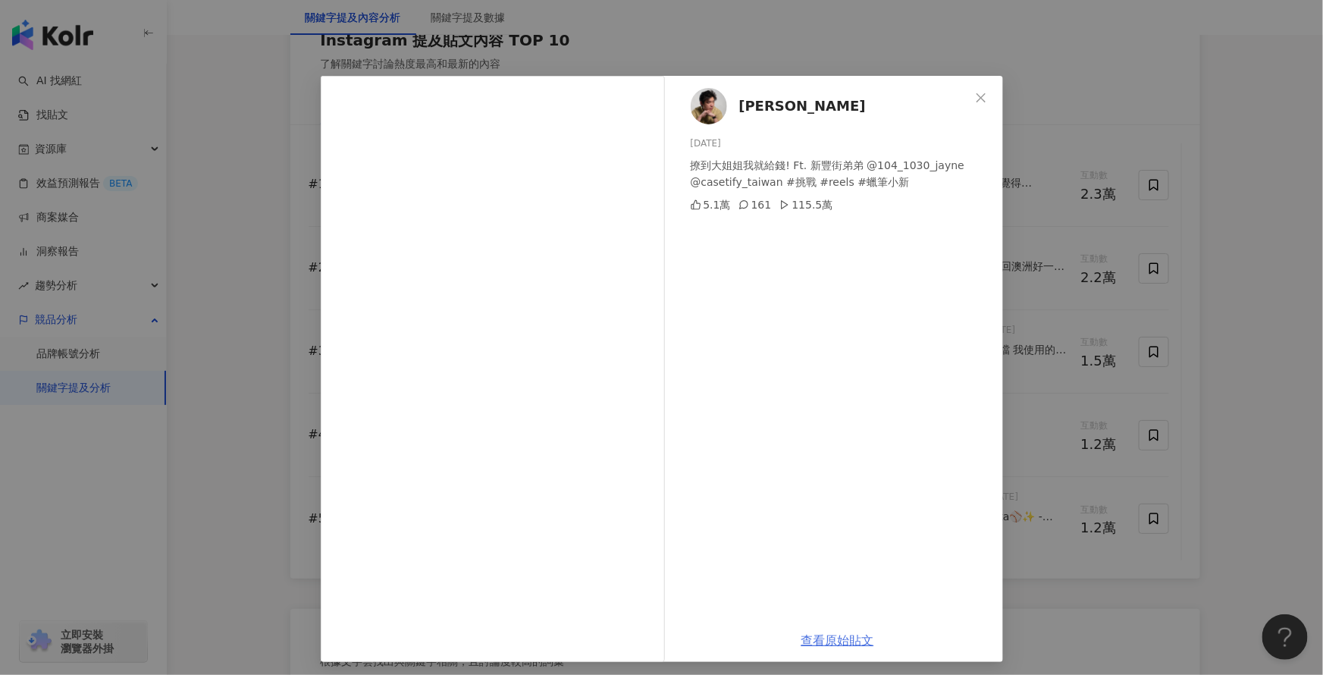
click at [846, 639] on link "查看原始貼文" at bounding box center [837, 640] width 73 height 14
click at [201, 211] on div "阿丹 2025/8/27 撩到大姐姐我就給錢! Ft. 新豐街弟弟 @104_1030_jayne @casetify_taiwan #挑戰 #reels #…" at bounding box center [661, 337] width 1323 height 675
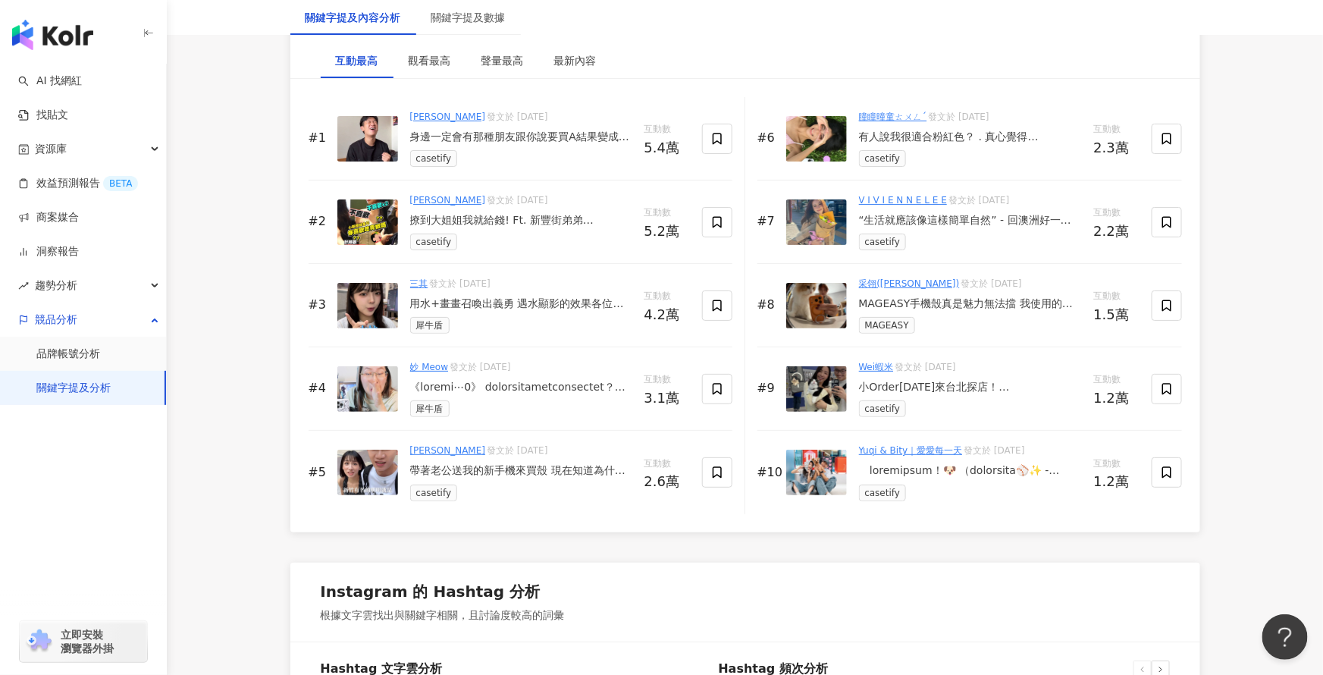
scroll to position [2376, 0]
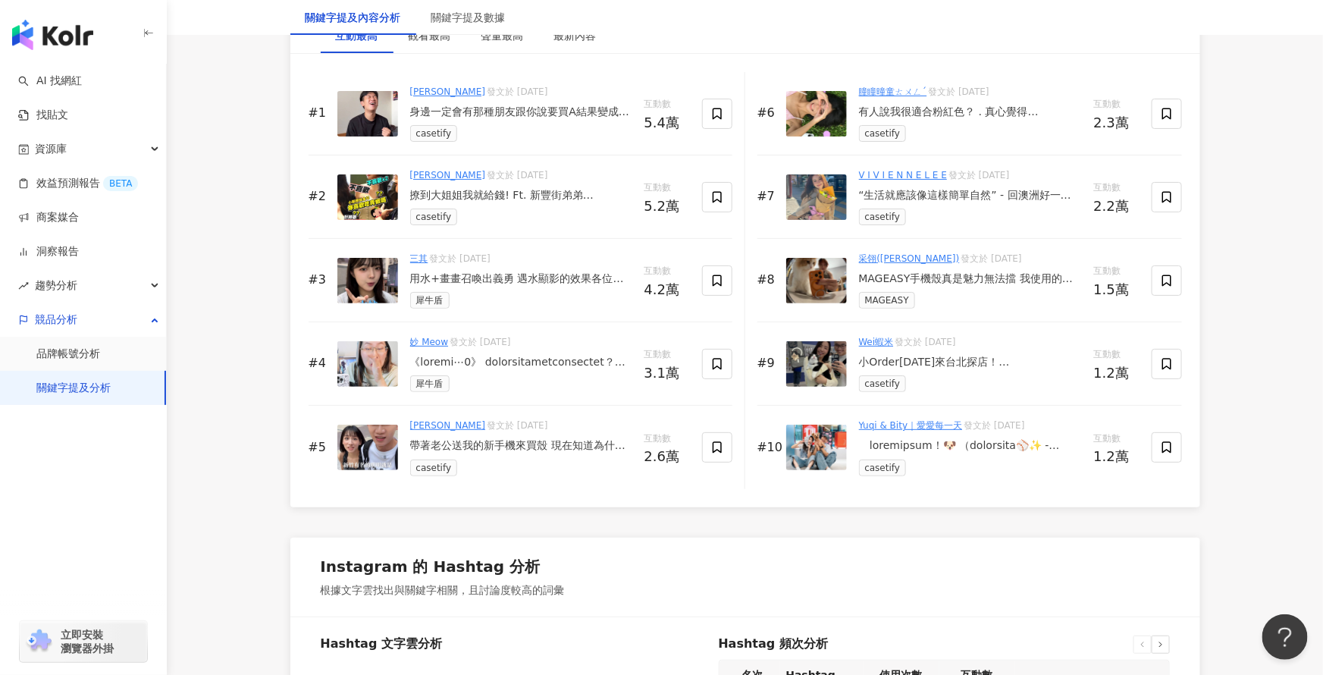
click at [549, 277] on div "用水+畫畫召喚出義勇 遇水顯影的效果各位在家也能試試看 這次要來介紹近期愛殼 犀牛盾x鬼滅之刃 全新聯名系列 超豐富的圖款設計，每個都很喜歡 尤其是茶茶丸！太…" at bounding box center [521, 278] width 222 height 15
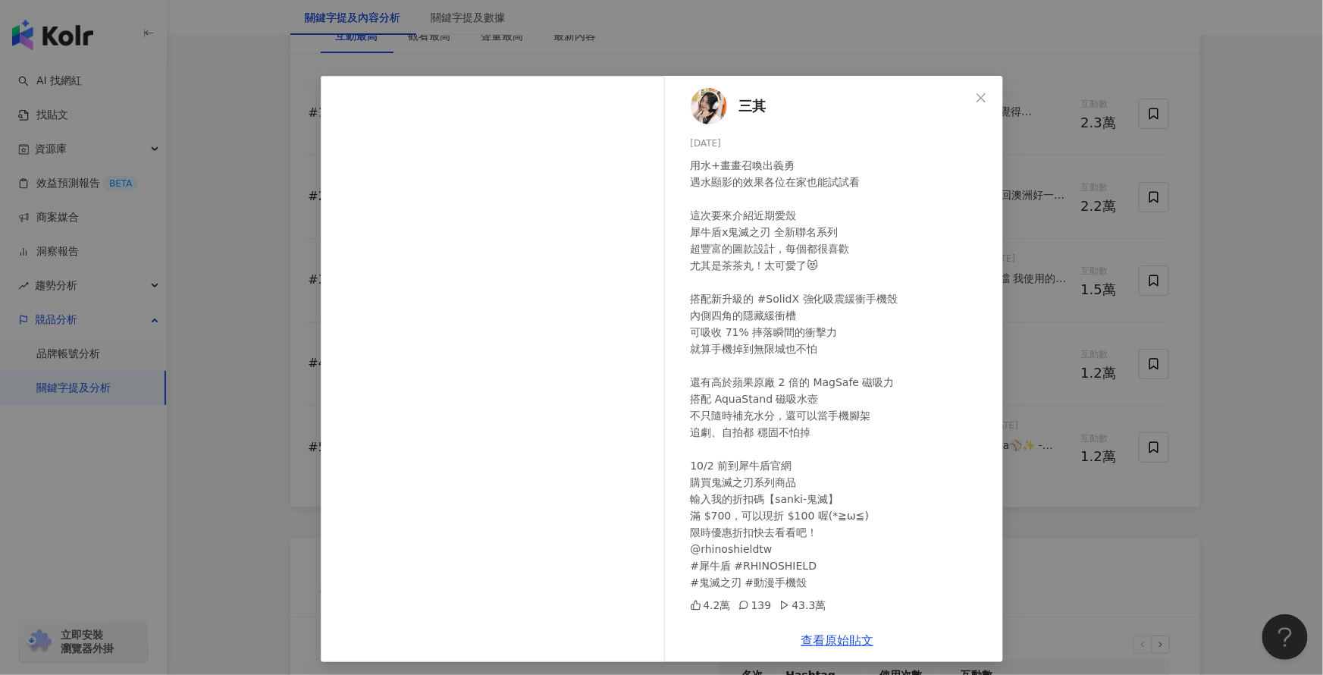
scroll to position [5, 0]
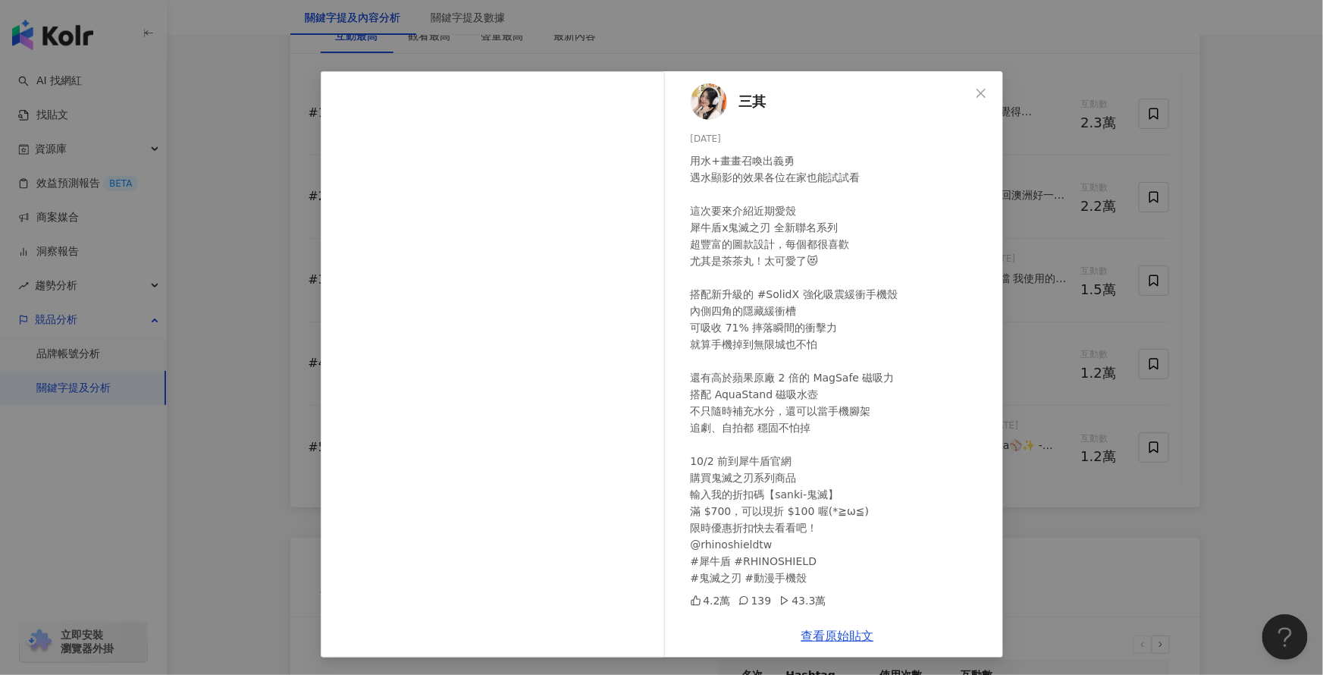
click at [1254, 261] on div "三其 2025/9/25 用水+畫畫召喚出義勇 遇水顯影的效果各位在家也能試試看 這次要來介紹近期愛殼 犀牛盾x鬼滅之刃 全新聯名系列 超豐富的圖款設計，每個…" at bounding box center [661, 337] width 1323 height 675
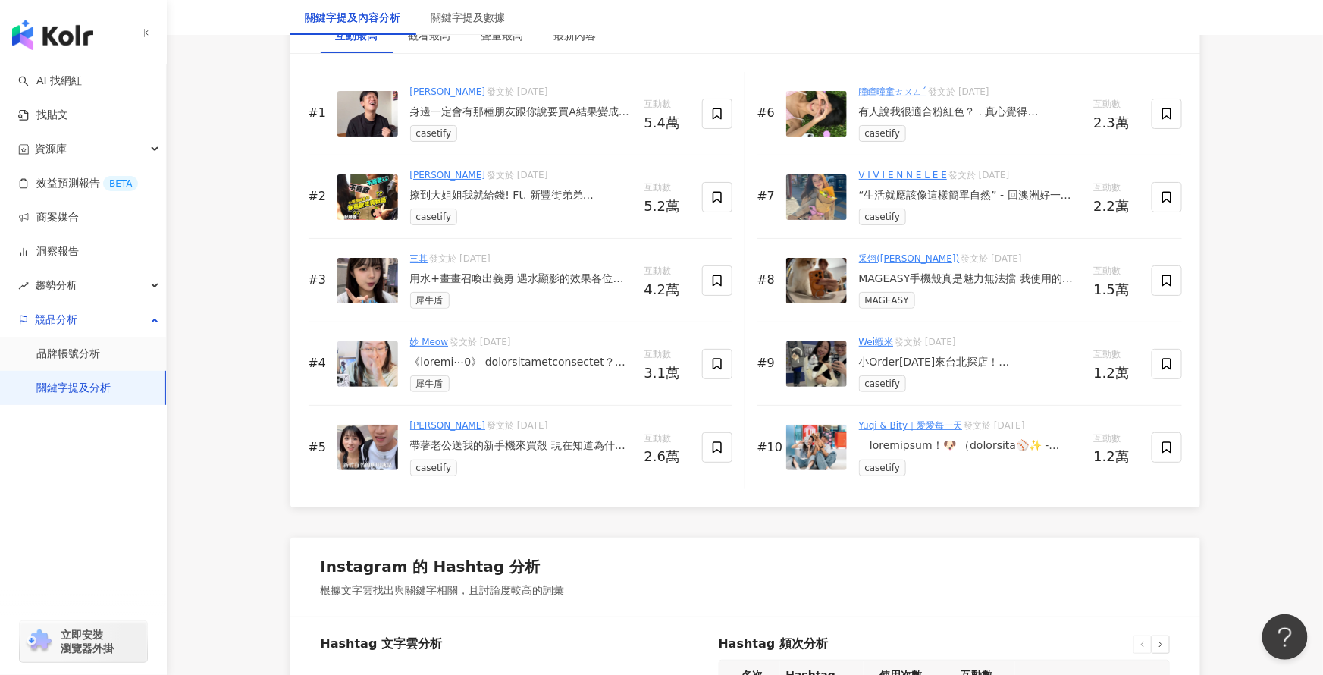
click at [502, 358] on div at bounding box center [521, 362] width 222 height 15
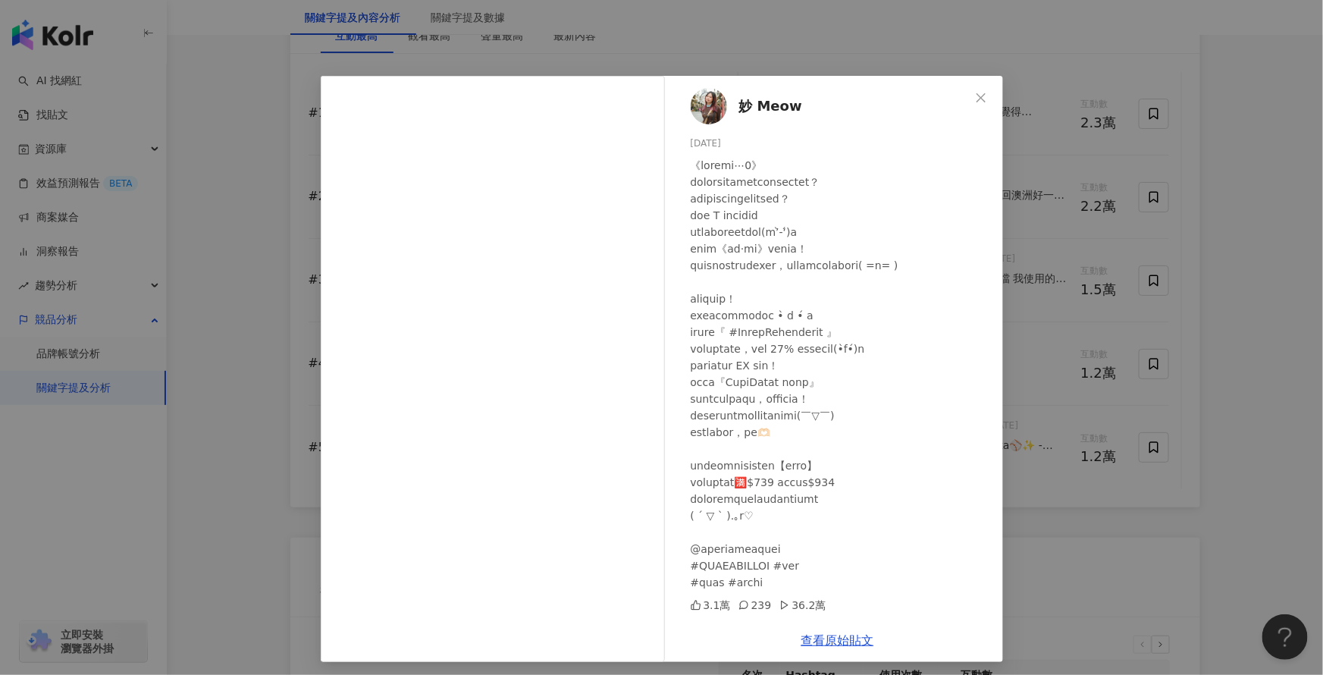
click at [236, 315] on div "妙 Meow 2025/9/5 3.1萬 239 36.2萬 查看原始貼文" at bounding box center [661, 337] width 1323 height 675
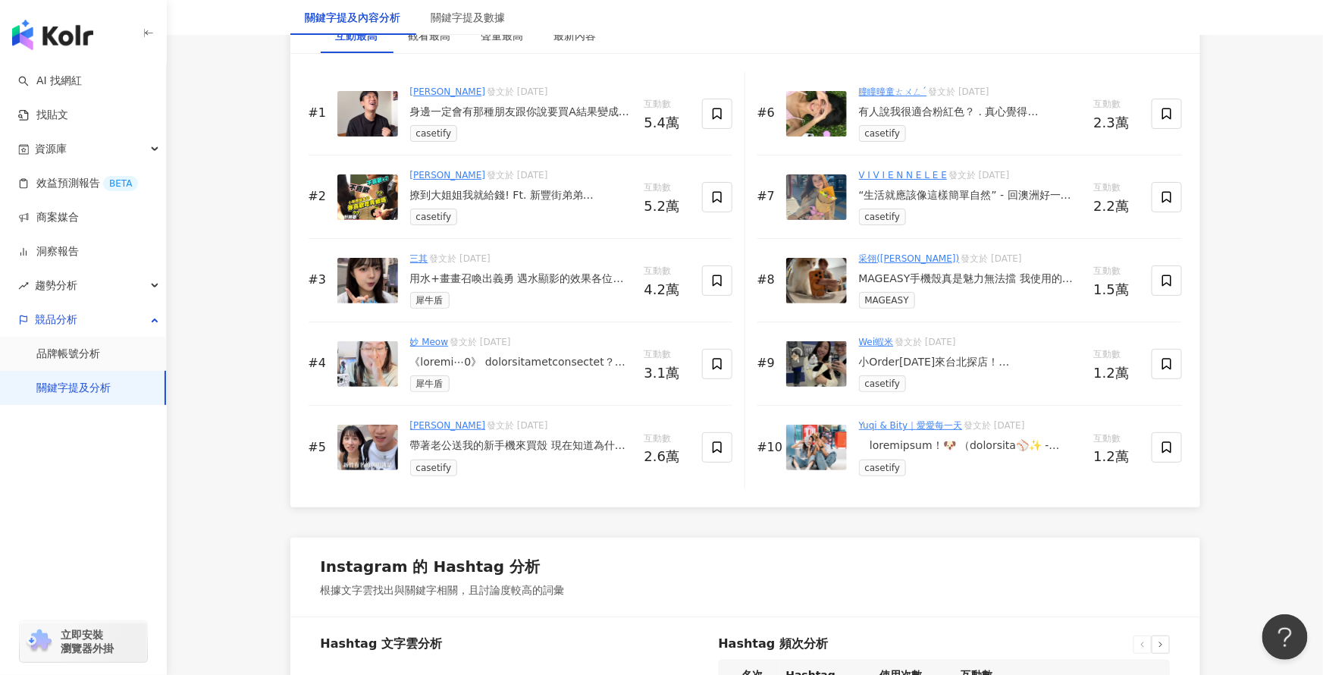
click at [922, 280] on div "MAGEASY手機殼真是魅力無法擋 我使用的是MagStand 360 M 磁吸旋轉支架防摔手機殼 自帶 360 度旋轉支架 自由調整喜歡的角度 隨便擺隨便拍…" at bounding box center [970, 278] width 223 height 15
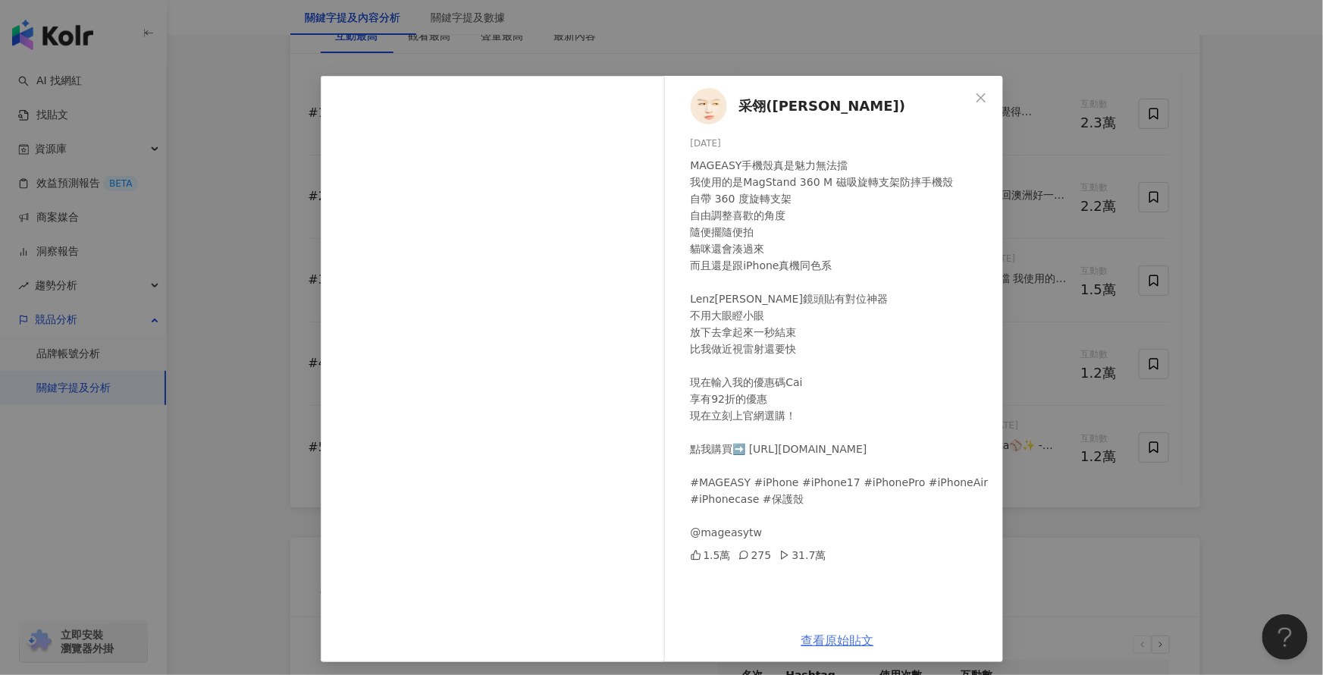
click at [834, 639] on link "查看原始貼文" at bounding box center [837, 640] width 73 height 14
click at [984, 92] on icon "close" at bounding box center [981, 98] width 12 height 12
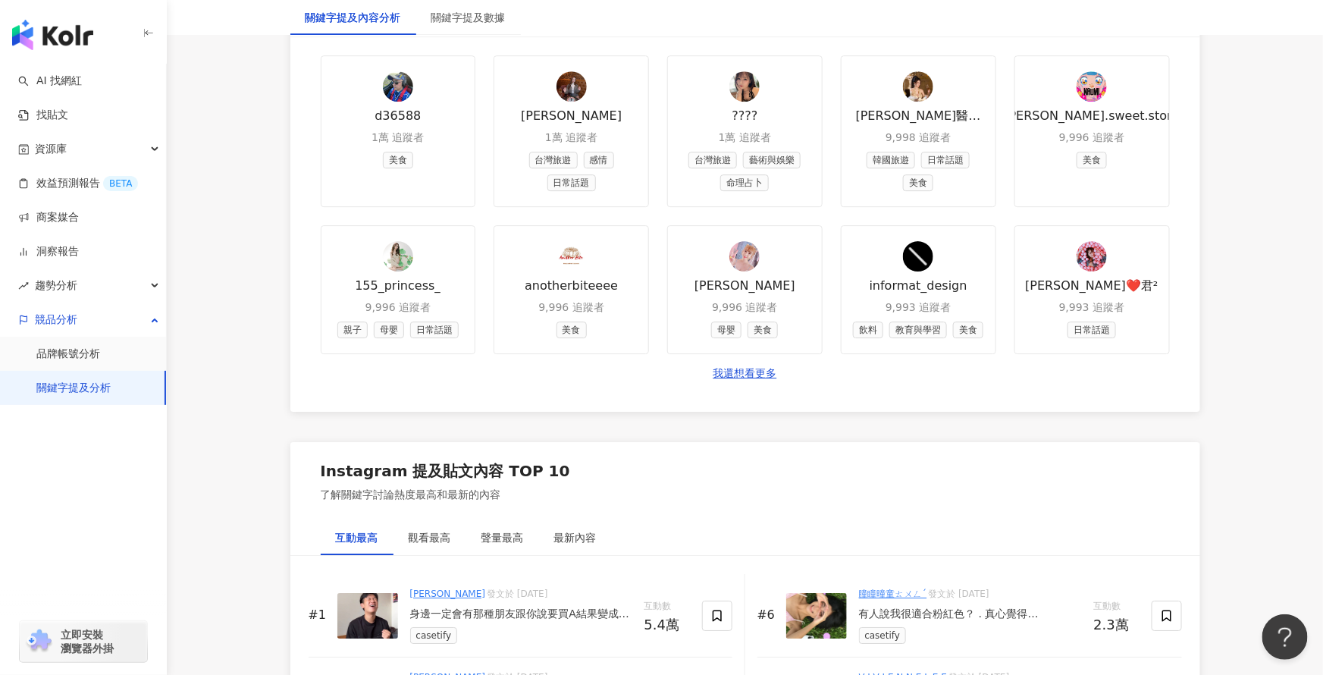
scroll to position [2196, 0]
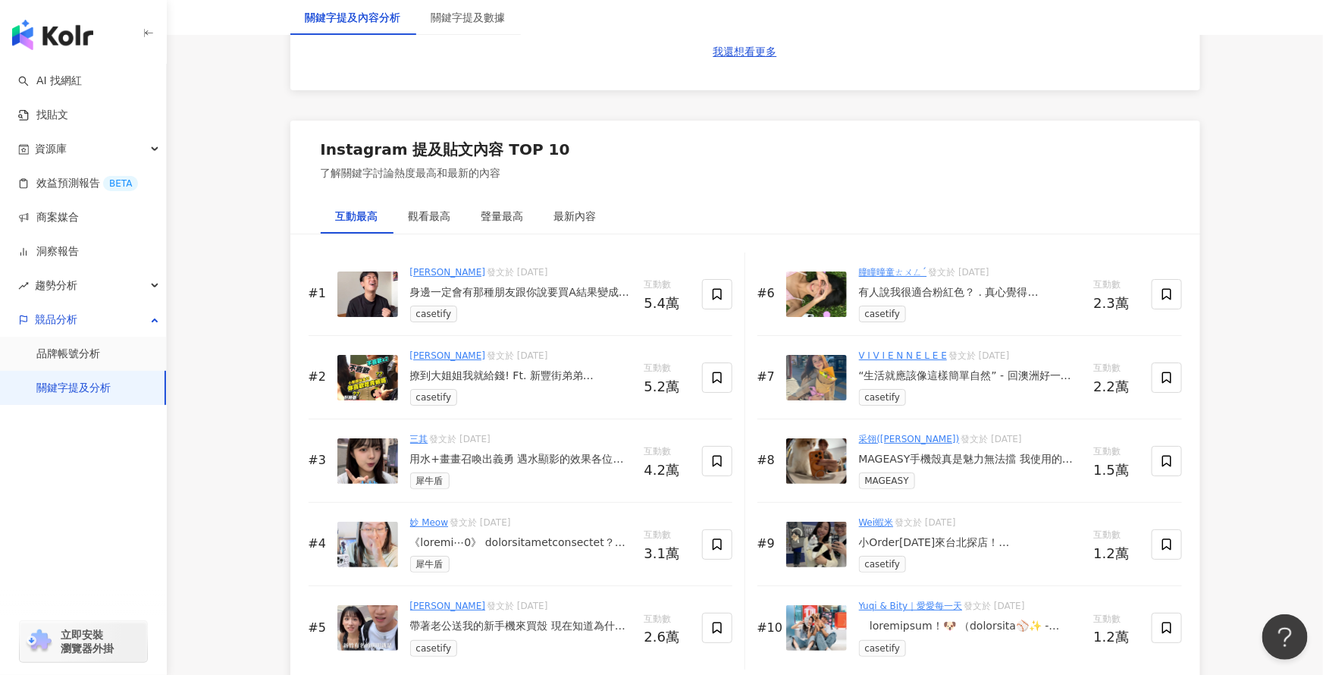
click at [490, 283] on div "滌綸木子李 發文於 2025/10/1 身邊一定會有那種朋友跟你說要買A結果變成B的人😍 這次收到 @casetify_taiwan 的邀請，來介紹他們新出的…" at bounding box center [521, 293] width 222 height 57
click at [487, 293] on div "身邊一定會有那種朋友跟你說要買A結果變成B的人😍 這次收到 @casetify_taiwan 的邀請，來介紹他們新出的亮面手機殼！我第一次看到時就覺得「也太亮…" at bounding box center [521, 292] width 222 height 15
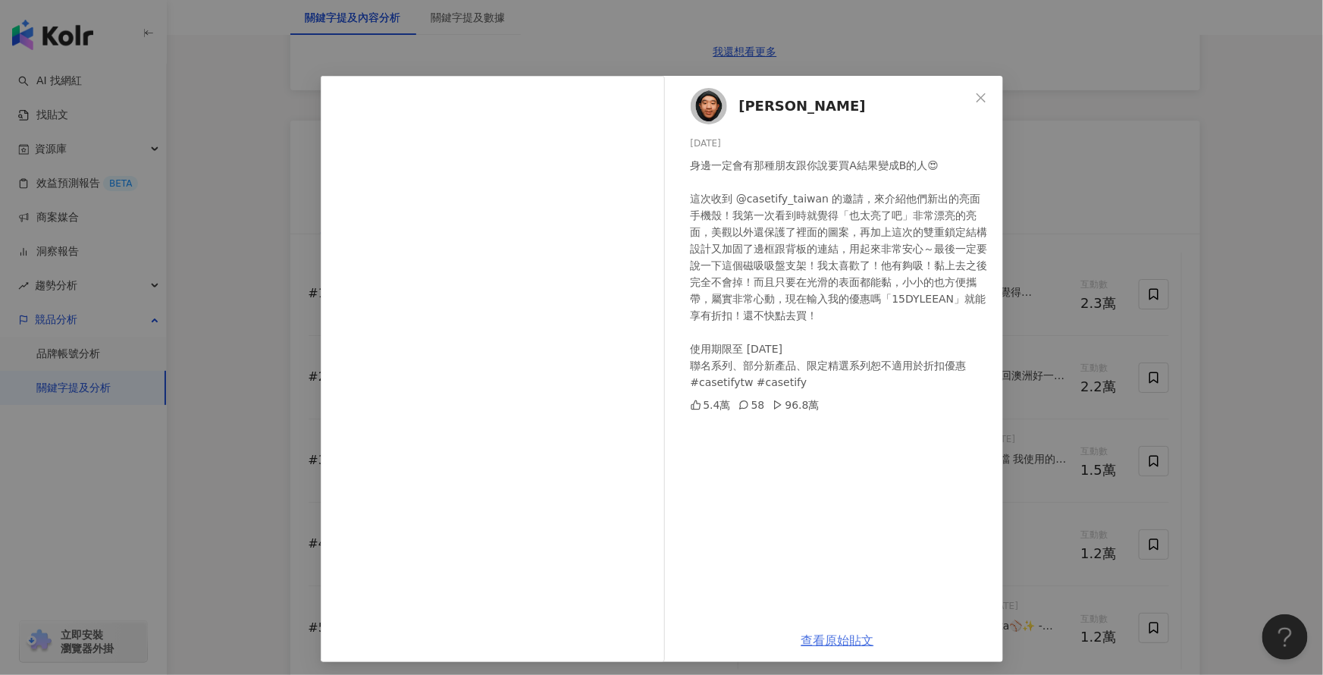
click at [838, 639] on link "查看原始貼文" at bounding box center [837, 640] width 73 height 14
click at [971, 311] on div "身邊一定會有那種朋友跟你說要買A結果變成B的人😍 這次收到 @casetify_taiwan 的邀請，來介紹他們新出的亮面手機殼！我第一次看到時就覺得「也太亮…" at bounding box center [840, 273] width 300 height 233
click at [1058, 283] on div "滌綸木子李 2025/10/1 身邊一定會有那種朋友跟你說要買A結果變成B的人😍 這次收到 @casetify_taiwan 的邀請，來介紹他們新出的亮面手機…" at bounding box center [661, 337] width 1323 height 675
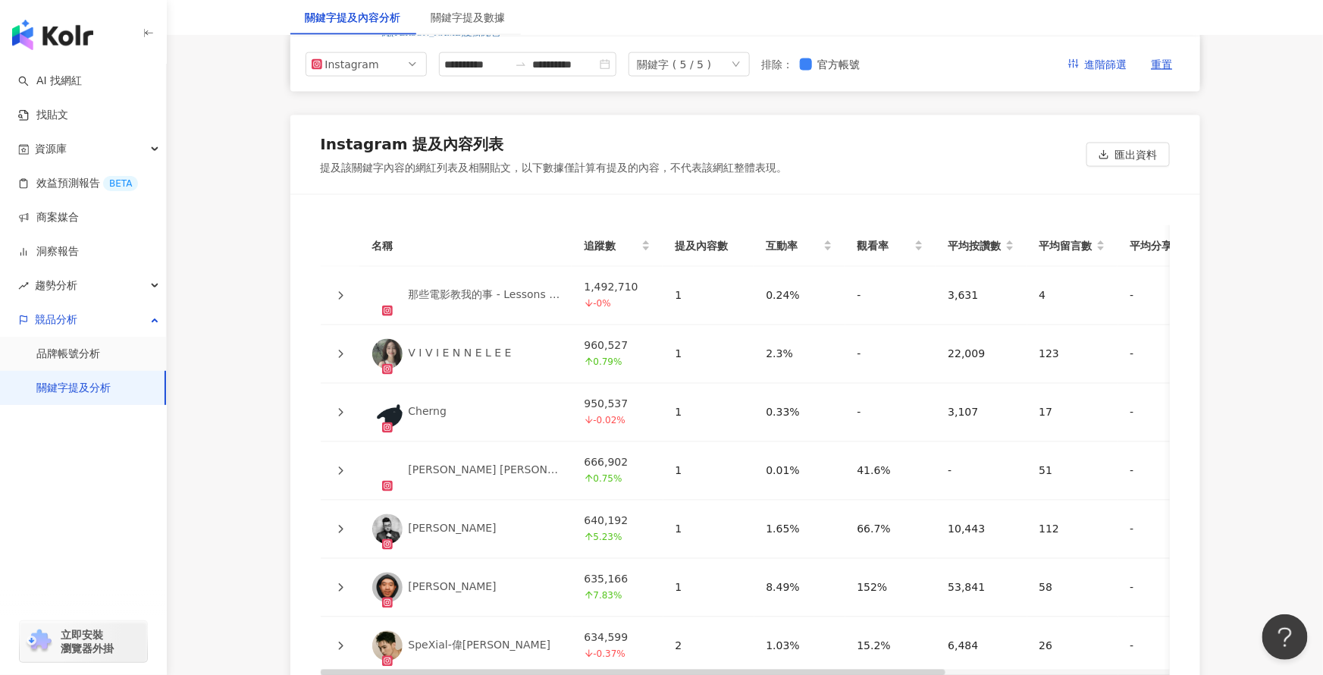
scroll to position [3278, 0]
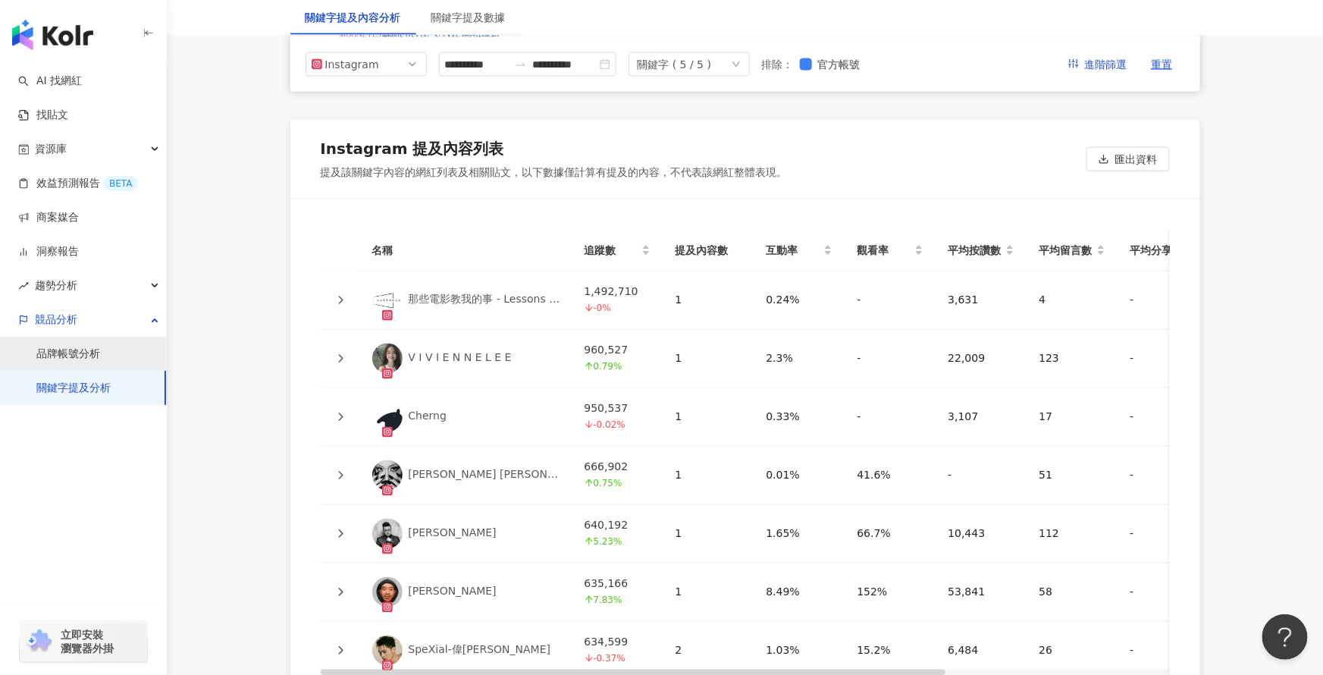
click at [79, 352] on link "品牌帳號分析" at bounding box center [68, 353] width 64 height 15
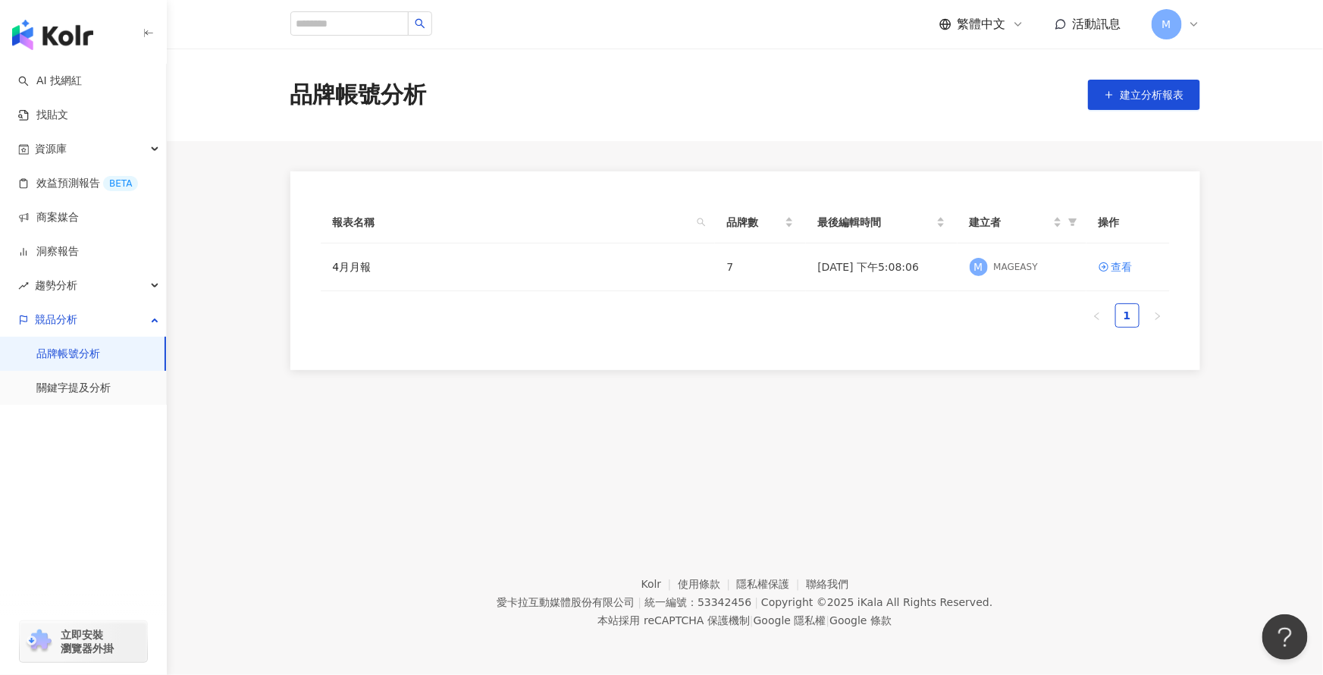
click at [878, 420] on div "品牌帳號分析 建立分析報表 報表名稱 品牌數 最後編輯時間 建立者 操作 4月月報 7 2025/5/19 下午5:08:06 M MAGEASY 查看 1" at bounding box center [745, 278] width 1156 height 458
click at [612, 271] on div "4月月報" at bounding box center [518, 266] width 370 height 17
click at [1122, 274] on div "查看" at bounding box center [1121, 266] width 21 height 17
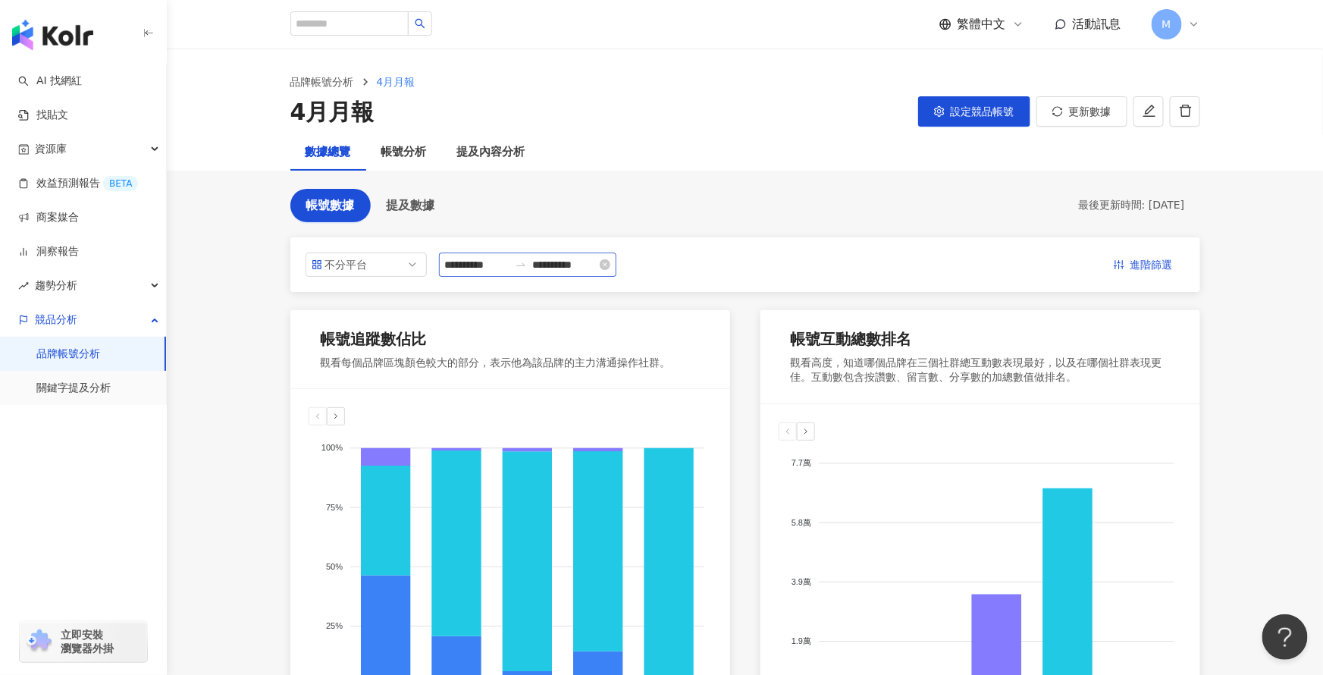
click at [616, 268] on div "**********" at bounding box center [527, 264] width 177 height 24
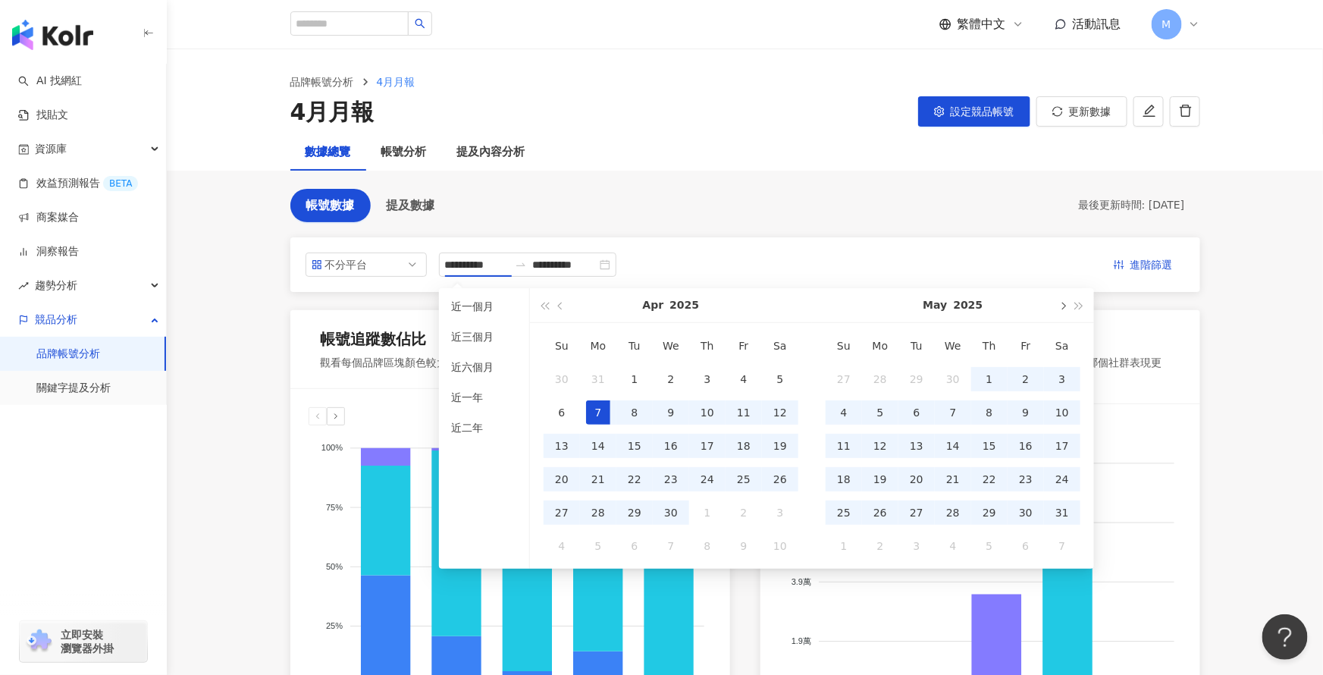
click at [1057, 303] on button "button" at bounding box center [1062, 305] width 17 height 34
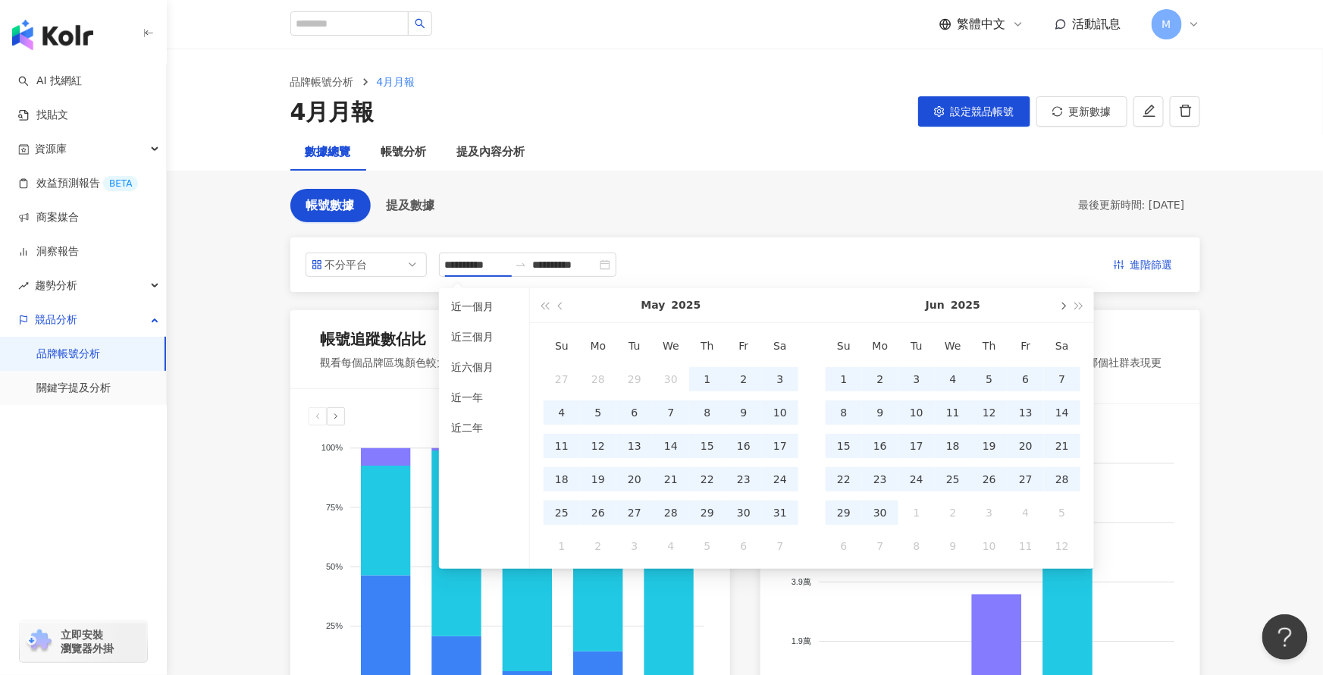
click at [1057, 303] on button "button" at bounding box center [1062, 305] width 17 height 34
click at [1054, 305] on button "button" at bounding box center [1062, 305] width 17 height 34
type input "**********"
click at [1060, 302] on span "button" at bounding box center [1062, 306] width 8 height 8
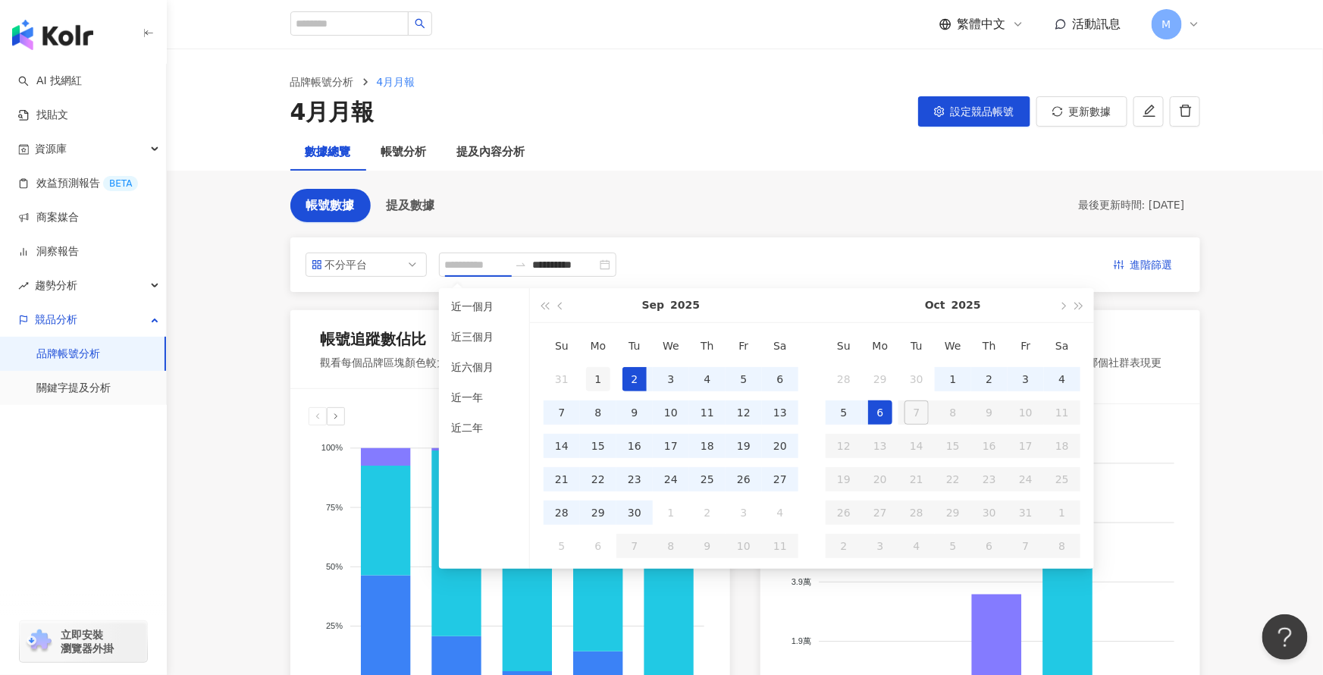
type input "**********"
click at [603, 377] on div "1" at bounding box center [598, 379] width 24 height 24
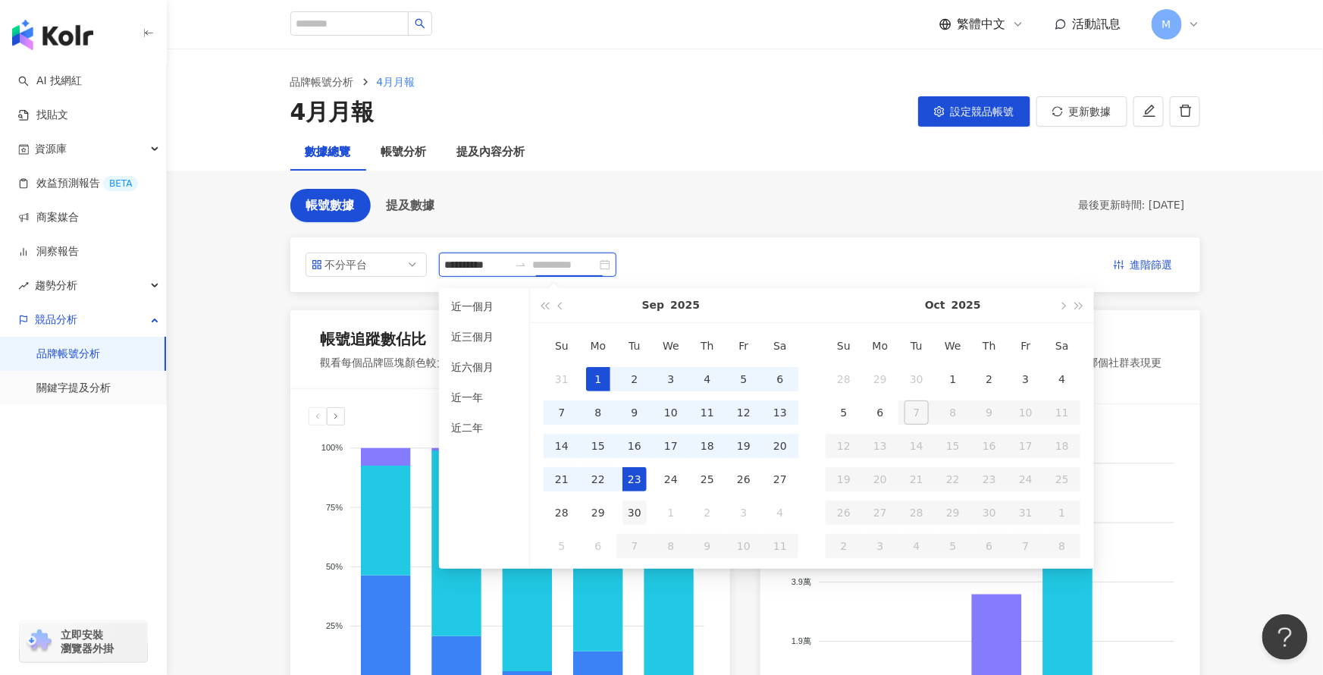
type input "**********"
click at [634, 508] on div "30" at bounding box center [634, 512] width 24 height 24
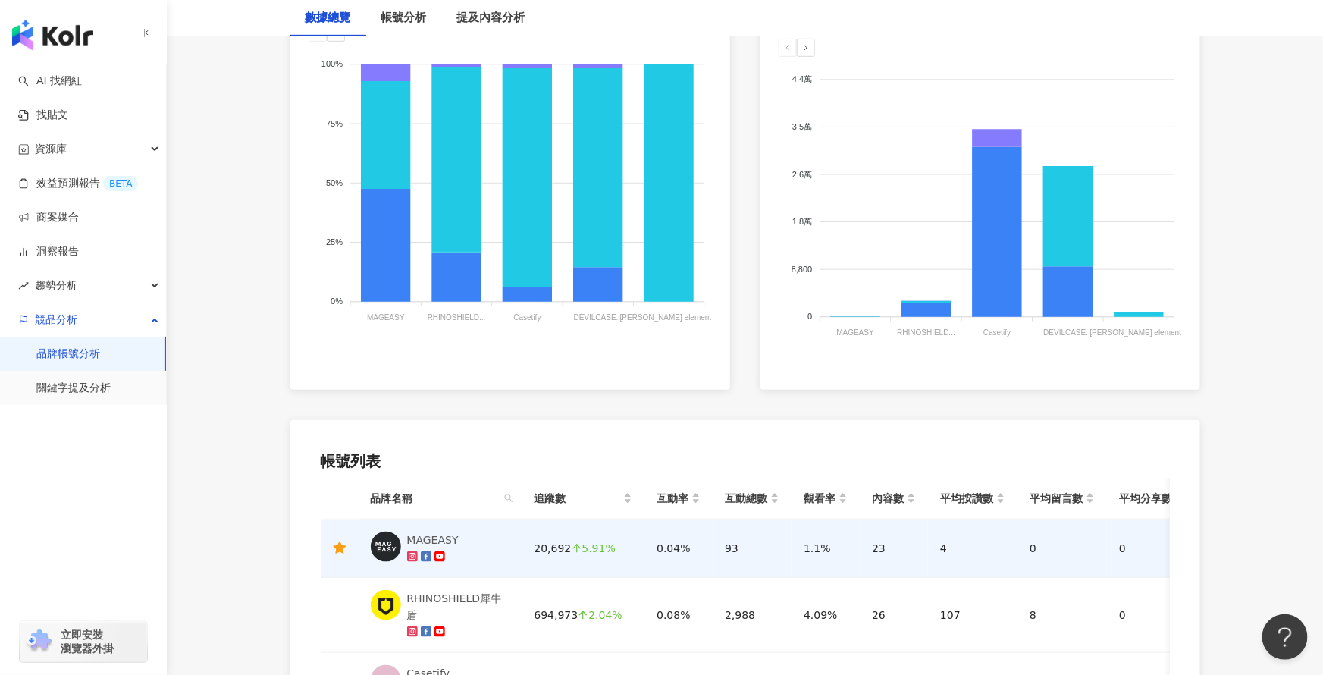
scroll to position [571, 0]
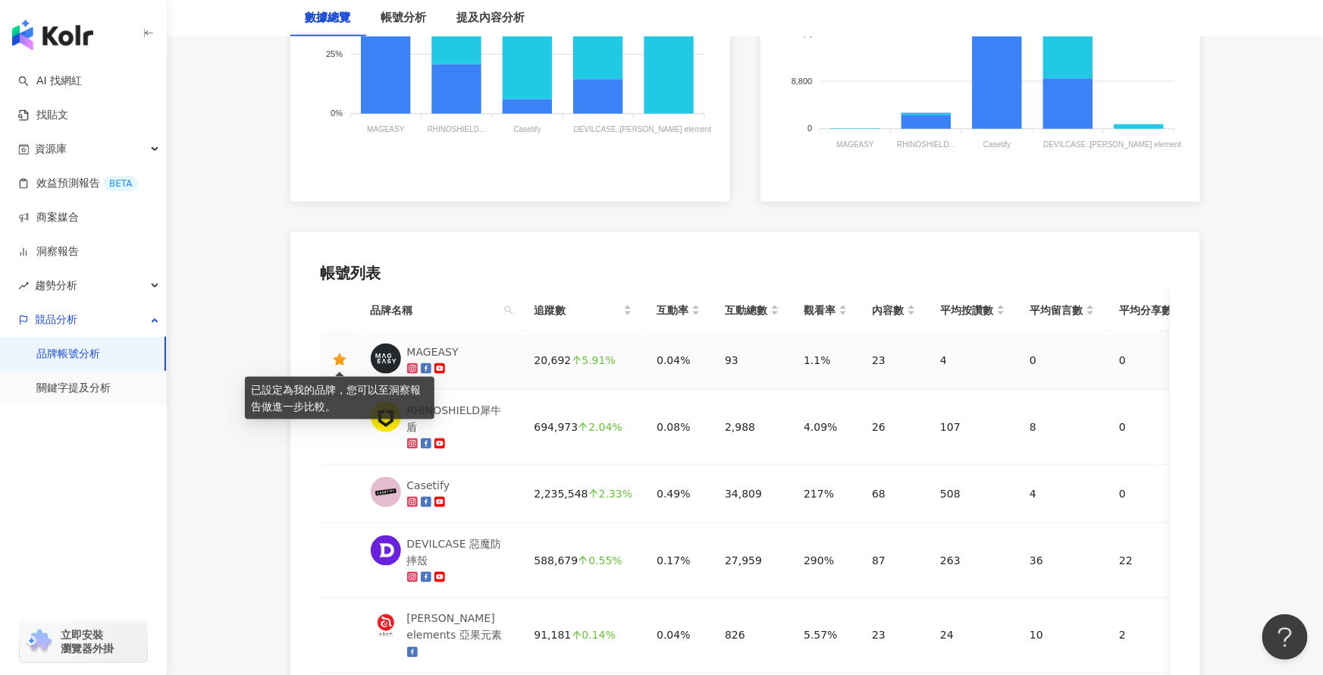
click at [339, 358] on icon "star" at bounding box center [339, 359] width 13 height 12
click at [335, 368] on td at bounding box center [340, 360] width 38 height 58
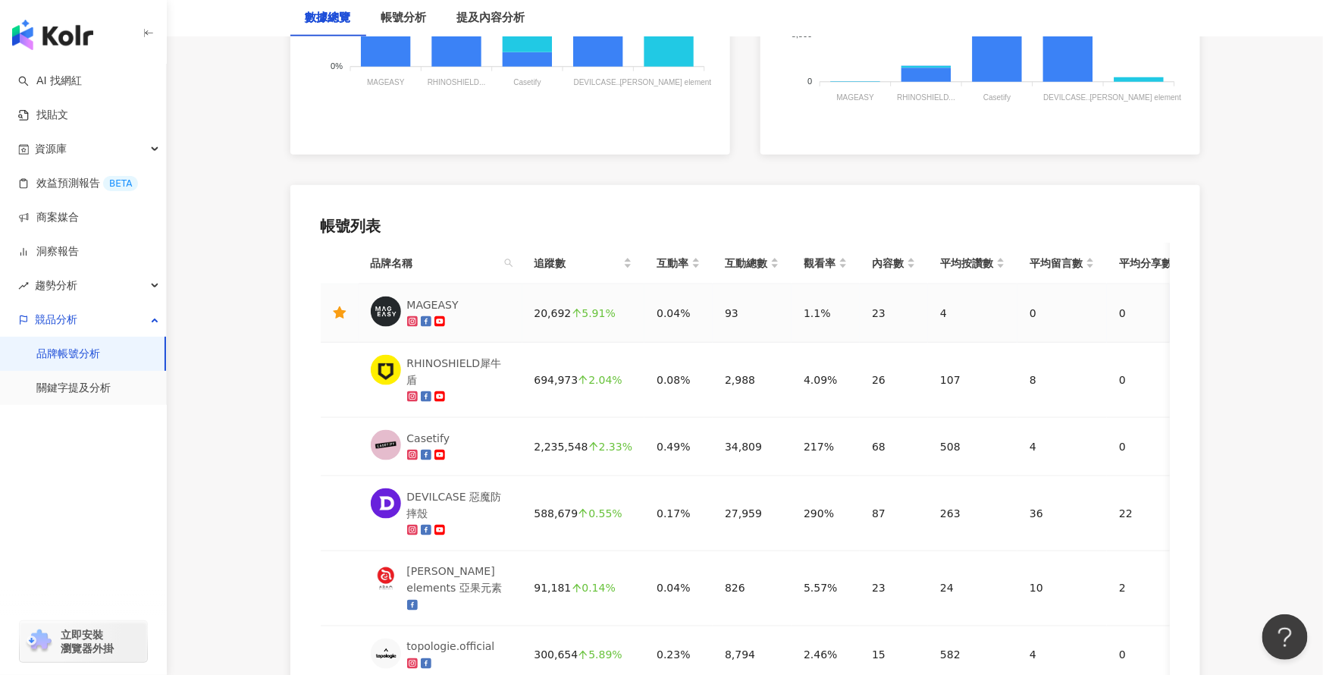
scroll to position [629, 0]
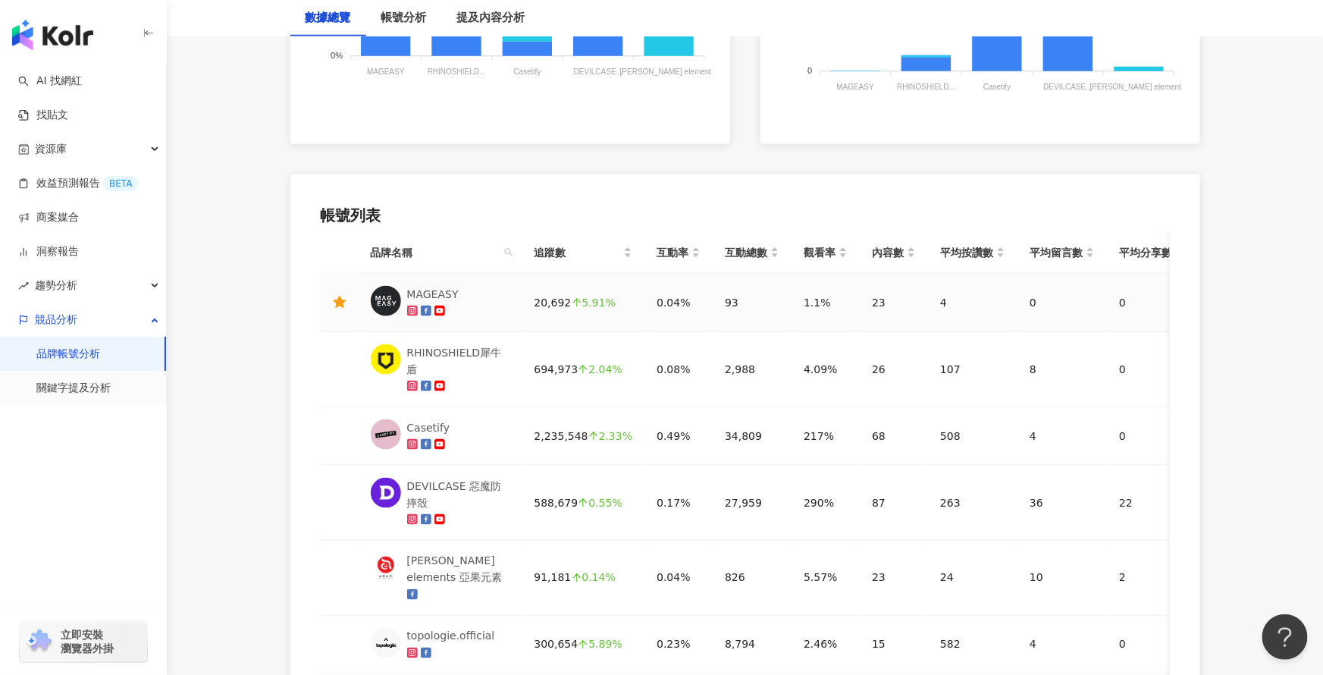
click at [666, 303] on div "0.04%" at bounding box center [678, 302] width 44 height 17
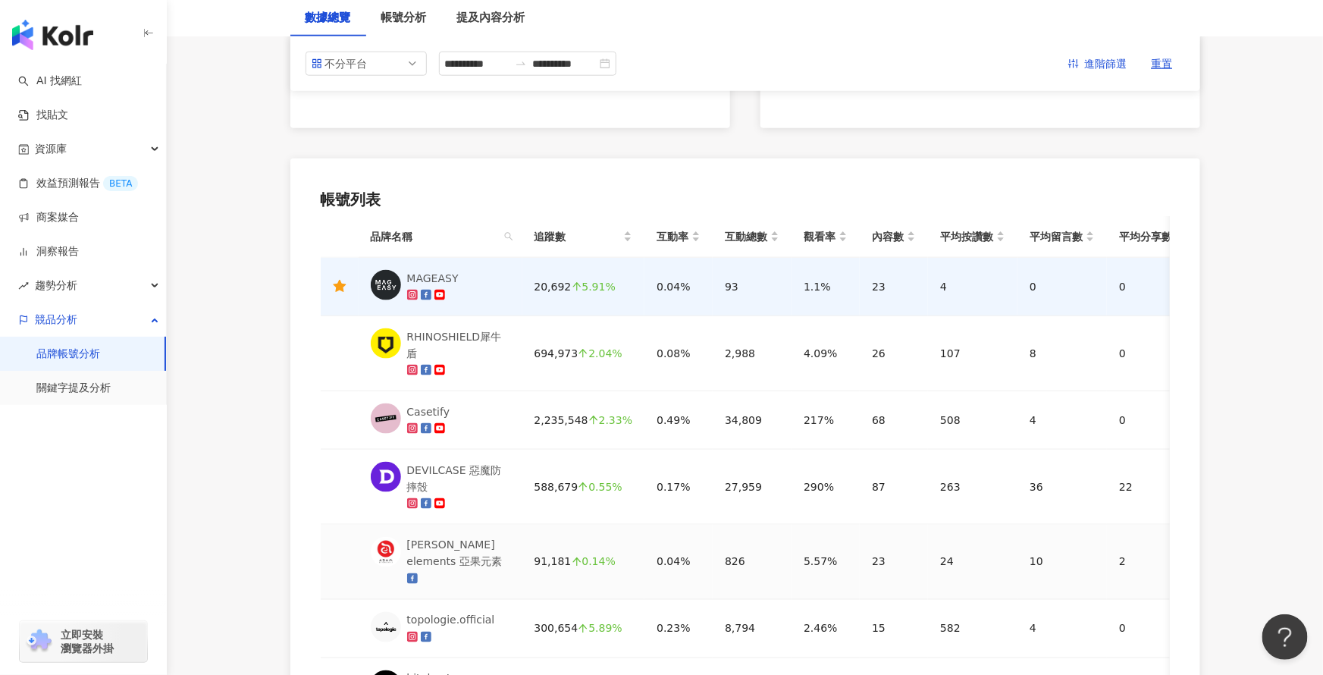
scroll to position [644, 0]
click at [1096, 60] on span "進階篩選" at bounding box center [1106, 64] width 42 height 24
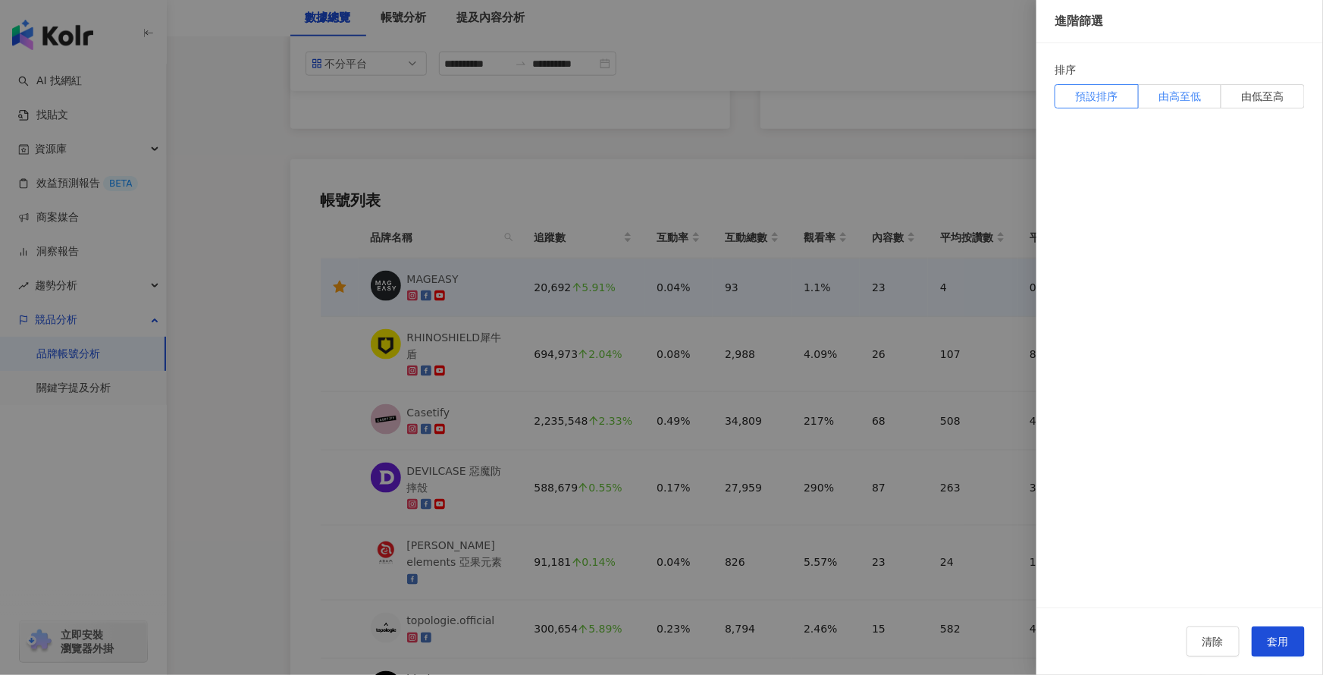
click at [1184, 89] on span "由高至低" at bounding box center [1179, 97] width 42 height 16
click at [1270, 642] on span "套用" at bounding box center [1277, 641] width 21 height 12
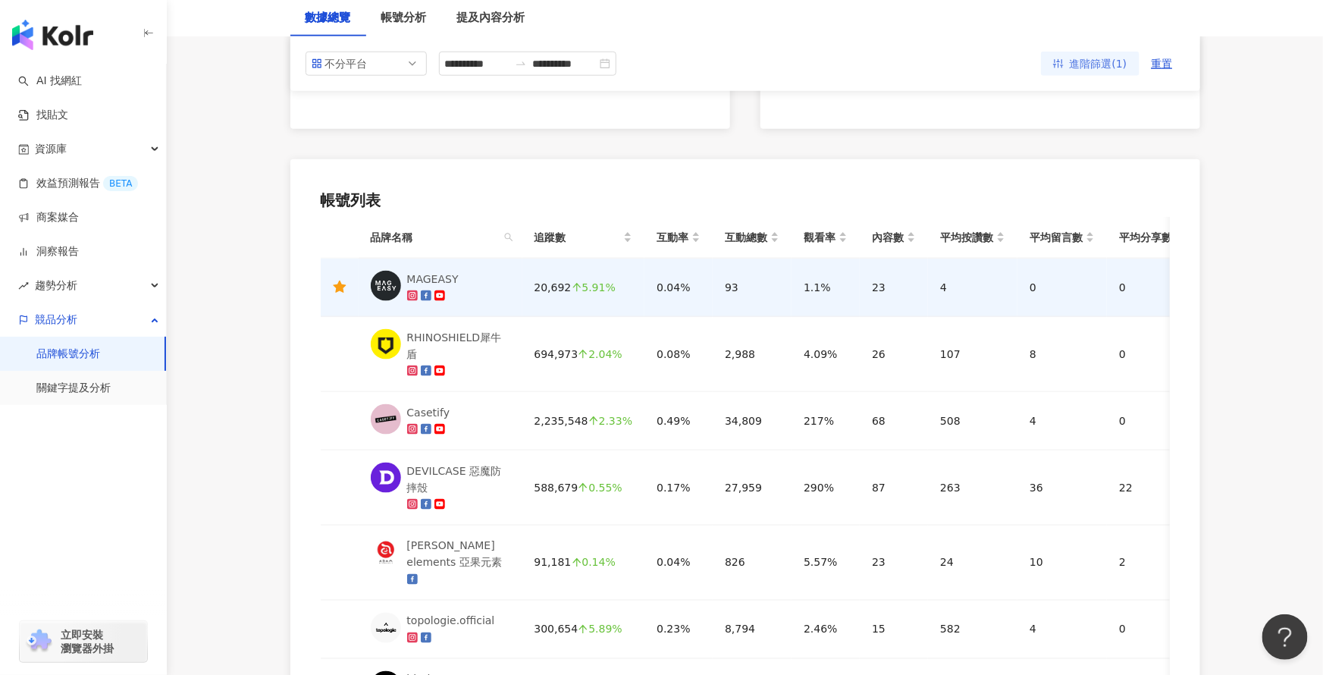
click at [1088, 58] on span "進階篩選(1)" at bounding box center [1098, 64] width 58 height 24
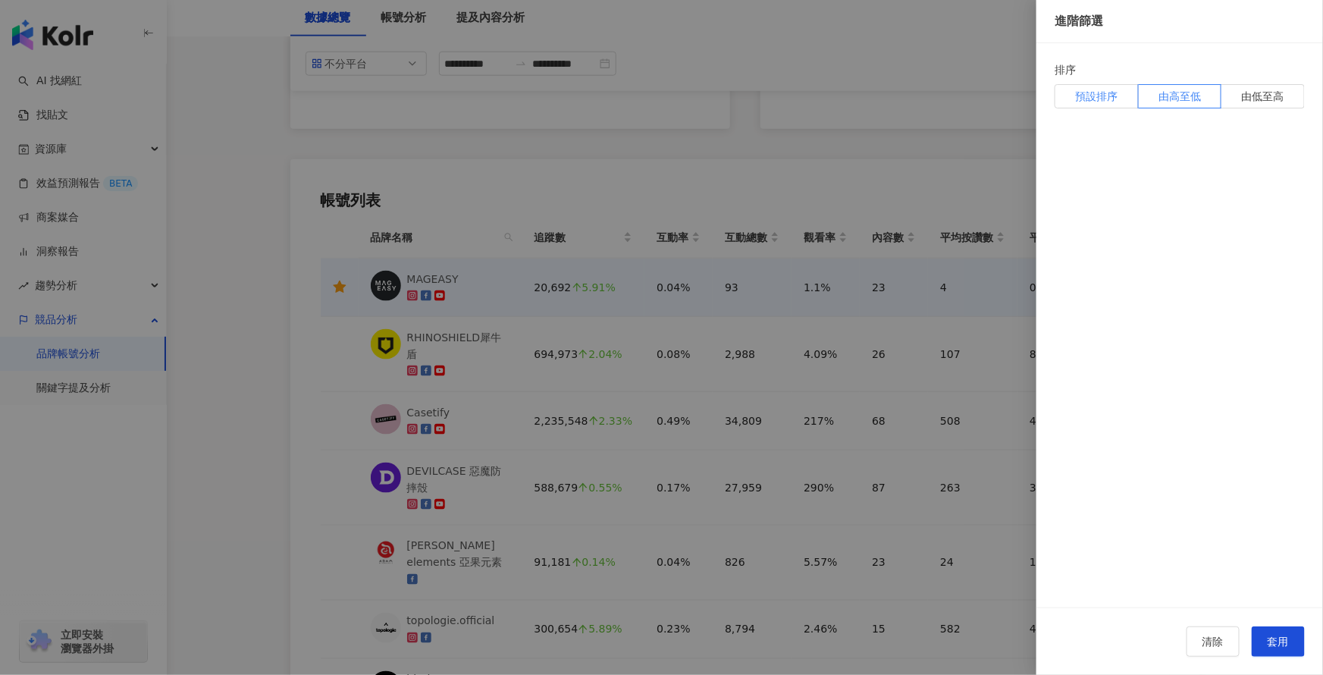
click at [1097, 92] on span "預設排序" at bounding box center [1096, 97] width 42 height 16
click at [1270, 641] on span "套用" at bounding box center [1277, 641] width 21 height 12
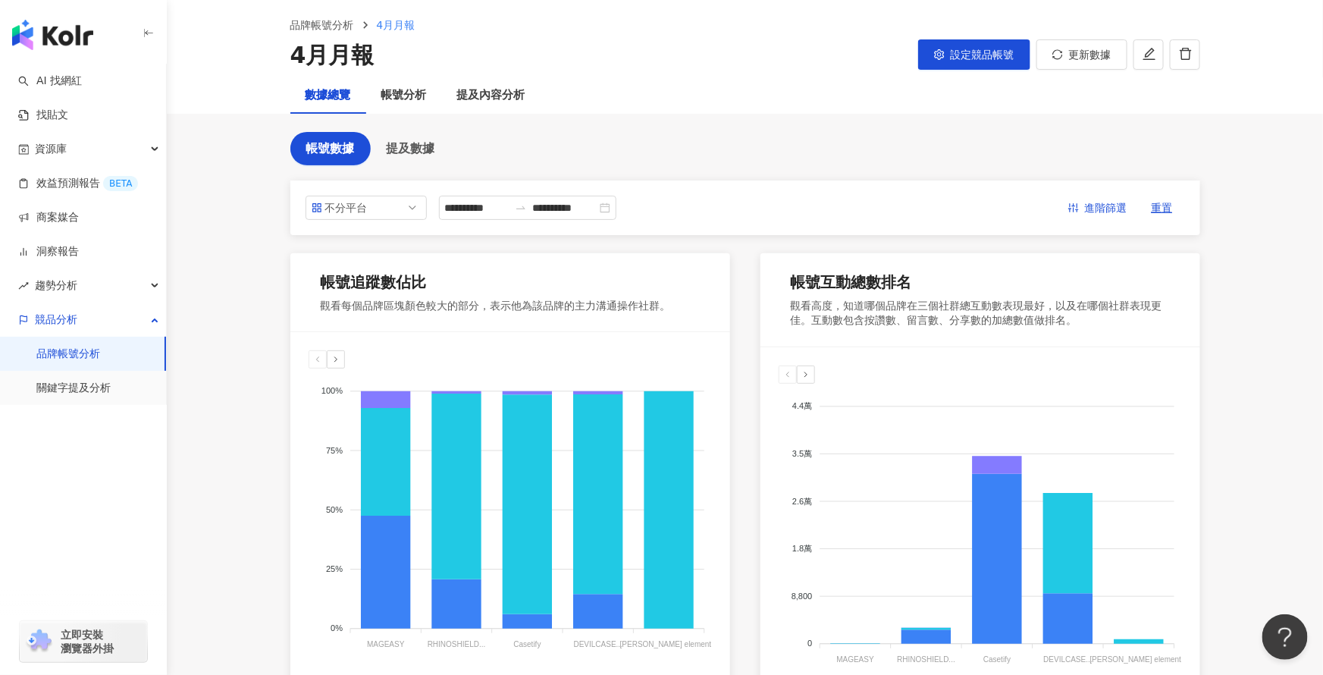
scroll to position [0, 0]
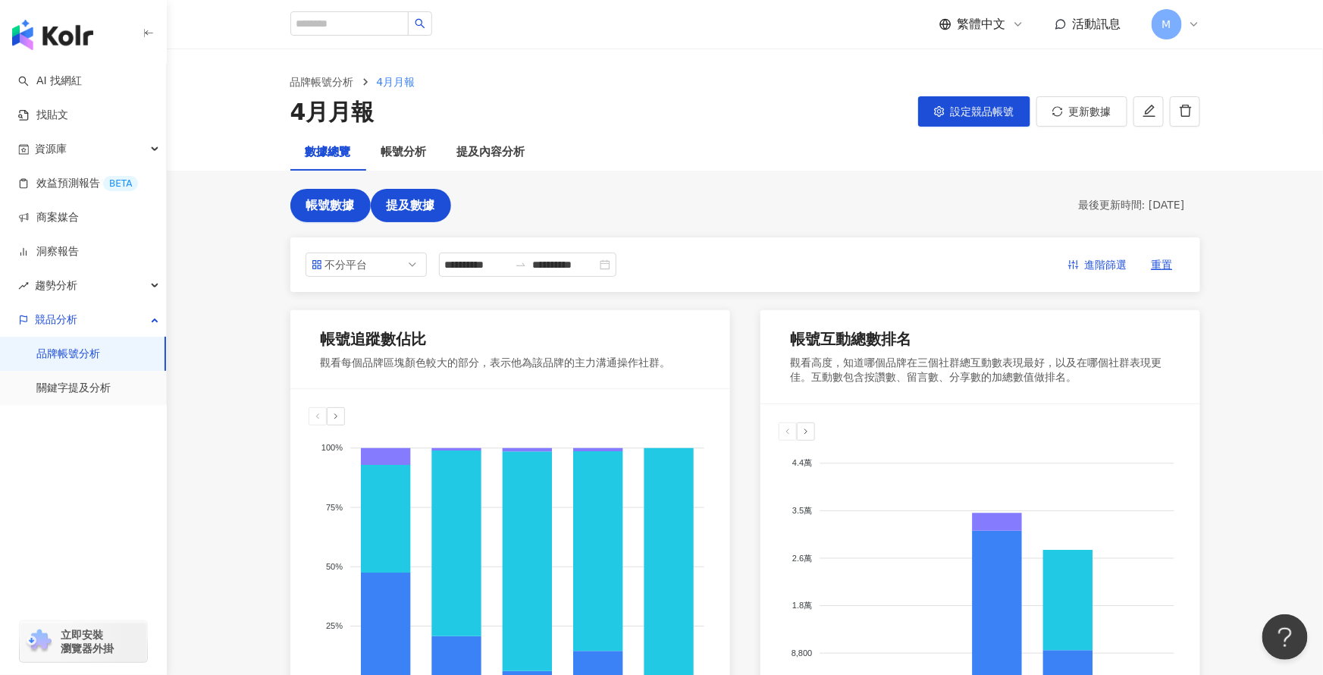
click at [399, 205] on span "提及數據" at bounding box center [411, 206] width 49 height 14
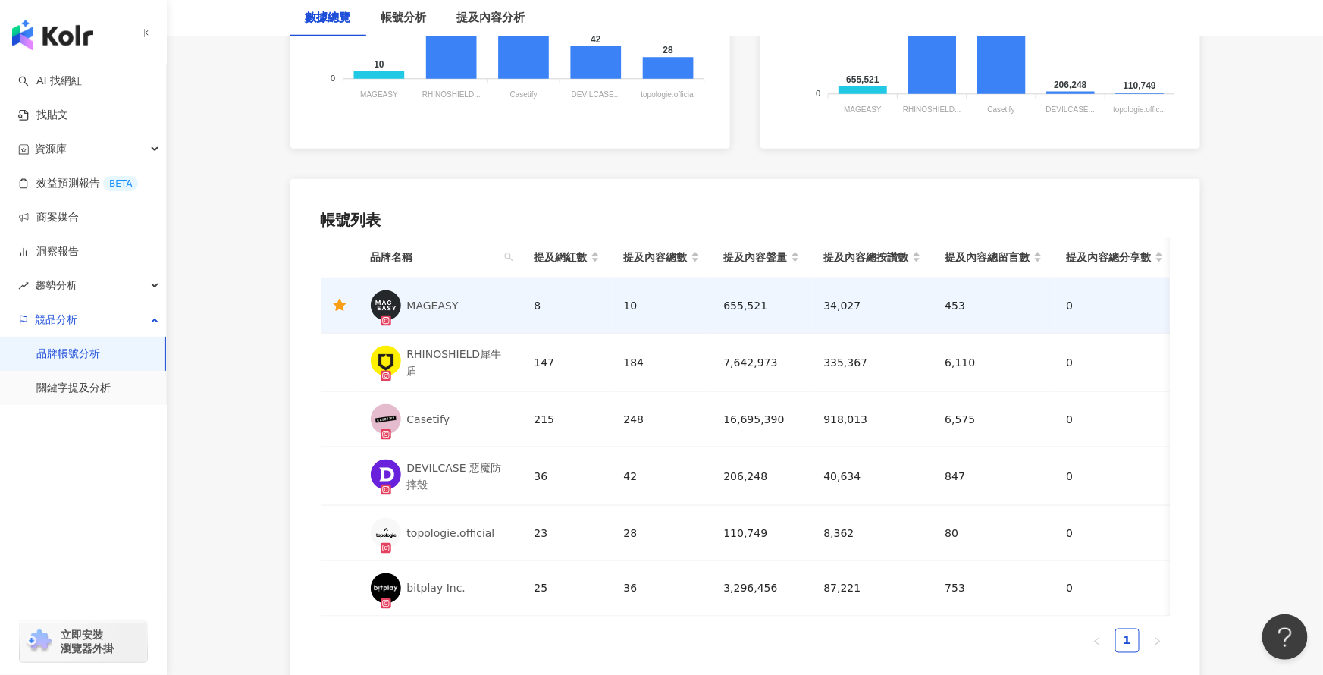
scroll to position [660, 0]
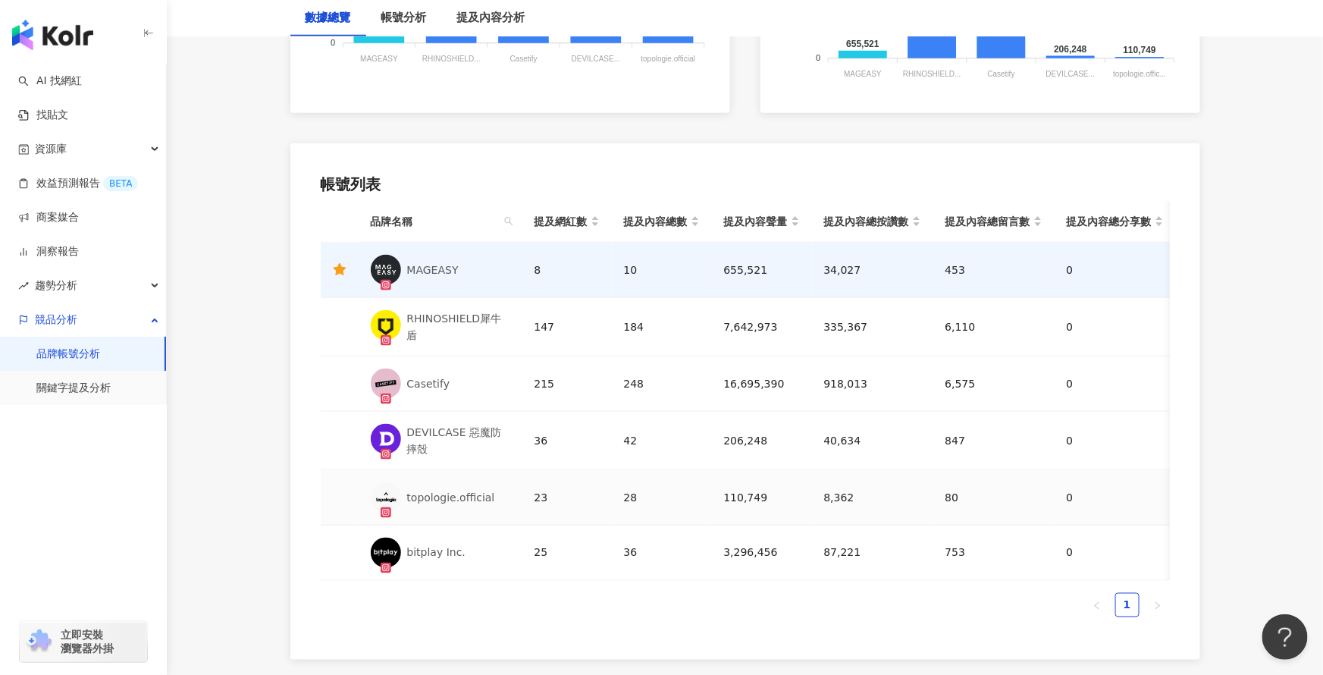
click at [447, 499] on div "topologie.official" at bounding box center [451, 497] width 88 height 17
click at [443, 318] on div "RHINOSHIELD犀牛盾" at bounding box center [458, 326] width 103 height 33
click at [430, 381] on div "Casetify" at bounding box center [428, 383] width 43 height 17
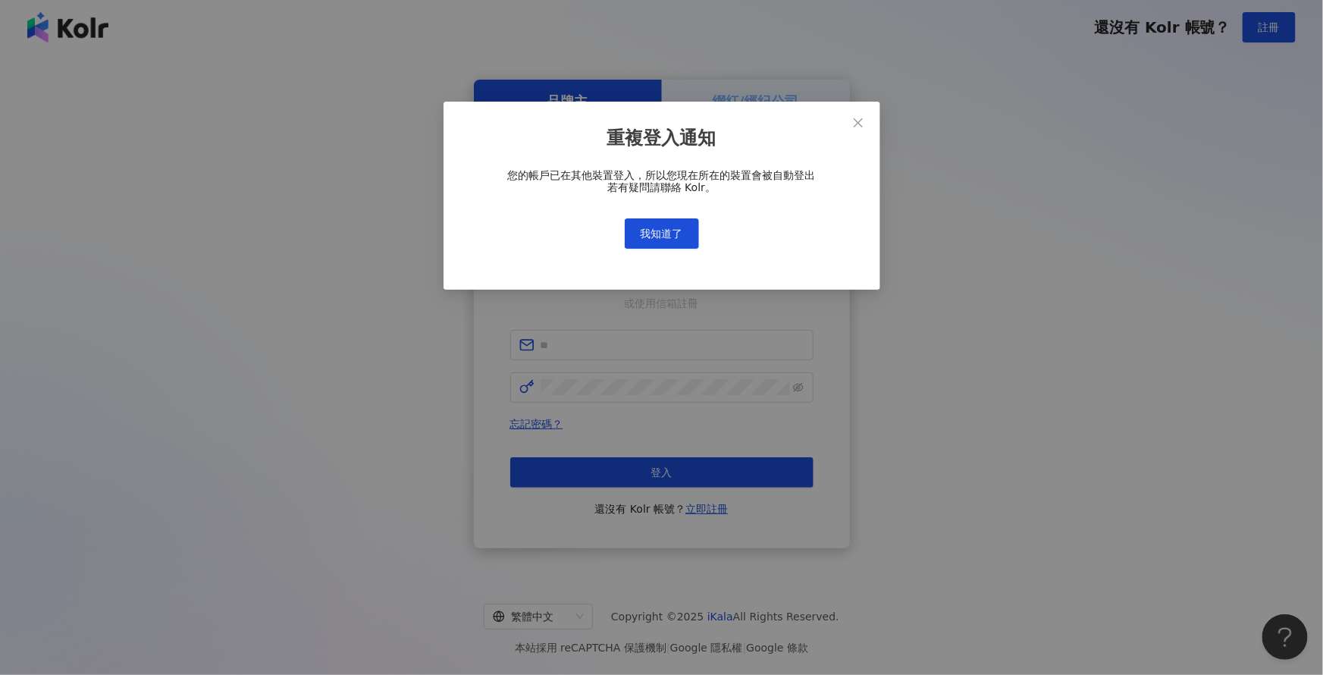
click at [326, 261] on div "登入時效已逾期，請重新登入 請重新登入繼續使用 Kolr 服務。 重新登入" at bounding box center [661, 337] width 1323 height 675
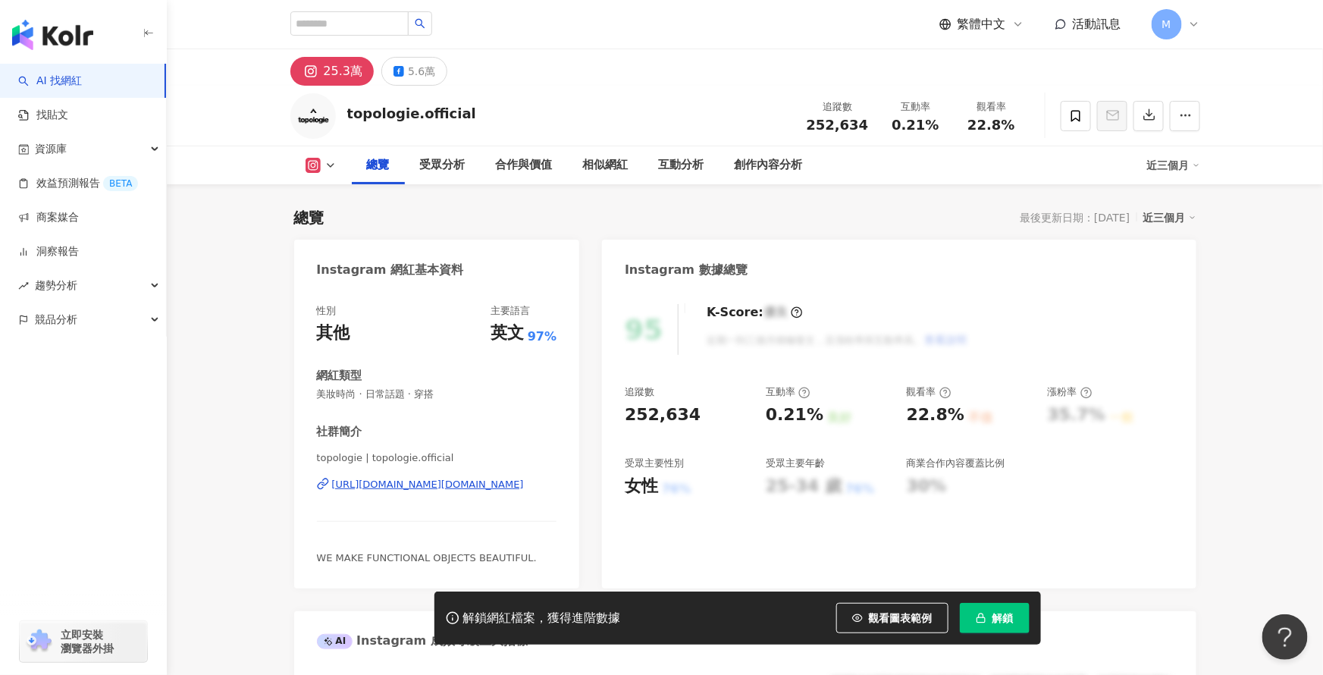
click at [1003, 613] on span "解鎖" at bounding box center [1002, 618] width 21 height 12
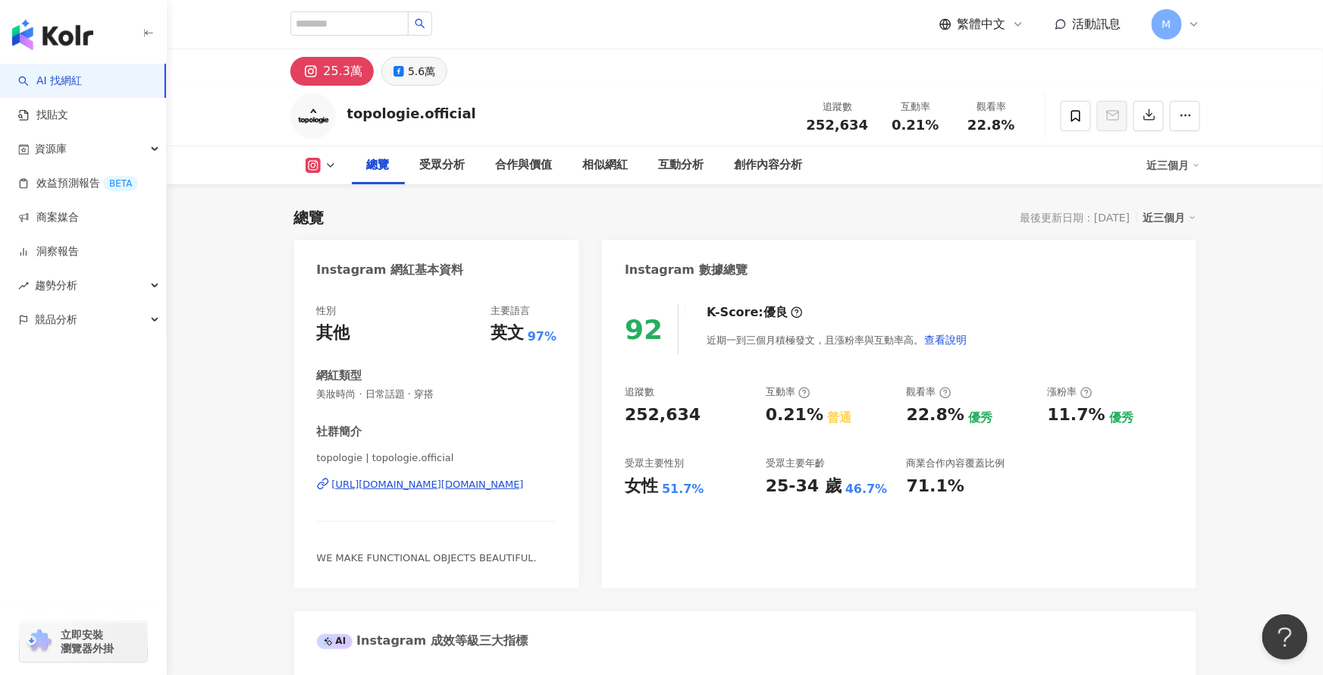
click at [384, 74] on button "5.6萬" at bounding box center [414, 71] width 66 height 29
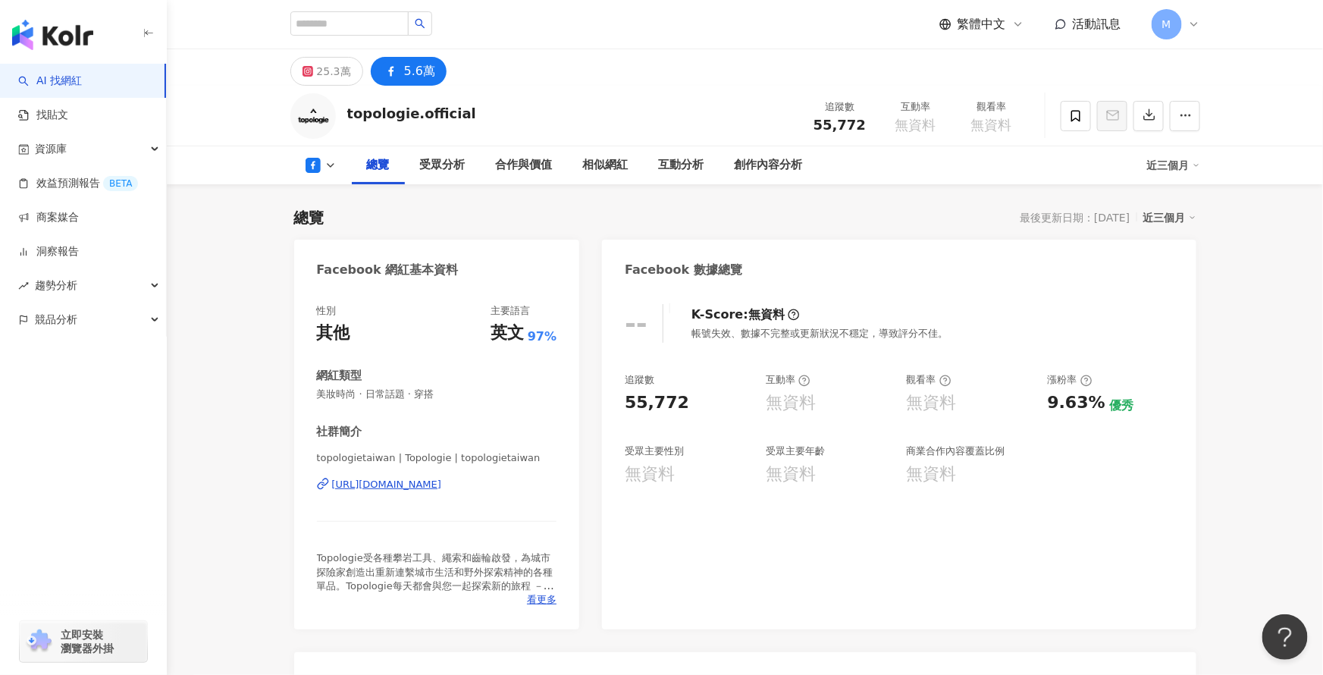
click at [1179, 33] on span "M" at bounding box center [1166, 24] width 30 height 30
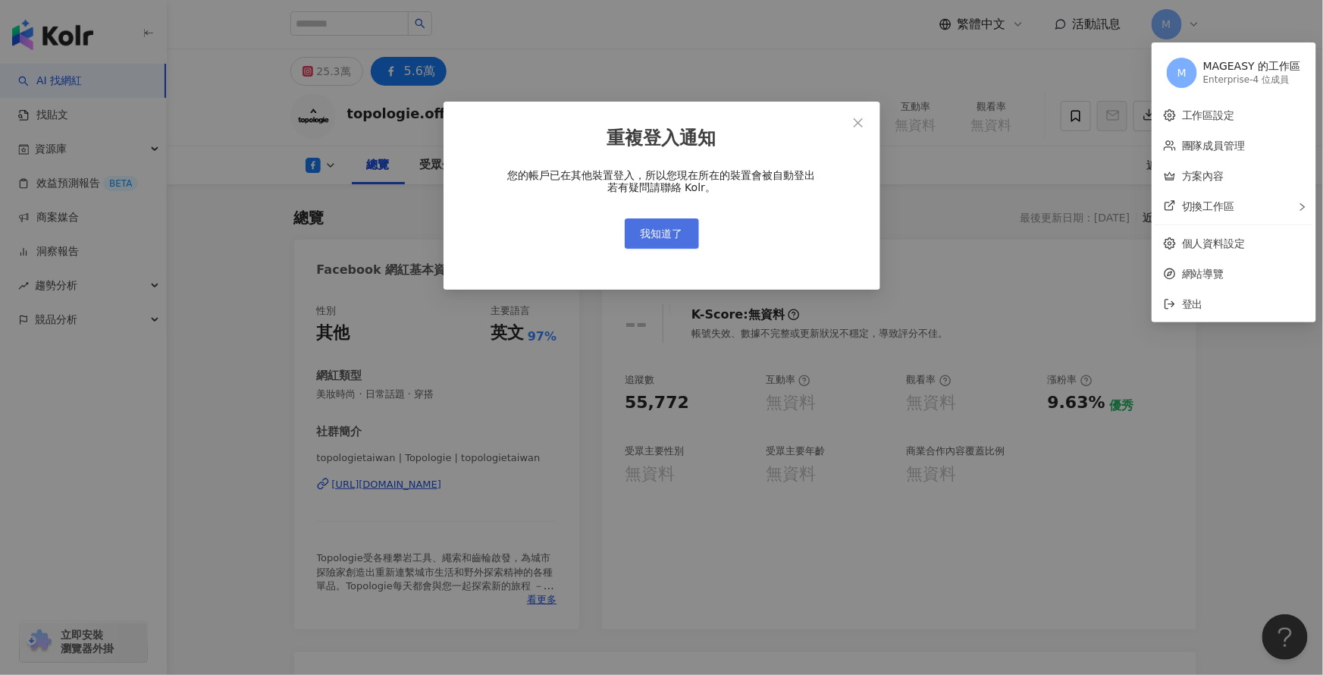
click at [667, 233] on span "我知道了" at bounding box center [661, 233] width 42 height 12
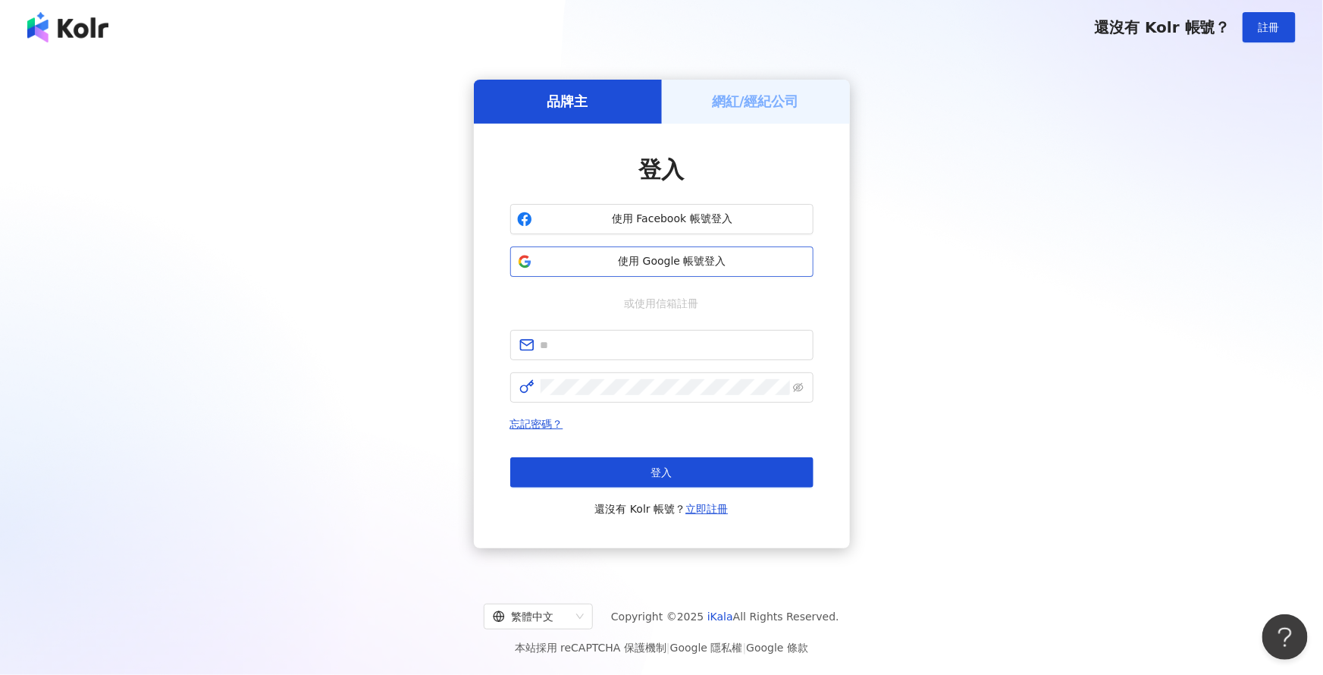
click at [643, 266] on span "使用 Google 帳號登入" at bounding box center [672, 261] width 268 height 15
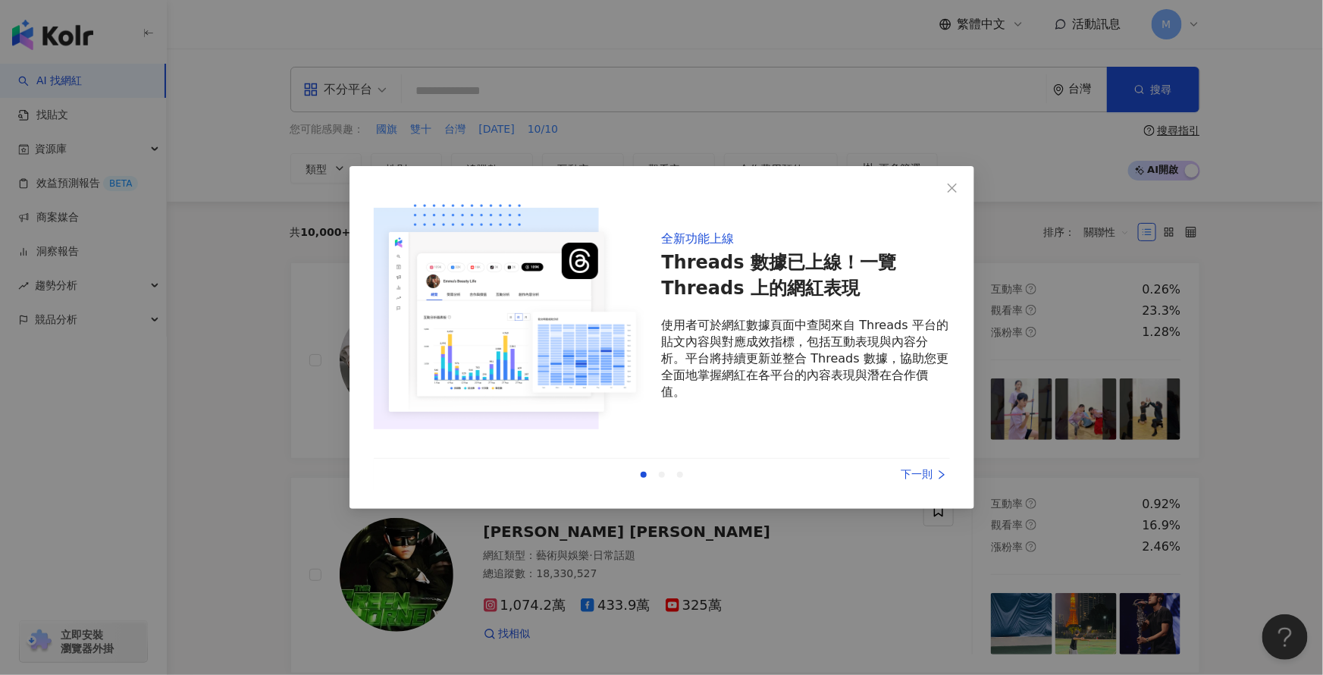
click at [918, 479] on div "下一則" at bounding box center [893, 474] width 114 height 17
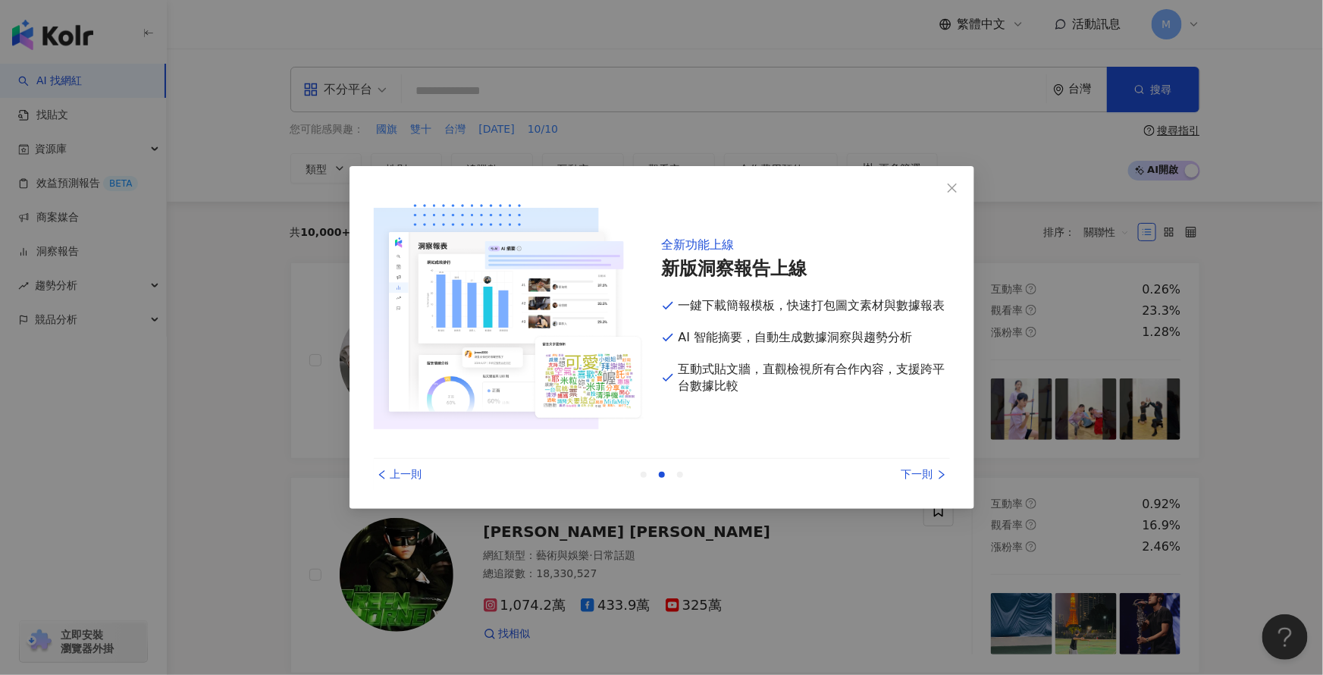
click at [918, 479] on div "下一則" at bounding box center [893, 474] width 114 height 17
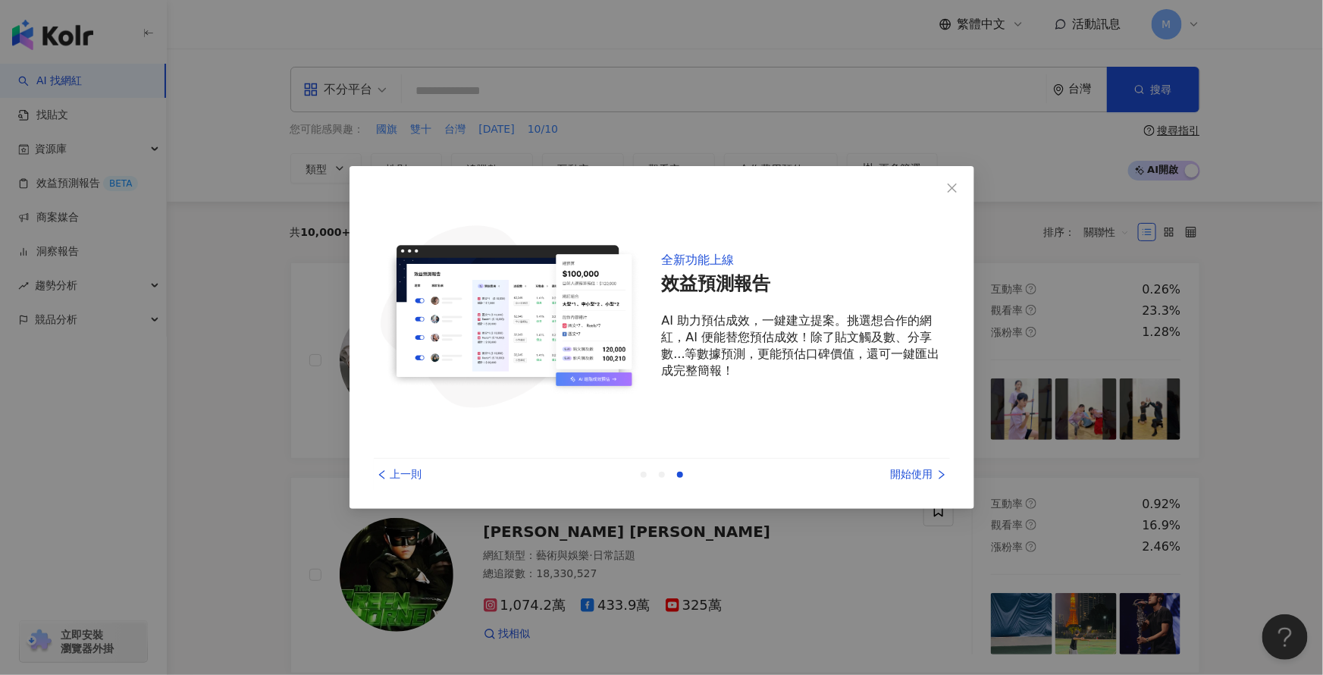
click at [918, 479] on div "開始使用" at bounding box center [893, 474] width 114 height 17
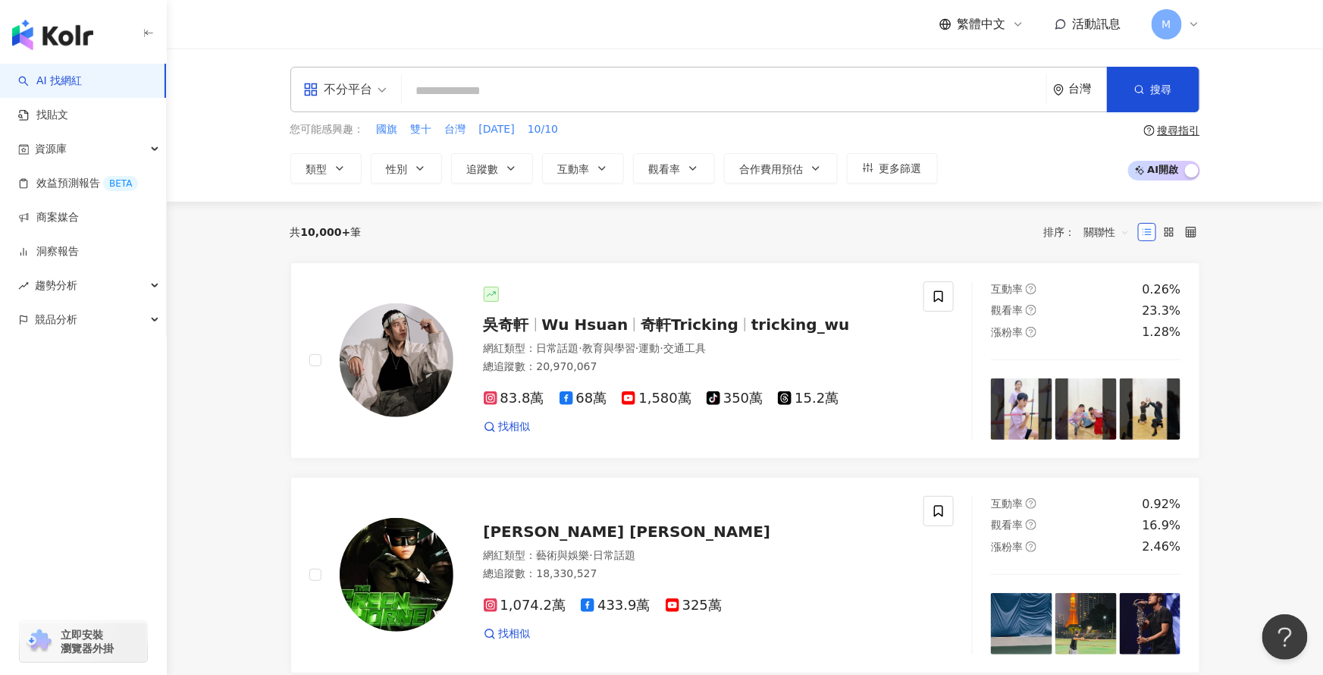
click at [1195, 14] on div "M" at bounding box center [1175, 24] width 49 height 30
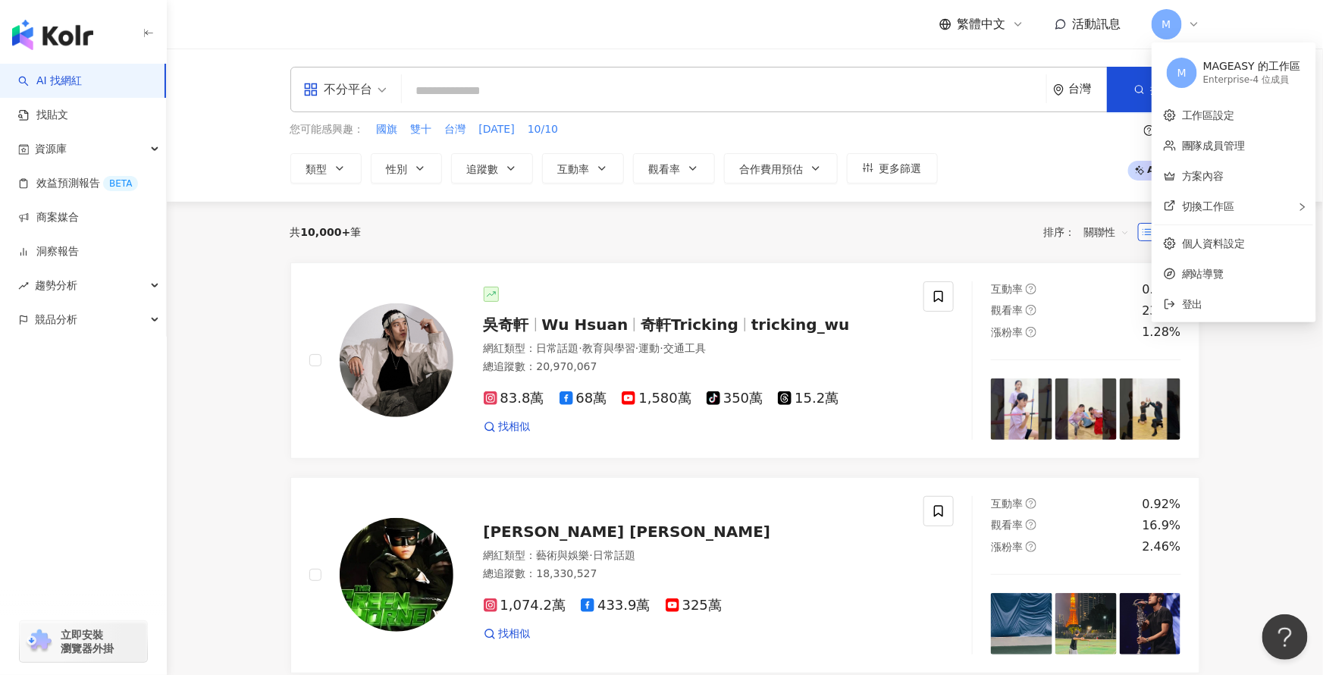
click at [1238, 83] on div "Enterprise - 4 位成員" at bounding box center [1252, 80] width 98 height 13
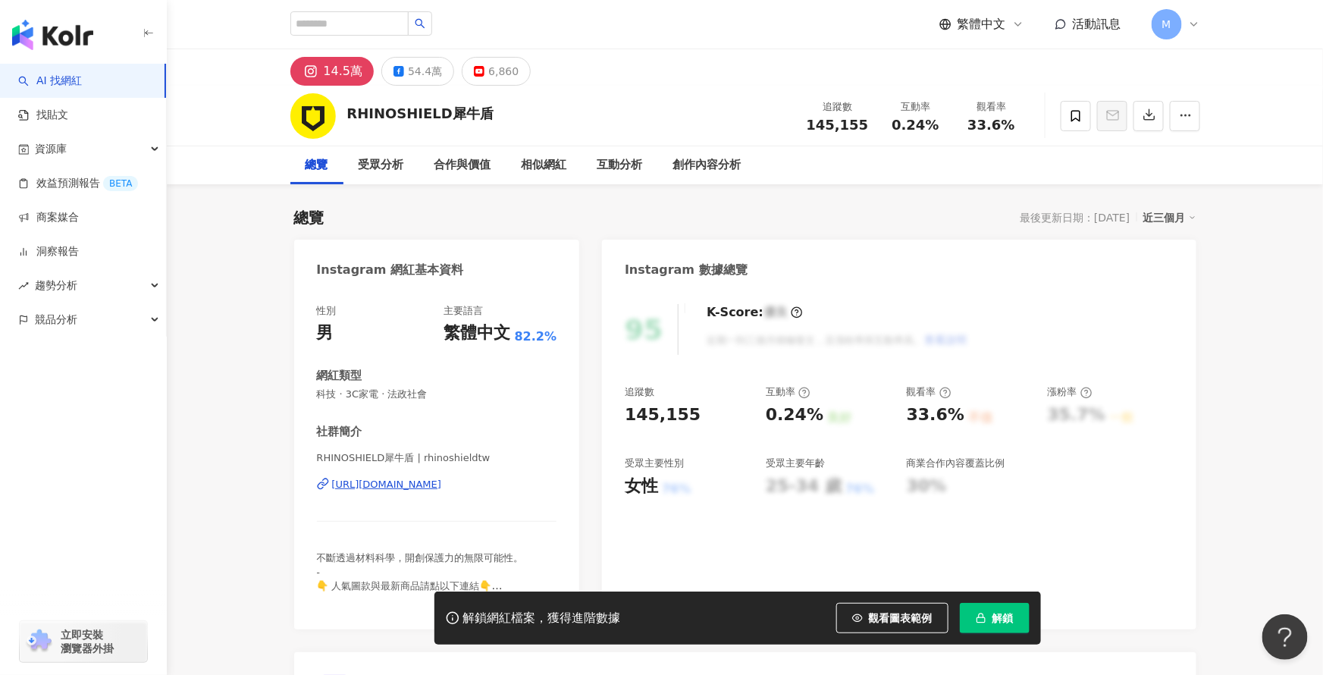
click at [989, 613] on button "解鎖" at bounding box center [995, 618] width 70 height 30
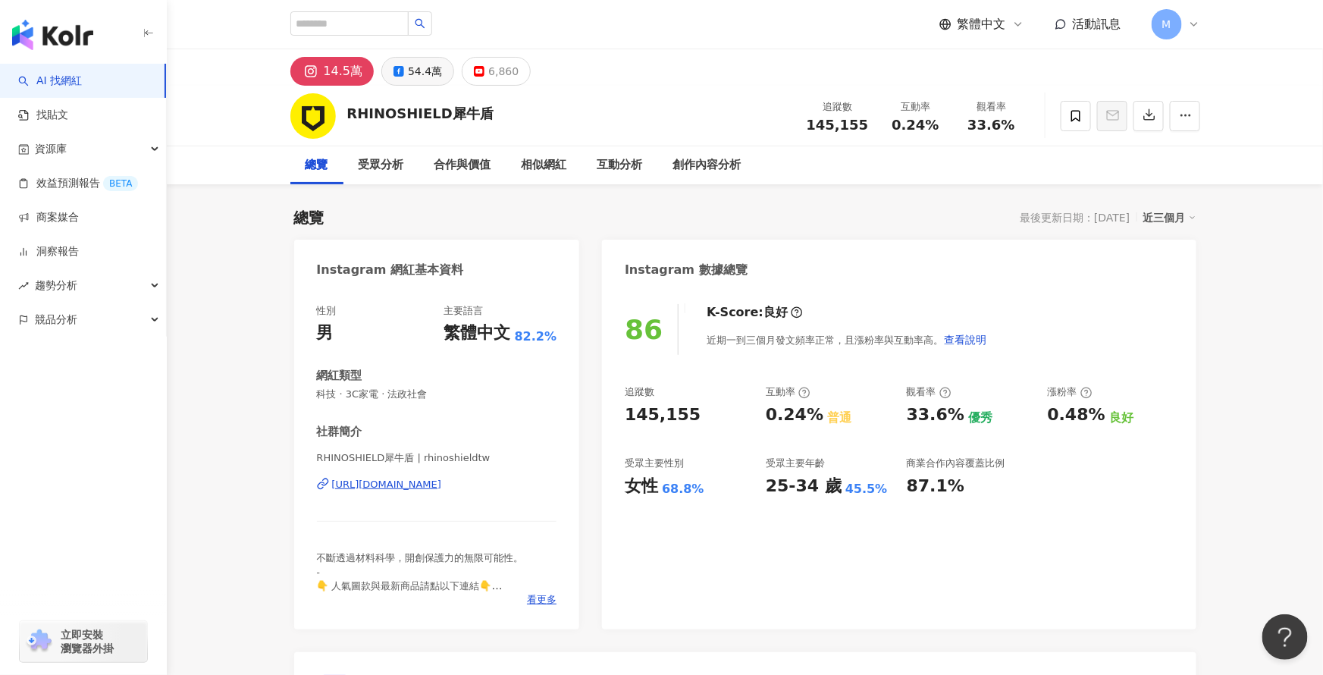
click at [409, 71] on div "54.4萬" at bounding box center [425, 71] width 34 height 21
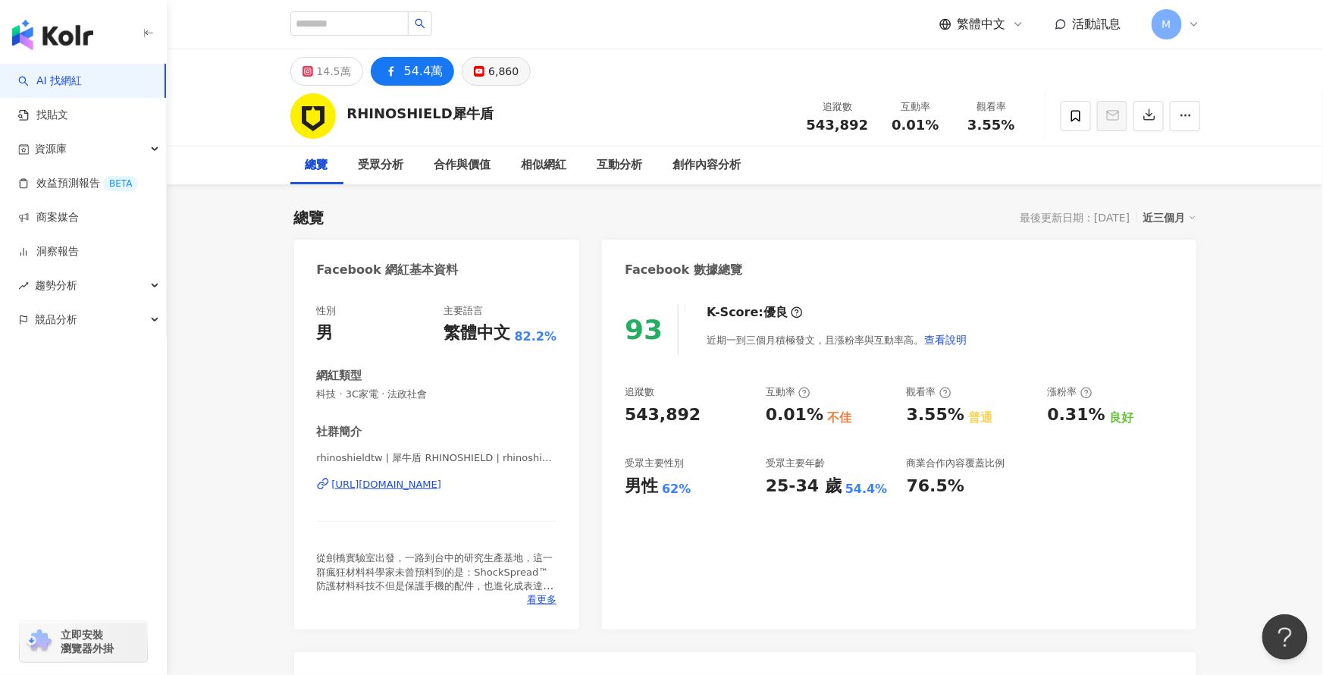
click at [474, 75] on icon at bounding box center [479, 71] width 11 height 11
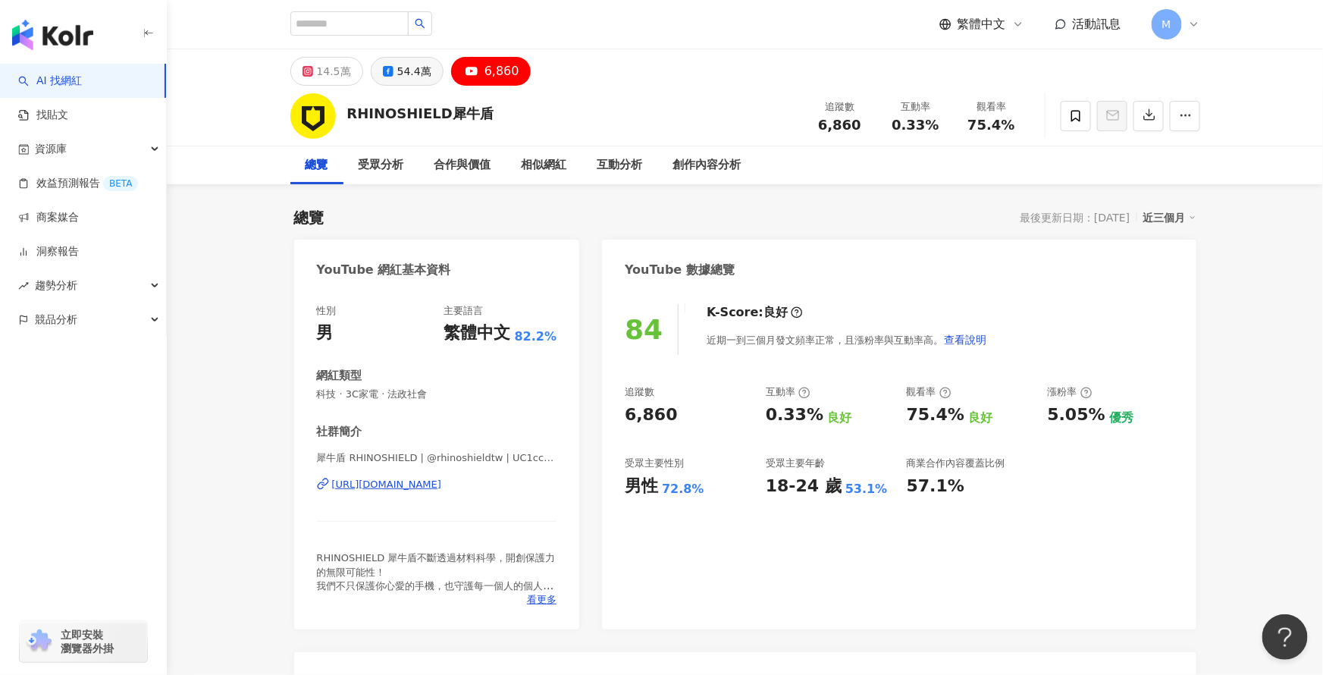
click at [407, 78] on div "54.4萬" at bounding box center [414, 71] width 34 height 21
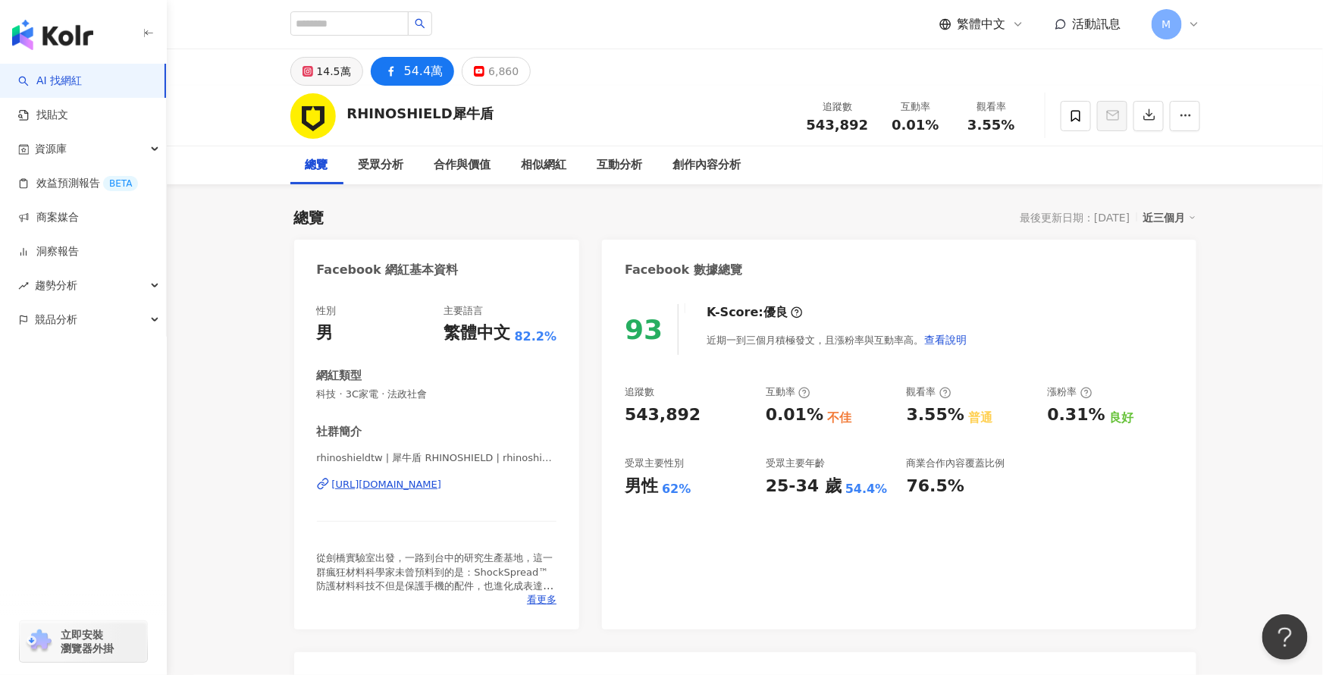
click at [323, 69] on div "14.5萬" at bounding box center [334, 71] width 34 height 21
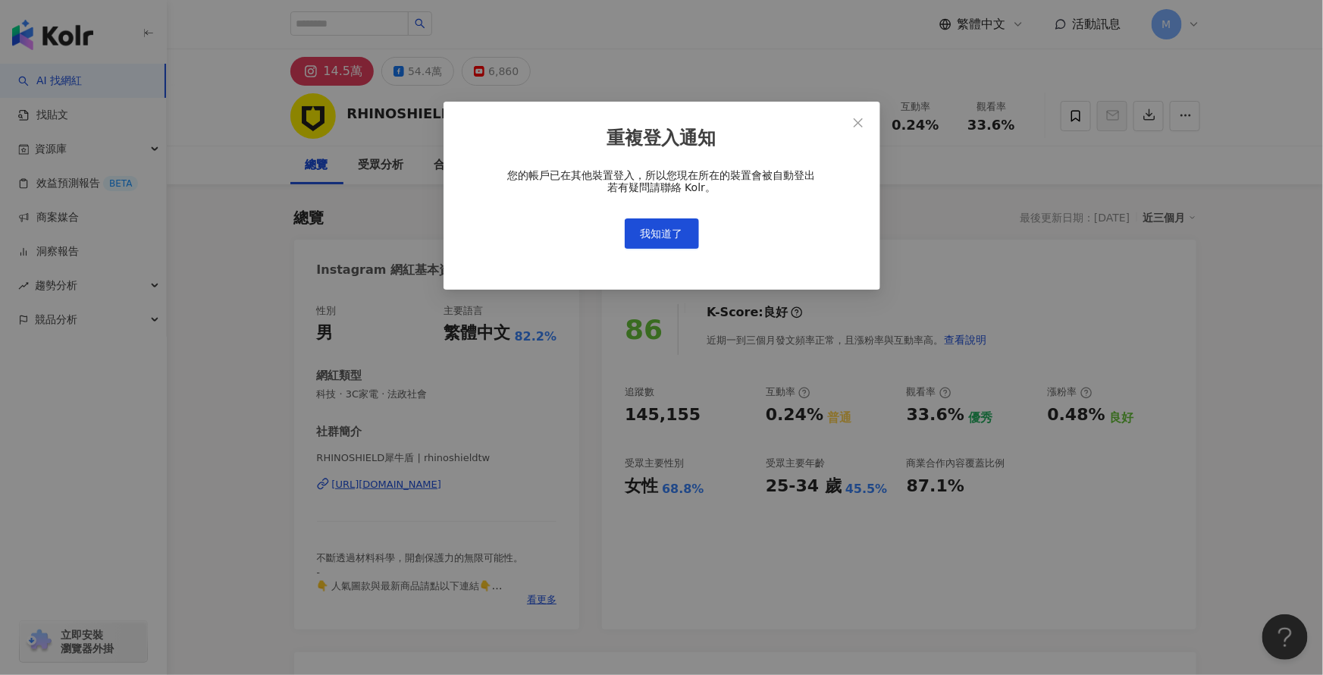
click at [656, 212] on div "您的帳戶已在其他裝置登入，所以您現在所在的裝置會被自動登出 若有疑問請聯絡 Kolr。 我知道了" at bounding box center [662, 209] width 388 height 80
click at [656, 224] on button "我知道了" at bounding box center [662, 233] width 74 height 30
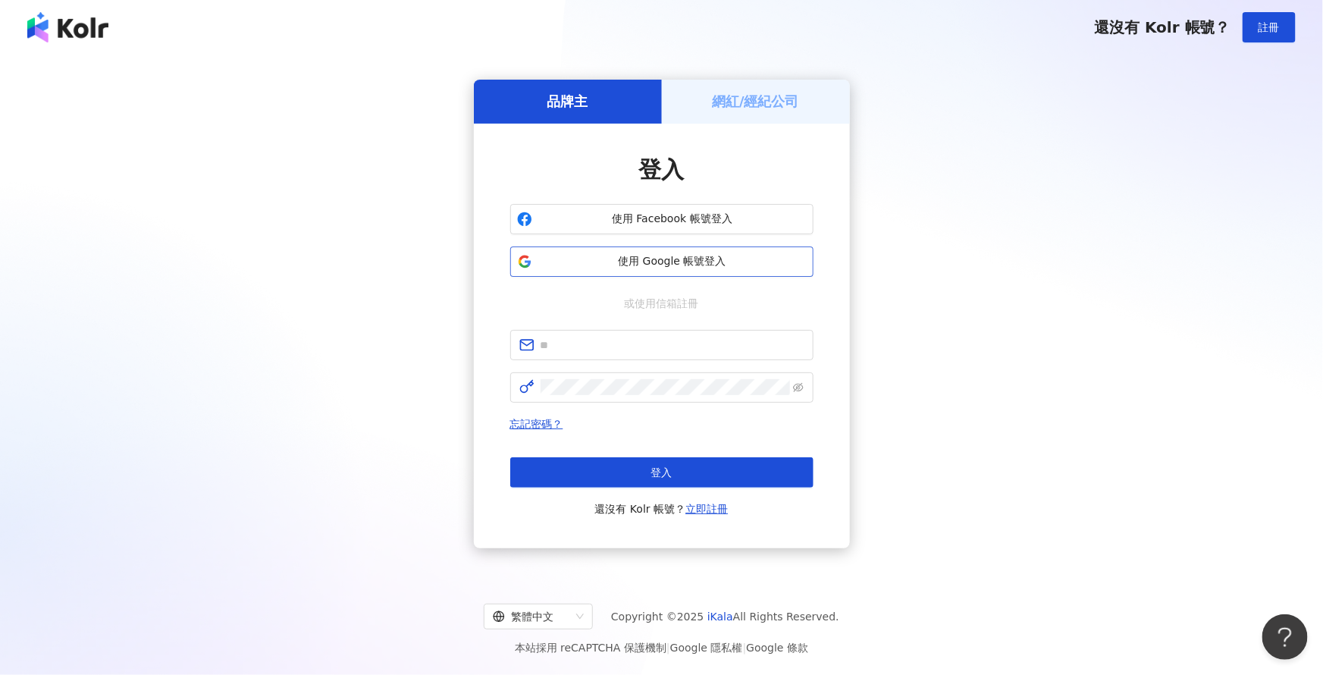
click at [653, 260] on span "使用 Google 帳號登入" at bounding box center [672, 261] width 268 height 15
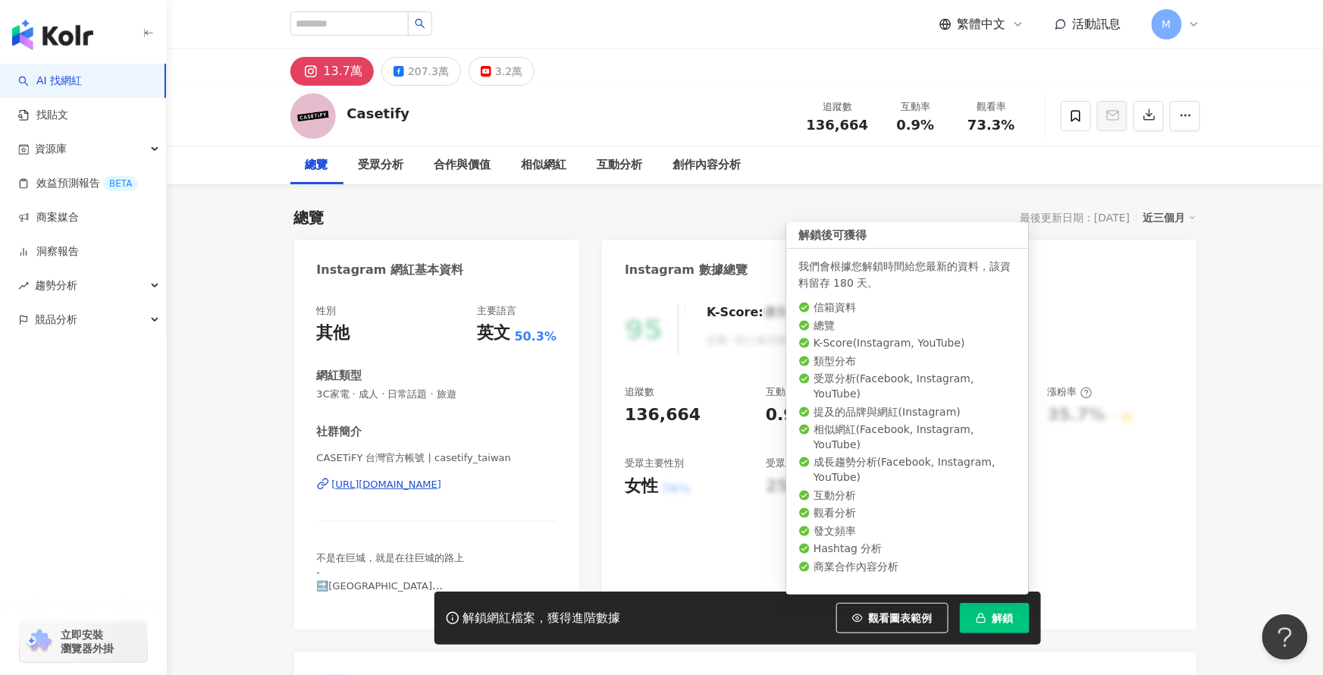
click at [1003, 612] on span "解鎖" at bounding box center [1002, 618] width 21 height 12
